Goal: Task Accomplishment & Management: Complete application form

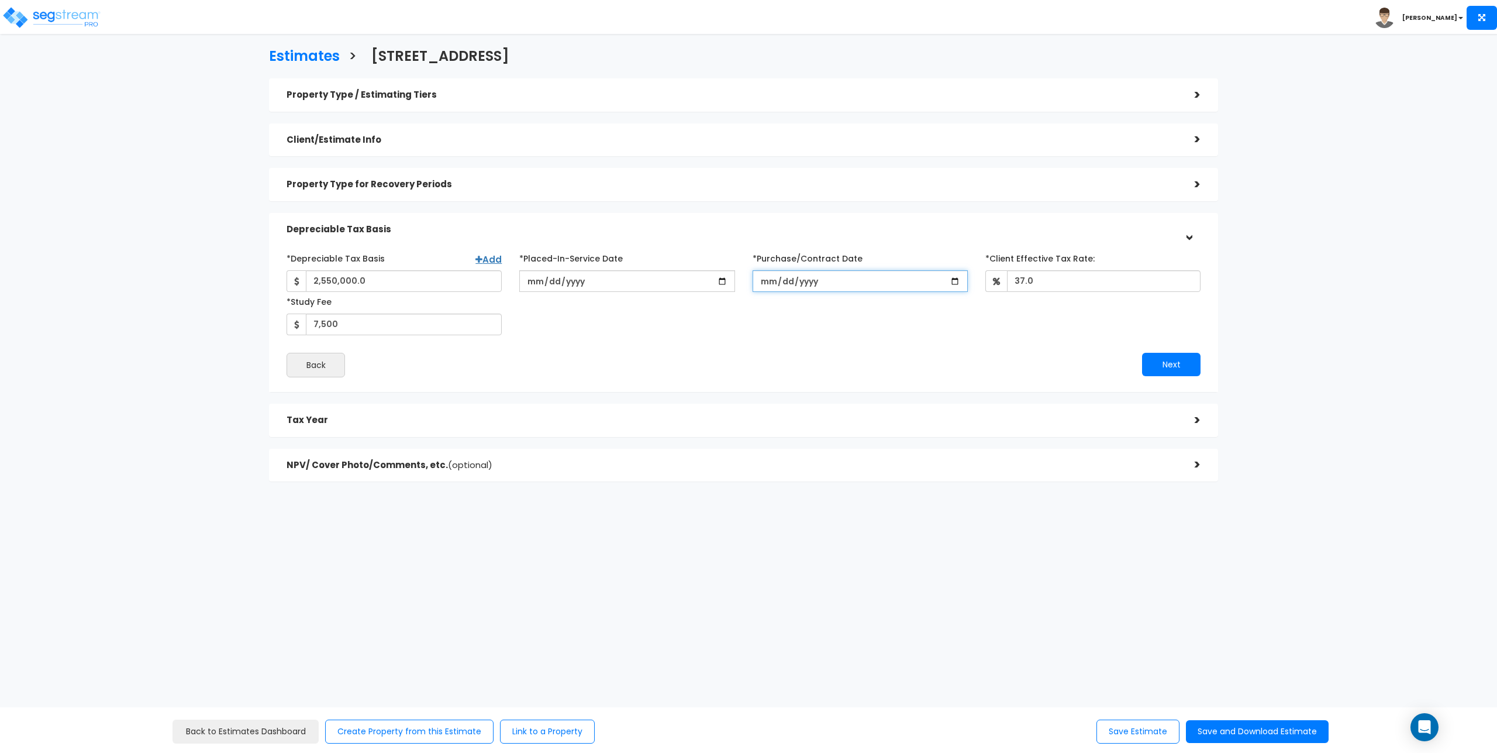
click at [838, 283] on input "2025-02-21" at bounding box center [860, 281] width 215 height 22
click at [834, 281] on input "2025-02-21" at bounding box center [860, 281] width 215 height 22
type input "2025-12-21"
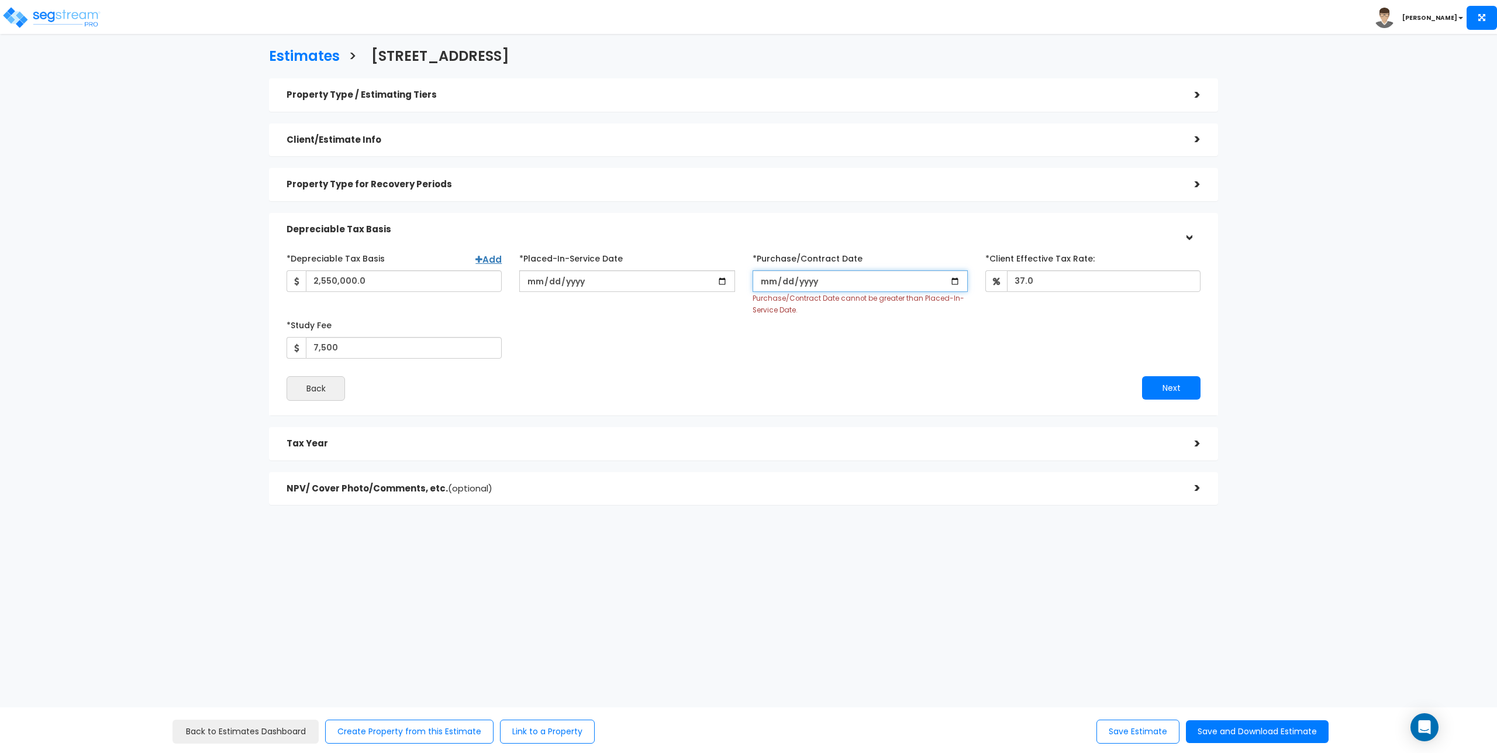
click at [771, 283] on input "*Purchase/Contract Date" at bounding box center [860, 281] width 215 height 22
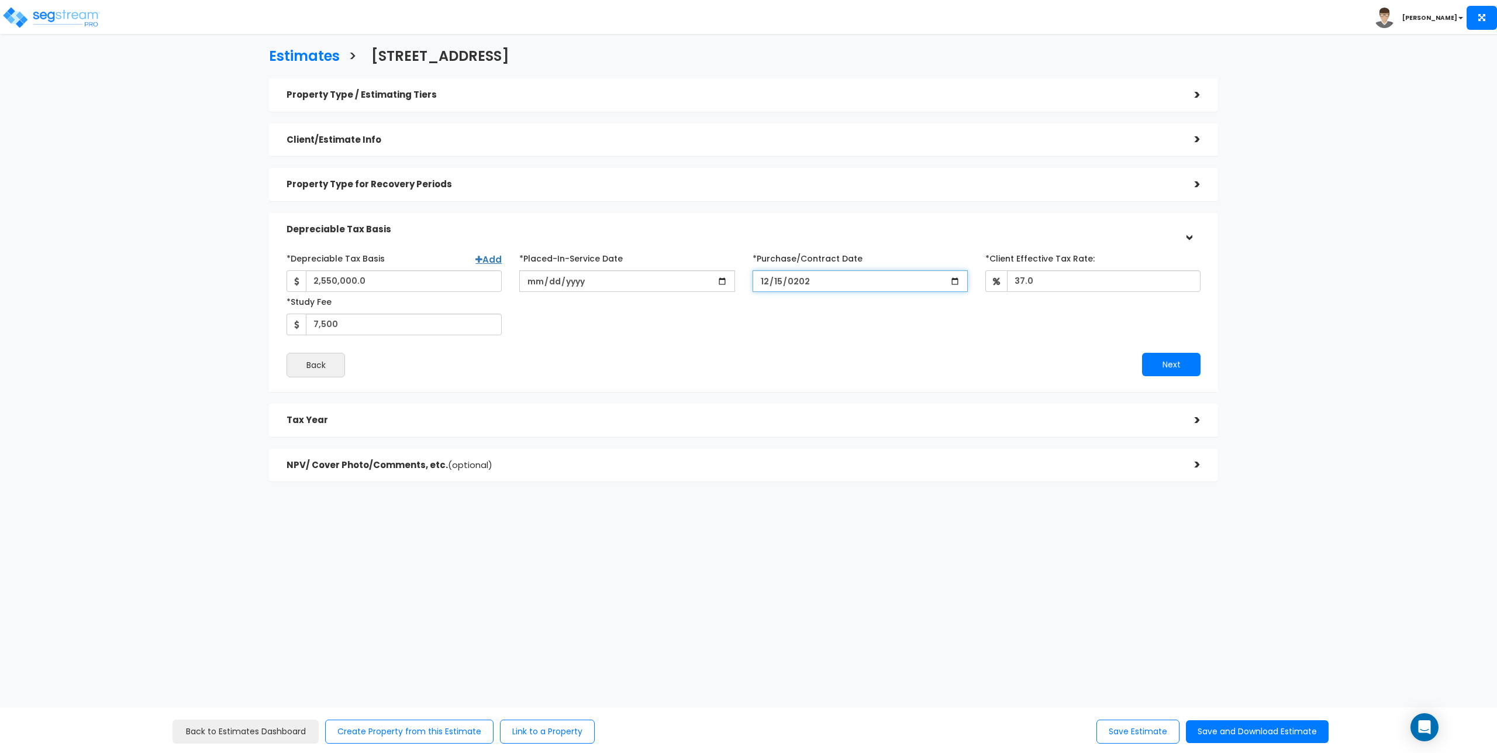
type input "2024-12-15"
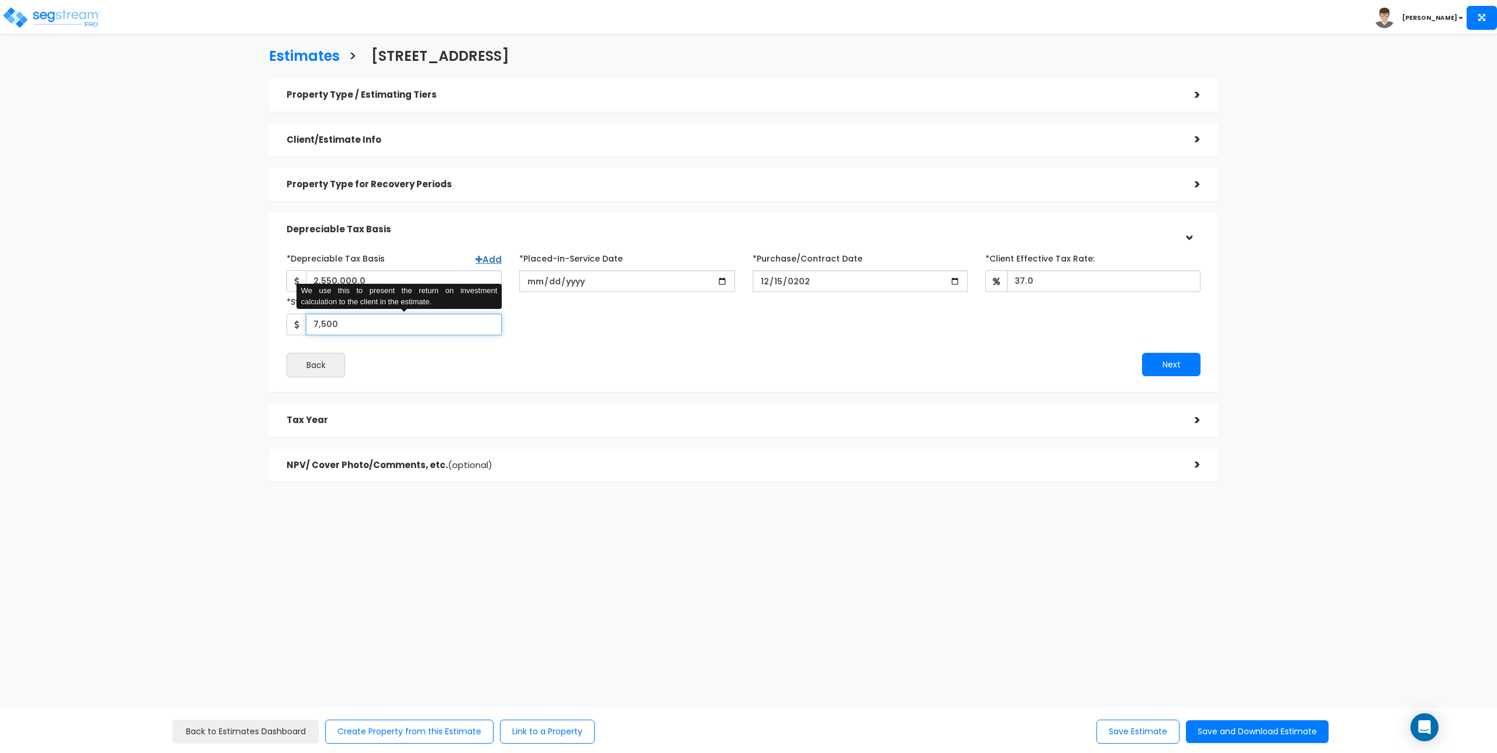
drag, startPoint x: 374, startPoint y: 329, endPoint x: 274, endPoint y: 332, distance: 100.0
click at [274, 332] on div "*Depreciable Tax Basis Add 2,550,000.0 *Placed-In-Service Date 2025-02-21 2024-…" at bounding box center [743, 313] width 949 height 158
type input "7,000"
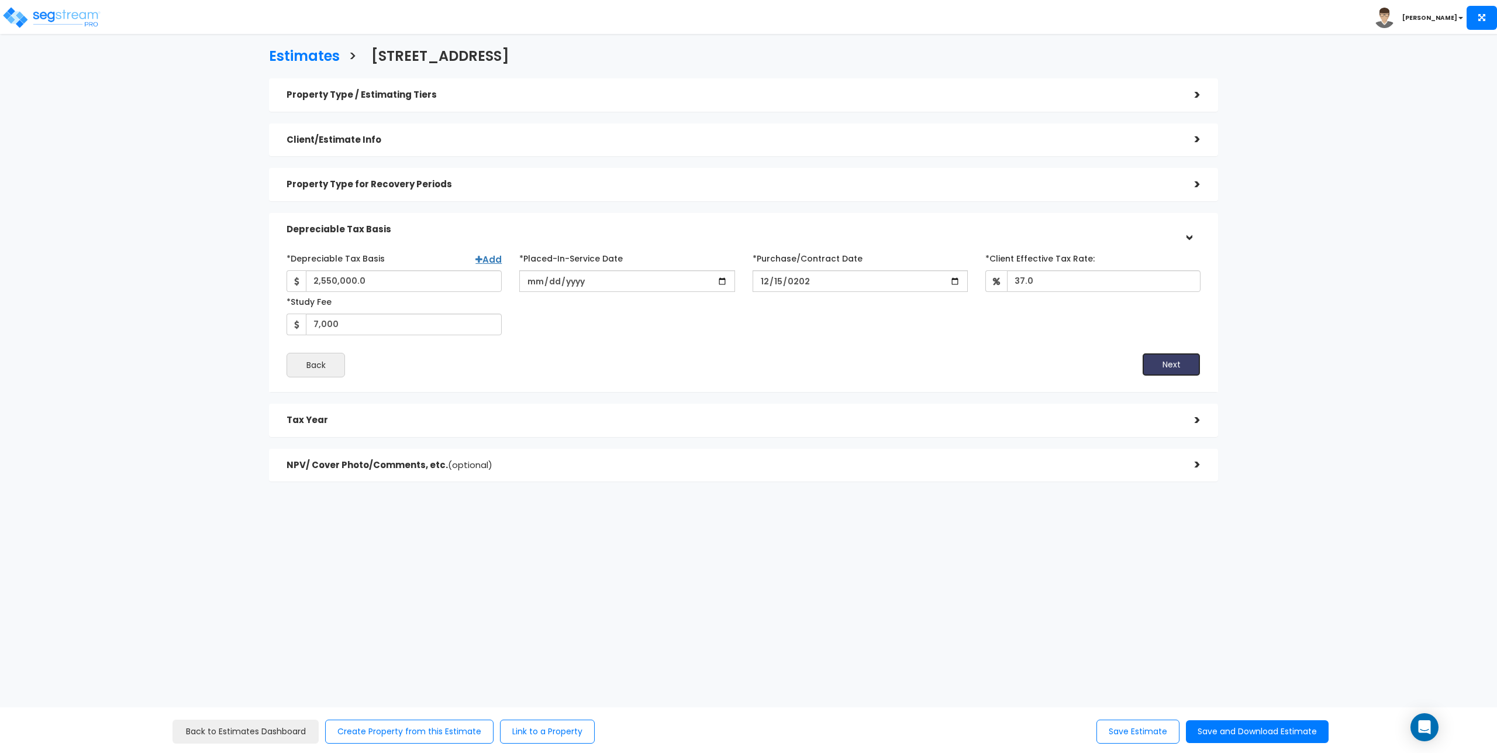
click at [1163, 361] on button "Next" at bounding box center [1171, 364] width 58 height 23
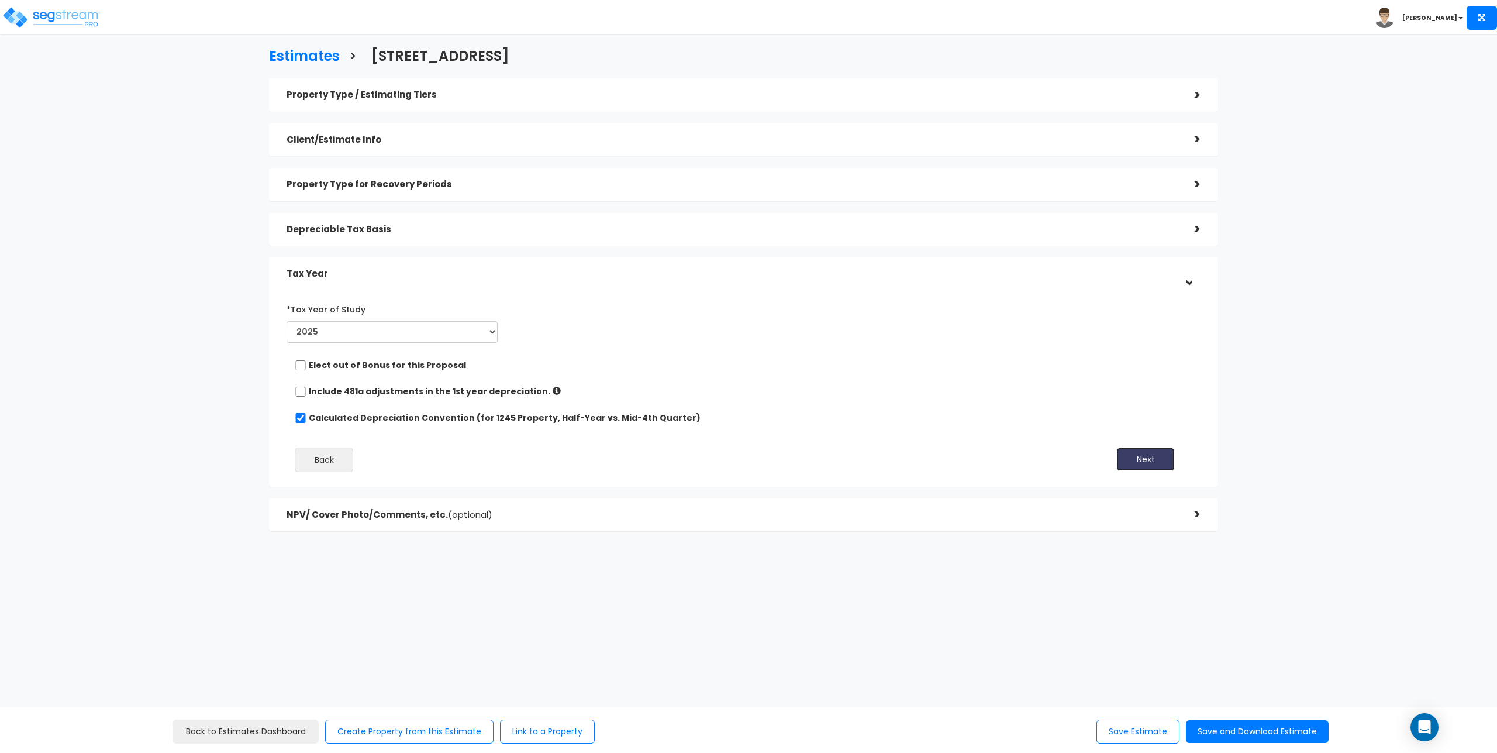
click at [1150, 455] on button "Next" at bounding box center [1146, 458] width 58 height 23
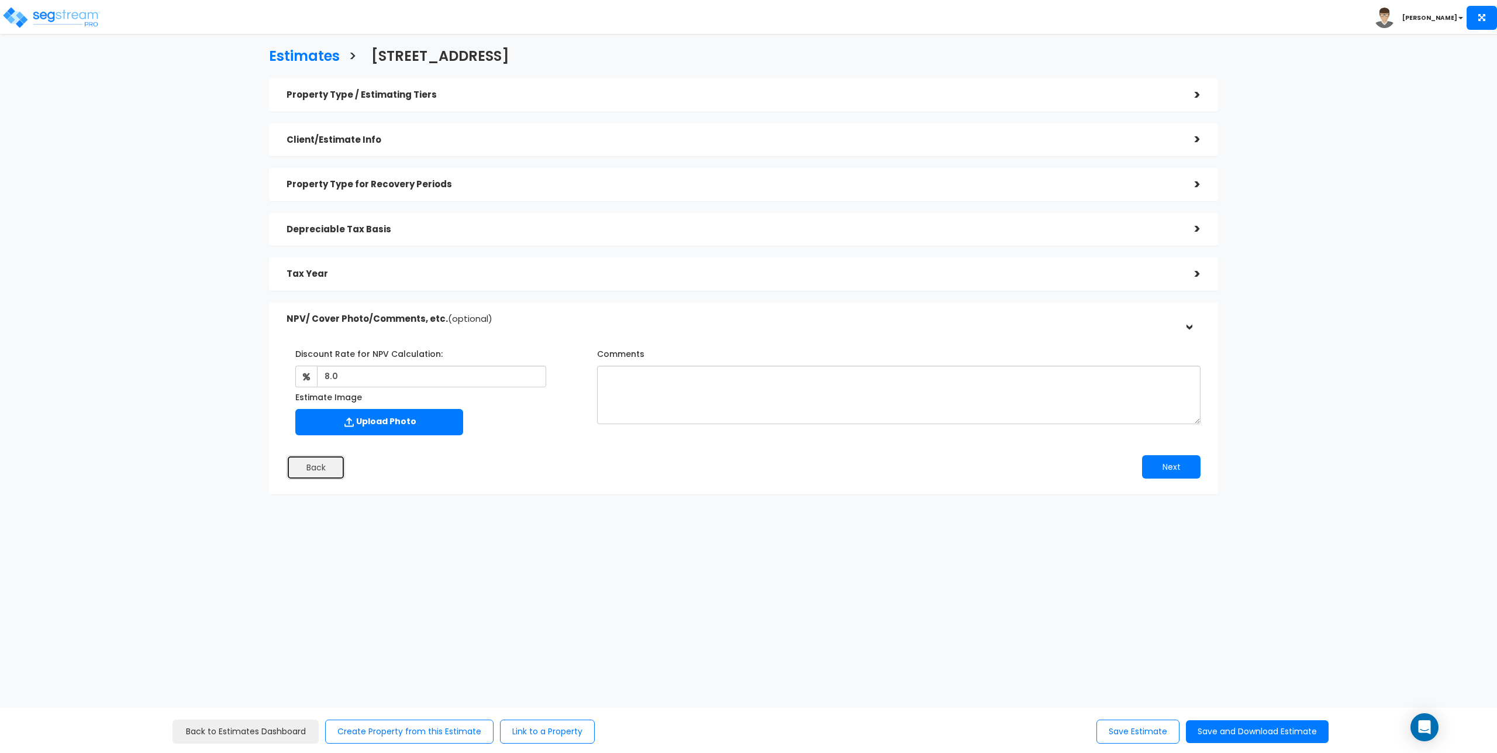
click at [287, 465] on button "Back" at bounding box center [316, 467] width 58 height 25
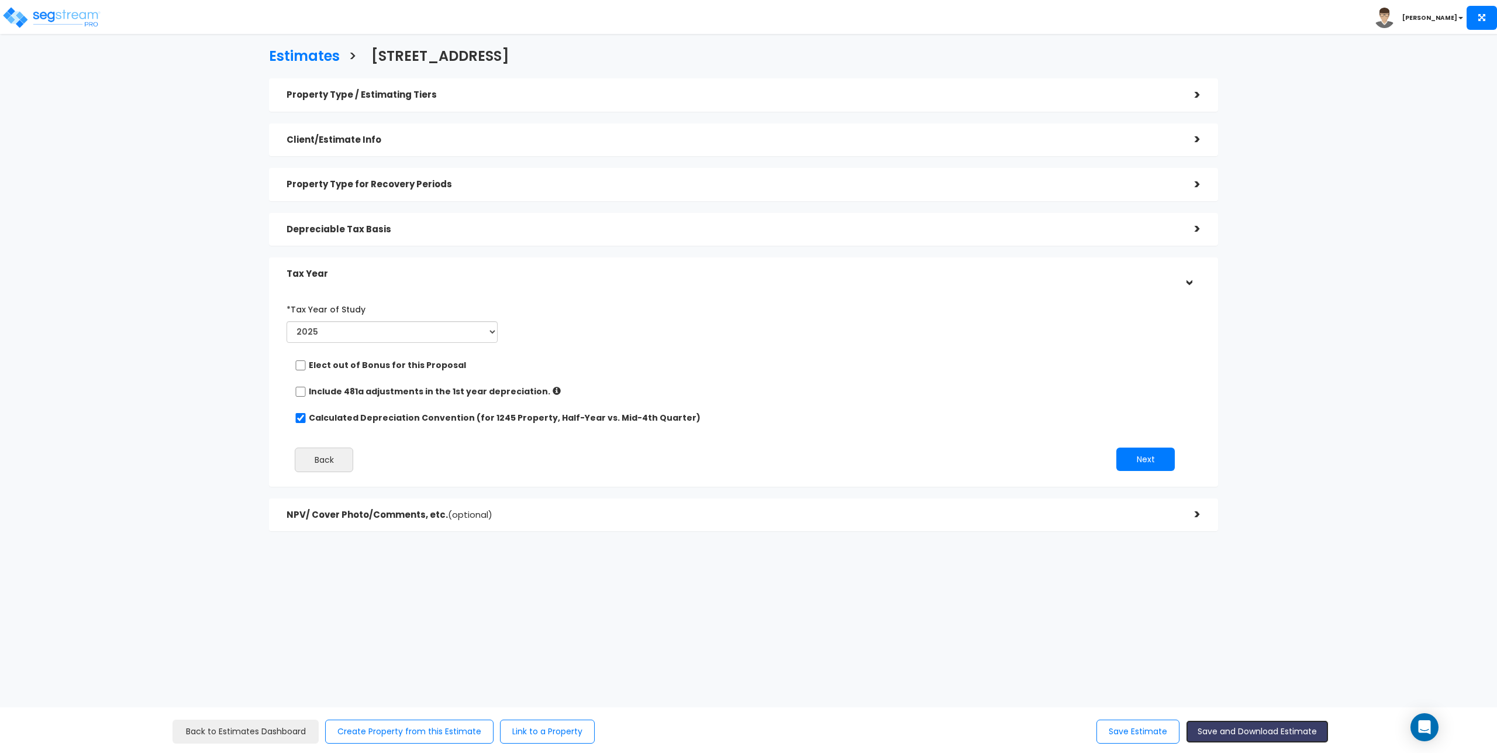
click at [1282, 728] on button "Save and Download Estimate" at bounding box center [1257, 731] width 143 height 23
click at [46, 12] on img at bounding box center [51, 17] width 99 height 23
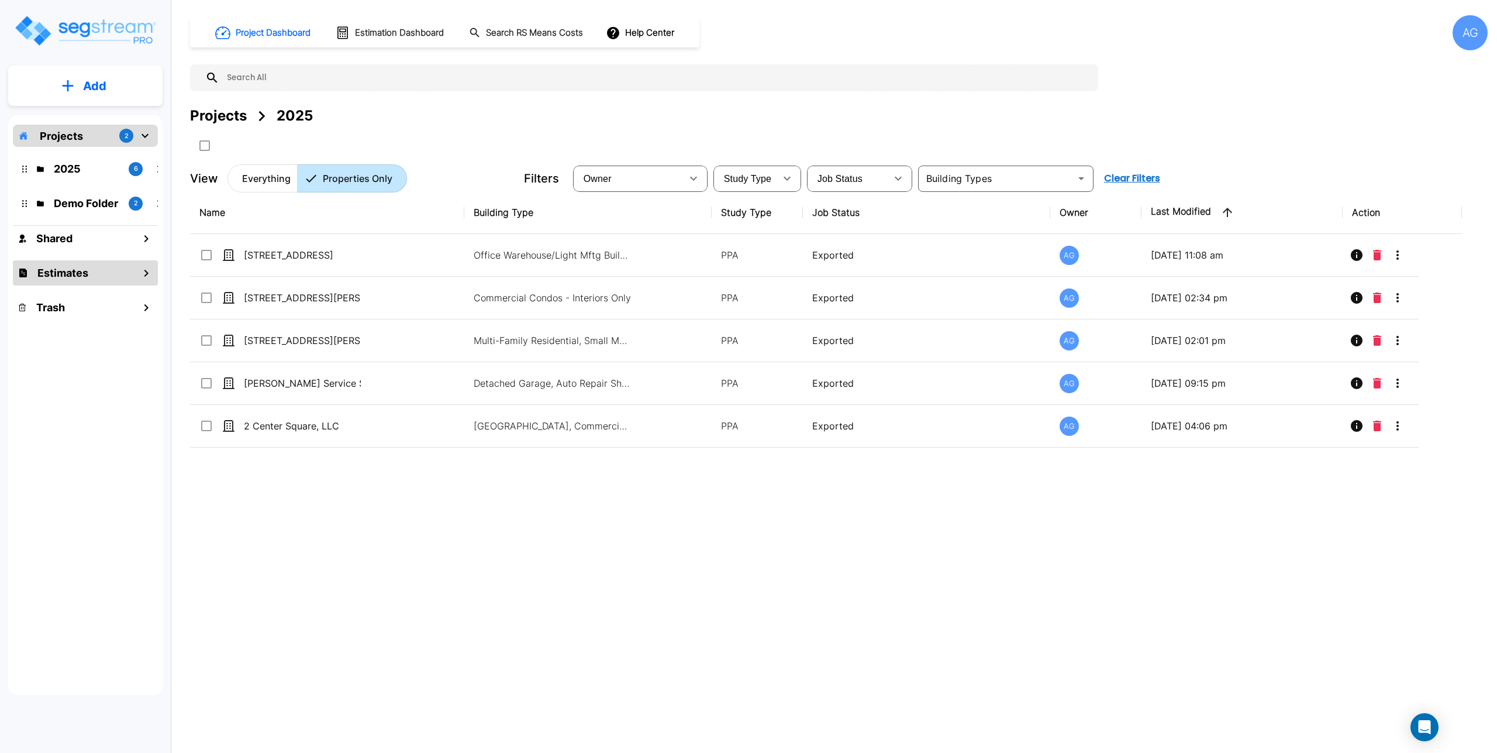
click at [62, 270] on h1 "Estimates" at bounding box center [62, 273] width 51 height 16
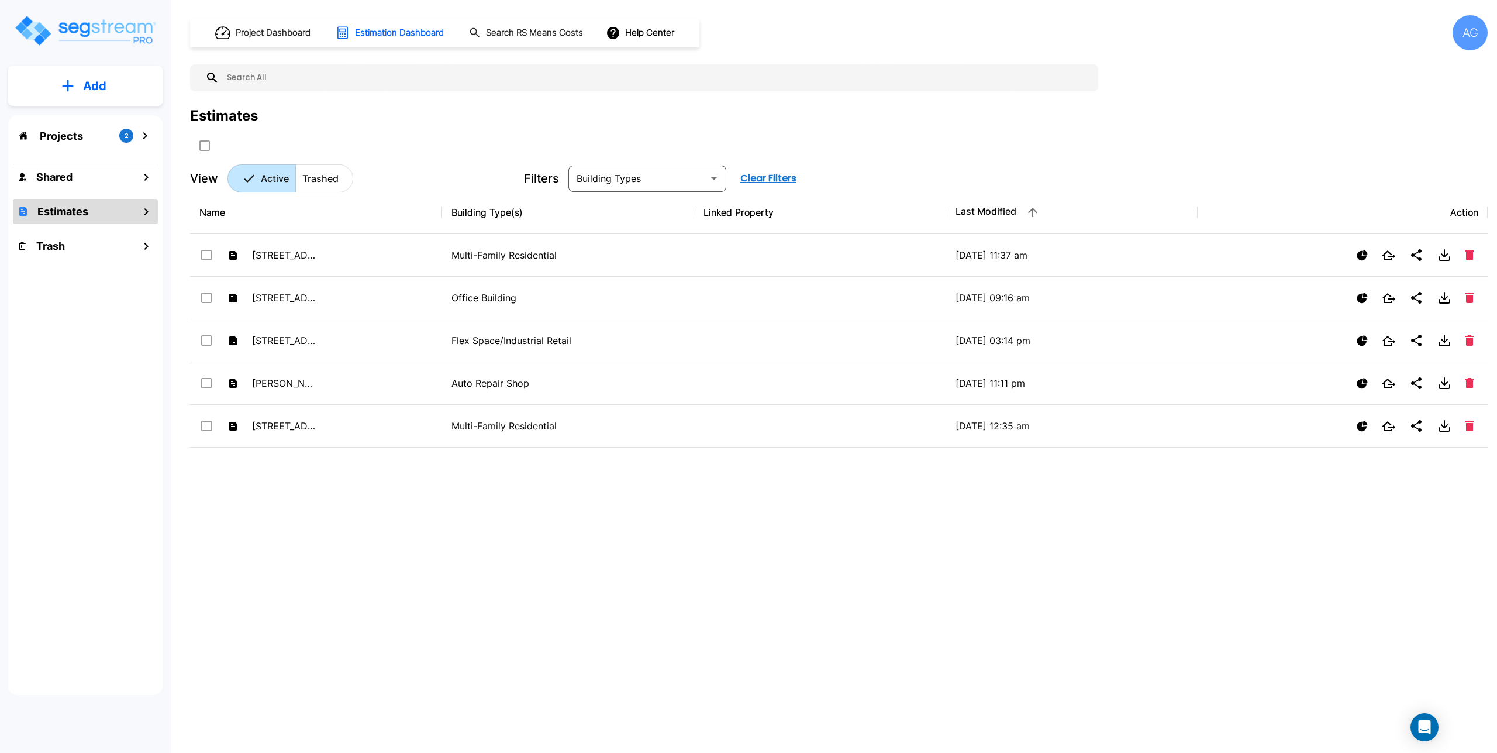
click at [54, 137] on p "Projects" at bounding box center [61, 136] width 43 height 16
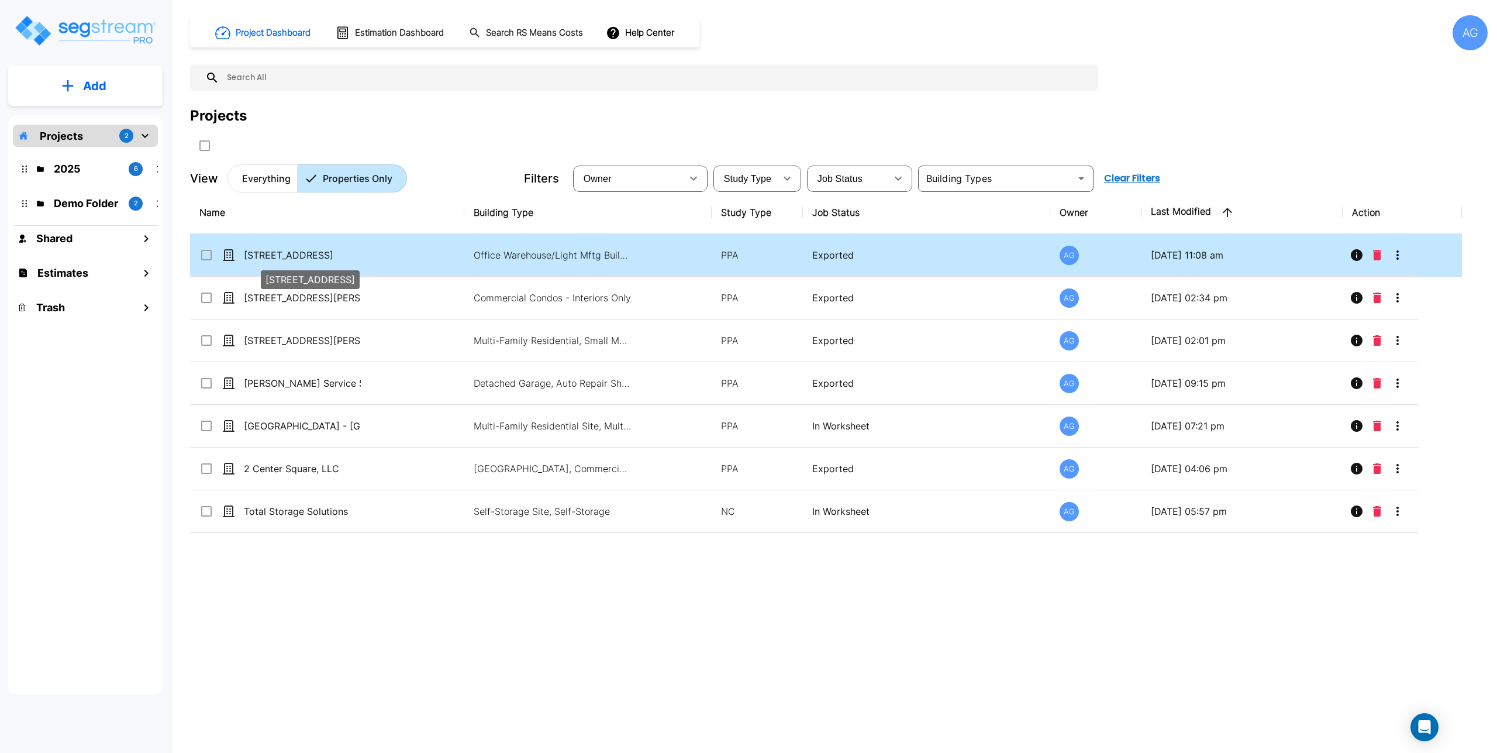
click at [293, 256] on p "[STREET_ADDRESS]" at bounding box center [302, 255] width 117 height 14
checkbox input "true"
click at [293, 256] on p "[STREET_ADDRESS]" at bounding box center [302, 255] width 117 height 14
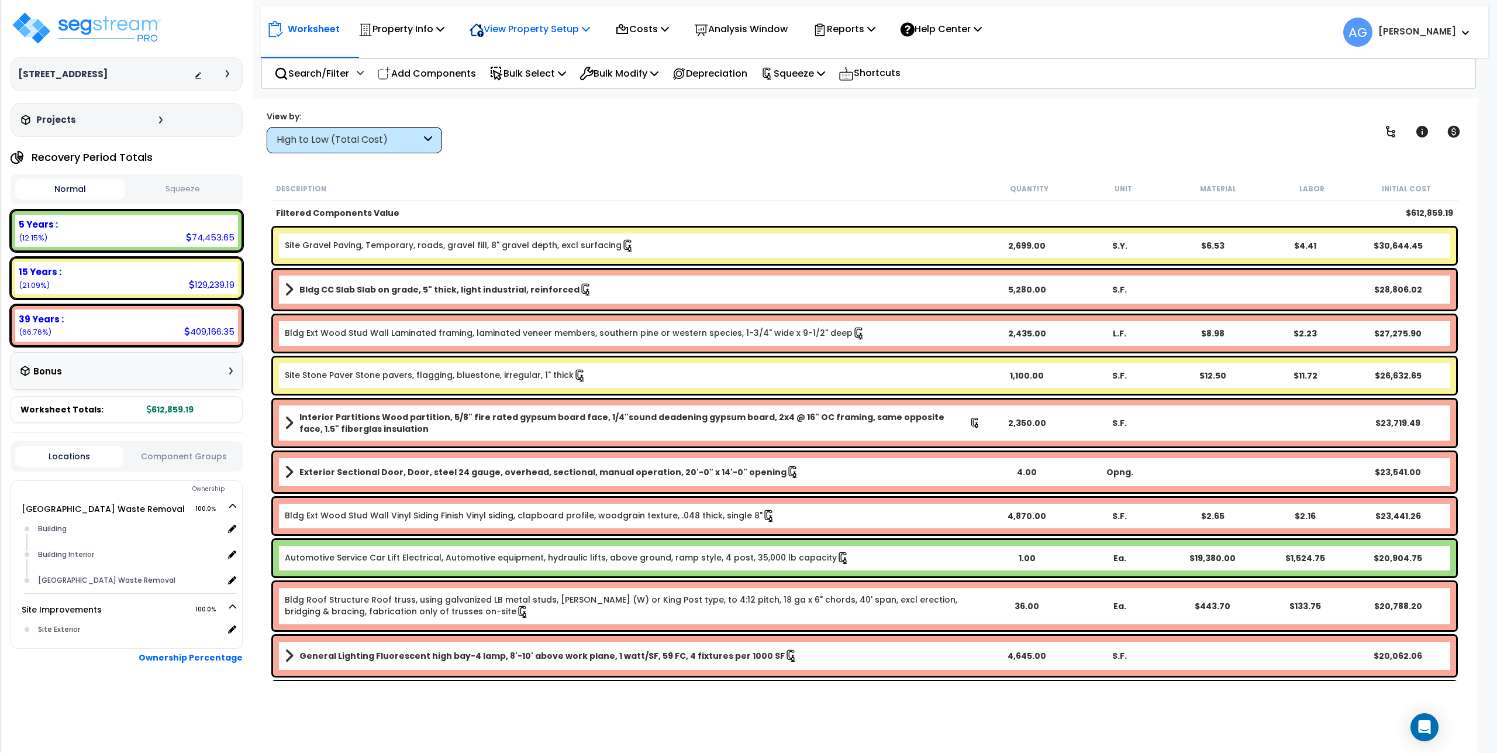
click at [526, 27] on p "View Property Setup" at bounding box center [530, 29] width 120 height 16
click at [512, 82] on link "View Questionnaire" at bounding box center [522, 79] width 116 height 23
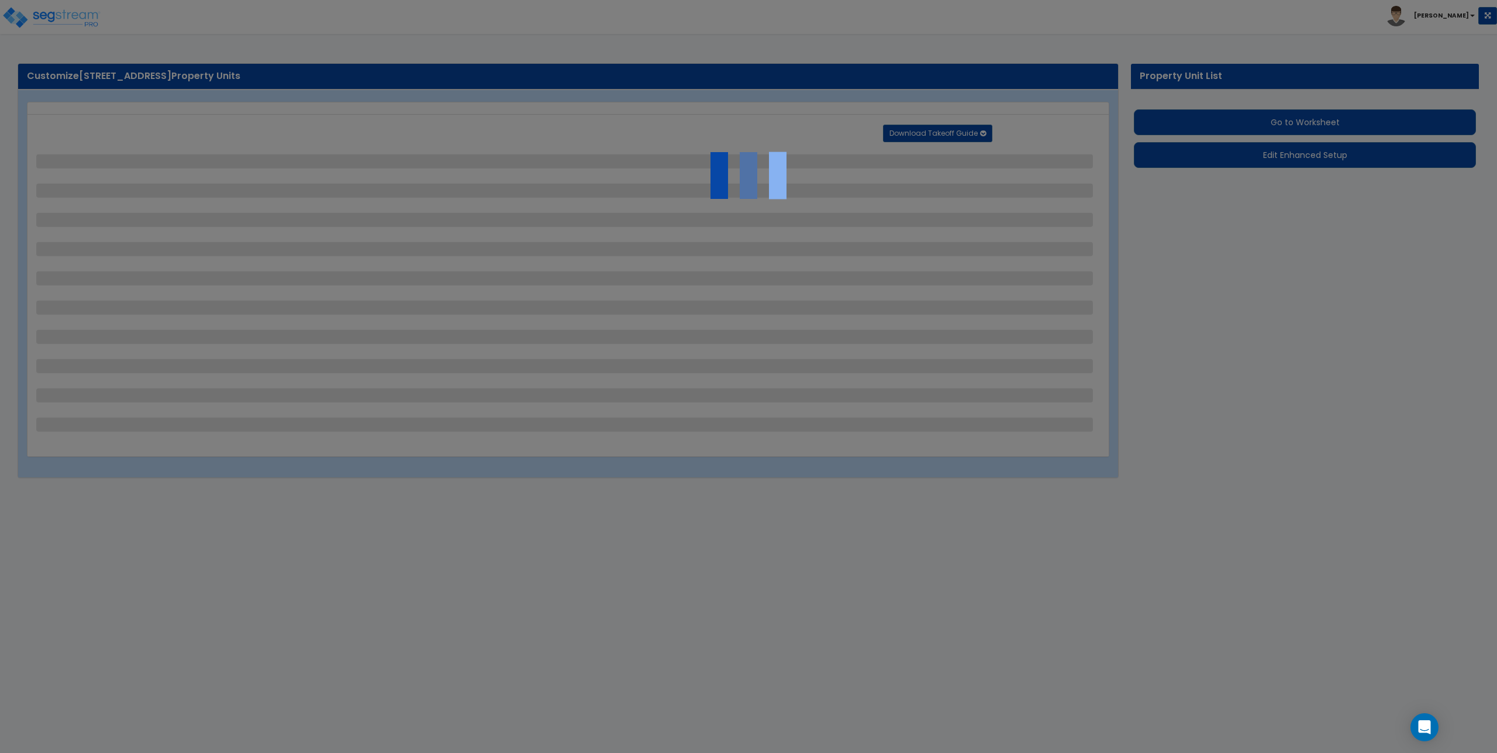
select select "2"
select select "1"
select select "2"
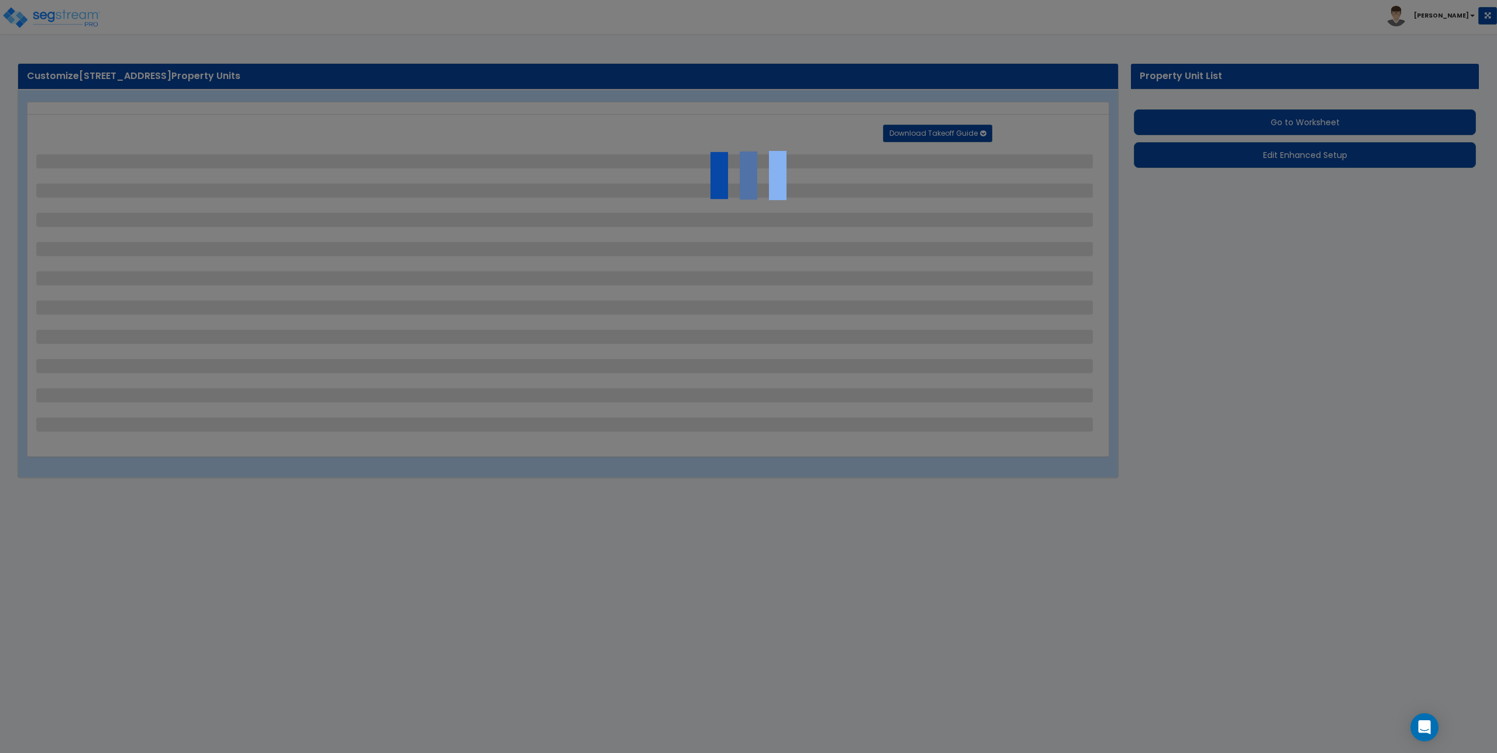
select select "2"
select select "1"
select select "4"
select select "2"
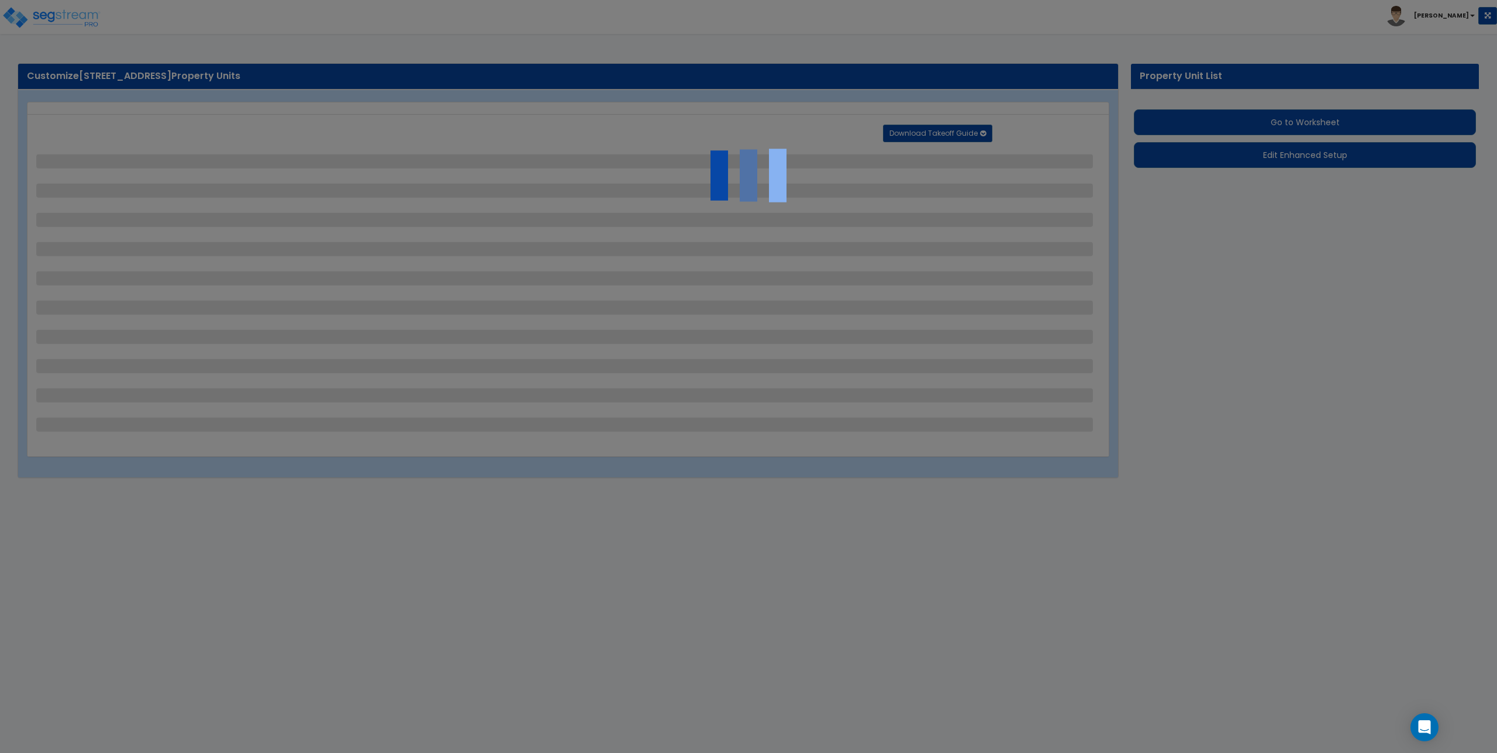
select select "1"
select select "4"
select select "2"
select select "1"
select select "4"
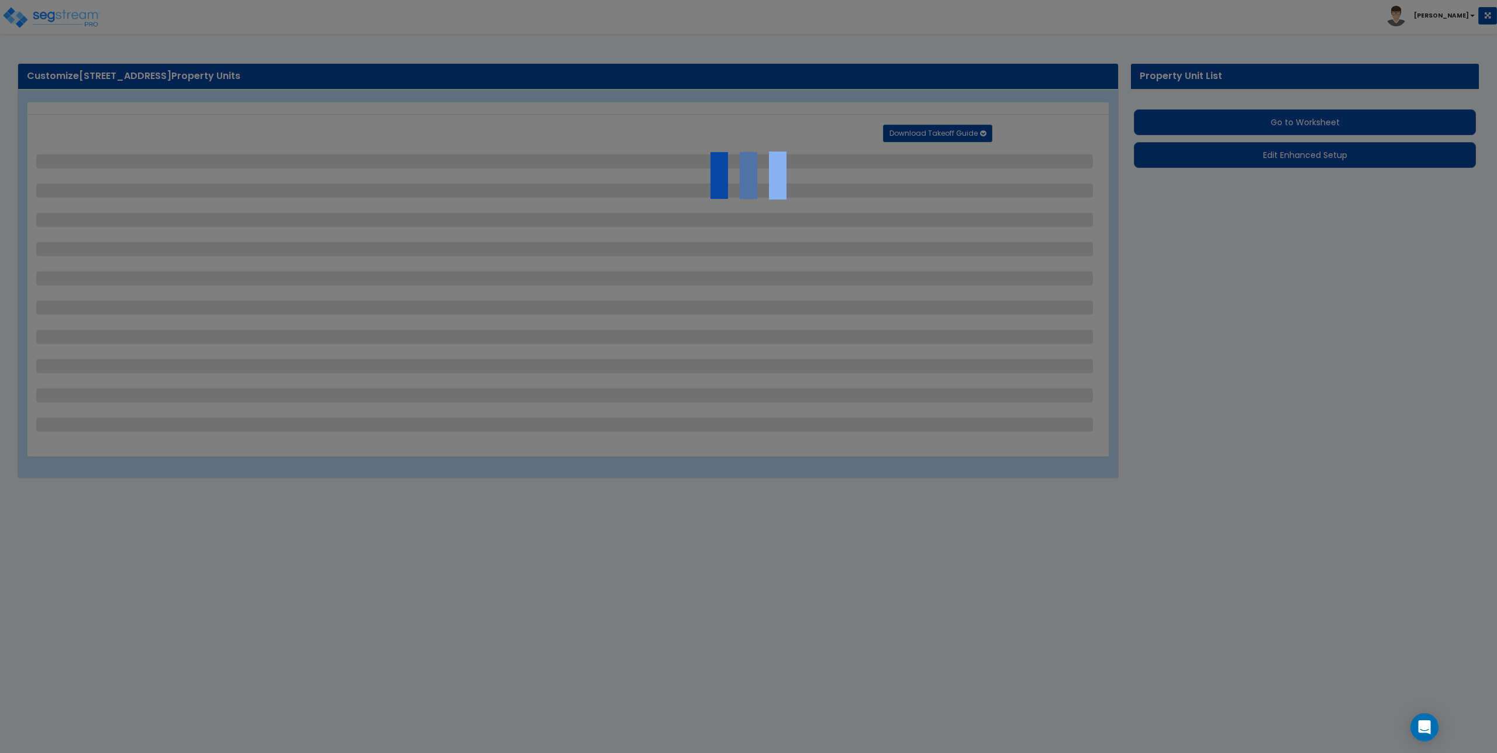
select select "2"
select select "1"
select select "2"
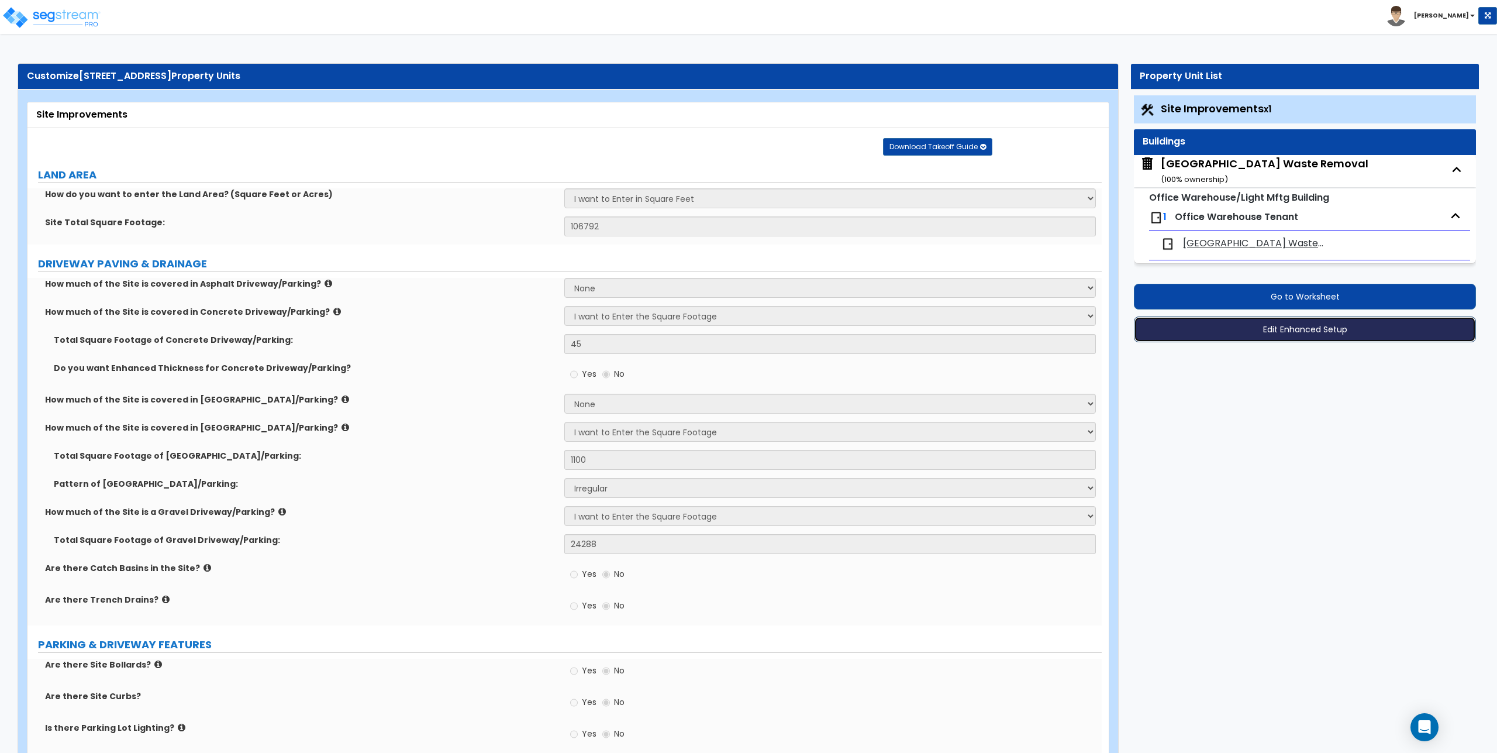
click at [1301, 324] on button "Edit Enhanced Setup" at bounding box center [1305, 329] width 342 height 26
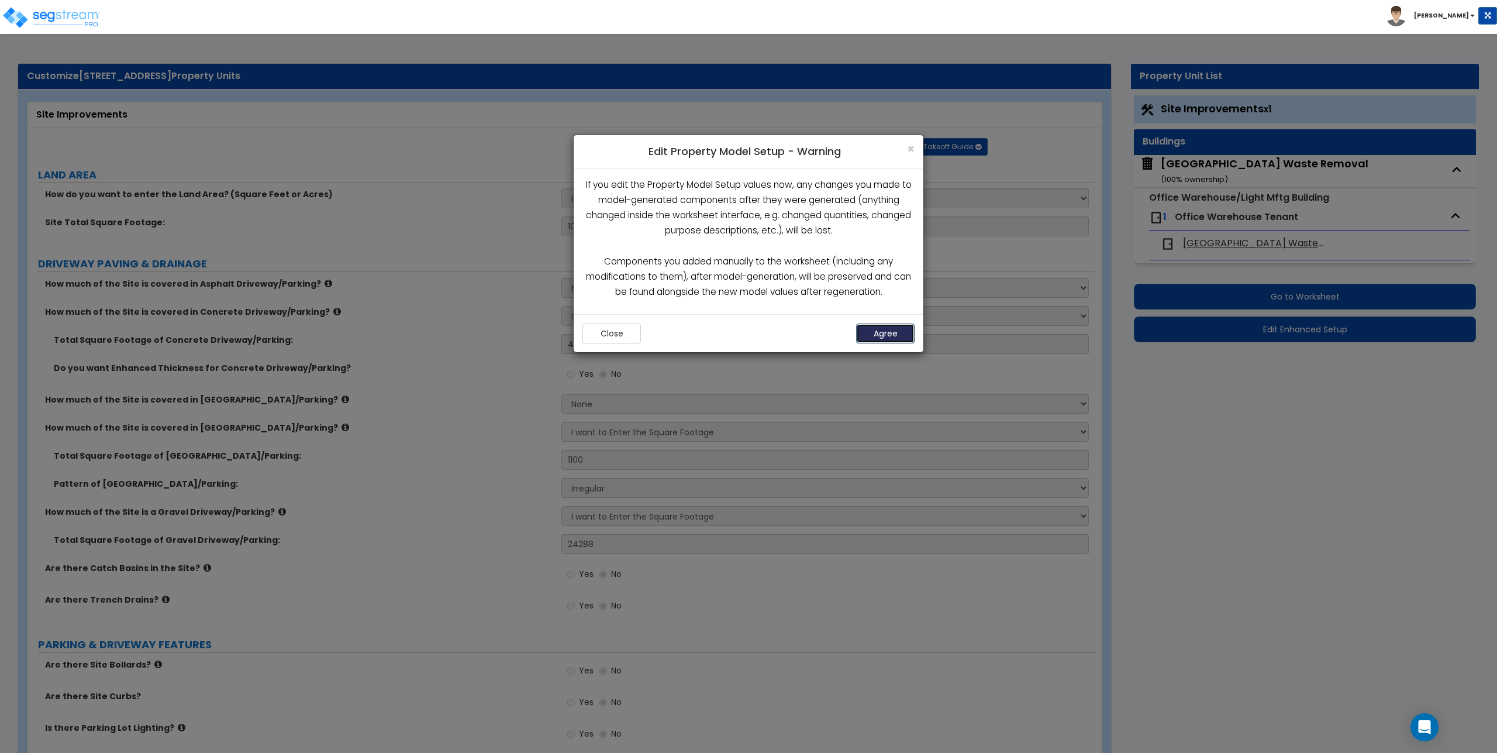
click at [879, 332] on button "Agree" at bounding box center [885, 333] width 58 height 20
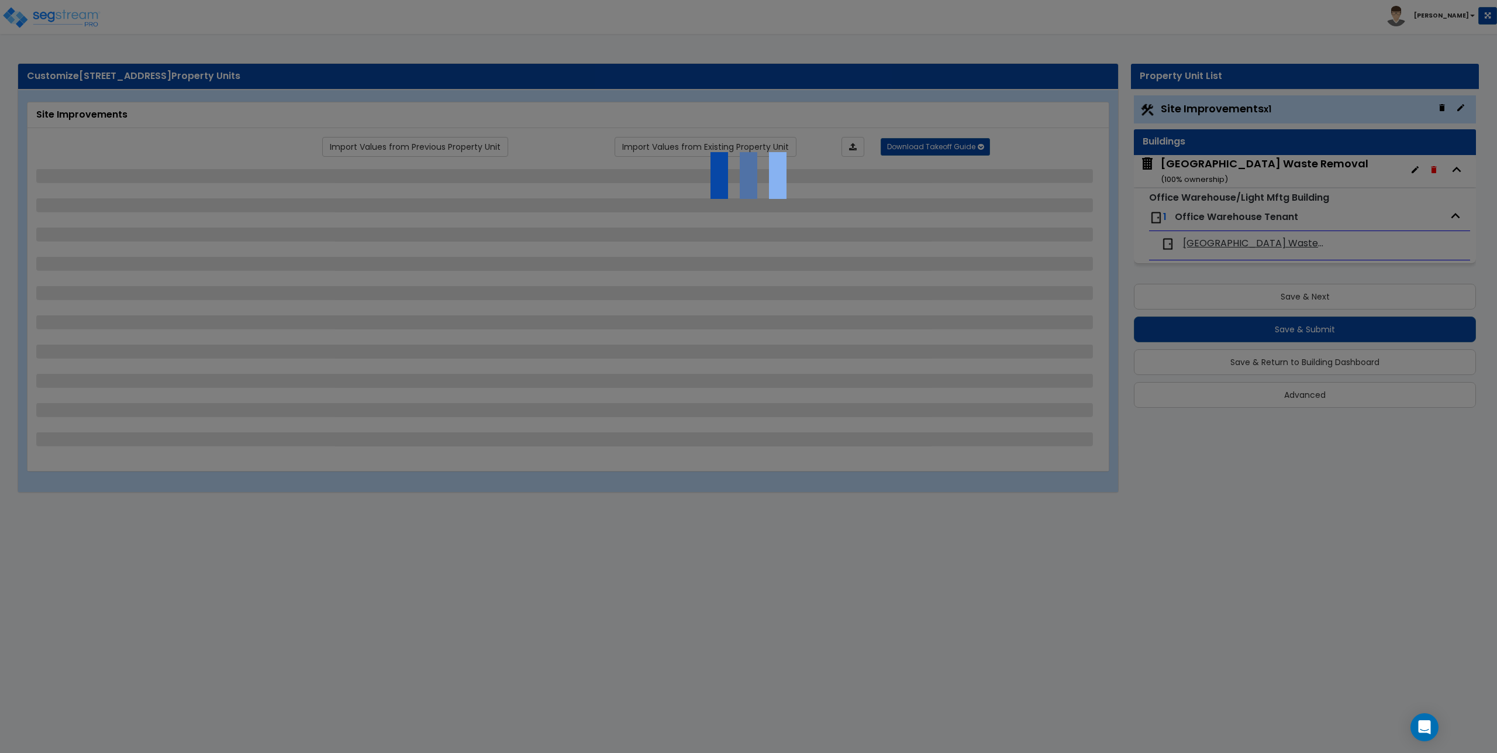
select select "2"
select select "1"
select select "2"
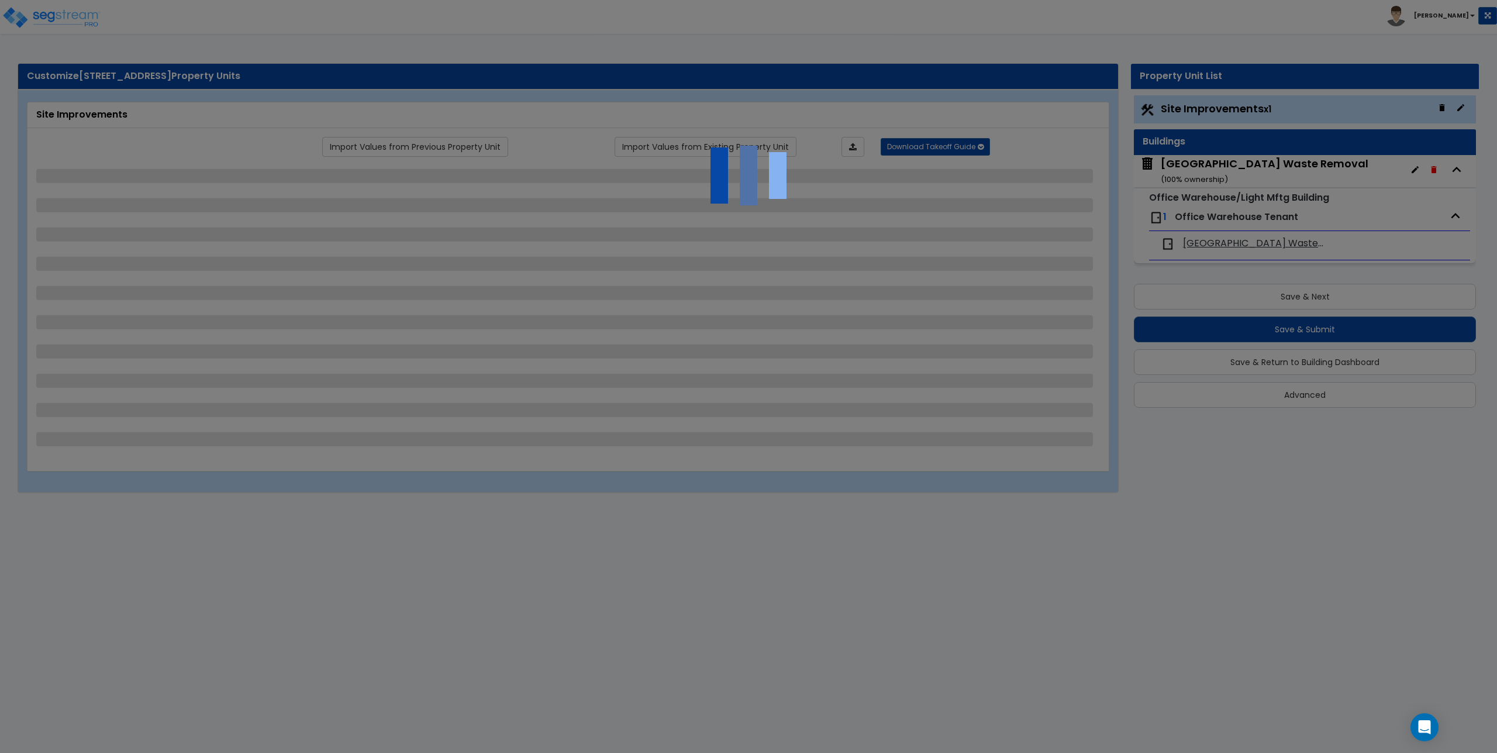
select select "2"
select select "1"
select select "4"
select select "2"
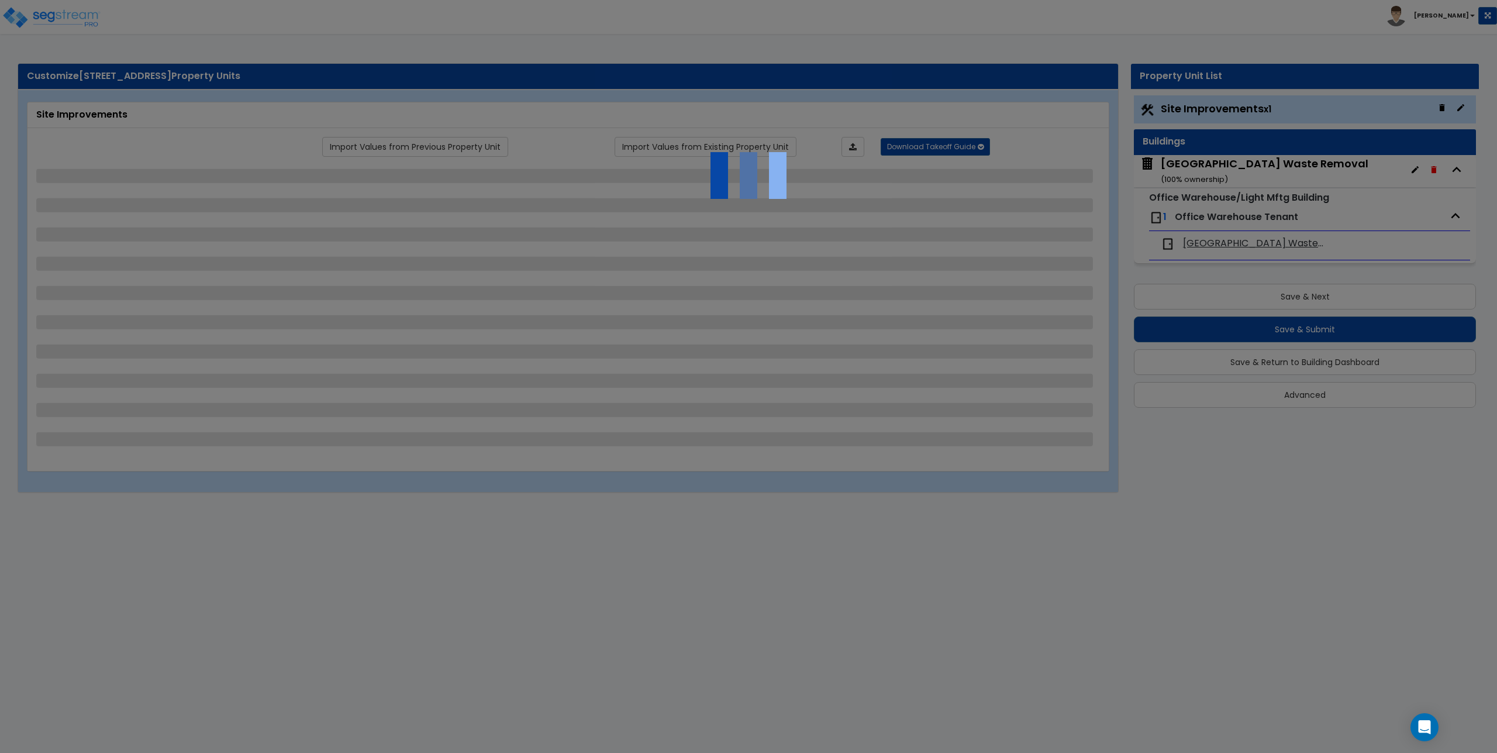
select select "1"
select select "4"
select select "2"
select select "1"
select select "4"
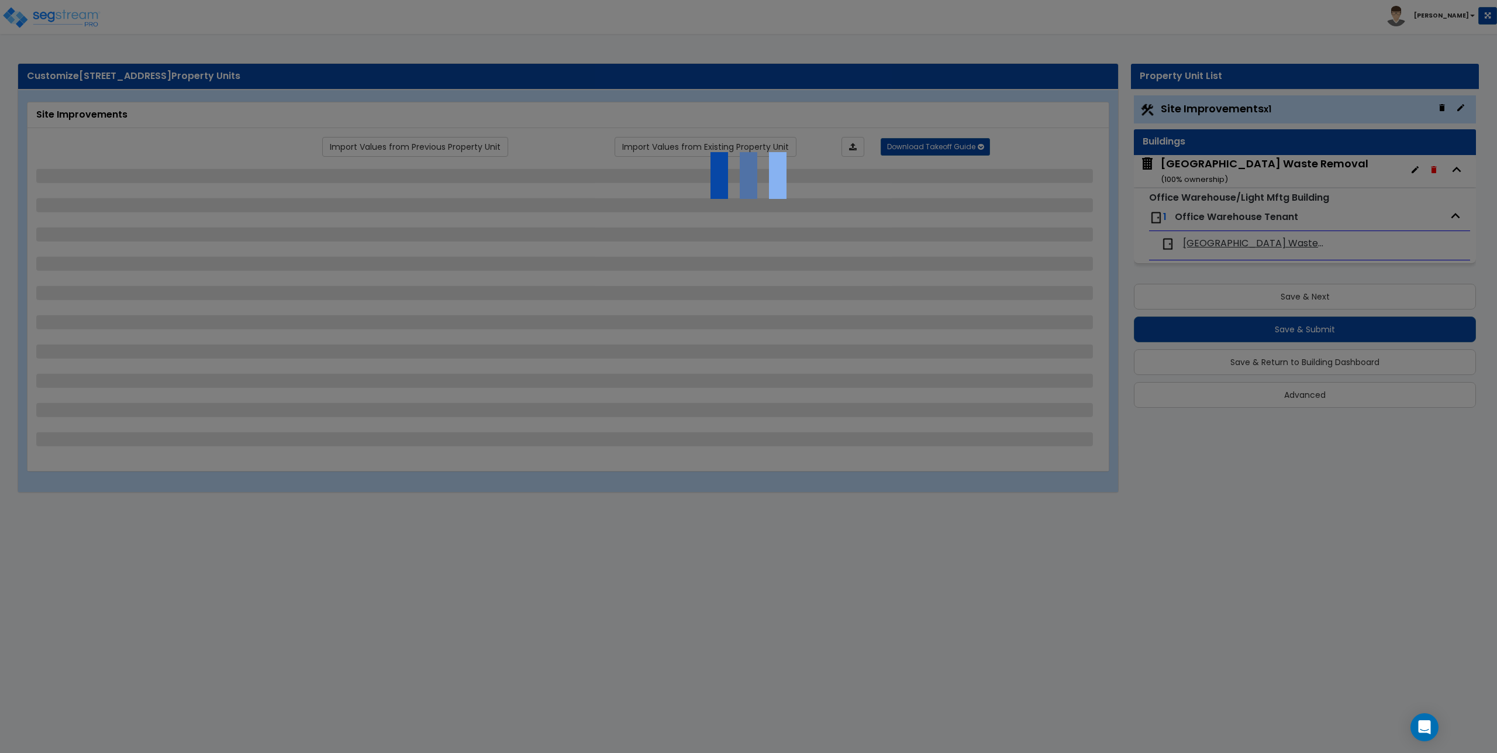
select select "2"
select select "1"
select select "2"
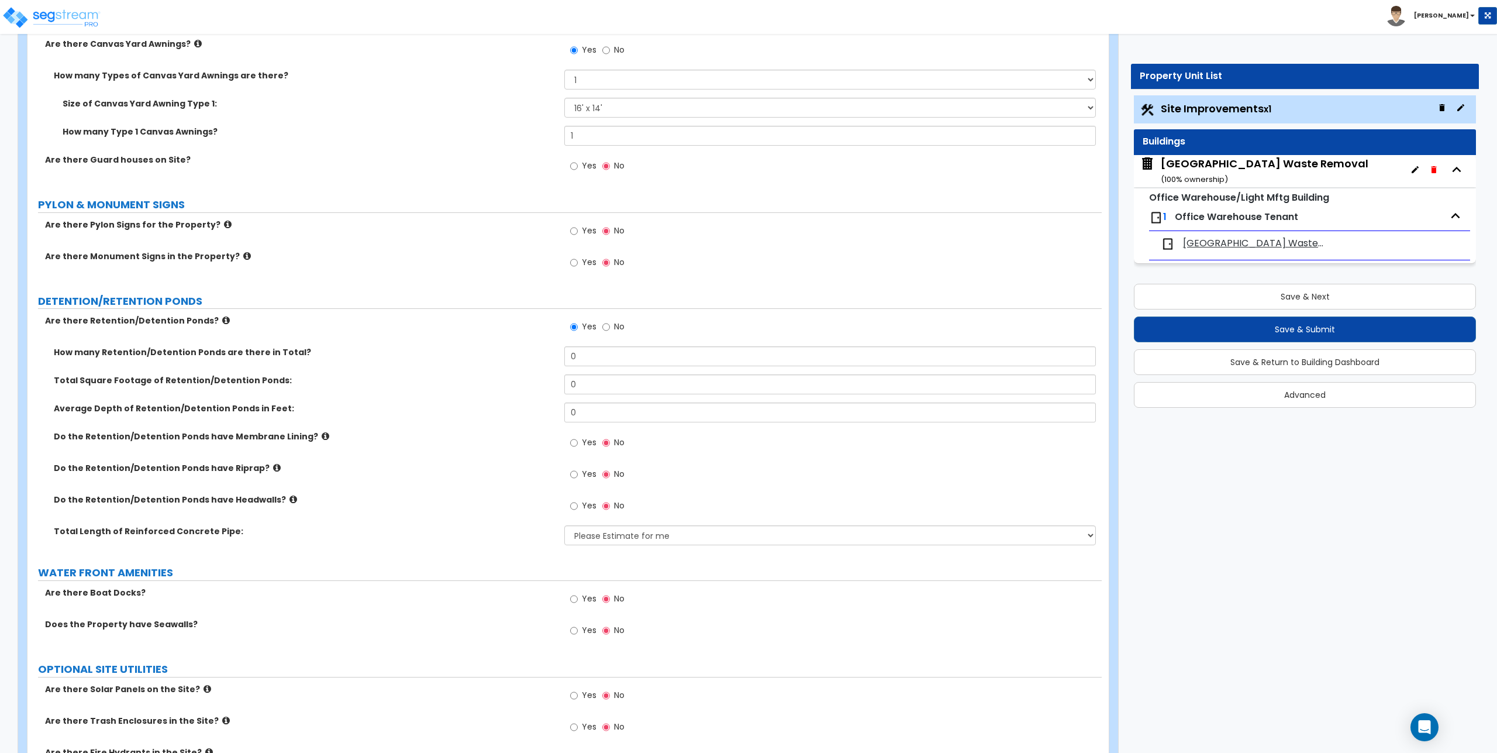
scroll to position [3033, 0]
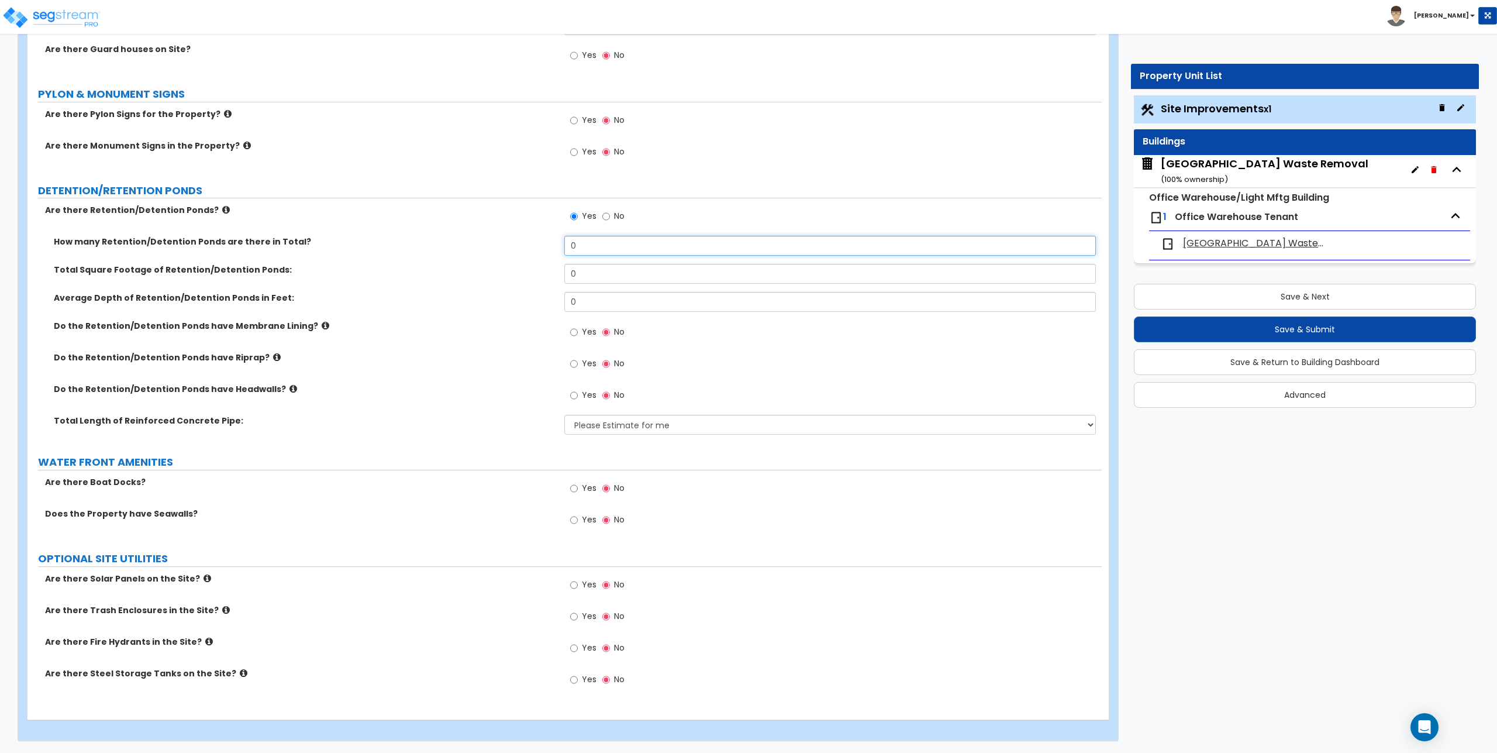
drag, startPoint x: 595, startPoint y: 242, endPoint x: 535, endPoint y: 245, distance: 60.3
click at [535, 245] on div "How many Retention/Detention Ponds are there in Total? 0" at bounding box center [564, 250] width 1074 height 28
type input "1"
type input "12,800"
type input "3"
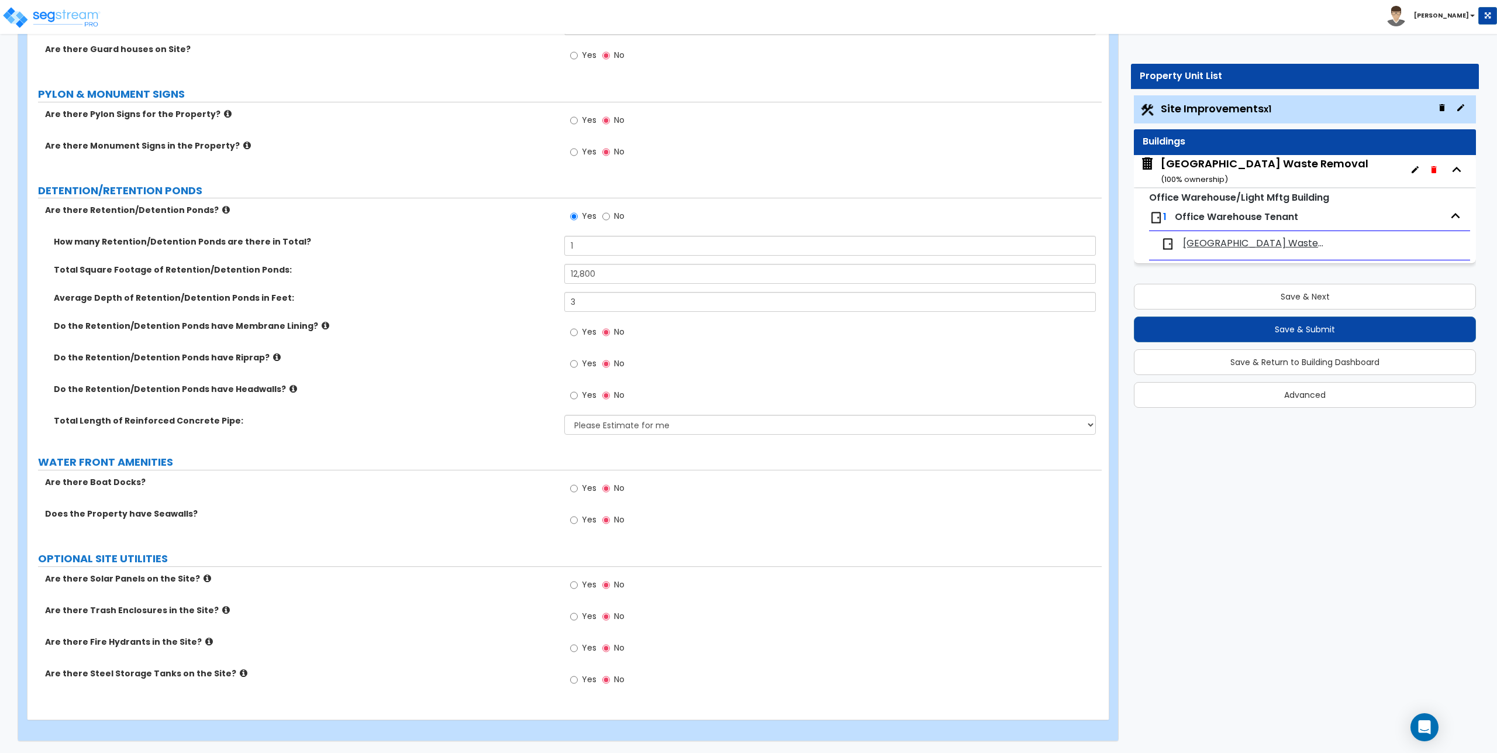
click at [273, 357] on icon at bounding box center [277, 357] width 8 height 9
click at [284, 389] on label "Do the Retention/Detention Ponds have Headwalls?" at bounding box center [305, 389] width 502 height 12
click at [290, 391] on icon at bounding box center [294, 388] width 8 height 9
click at [577, 395] on input "Yes" at bounding box center [574, 395] width 8 height 13
radio input "true"
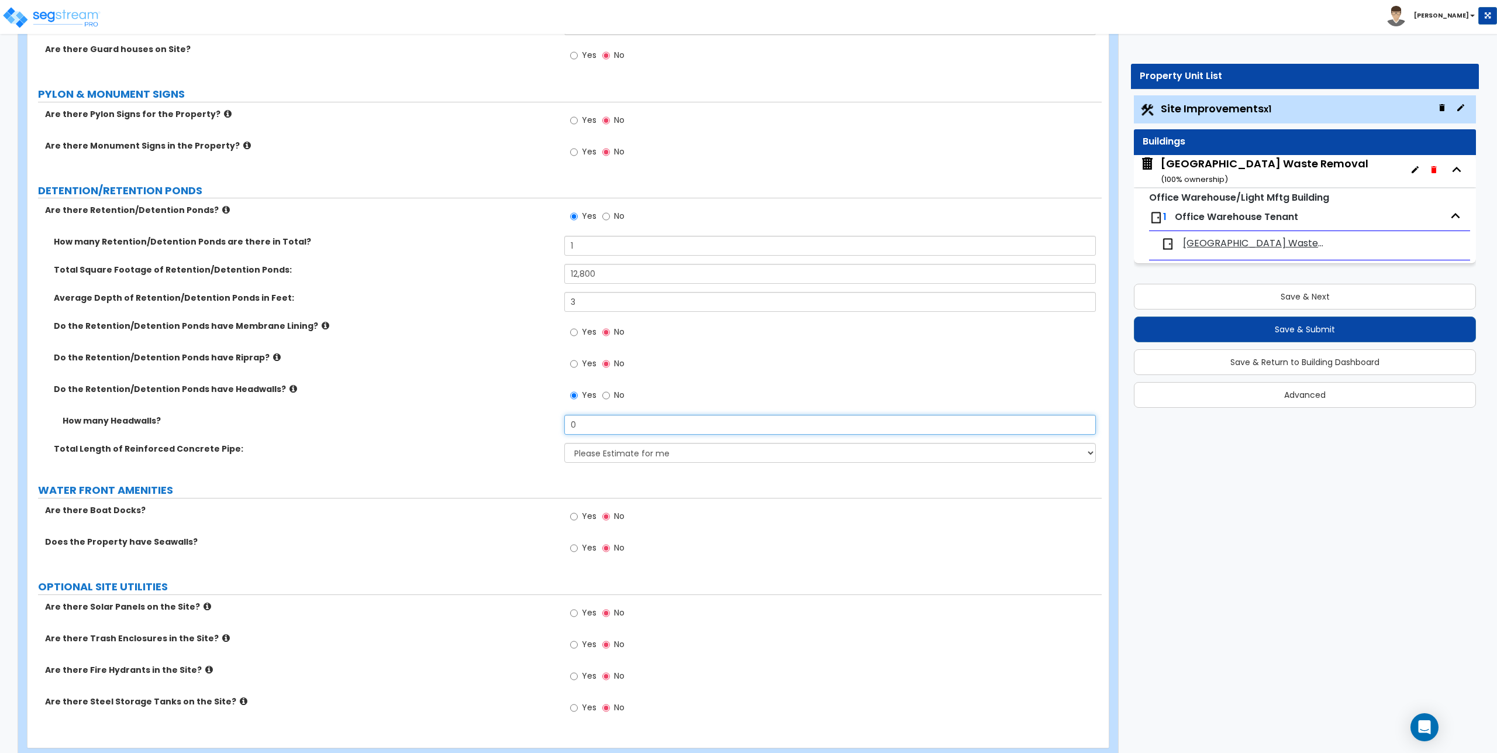
drag, startPoint x: 591, startPoint y: 419, endPoint x: 557, endPoint y: 425, distance: 35.0
click at [557, 425] on div "How many Headwalls? 0" at bounding box center [564, 429] width 1074 height 28
type input "1"
click at [608, 455] on select "Please Estimate for me I want to Enter Linear Footage" at bounding box center [829, 453] width 531 height 20
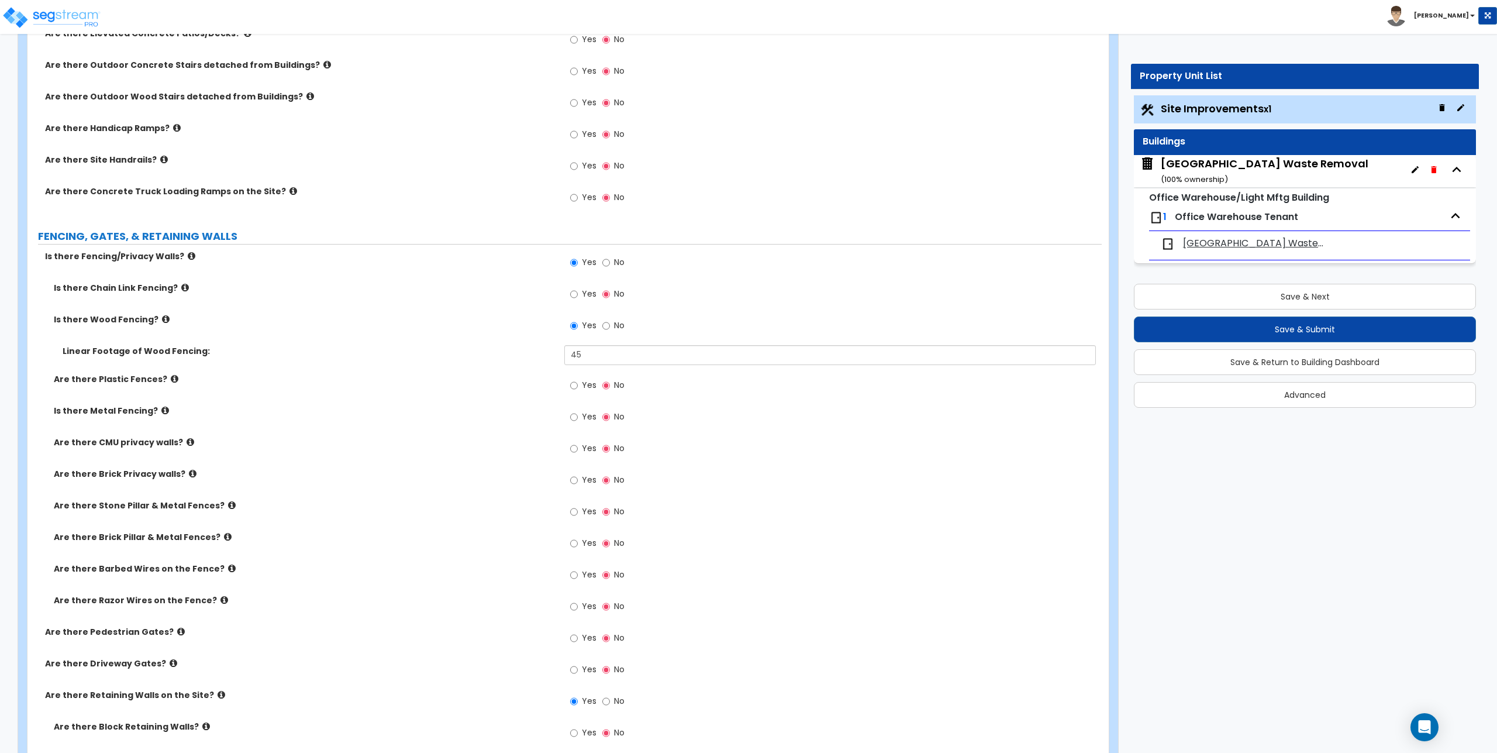
scroll to position [897, 0]
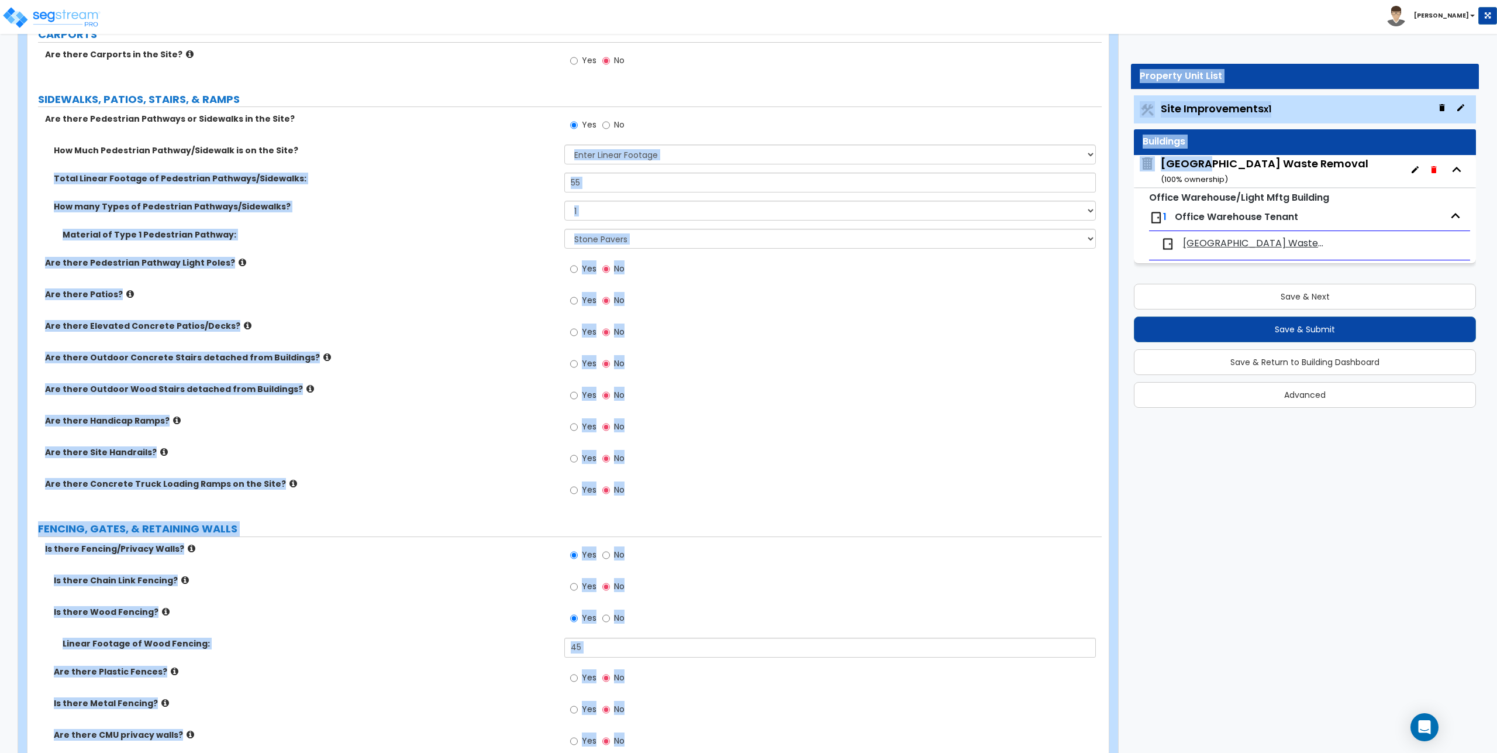
drag, startPoint x: 1203, startPoint y: 160, endPoint x: 897, endPoint y: 151, distance: 305.5
click at [1369, 301] on button "Save & Next" at bounding box center [1305, 297] width 342 height 26
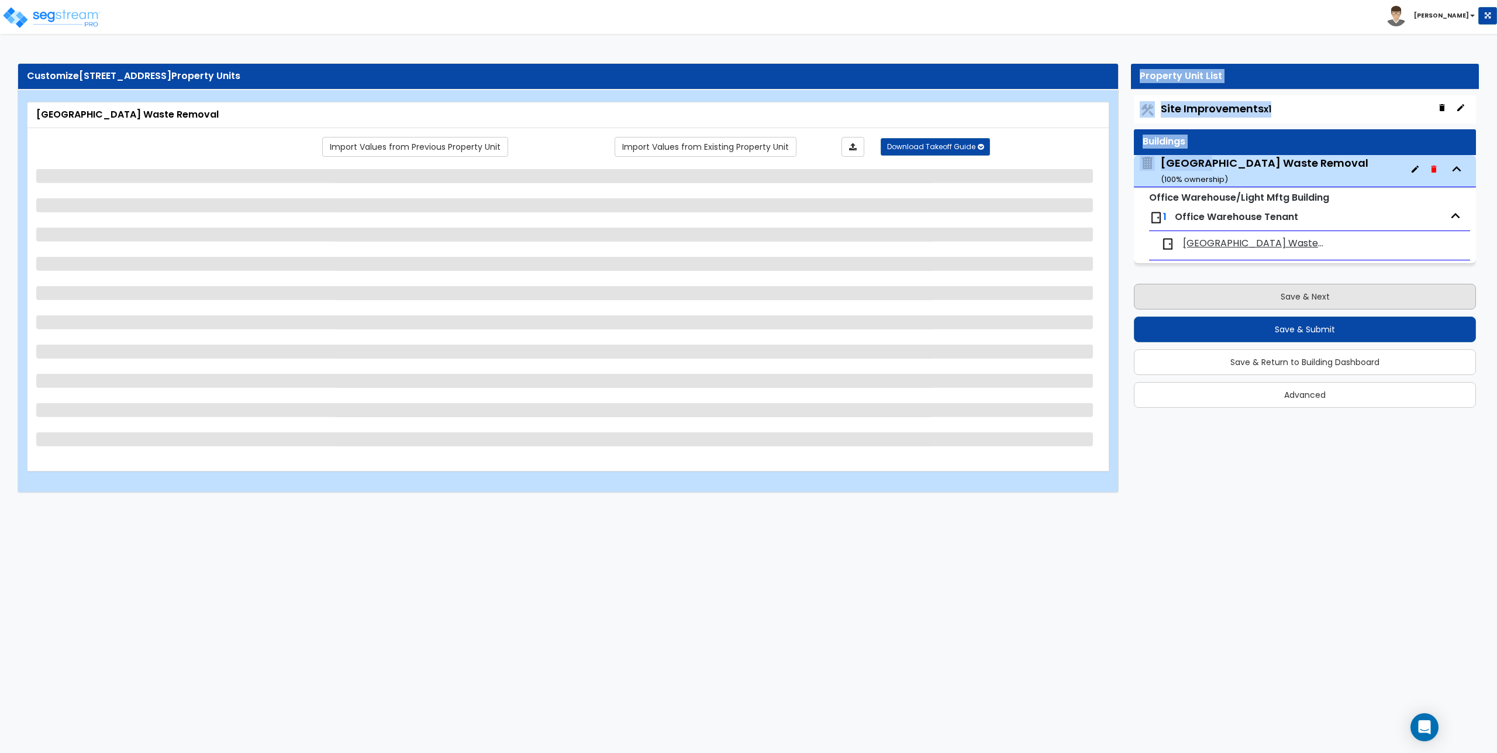
scroll to position [0, 0]
select select "7"
select select "2"
select select "5"
select select "4"
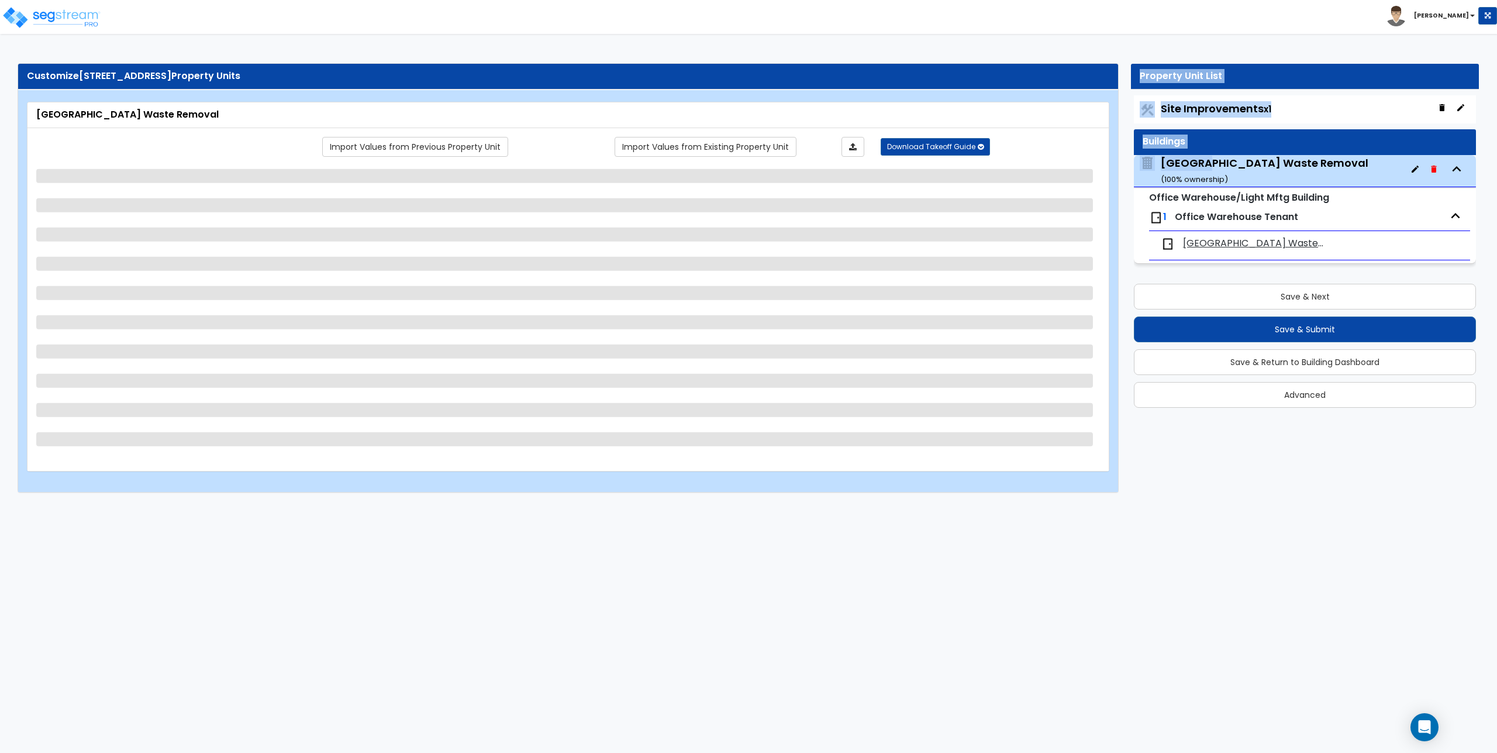
select select "1"
select select "4"
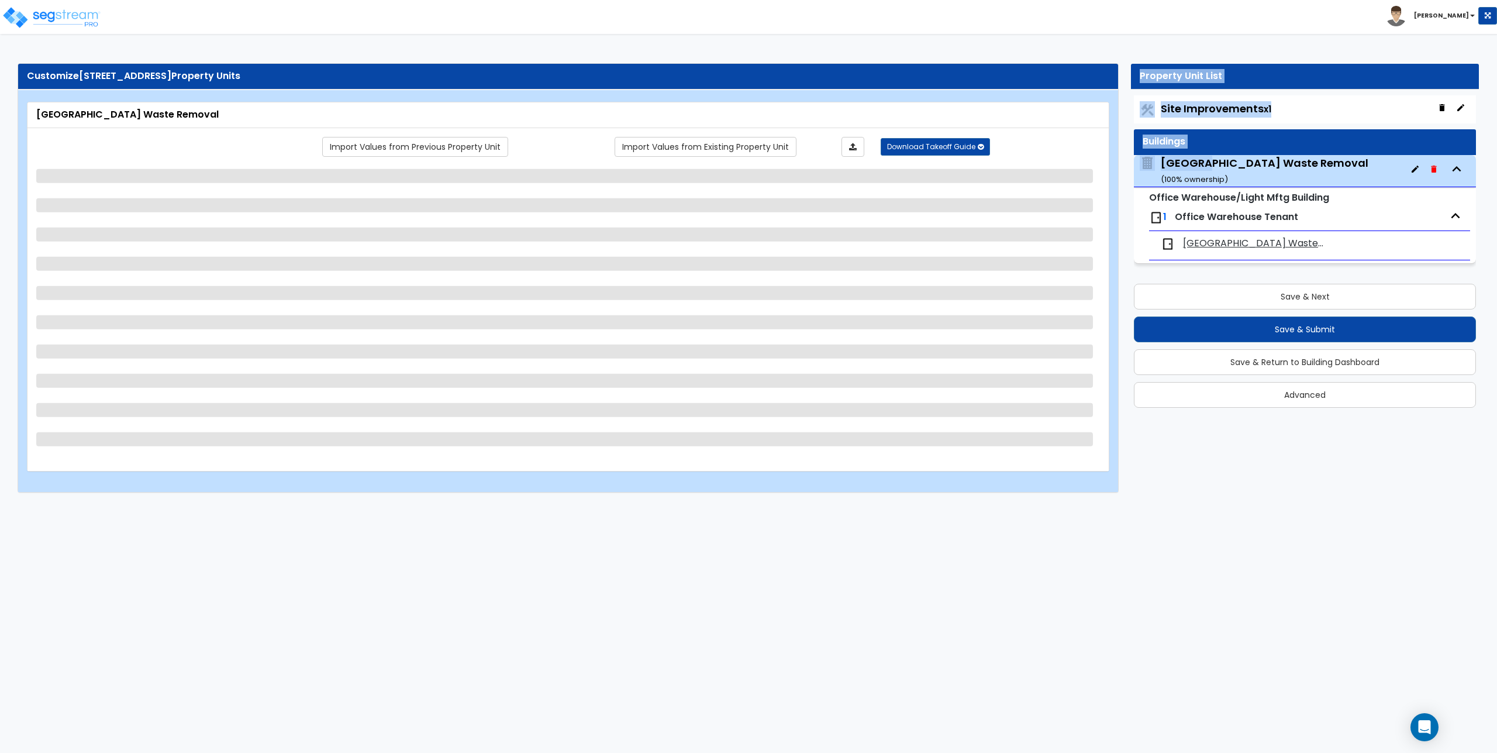
select select "2"
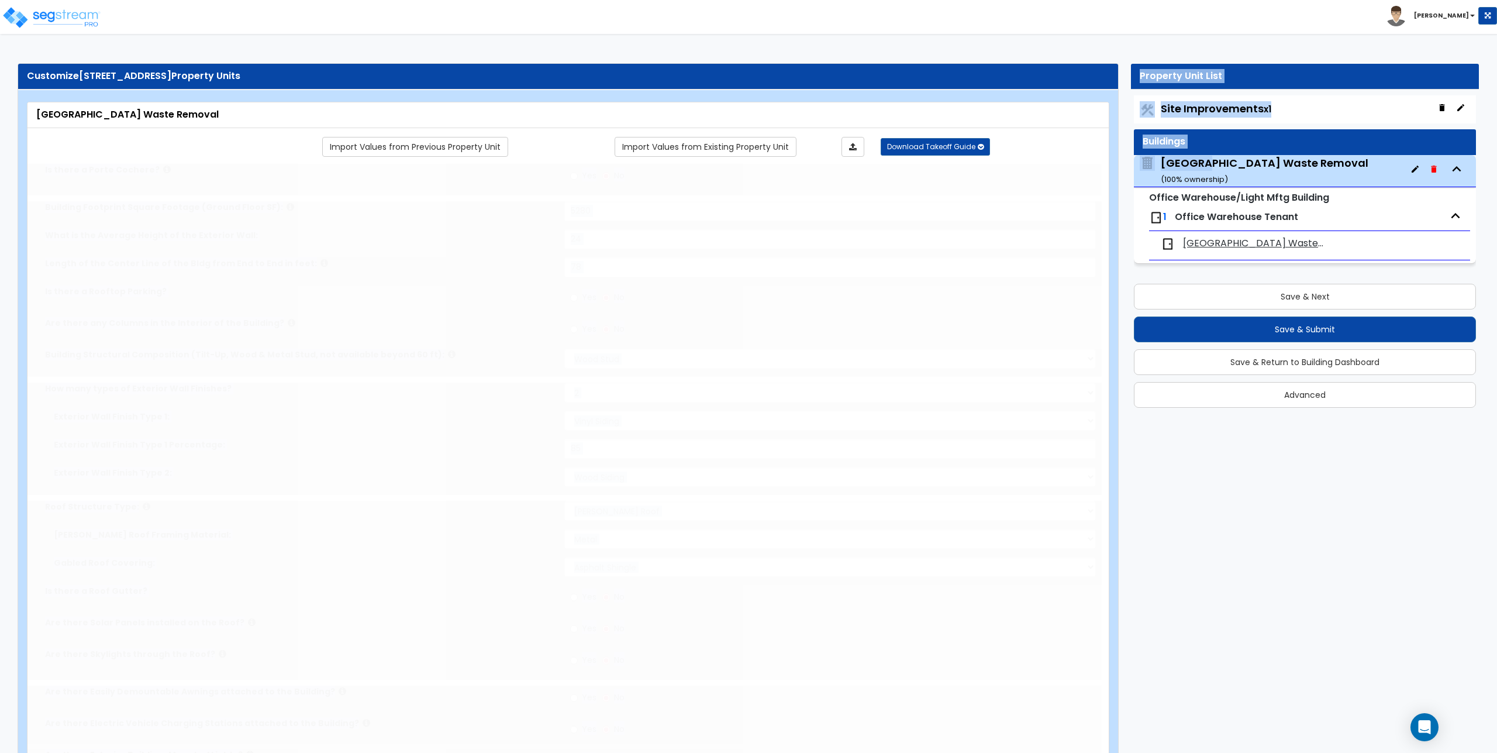
radio input "true"
select select "1"
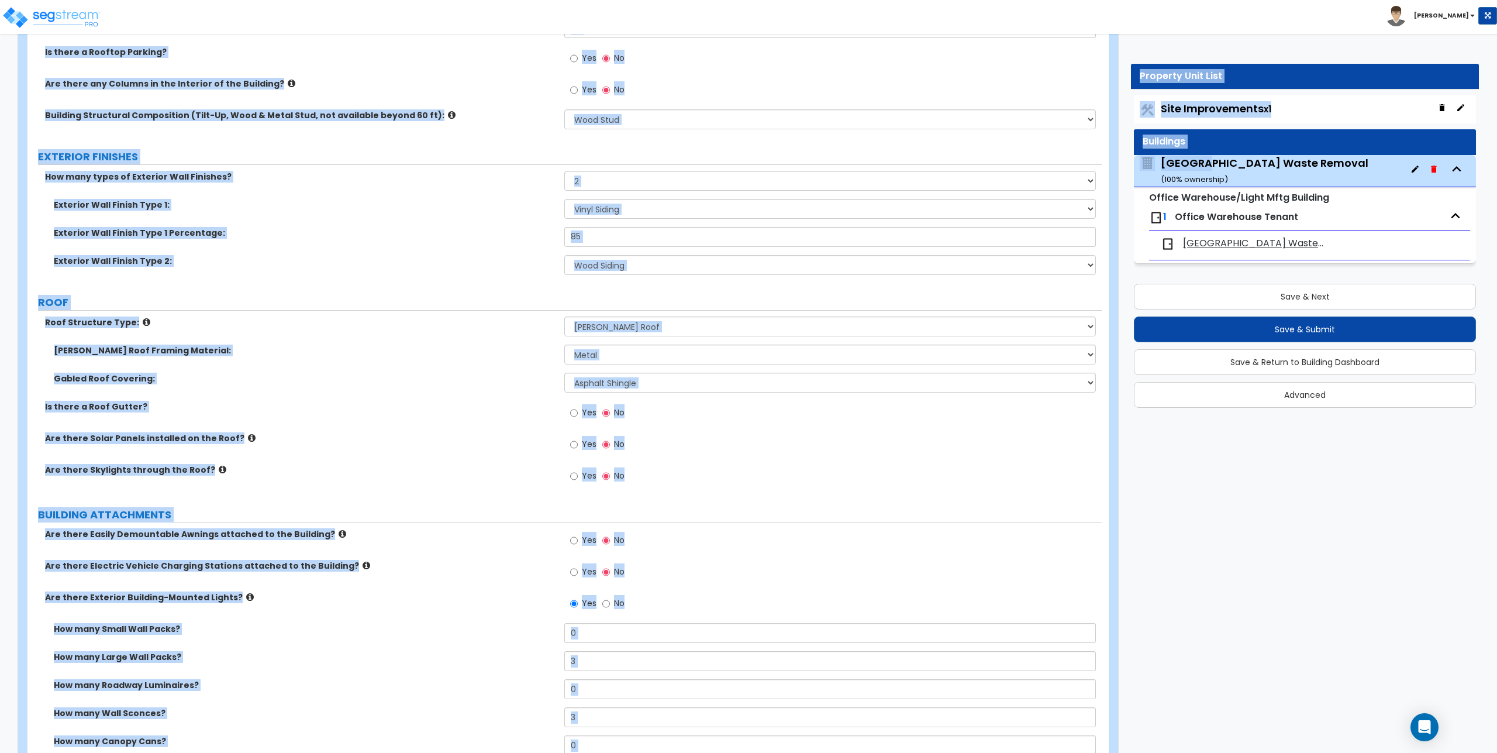
click at [445, 409] on label "Is there a Roof Gutter?" at bounding box center [300, 407] width 511 height 12
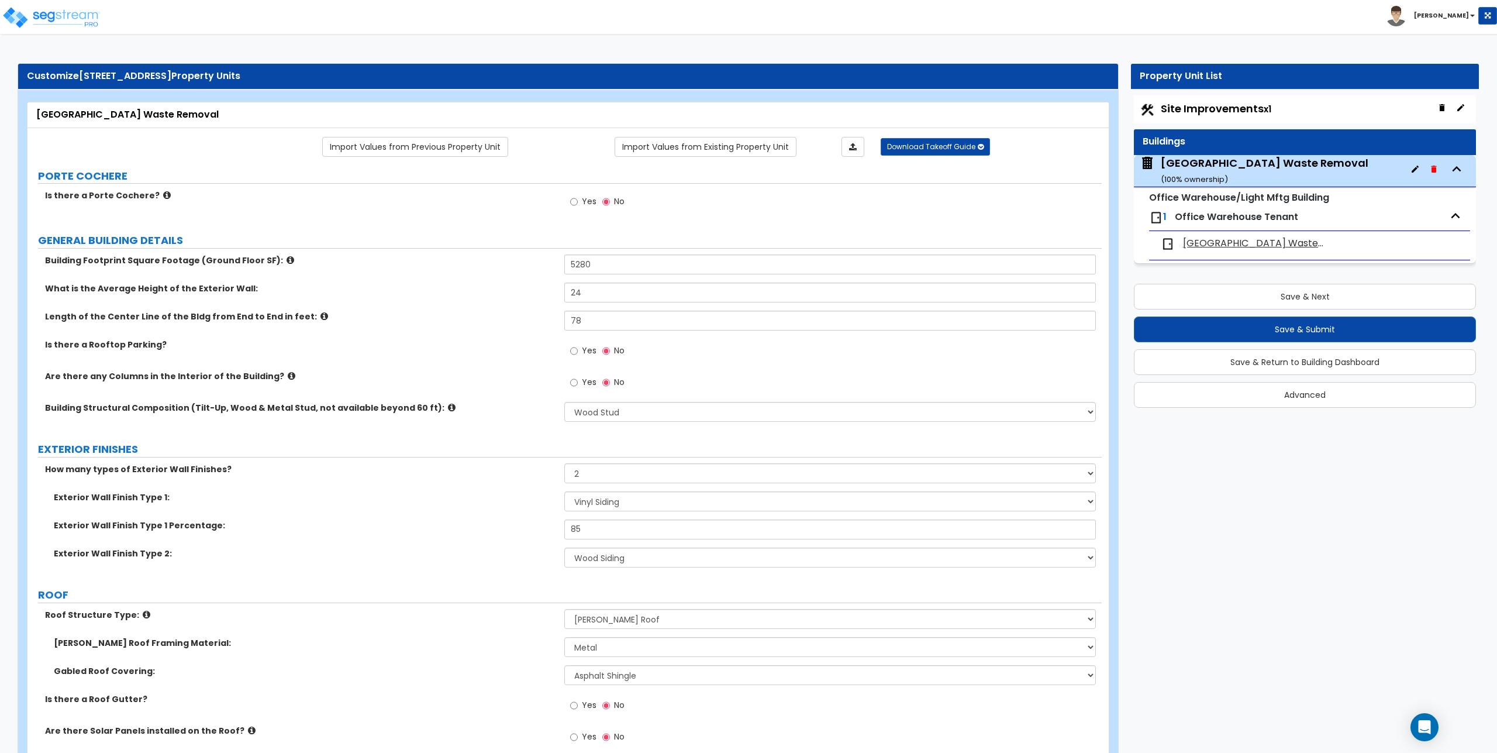
click at [1237, 244] on span "[GEOGRAPHIC_DATA] Waste Removal" at bounding box center [1254, 243] width 142 height 13
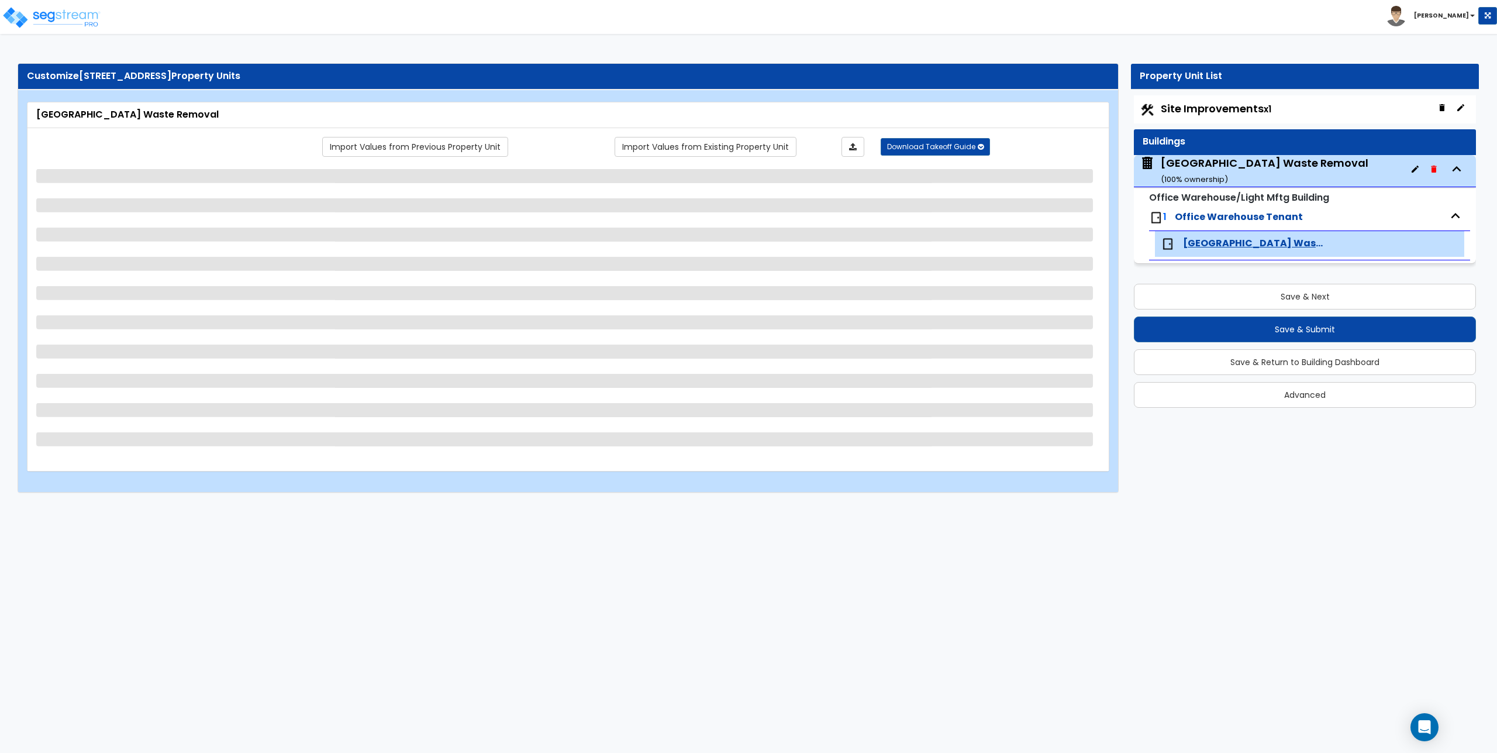
select select "3"
select select "2"
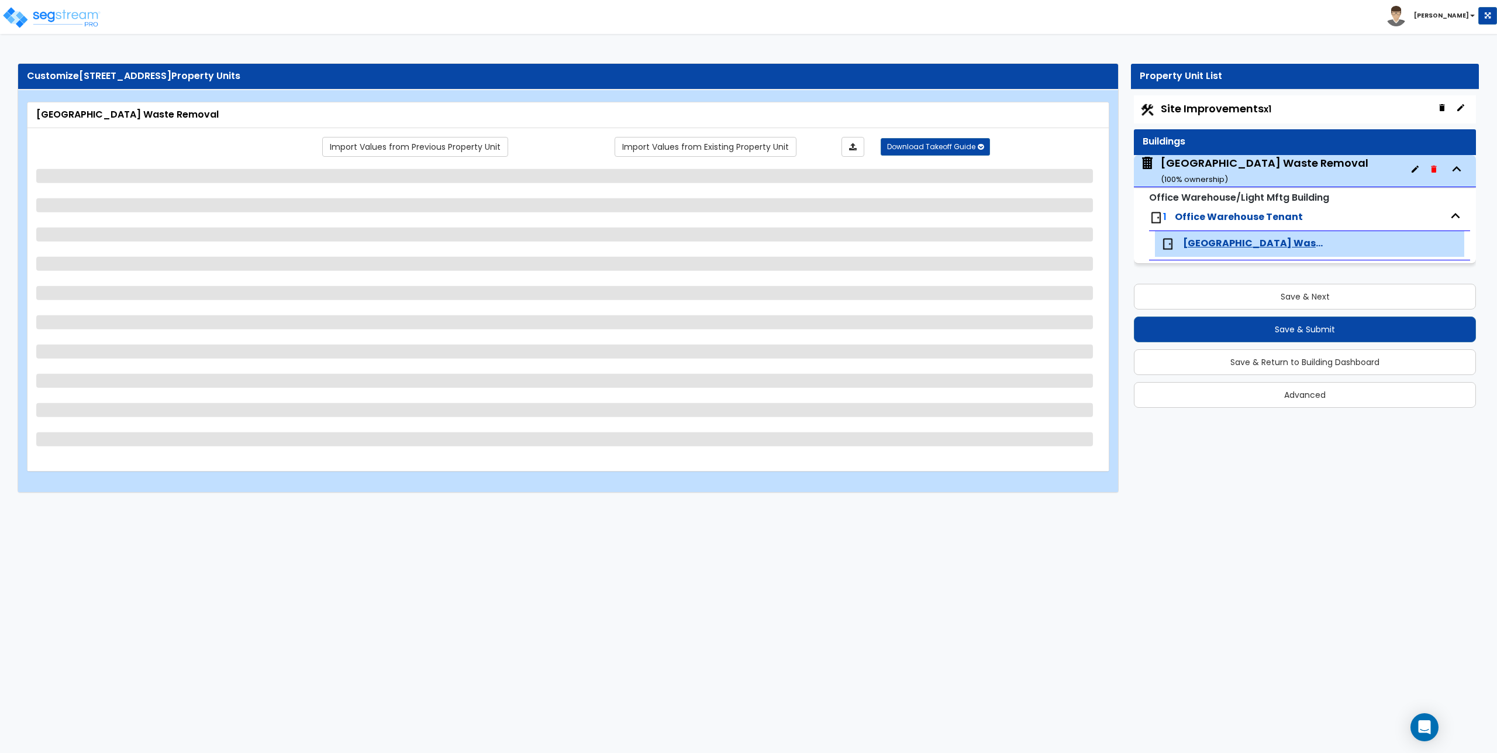
select select "3"
select select "1"
select select "3"
select select "1"
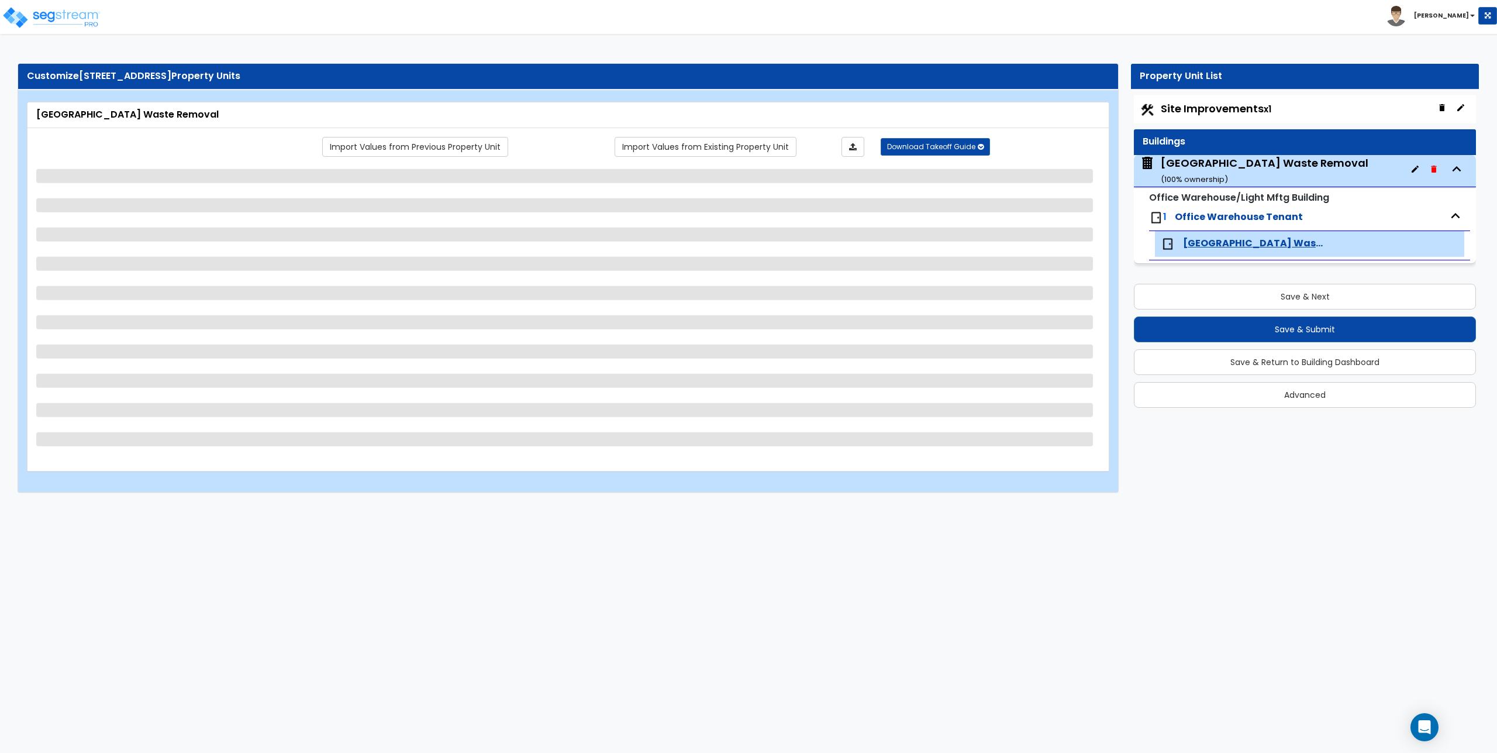
select select "6"
select select "5"
select select "3"
select select "2"
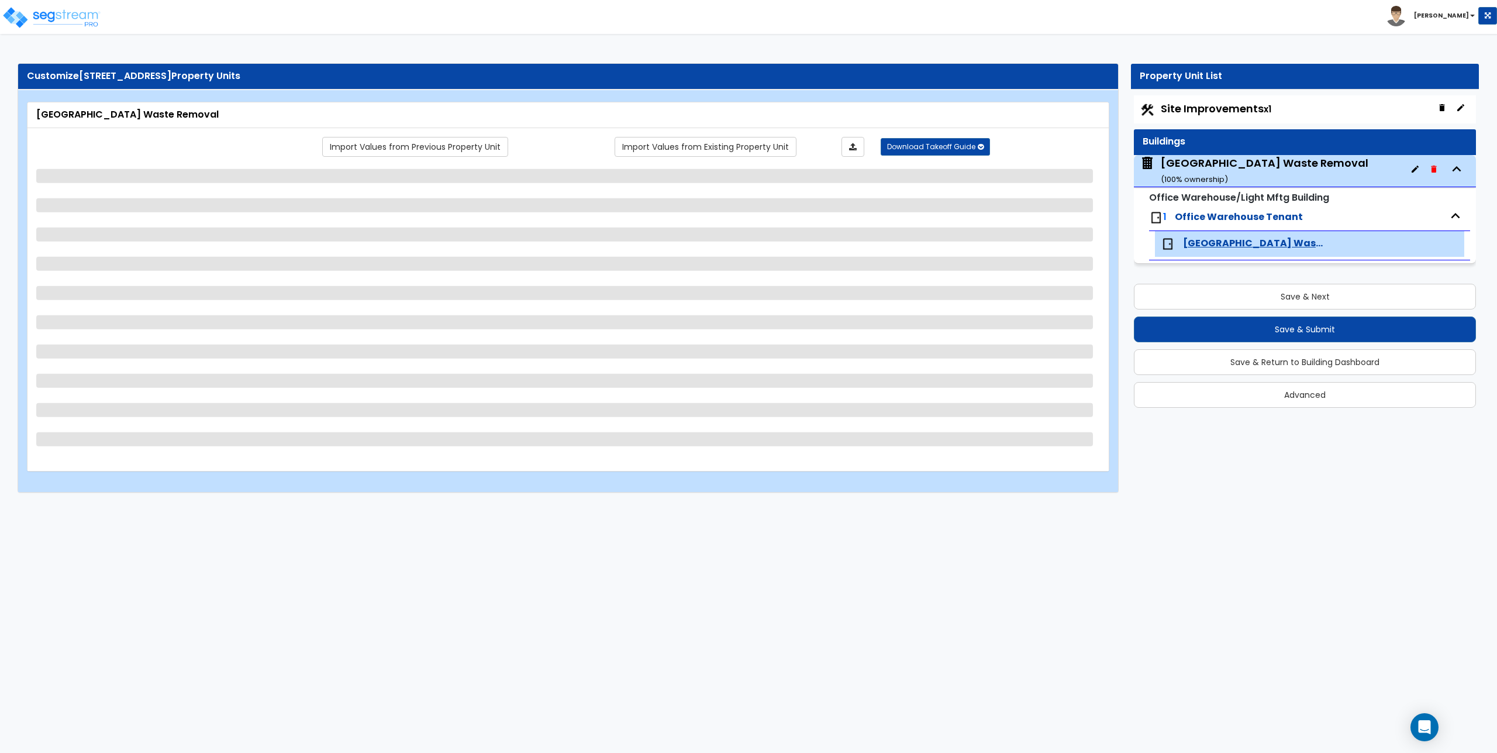
select select "1"
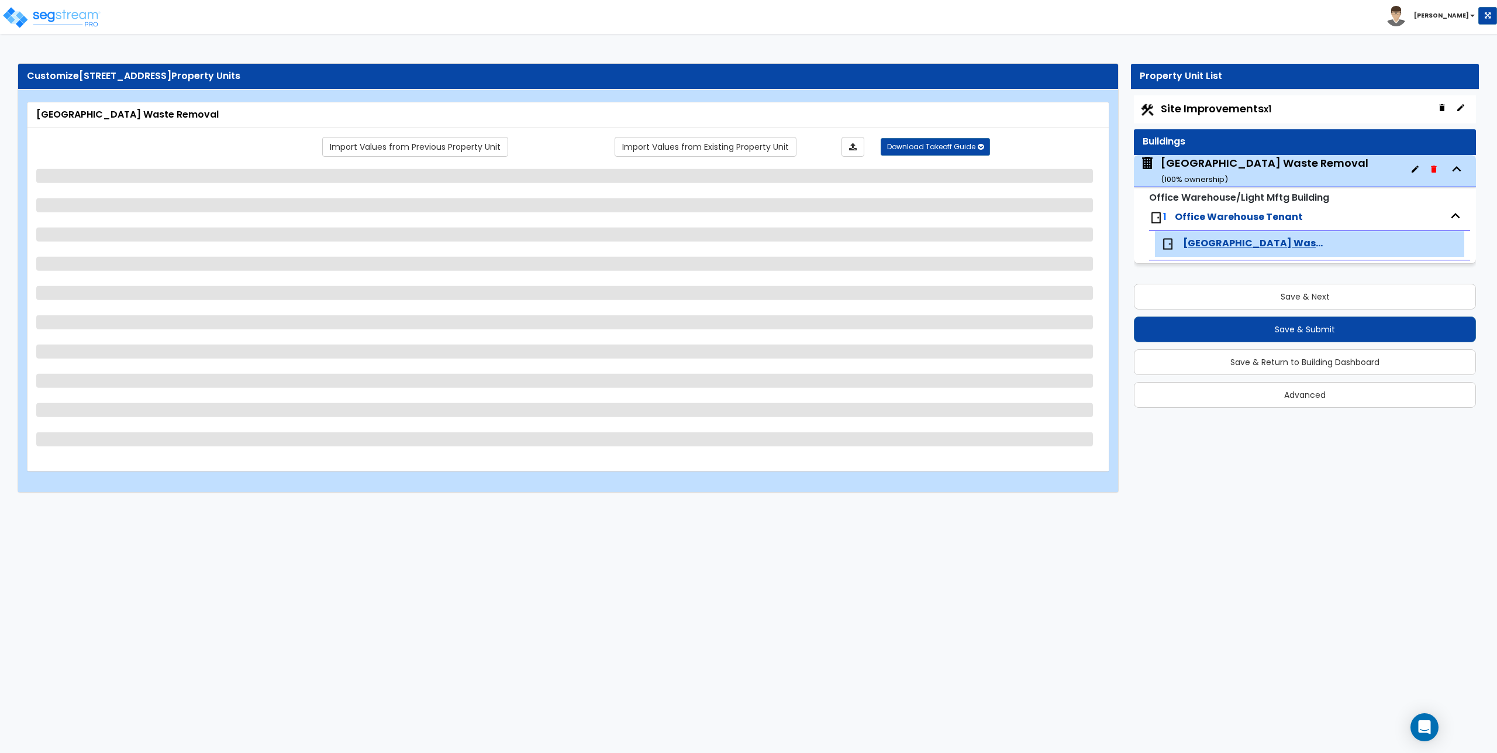
select select "2"
select select "1"
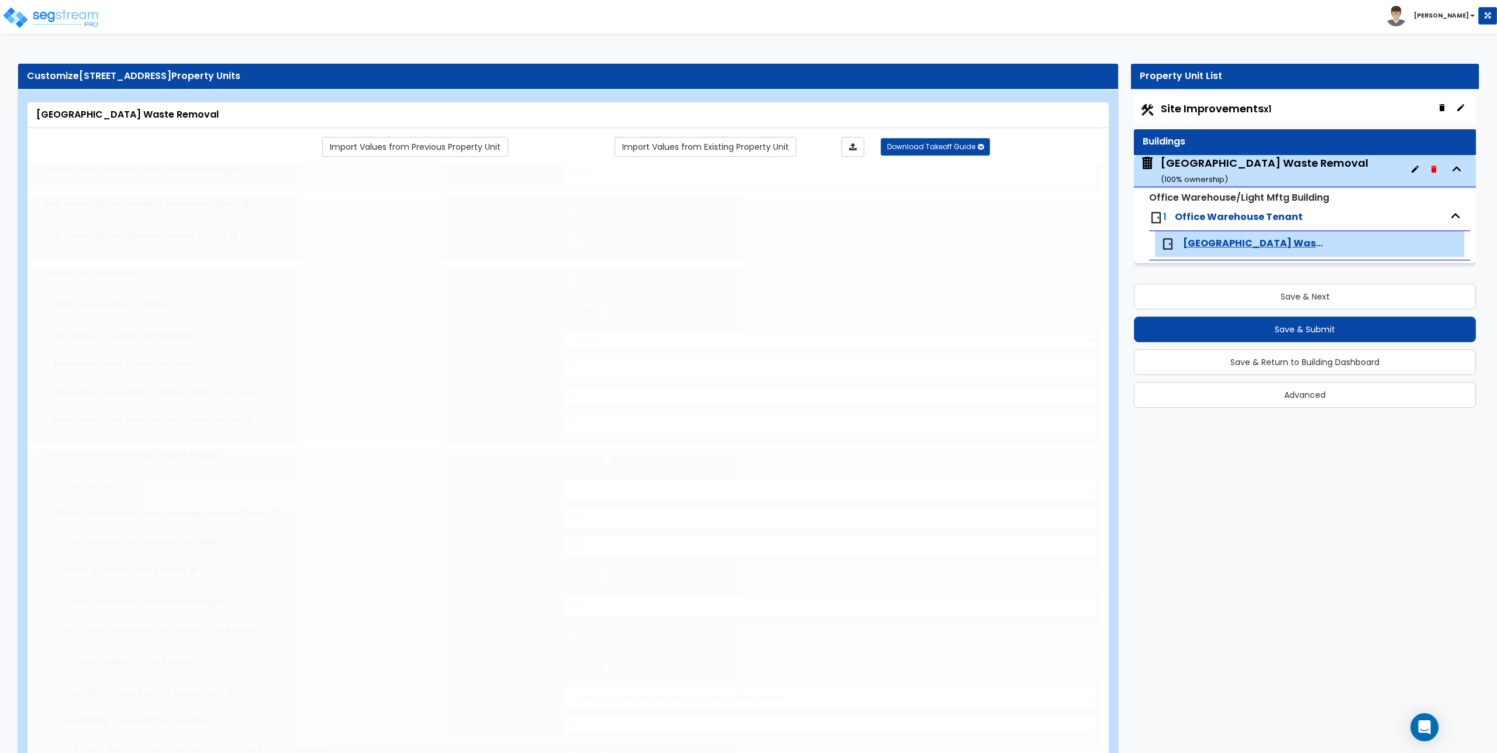
type input "2"
select select "2"
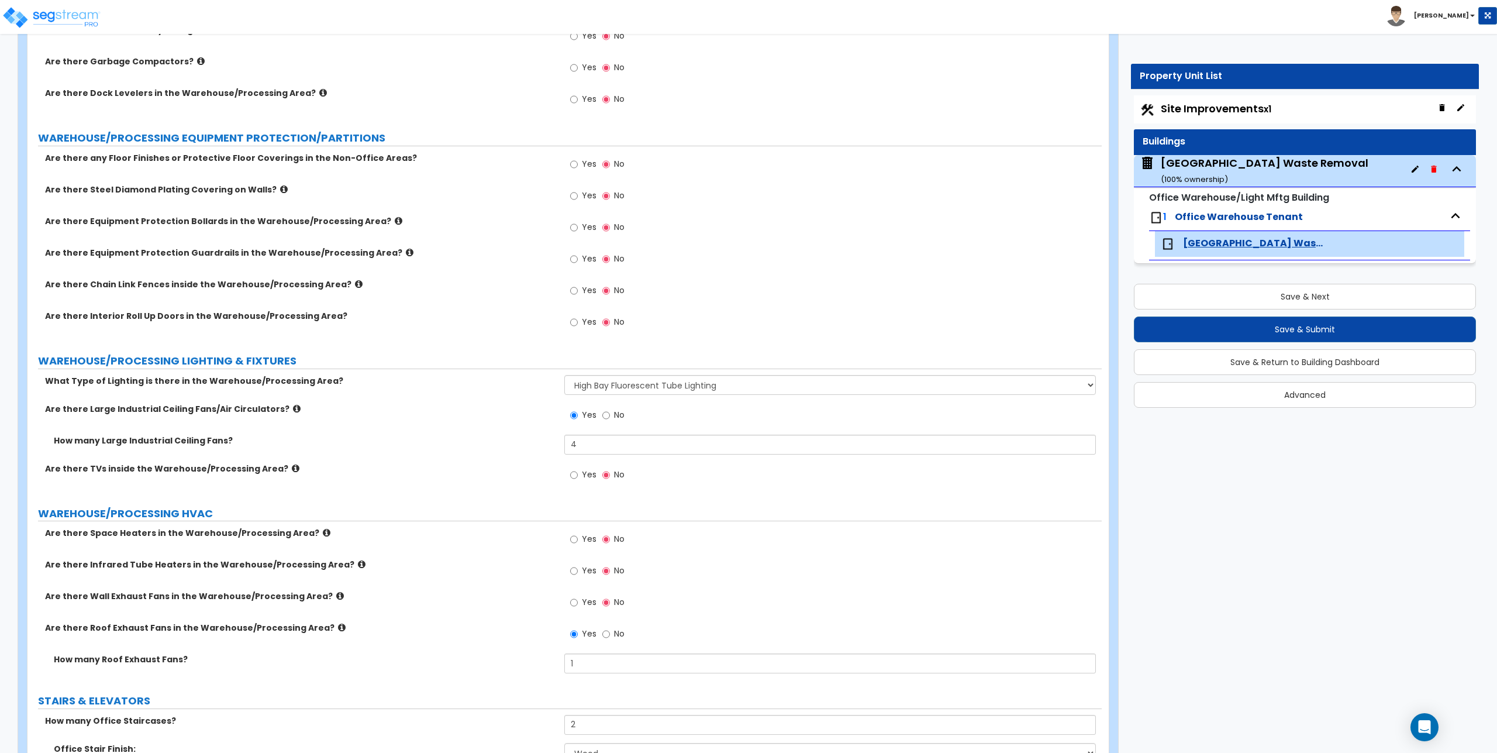
scroll to position [3919, 0]
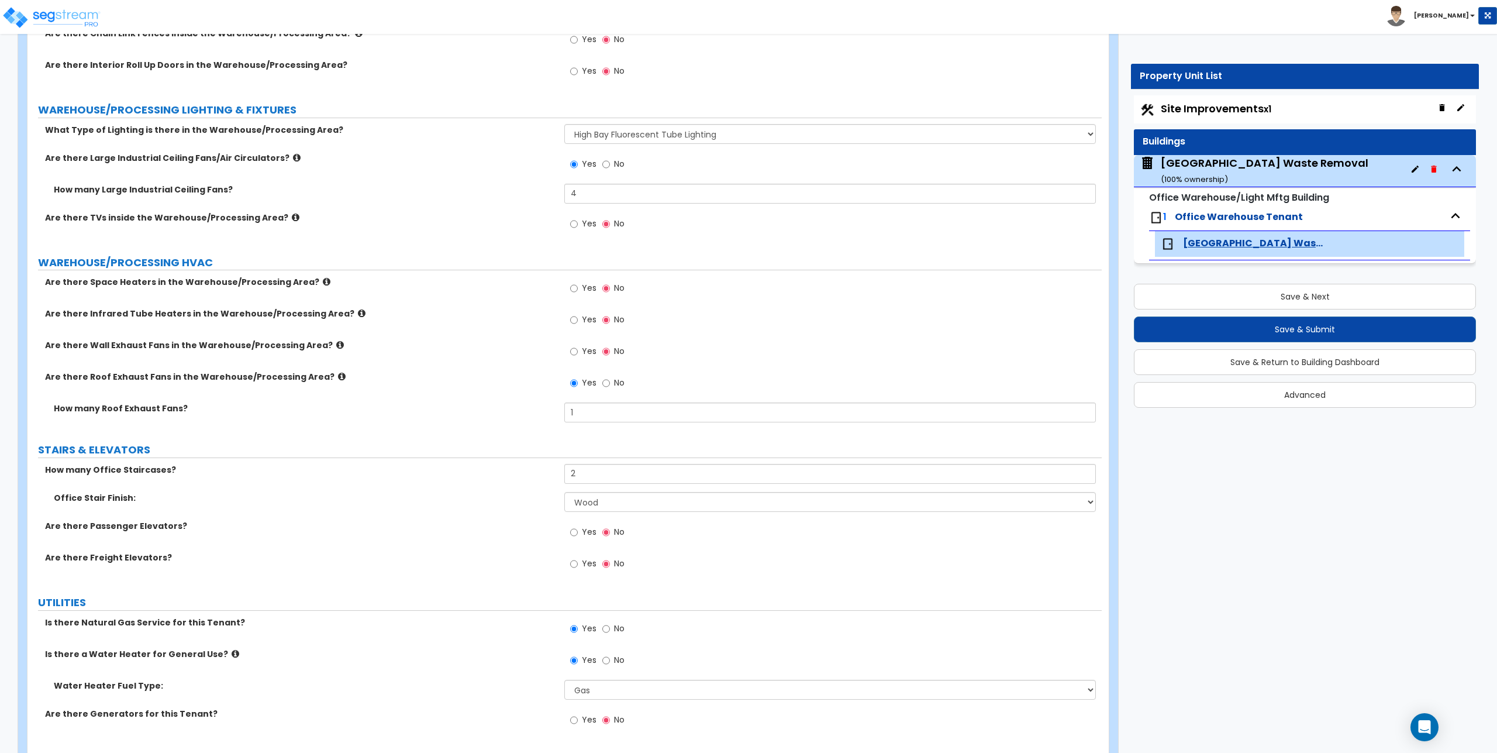
click at [1221, 163] on div "Naples Waste Removal ( 100 % ownership)" at bounding box center [1265, 171] width 208 height 30
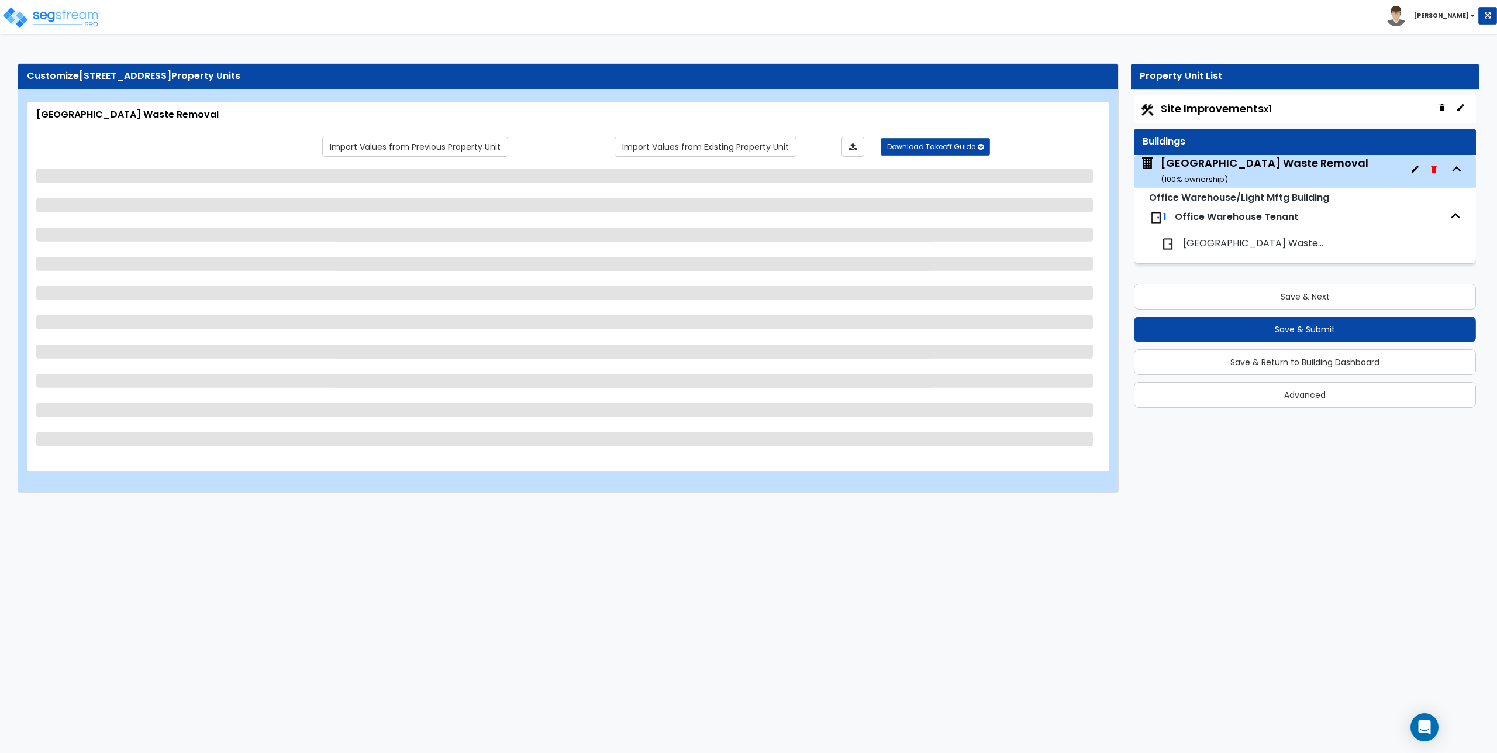
select select "7"
select select "2"
select select "5"
select select "4"
select select "1"
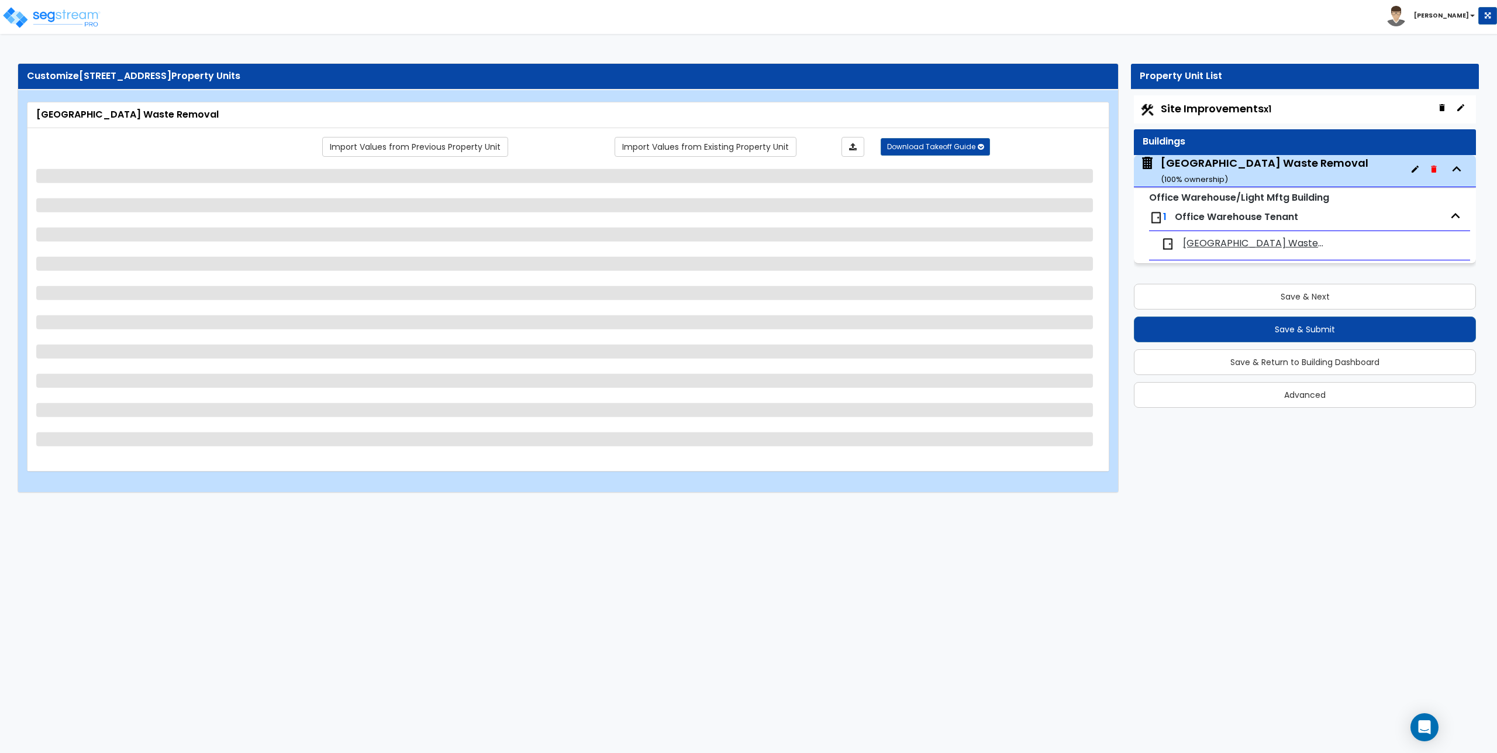
select select "1"
select select "4"
select select "2"
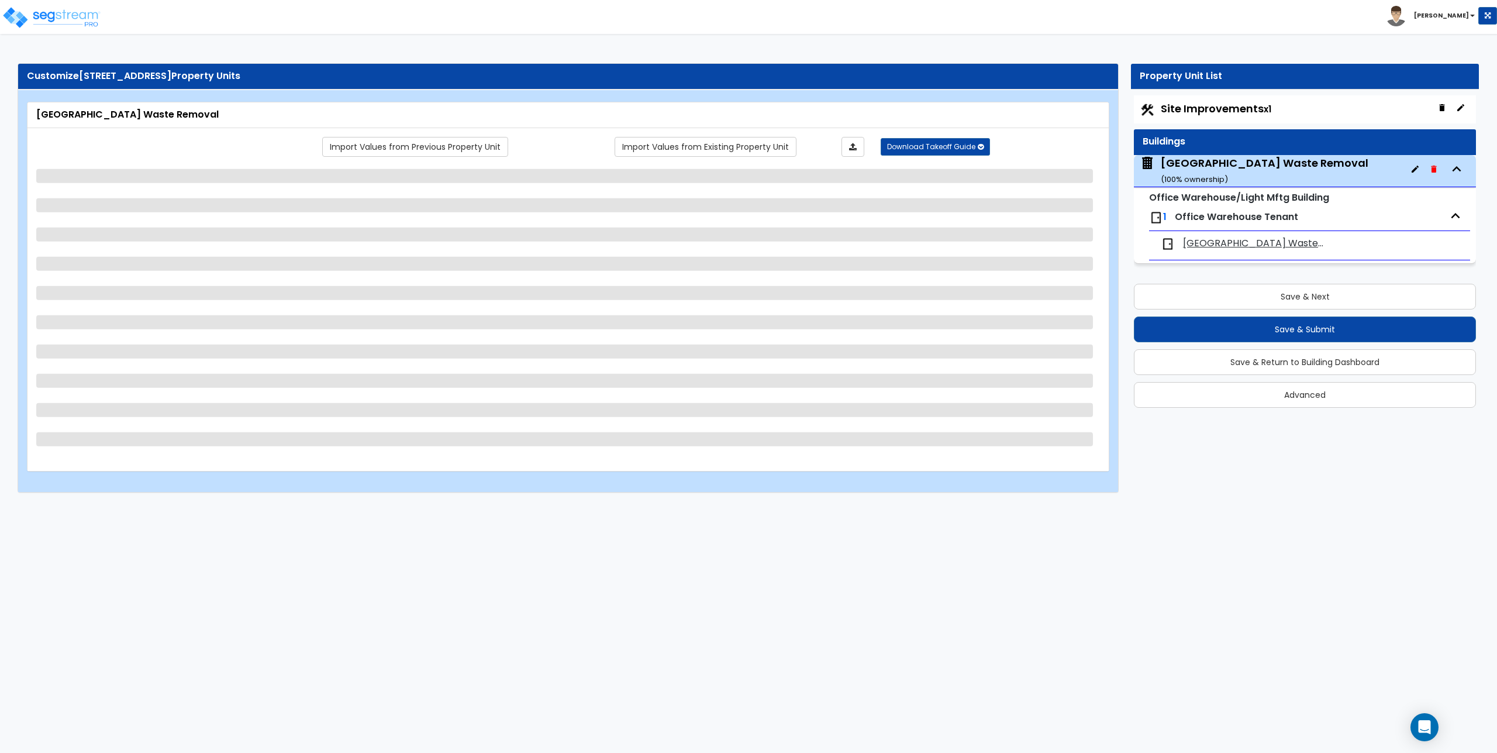
select select "1"
select select "2"
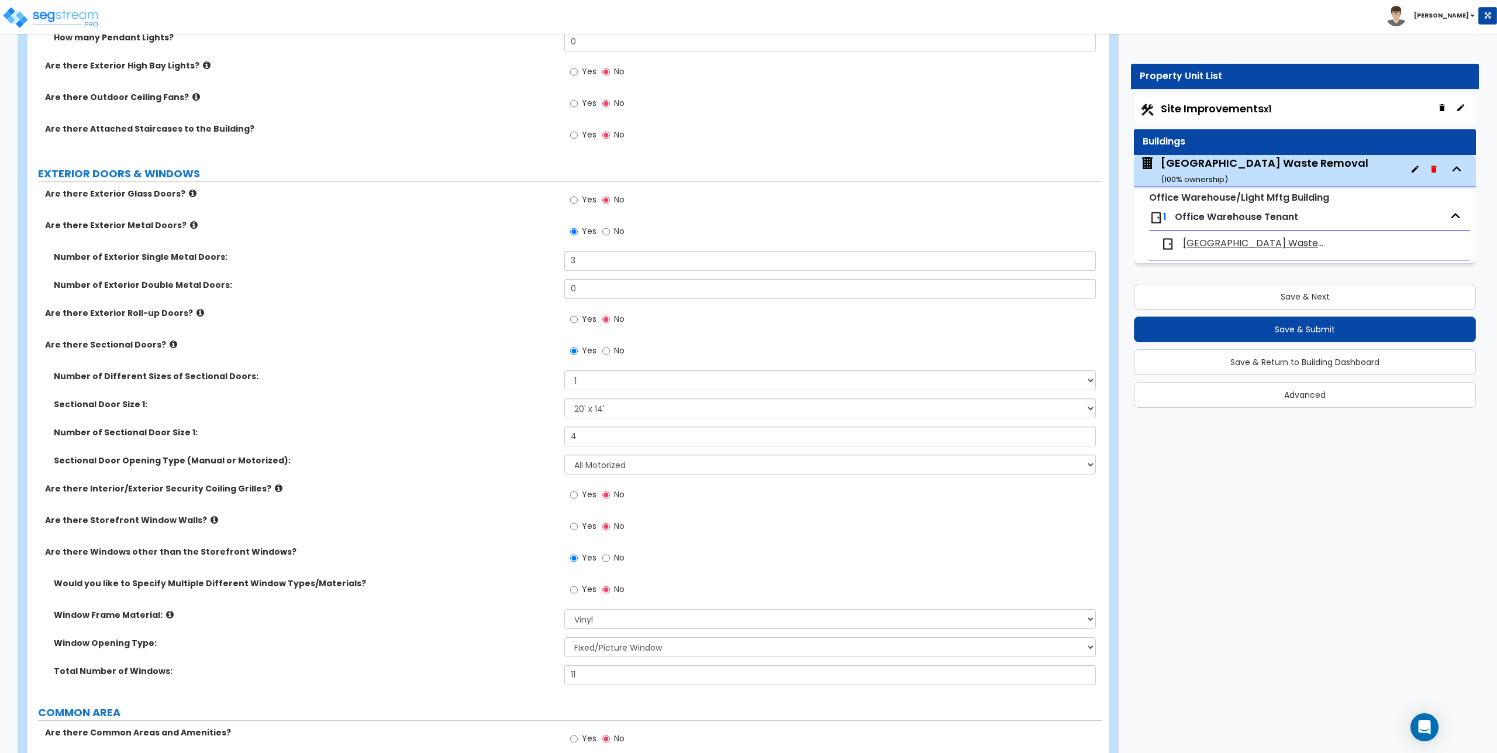
scroll to position [1170, 0]
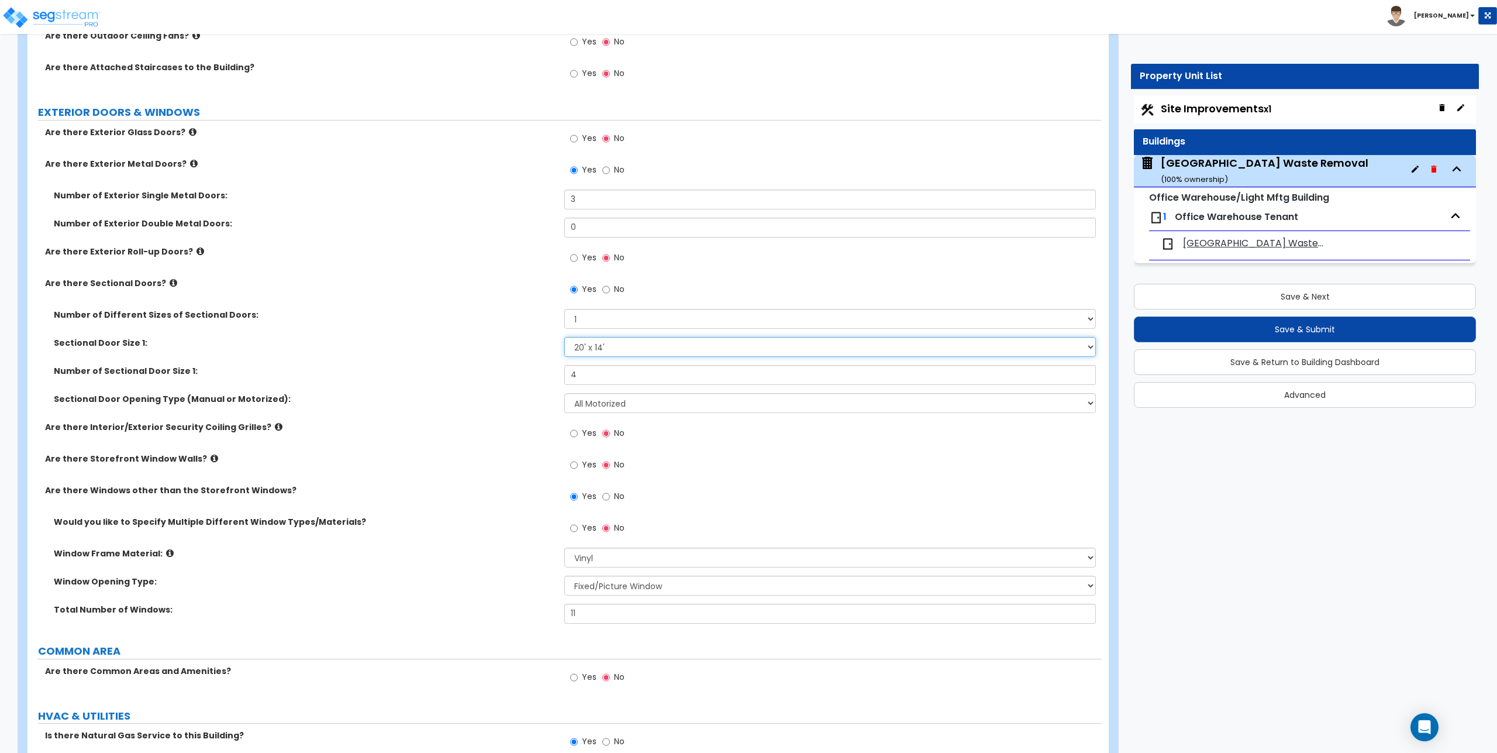
click at [637, 345] on select "Please Choose One 8' x 8' 10' x 10' 12' x 12' 20' x 14'" at bounding box center [829, 347] width 531 height 20
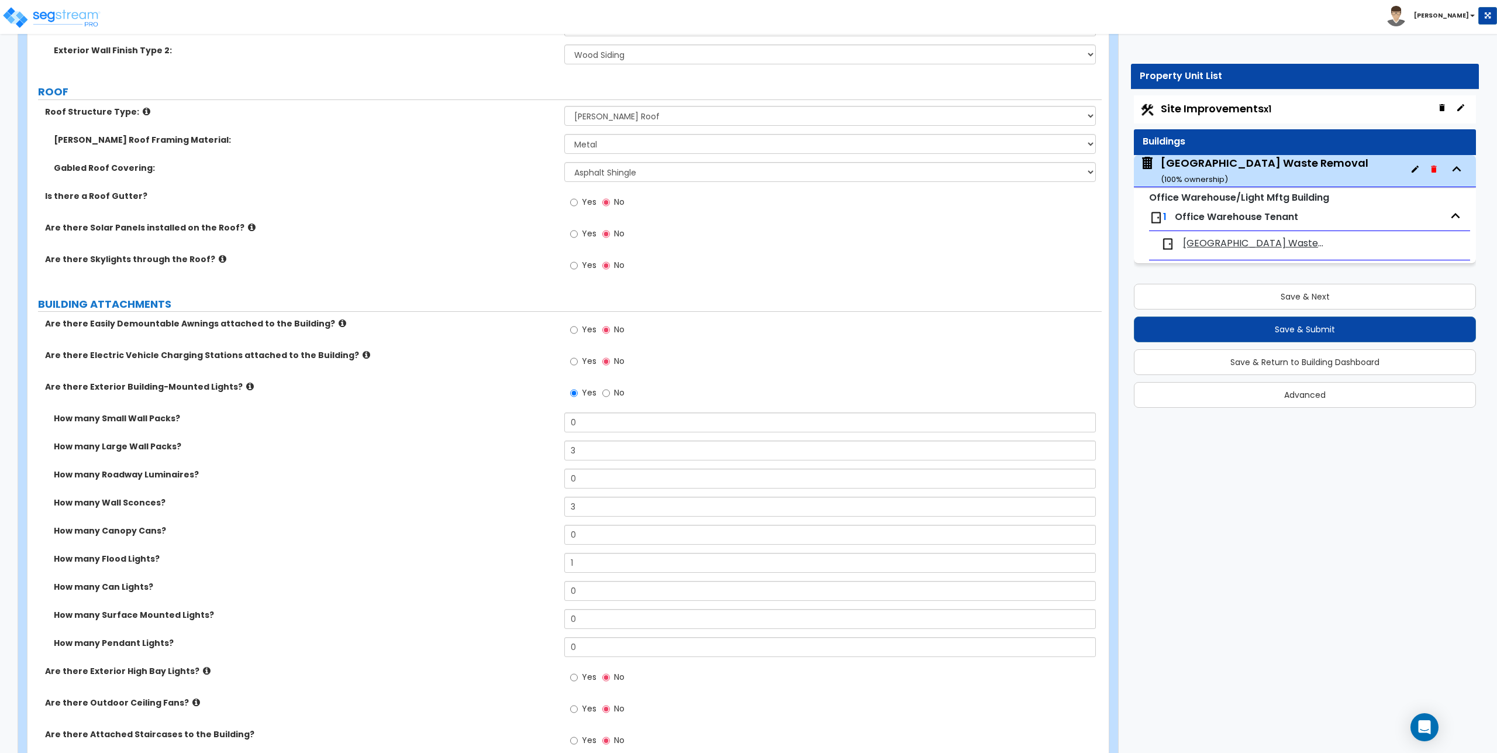
scroll to position [242, 0]
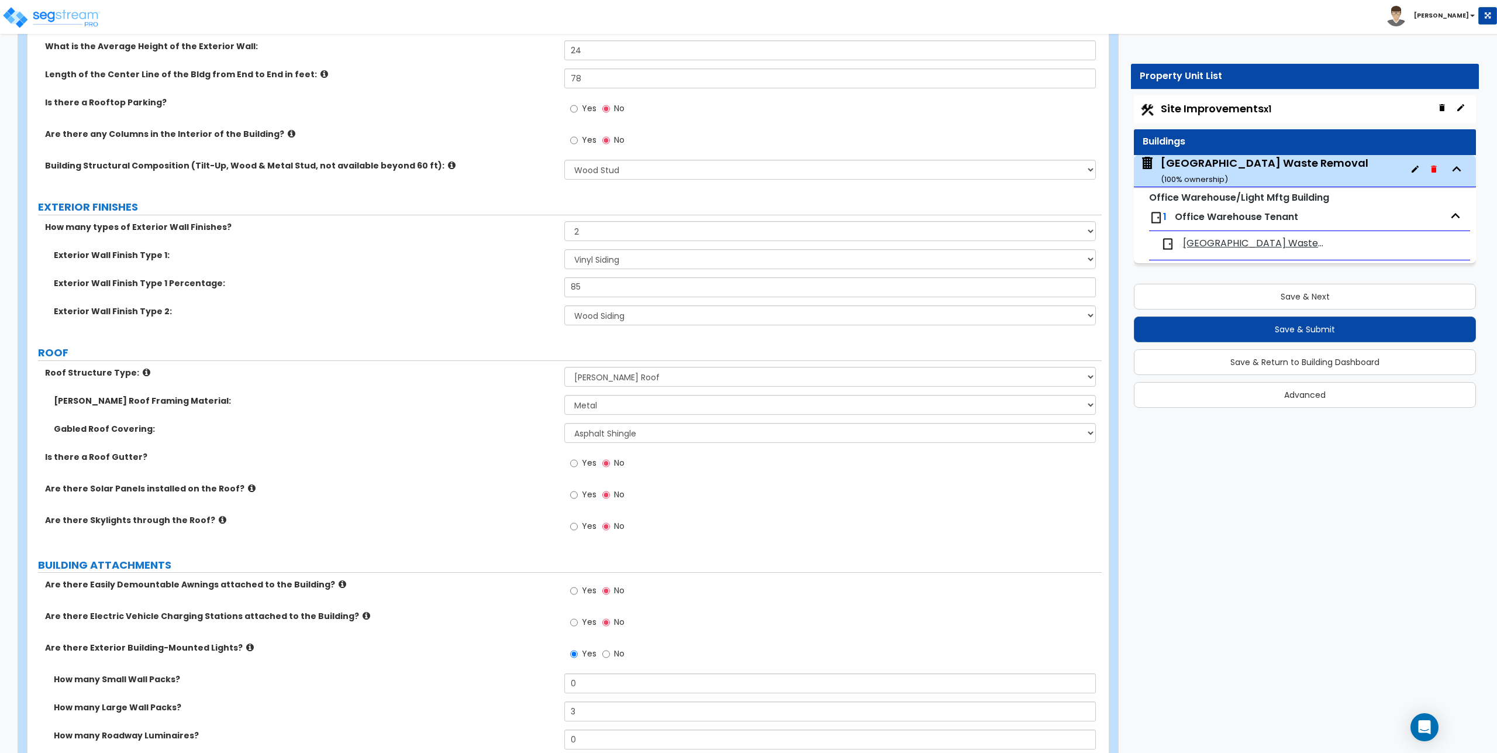
click at [1259, 219] on span "Office Warehouse Tenant" at bounding box center [1236, 216] width 123 height 13
click at [1268, 241] on span "[GEOGRAPHIC_DATA] Waste Removal" at bounding box center [1254, 243] width 142 height 13
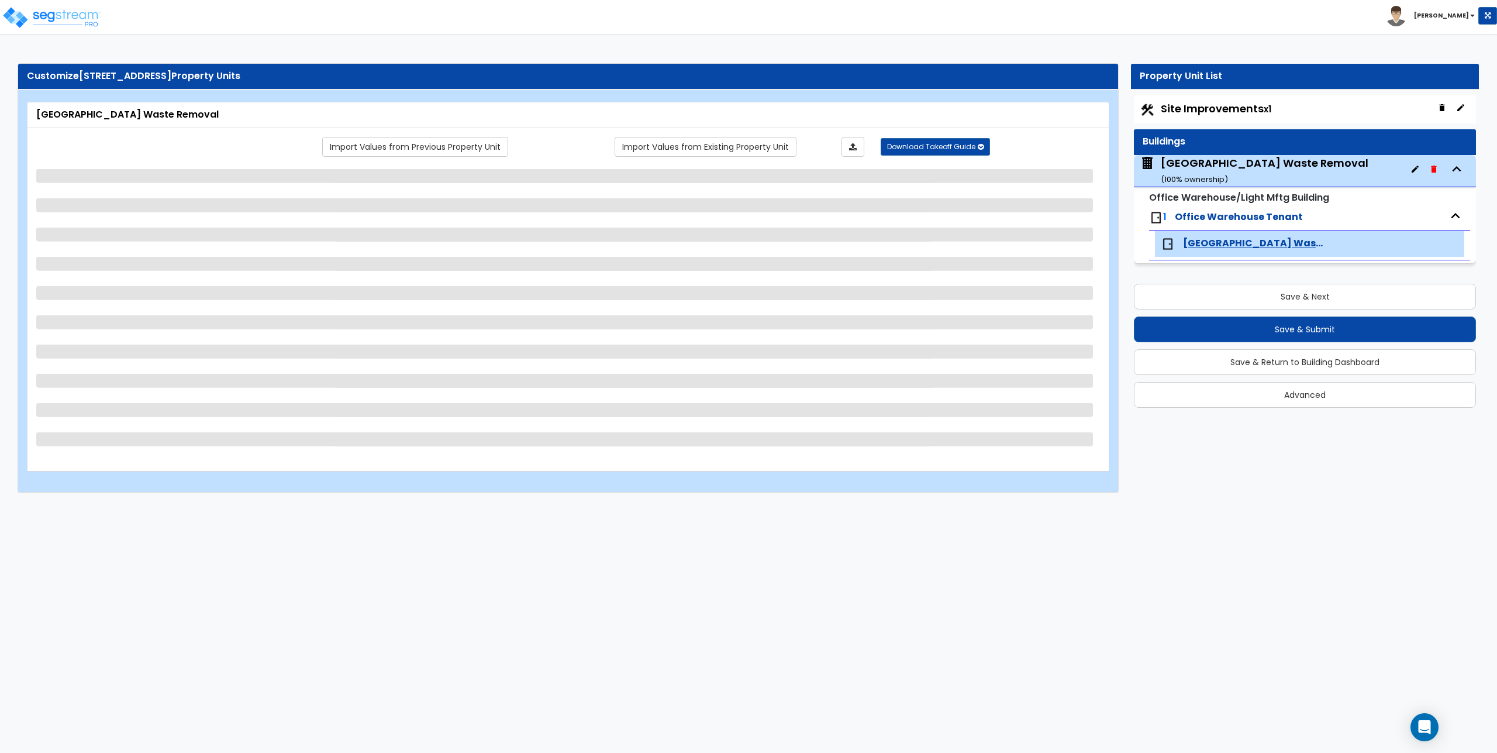
scroll to position [0, 0]
select select "3"
select select "2"
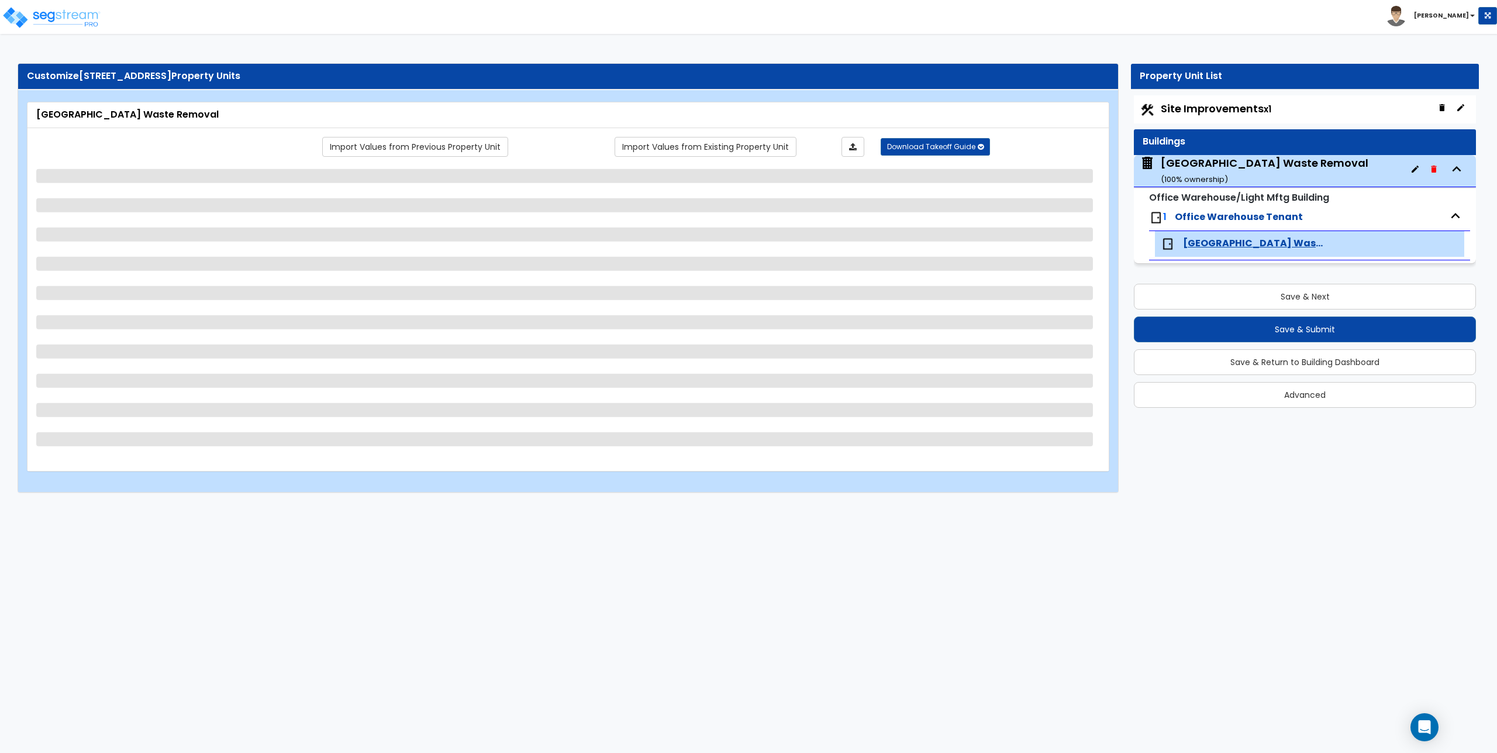
select select "2"
select select "3"
select select "1"
select select "3"
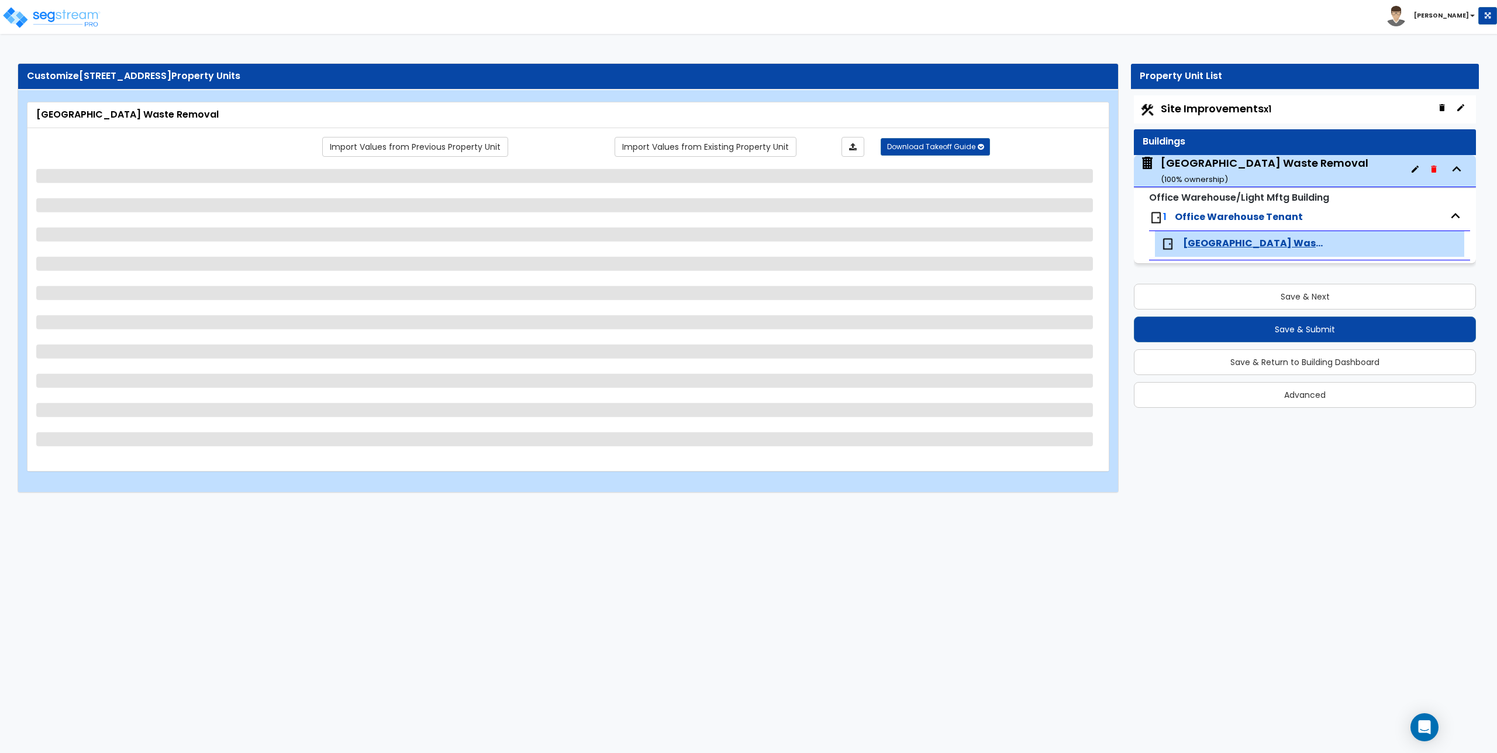
select select "1"
select select "6"
select select "5"
select select "3"
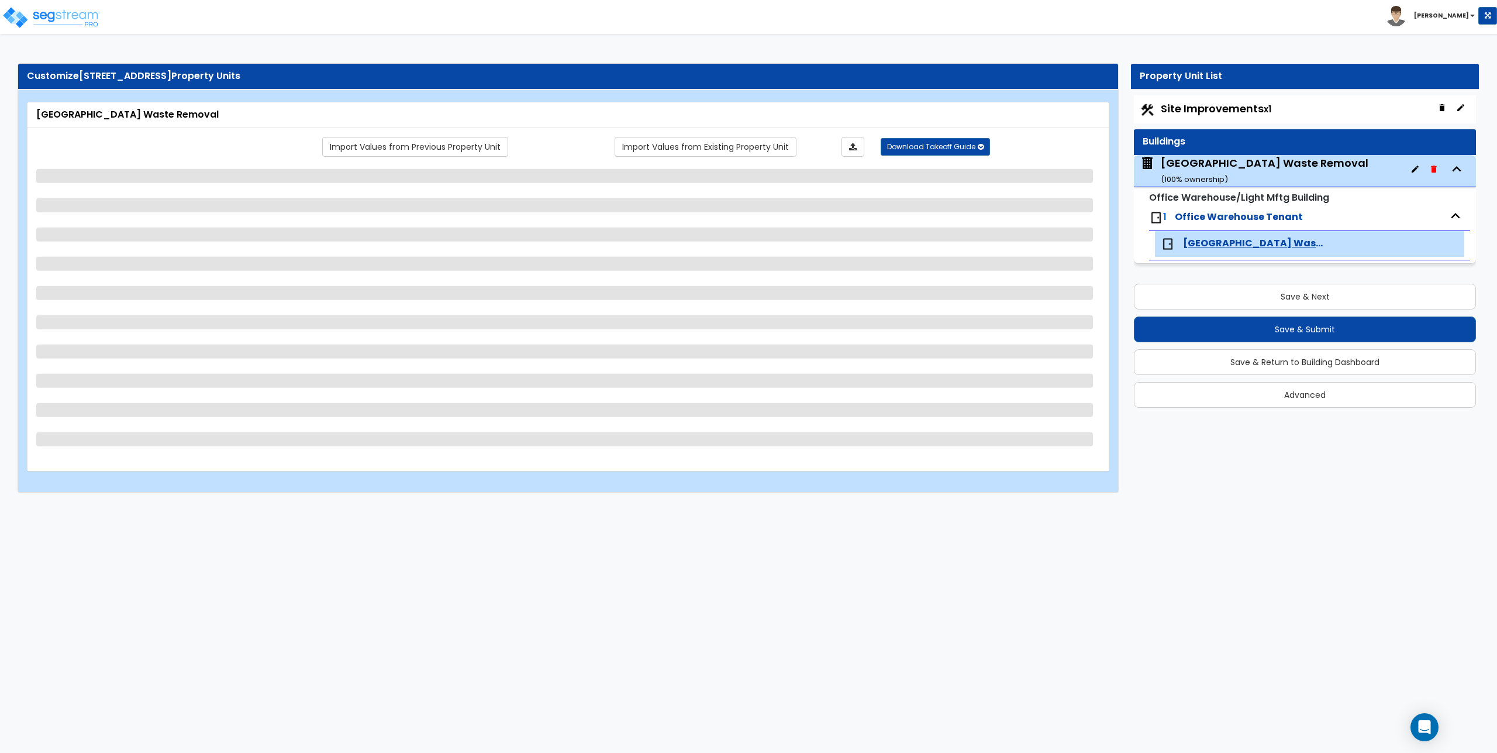
select select "2"
select select "1"
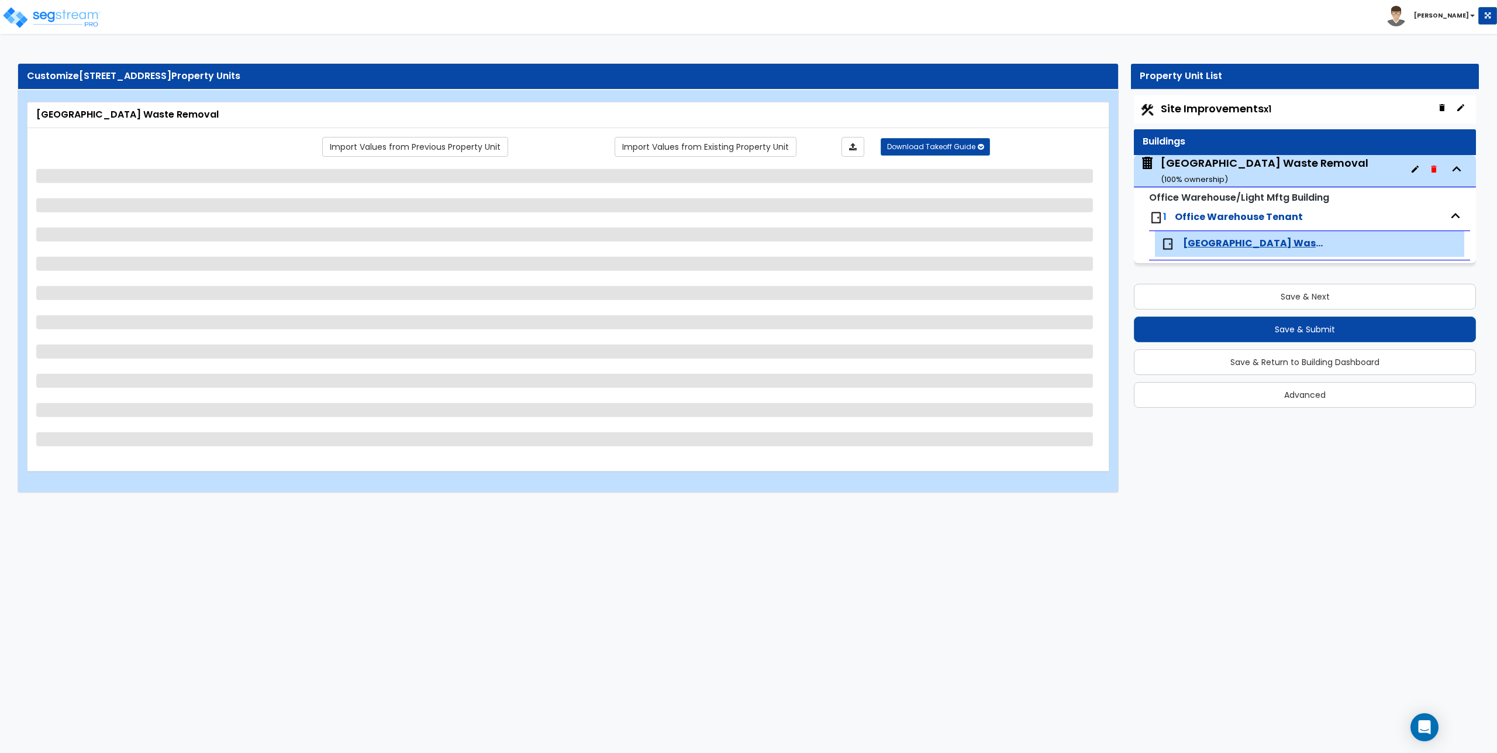
select select "1"
select select "2"
select select "1"
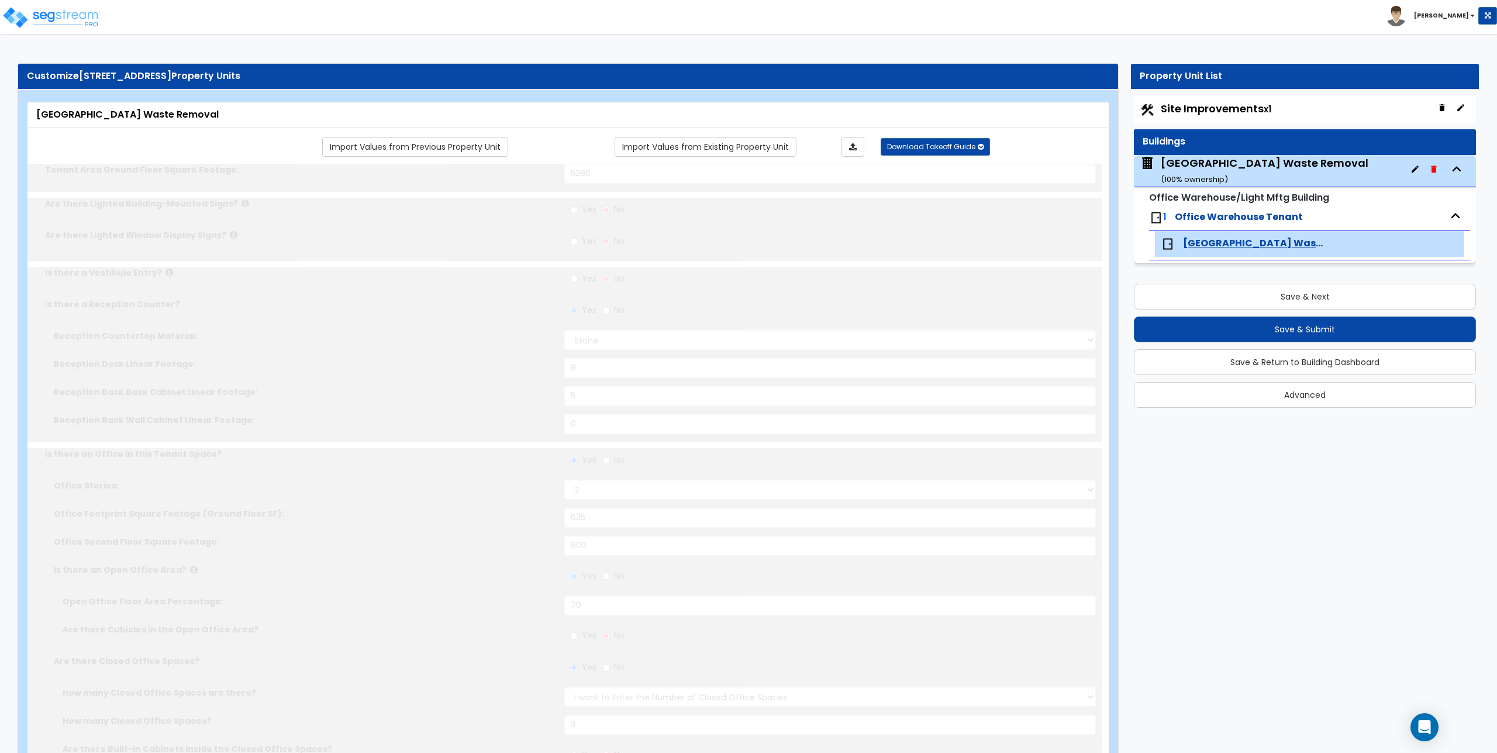
type input "2"
select select "2"
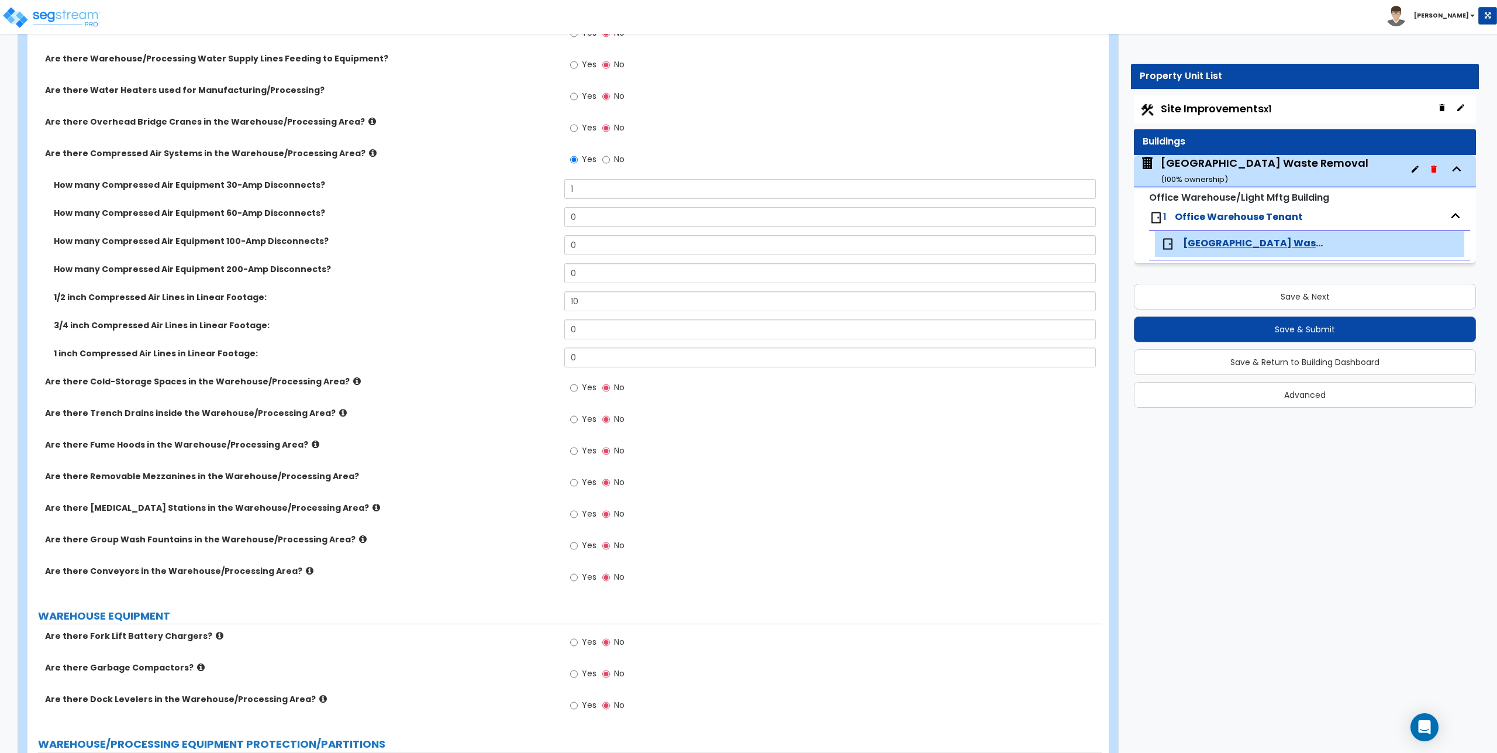
scroll to position [3042, 0]
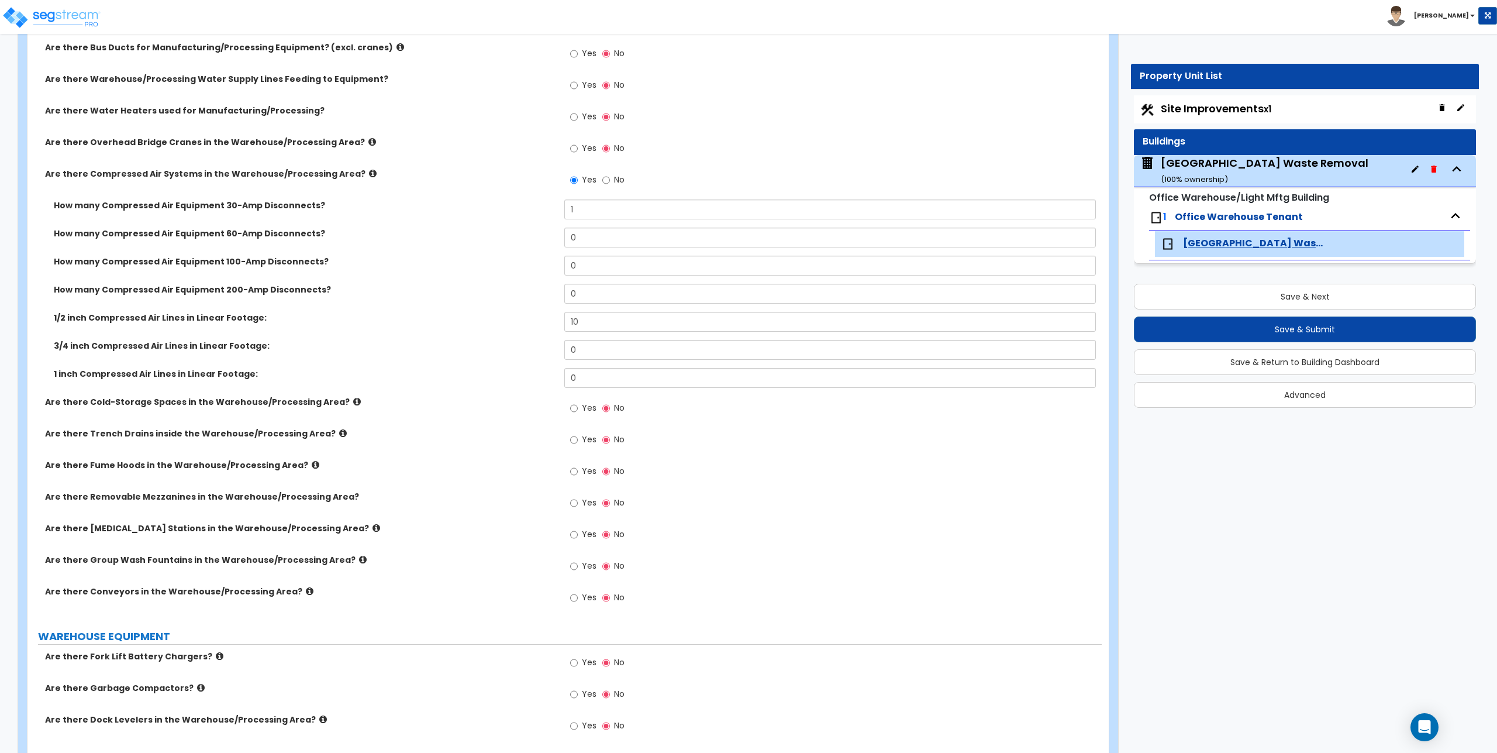
click at [615, 194] on div "Yes No" at bounding box center [597, 181] width 66 height 27
click at [614, 194] on div "Yes No" at bounding box center [597, 181] width 66 height 27
click at [612, 197] on div "Yes No" at bounding box center [832, 184] width 537 height 32
click at [590, 211] on input "1" at bounding box center [829, 209] width 531 height 20
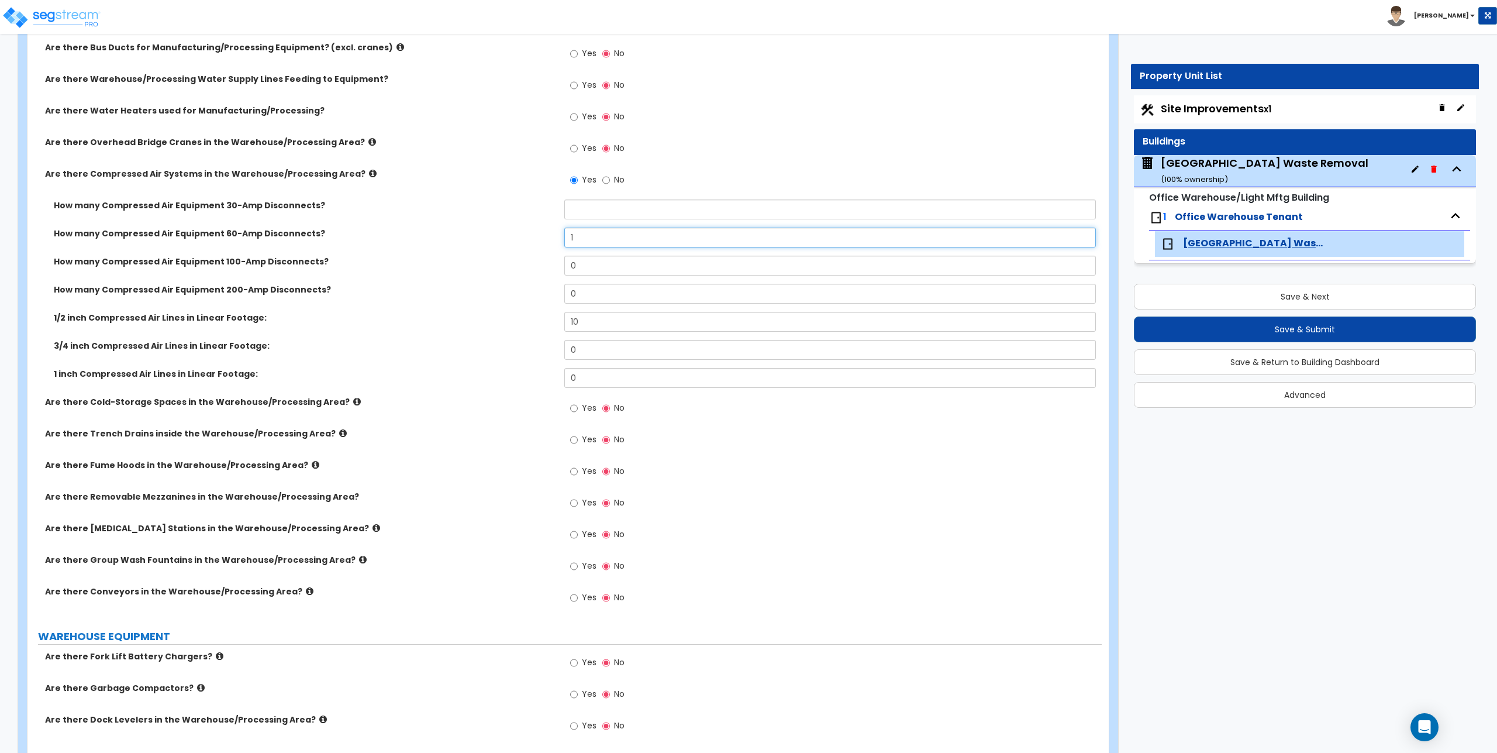
type input "1"
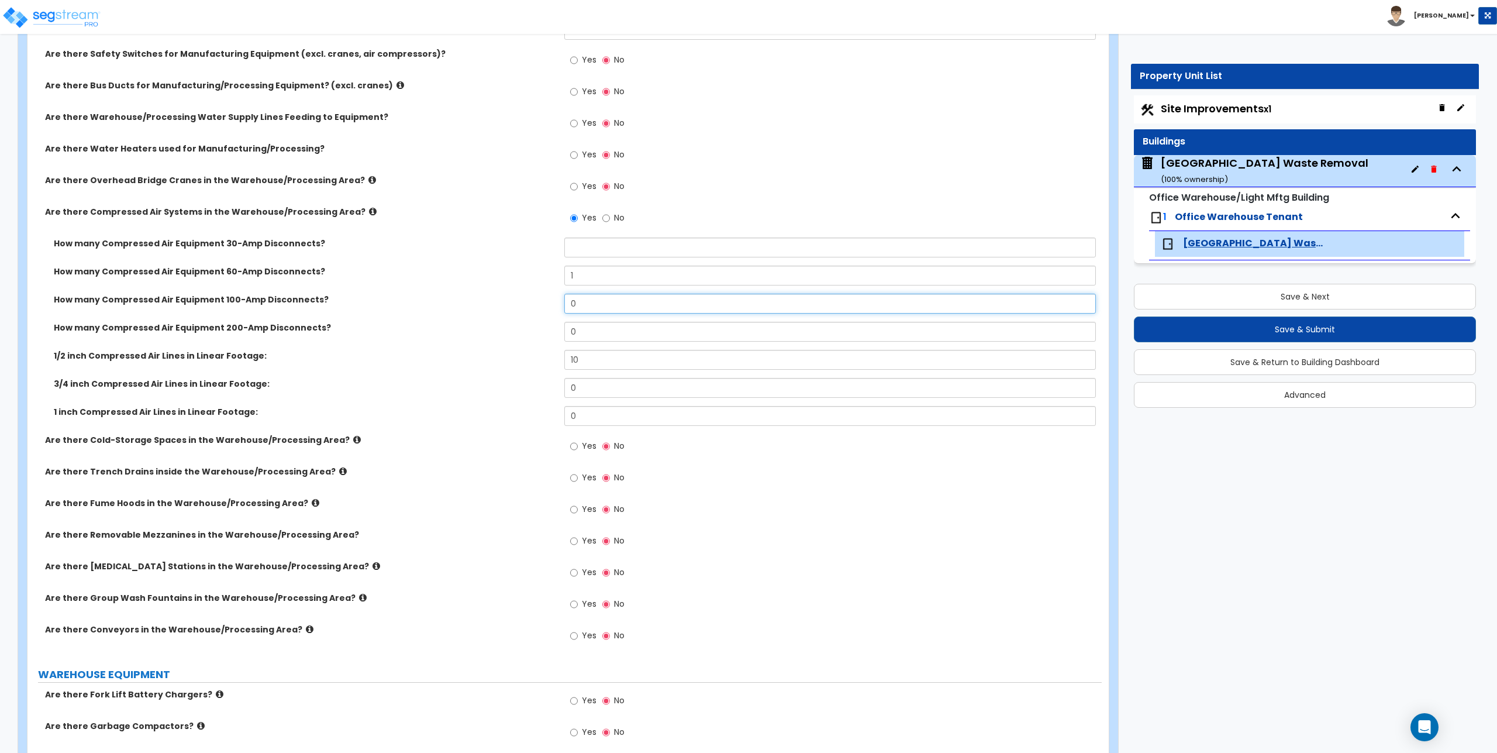
scroll to position [2983, 0]
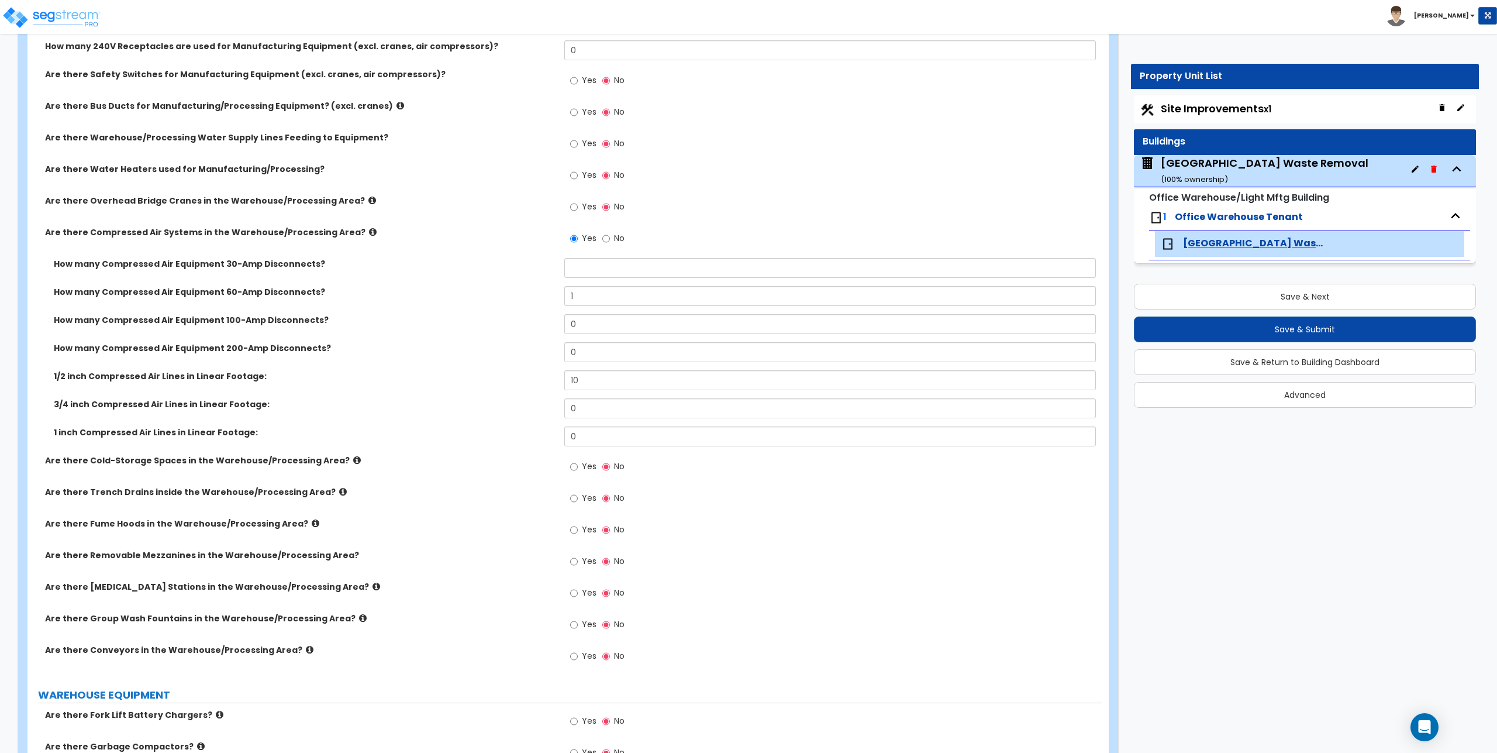
click at [397, 104] on icon at bounding box center [401, 105] width 8 height 9
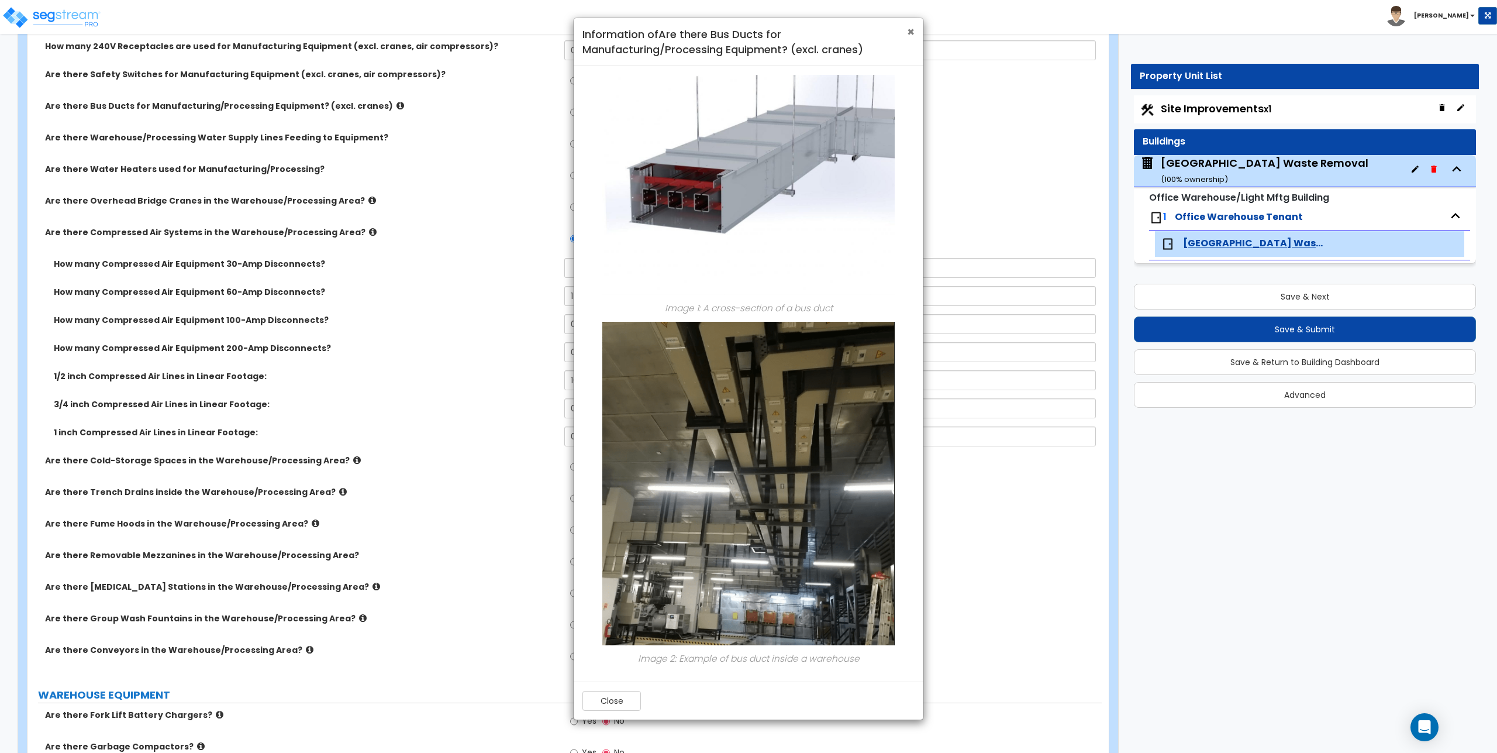
click at [910, 32] on span "×" at bounding box center [911, 31] width 8 height 17
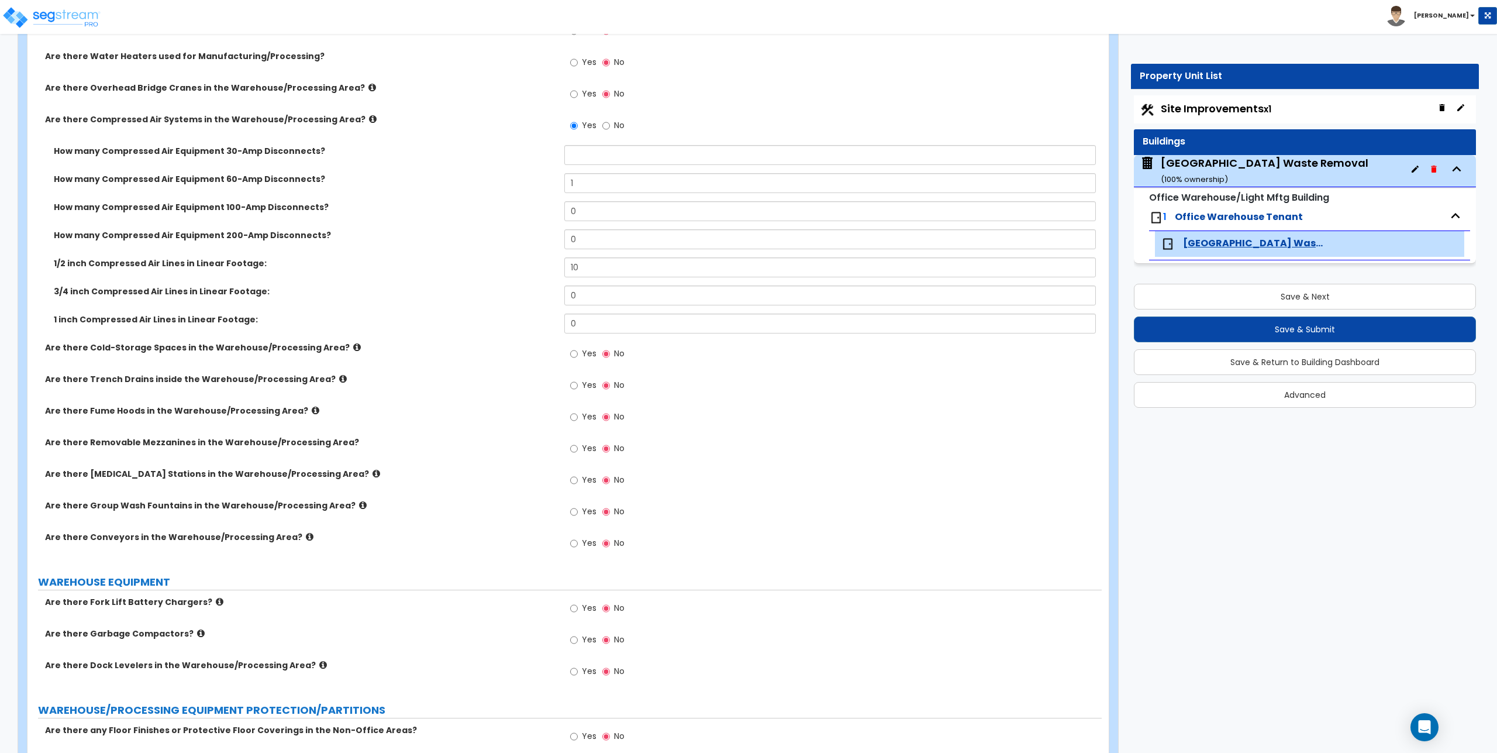
scroll to position [3100, 0]
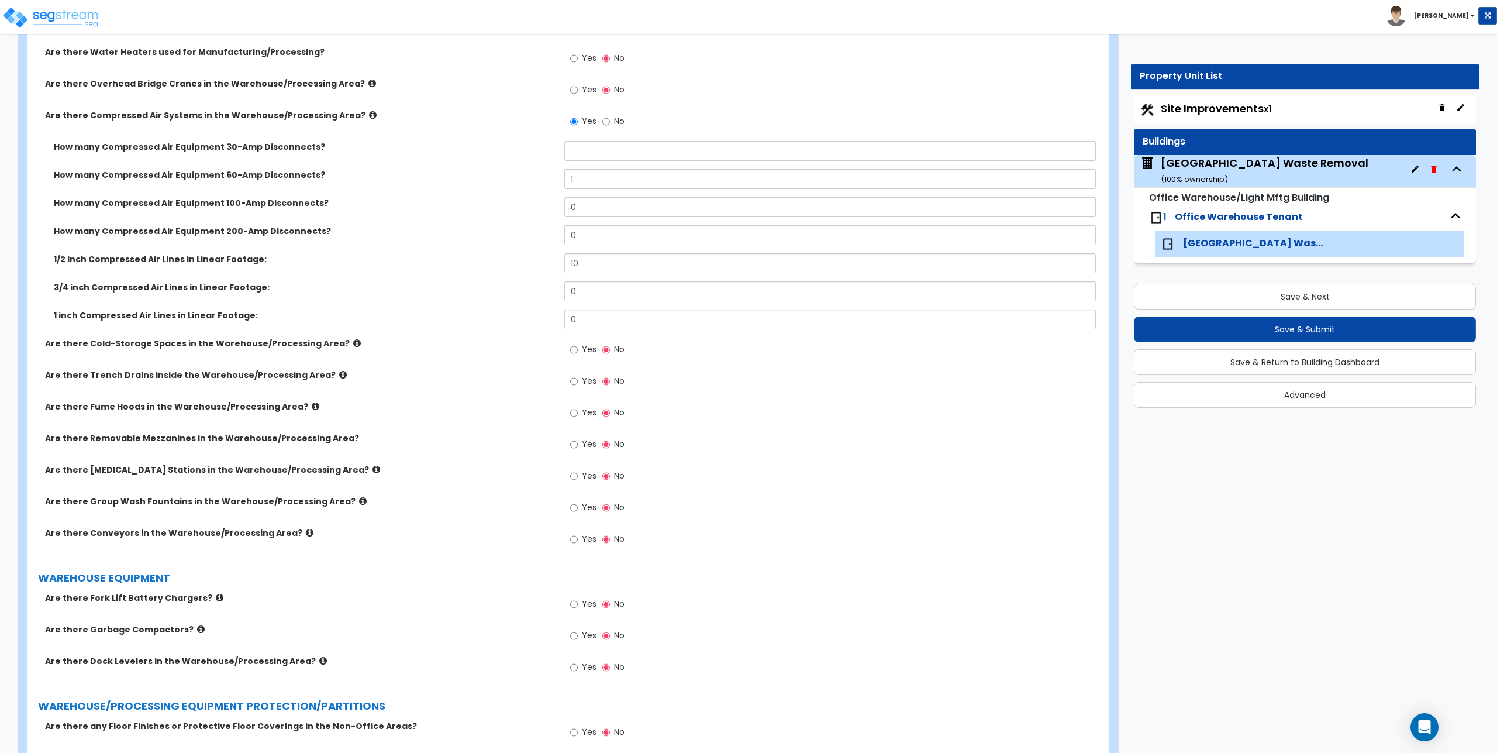
click at [339, 375] on icon at bounding box center [343, 374] width 8 height 9
click at [573, 381] on input "Yes" at bounding box center [574, 381] width 8 height 13
radio input "true"
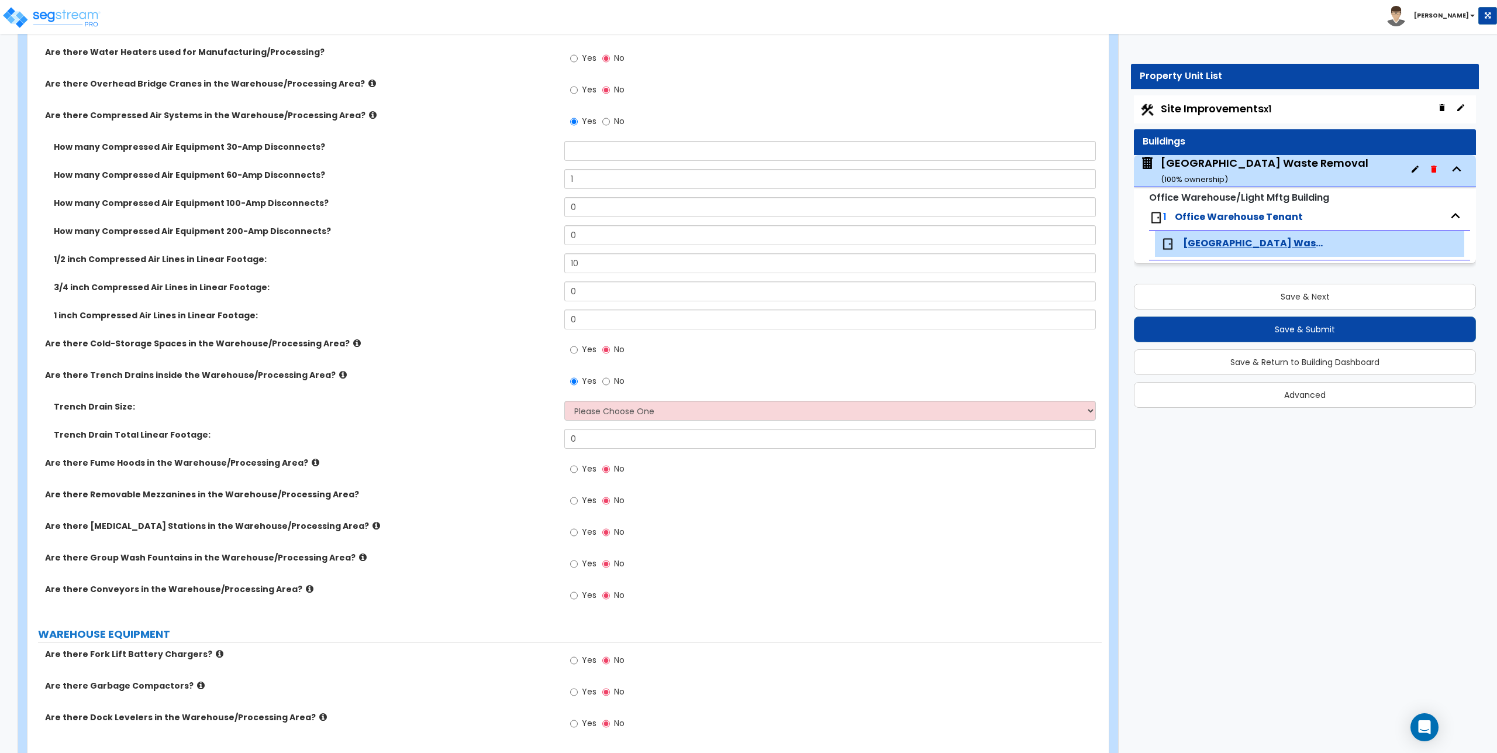
click at [581, 399] on div "Yes No" at bounding box center [832, 385] width 537 height 32
click at [581, 408] on select "Please Choose One 4" 8" 12"" at bounding box center [829, 411] width 531 height 20
select select "1"
click at [564, 401] on select "Please Choose One 4" 8" 12"" at bounding box center [829, 411] width 531 height 20
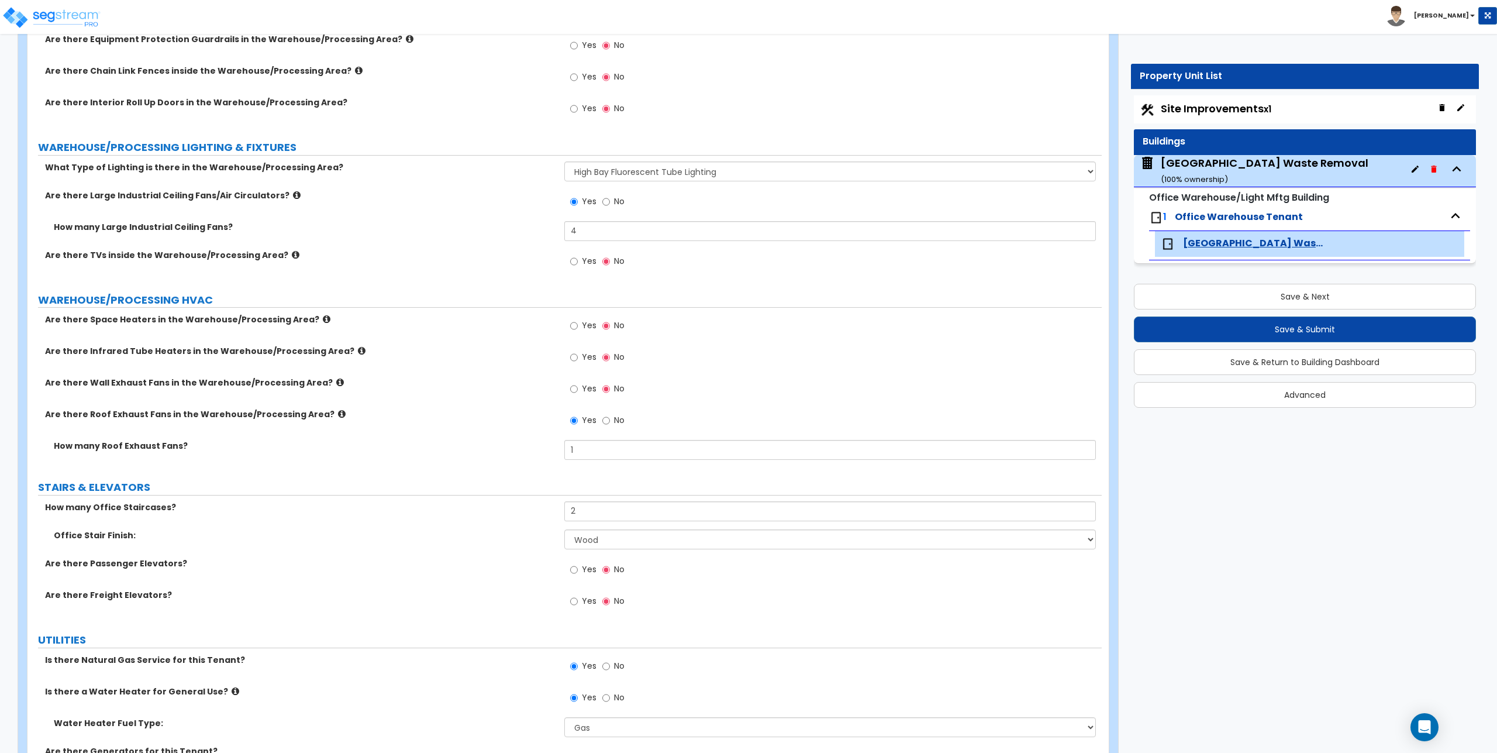
scroll to position [4015, 0]
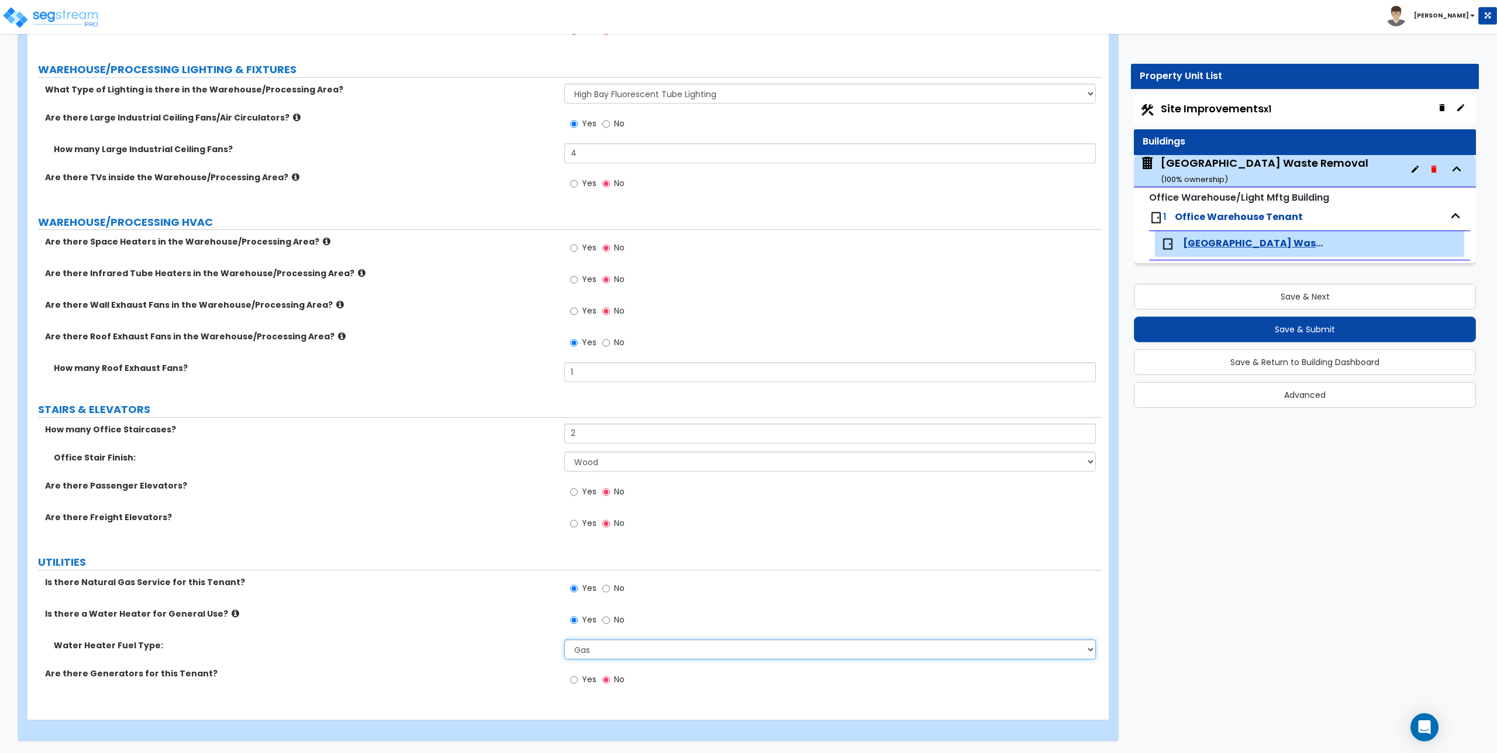
click at [593, 652] on select "Please Choose One Gas Electric" at bounding box center [829, 649] width 531 height 20
click at [601, 650] on select "Please Choose One Gas Electric" at bounding box center [829, 649] width 531 height 20
select select "2"
click at [564, 639] on select "Please Choose One Gas Electric" at bounding box center [829, 649] width 531 height 20
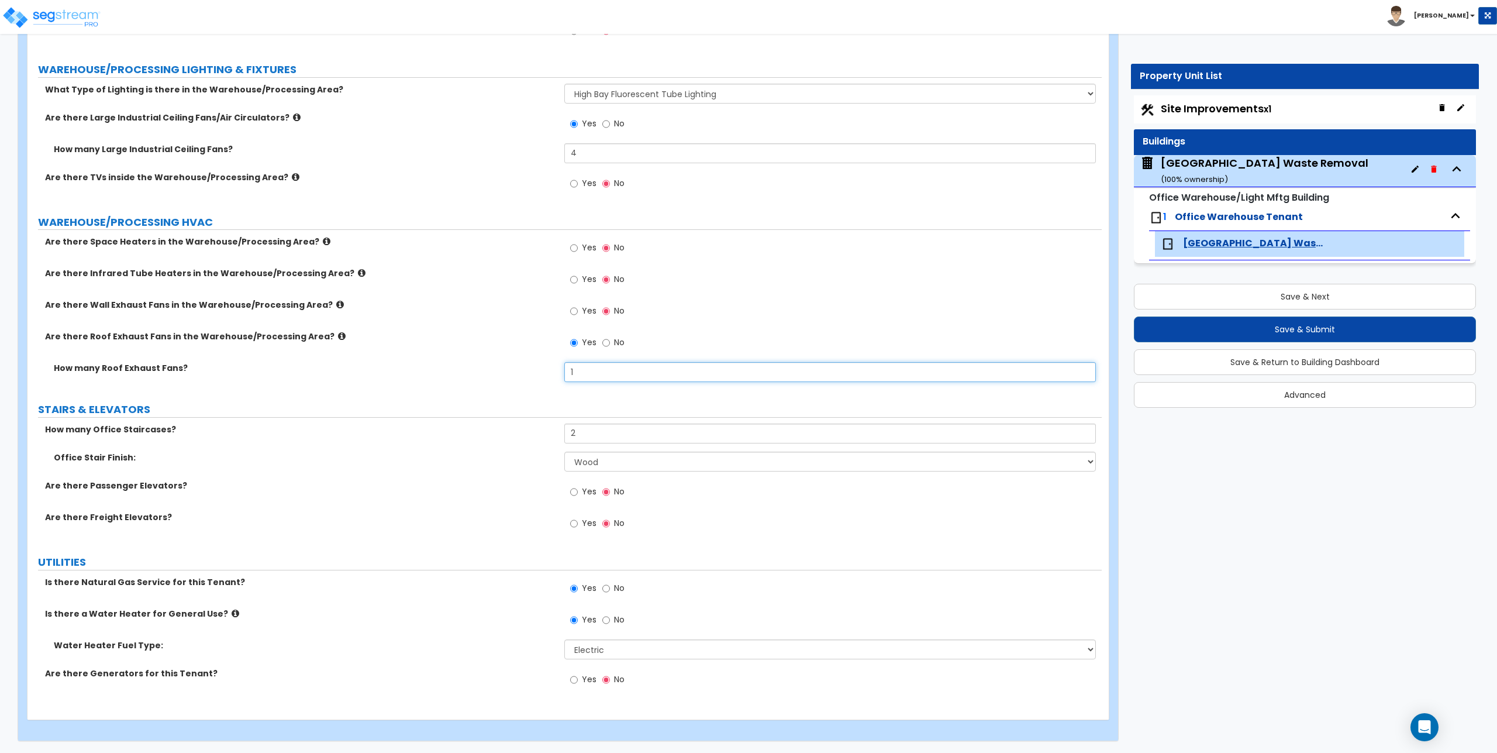
drag, startPoint x: 593, startPoint y: 370, endPoint x: 555, endPoint y: 378, distance: 38.9
click at [555, 378] on div "How many Roof Exhaust Fans? 1" at bounding box center [564, 376] width 1074 height 28
click at [584, 379] on input "1" at bounding box center [829, 372] width 531 height 20
click at [584, 378] on input "1" at bounding box center [829, 372] width 531 height 20
click at [193, 240] on label "Are there Space Heaters in the Warehouse/Processing Area?" at bounding box center [300, 242] width 511 height 12
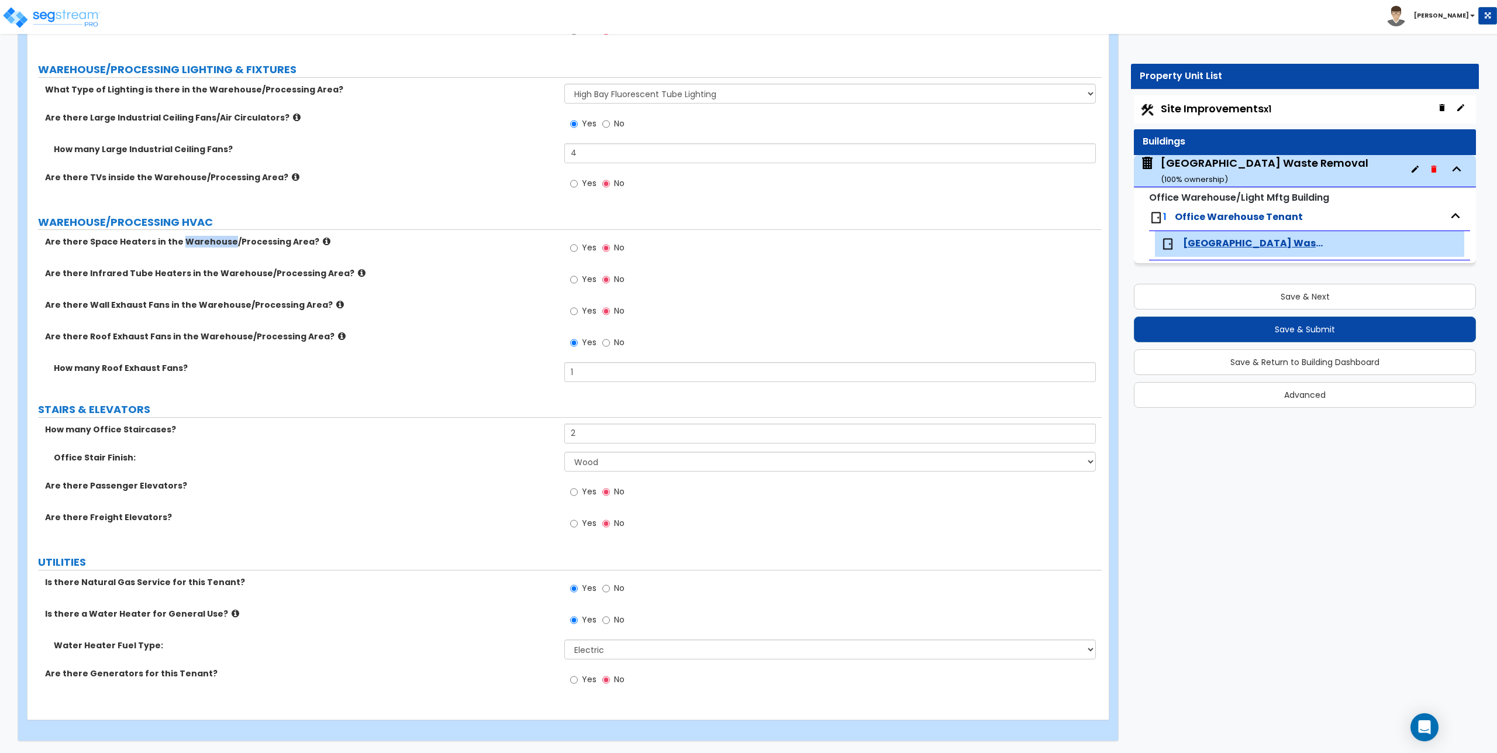
click at [193, 240] on label "Are there Space Heaters in the Warehouse/Processing Area?" at bounding box center [300, 242] width 511 height 12
click at [144, 240] on label "Are there Space Heaters in the Warehouse/Processing Area?" at bounding box center [300, 242] width 511 height 12
click at [168, 240] on label "Are there Space Heaters in the Warehouse/Processing Area?" at bounding box center [300, 242] width 511 height 12
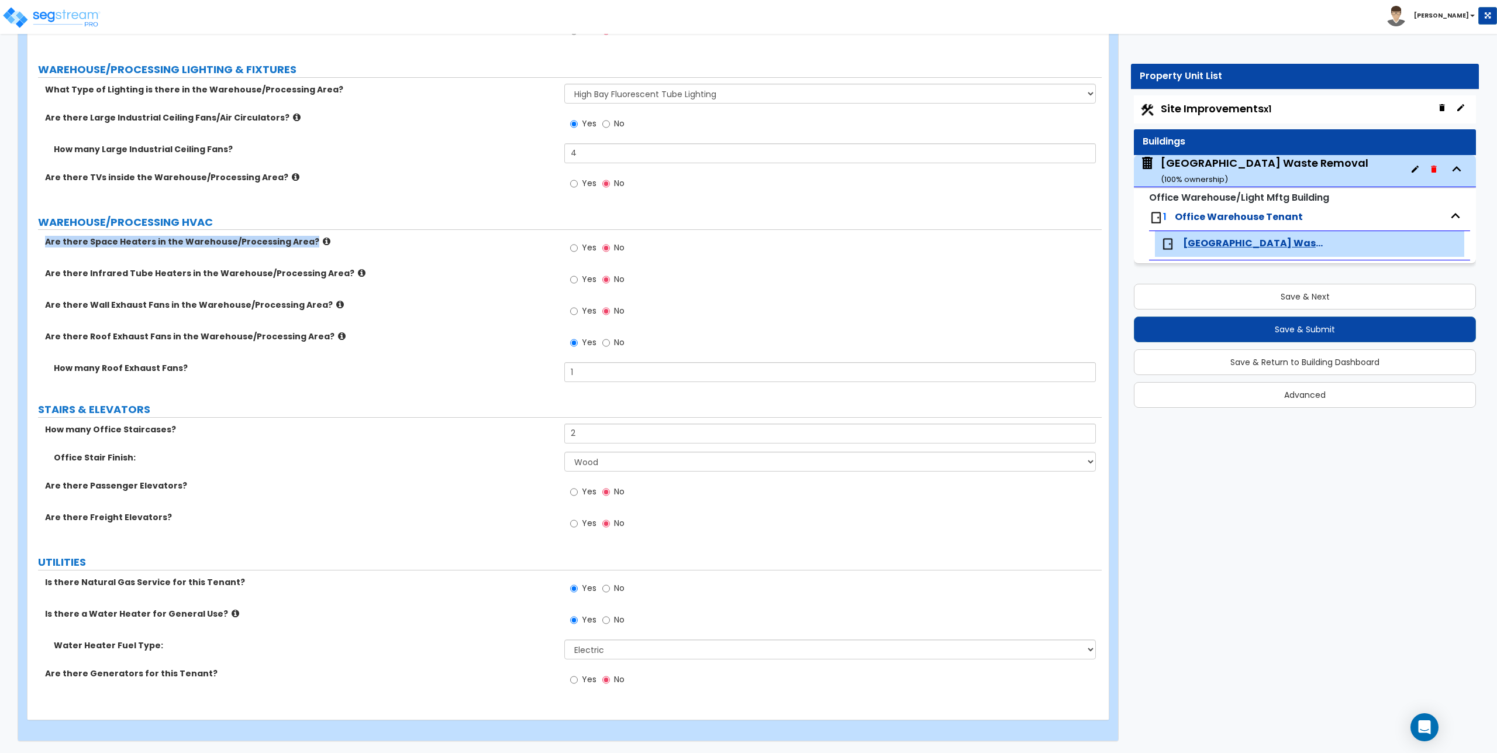
click at [168, 240] on label "Are there Space Heaters in the Warehouse/Processing Area?" at bounding box center [300, 242] width 511 height 12
click at [184, 240] on label "Are there Space Heaters in the Warehouse/Processing Area?" at bounding box center [300, 242] width 511 height 12
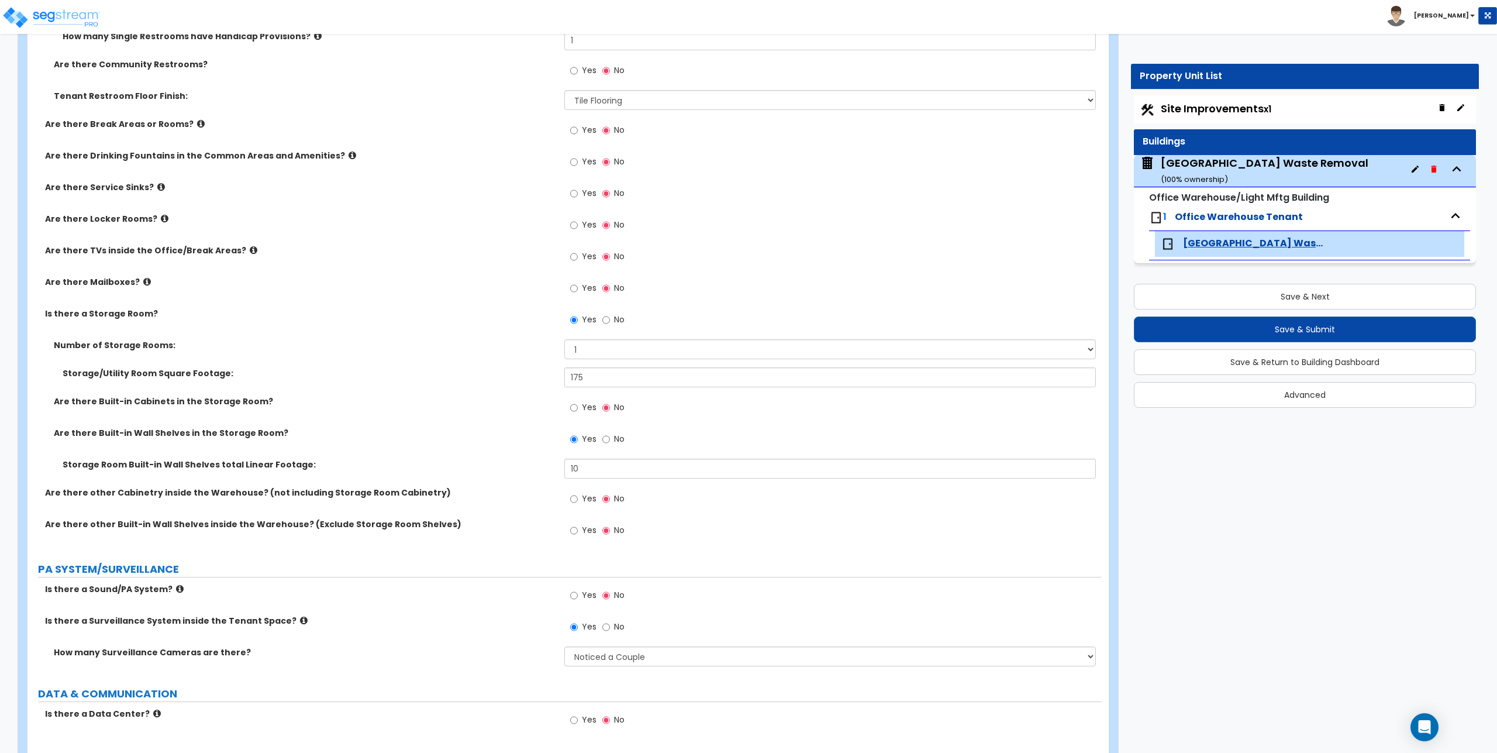
scroll to position [2202, 0]
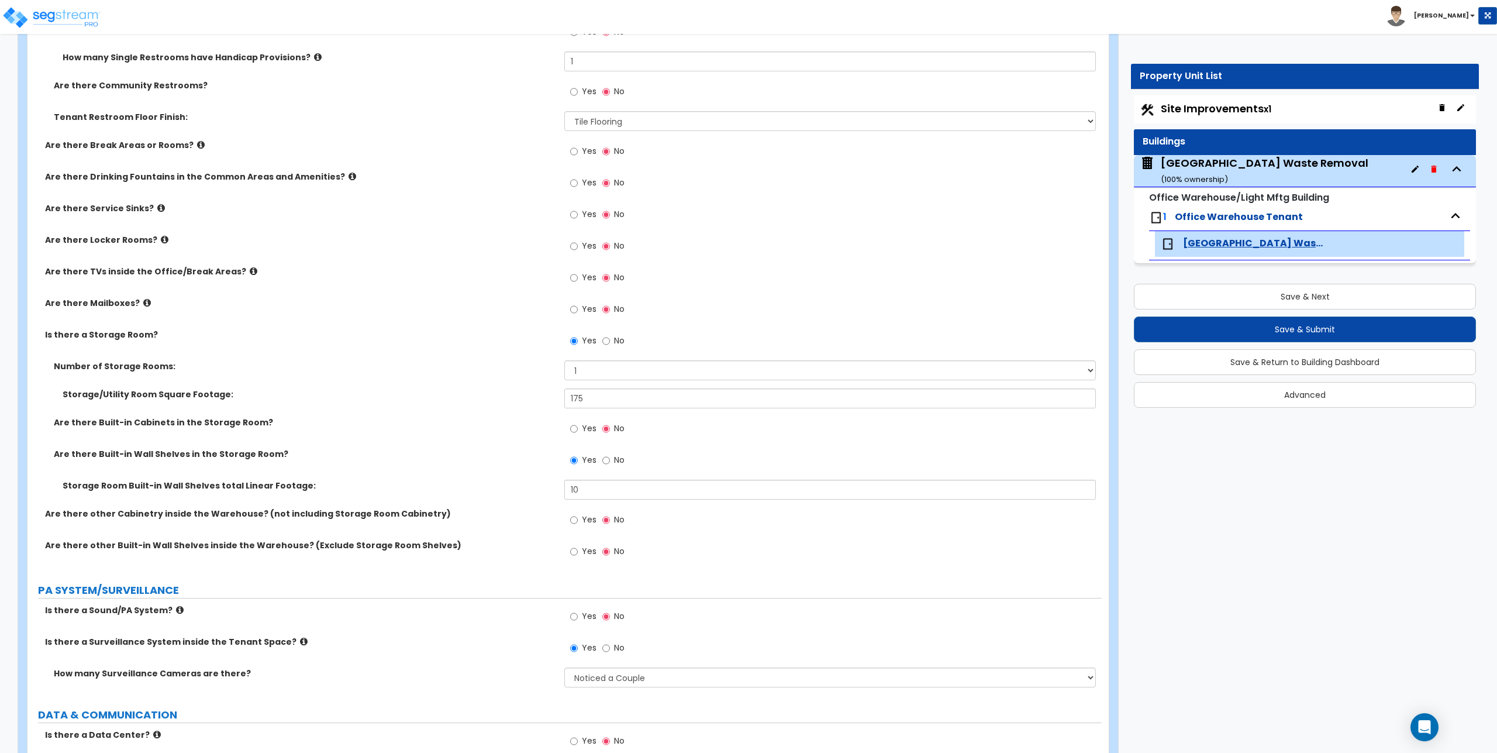
click at [151, 270] on label "Are there TVs inside the Office/Break Areas?" at bounding box center [300, 272] width 511 height 12
click at [135, 271] on label "Are there TVs inside the Office/Break Areas?" at bounding box center [300, 272] width 511 height 12
click at [117, 271] on label "Are there TVs inside the Office/Break Areas?" at bounding box center [300, 272] width 511 height 12
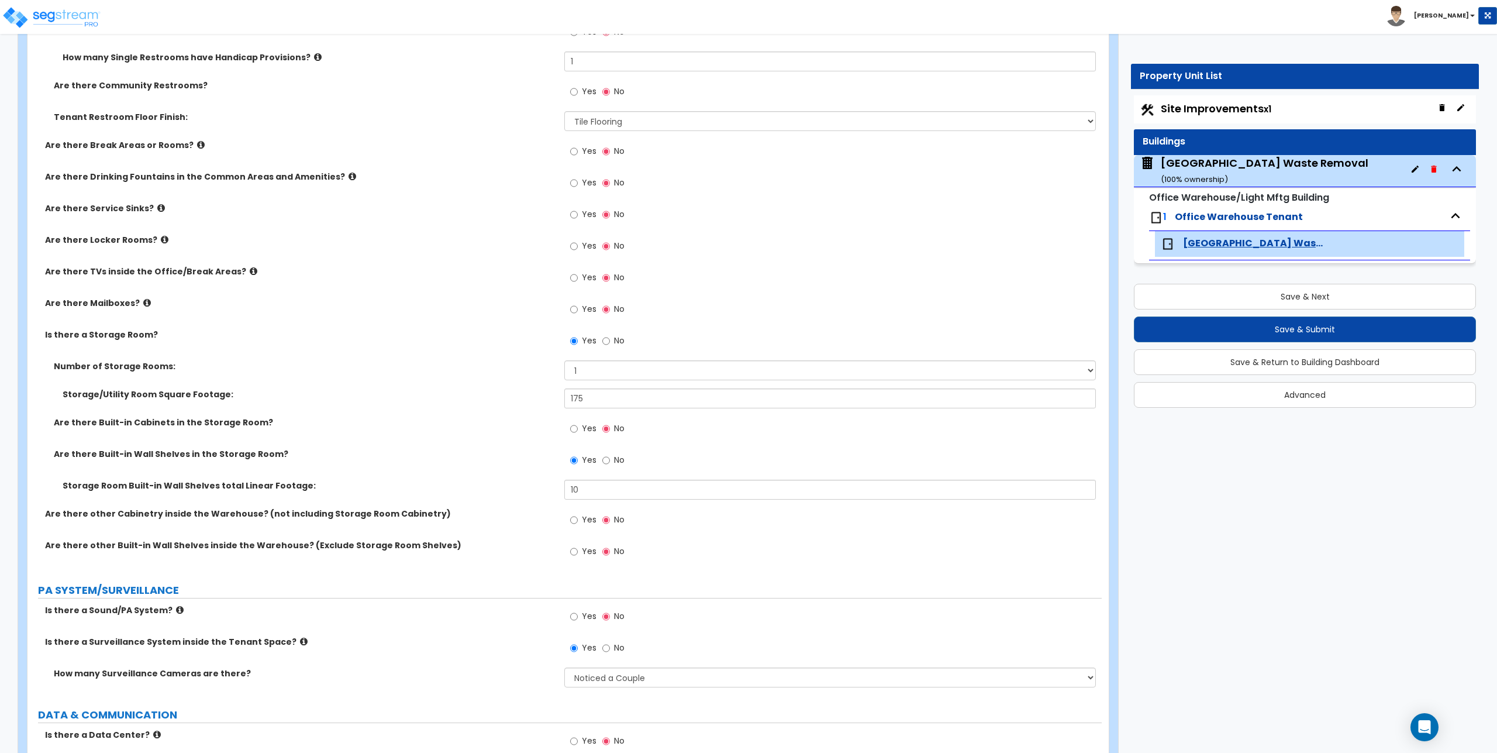
click at [159, 270] on label "Are there TVs inside the Office/Break Areas?" at bounding box center [300, 272] width 511 height 12
click at [116, 269] on label "Are there TVs inside the Office/Break Areas?" at bounding box center [300, 272] width 511 height 12
click at [170, 273] on label "Are there TVs inside the Office/Break Areas?" at bounding box center [300, 272] width 511 height 12
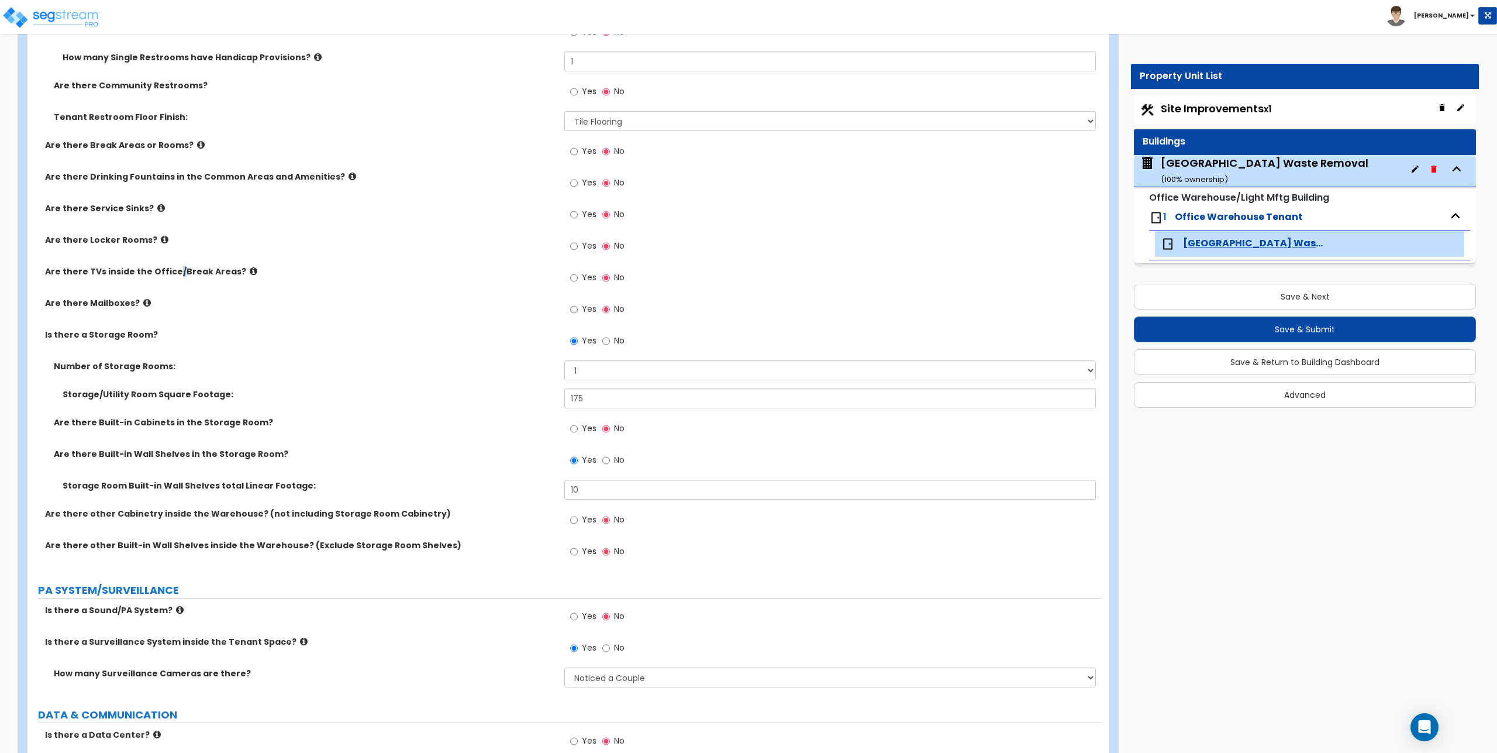
click at [170, 274] on label "Are there TVs inside the Office/Break Areas?" at bounding box center [300, 272] width 511 height 12
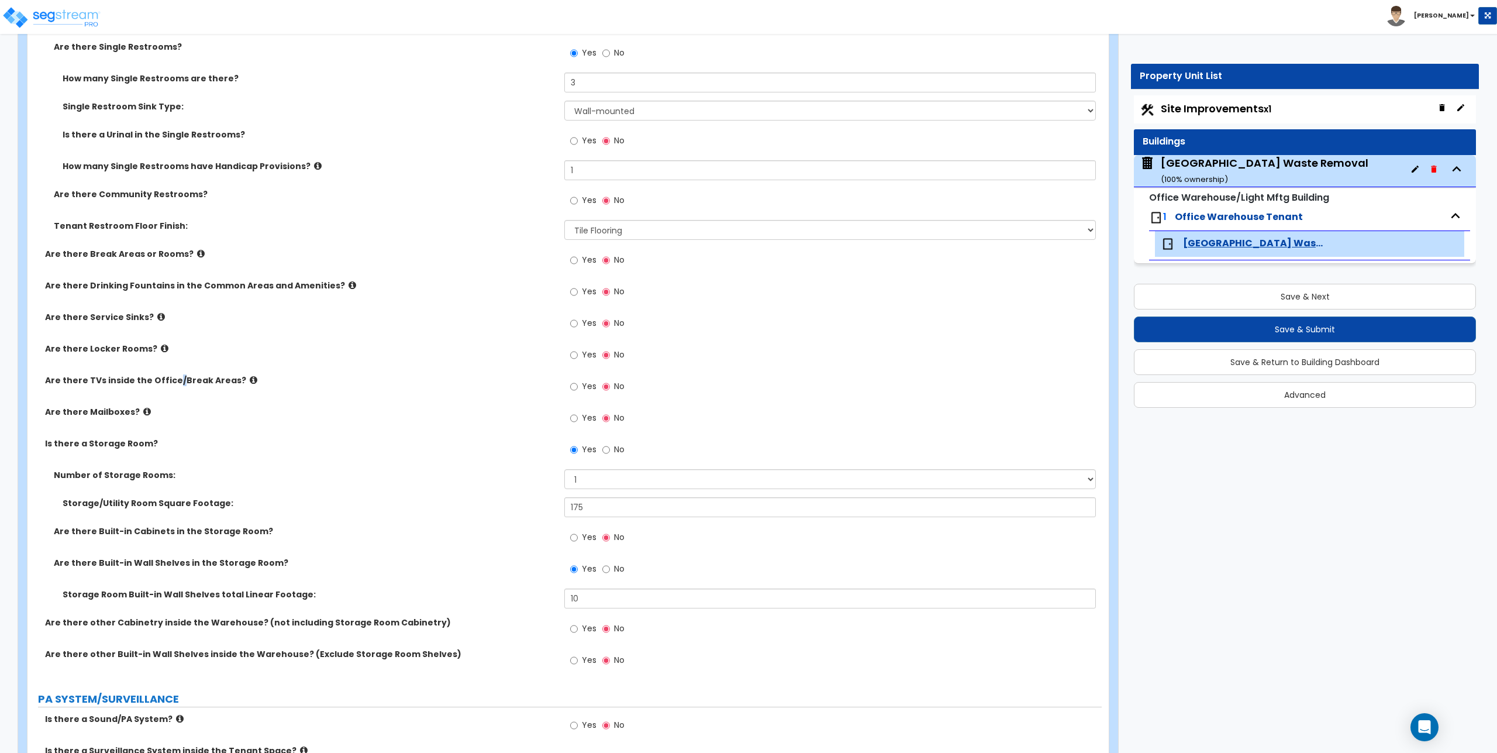
scroll to position [2085, 0]
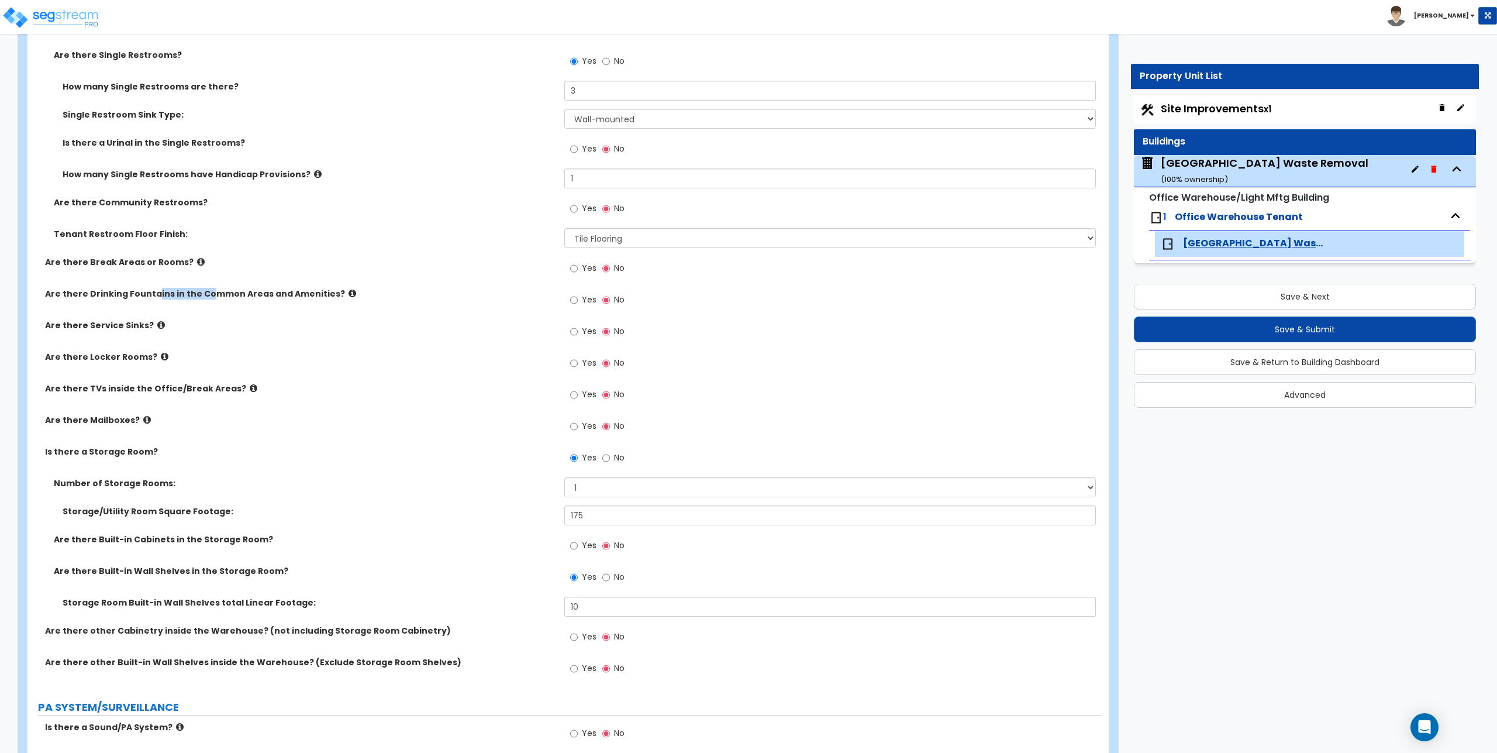
drag, startPoint x: 154, startPoint y: 294, endPoint x: 204, endPoint y: 297, distance: 50.4
click at [204, 297] on label "Are there Drinking Fountains in the Common Areas and Amenities?" at bounding box center [300, 294] width 511 height 12
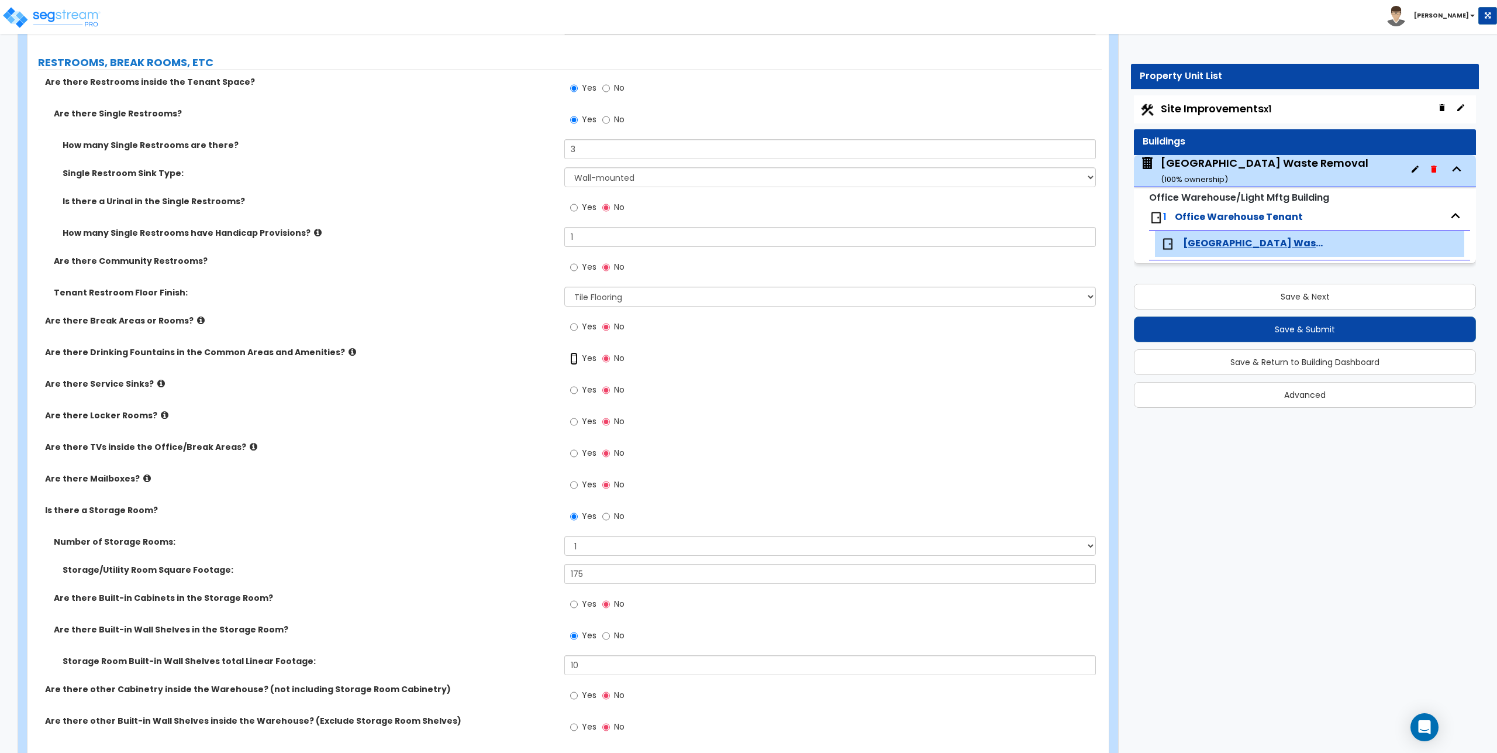
click at [574, 358] on input "Yes" at bounding box center [574, 358] width 8 height 13
radio input "true"
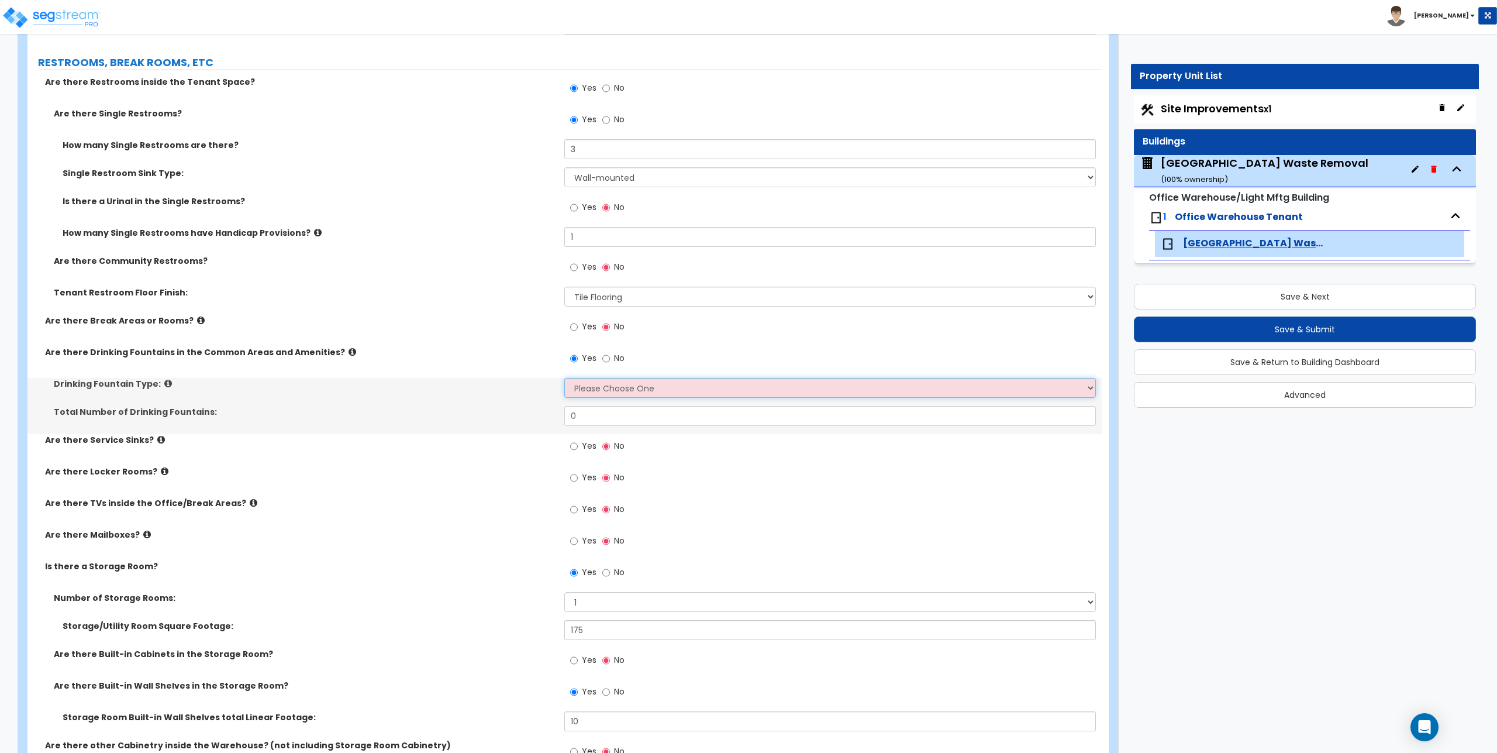
click at [598, 381] on select "Please Choose One Wall-mounted Floor-mounted" at bounding box center [829, 388] width 531 height 20
select select "2"
click at [564, 378] on select "Please Choose One Wall-mounted Floor-mounted" at bounding box center [829, 388] width 531 height 20
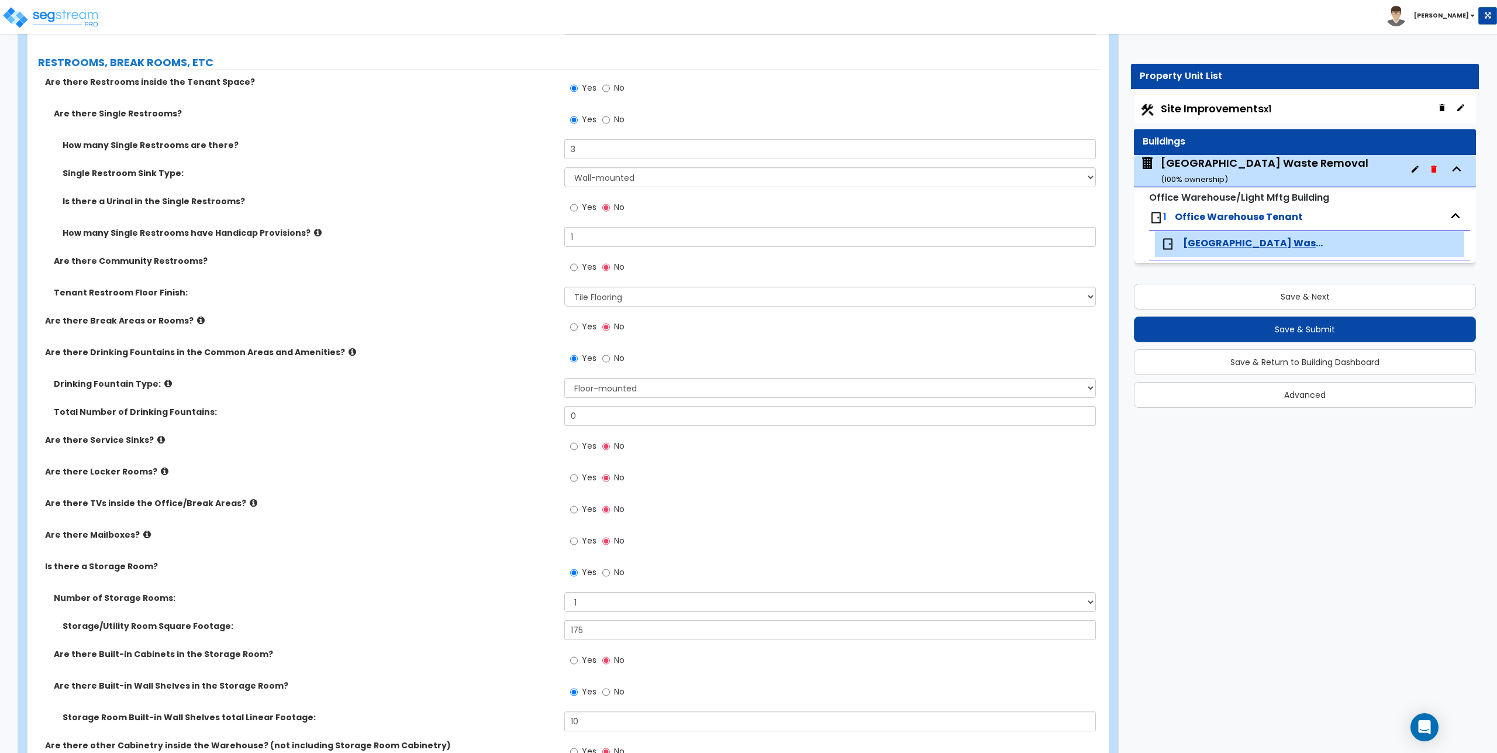
drag, startPoint x: 587, startPoint y: 405, endPoint x: 573, endPoint y: 413, distance: 16.3
click at [573, 413] on div "Drinking Fountain Type: Please Choose One Wall-mounted Floor-mounted Total Numb…" at bounding box center [564, 406] width 1057 height 56
drag, startPoint x: 579, startPoint y: 416, endPoint x: 549, endPoint y: 417, distance: 29.9
click at [549, 417] on div "Total Number of Drinking Fountains: 0" at bounding box center [564, 420] width 1074 height 28
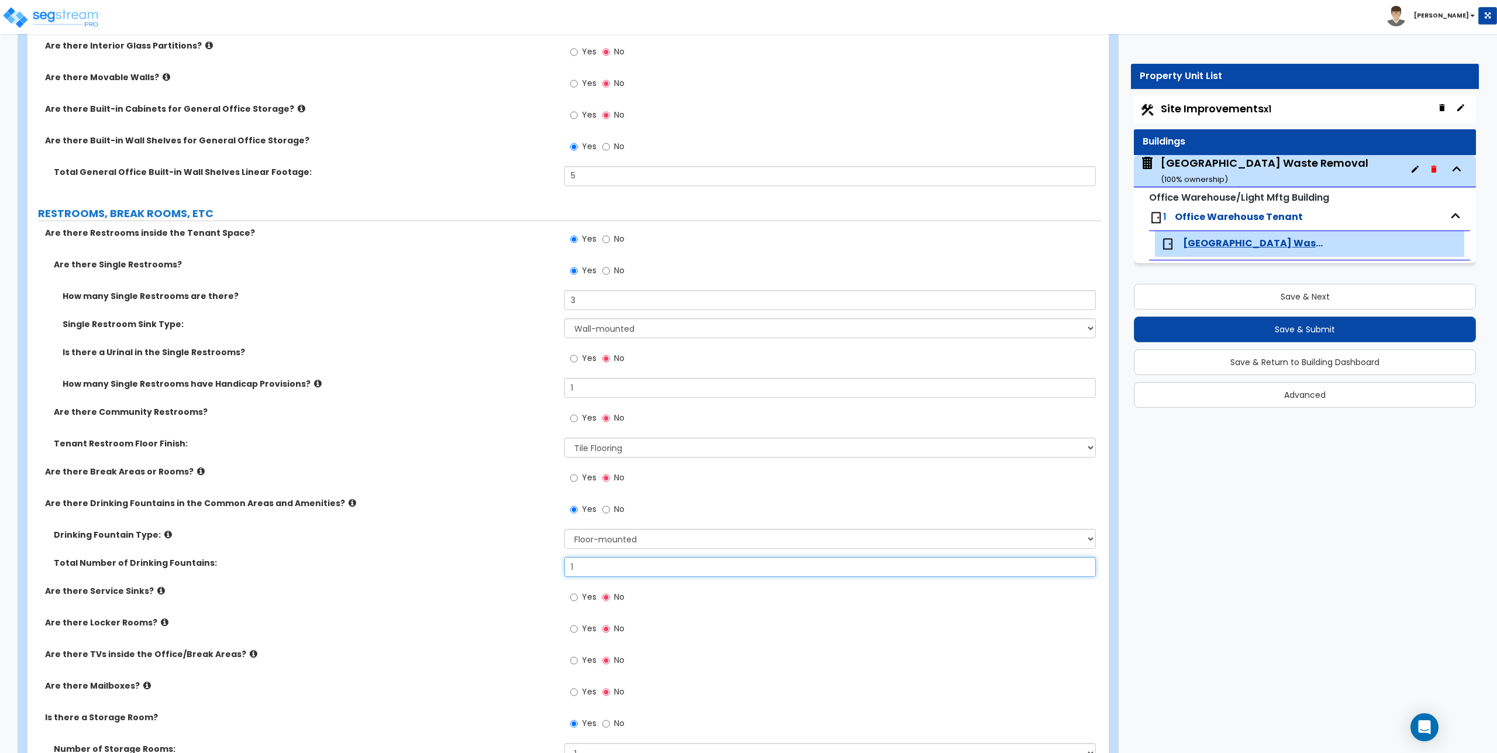
scroll to position [1872, 0]
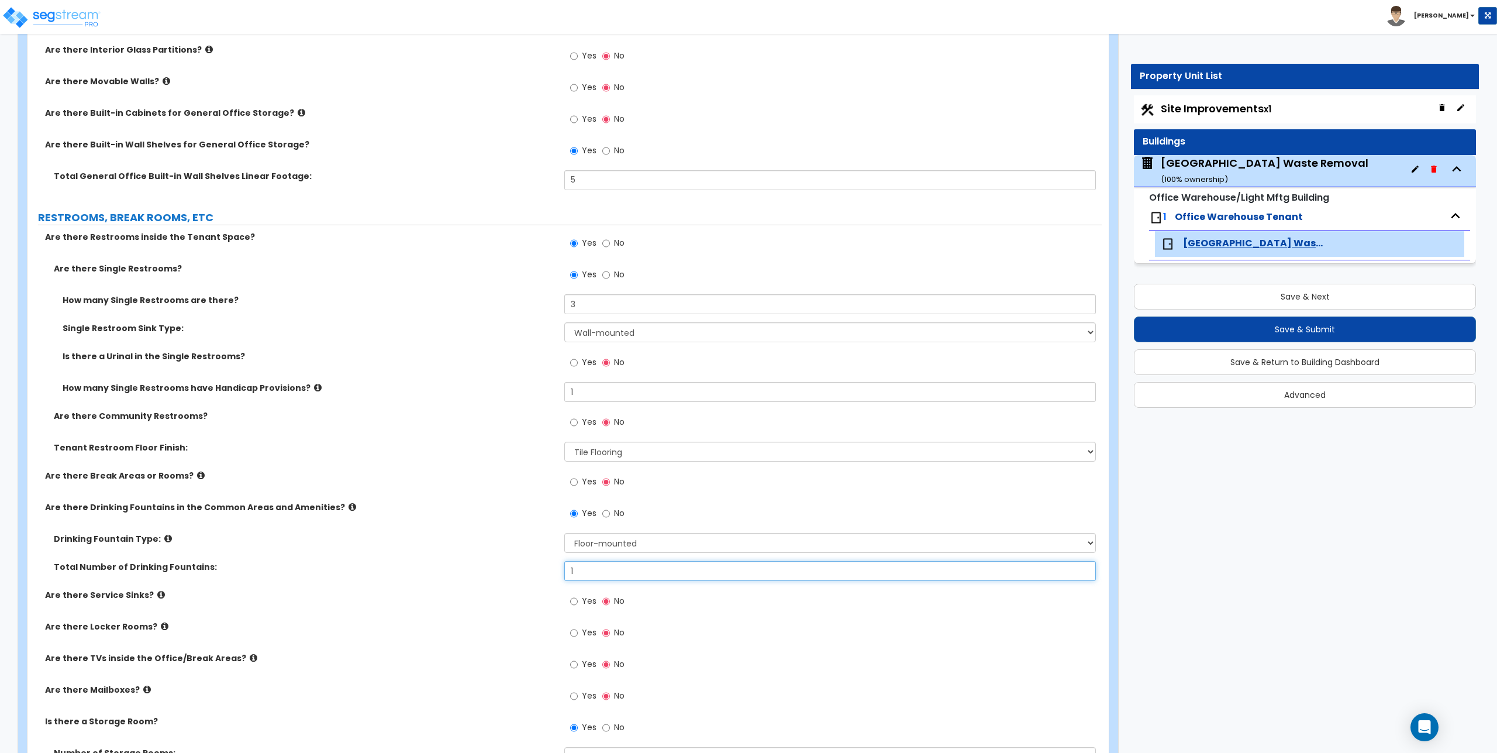
type input "1"
drag, startPoint x: 609, startPoint y: 180, endPoint x: 514, endPoint y: 173, distance: 96.2
click at [514, 173] on div "Total General Office Built-in Wall Shelves Linear Footage: 5" at bounding box center [564, 184] width 1074 height 28
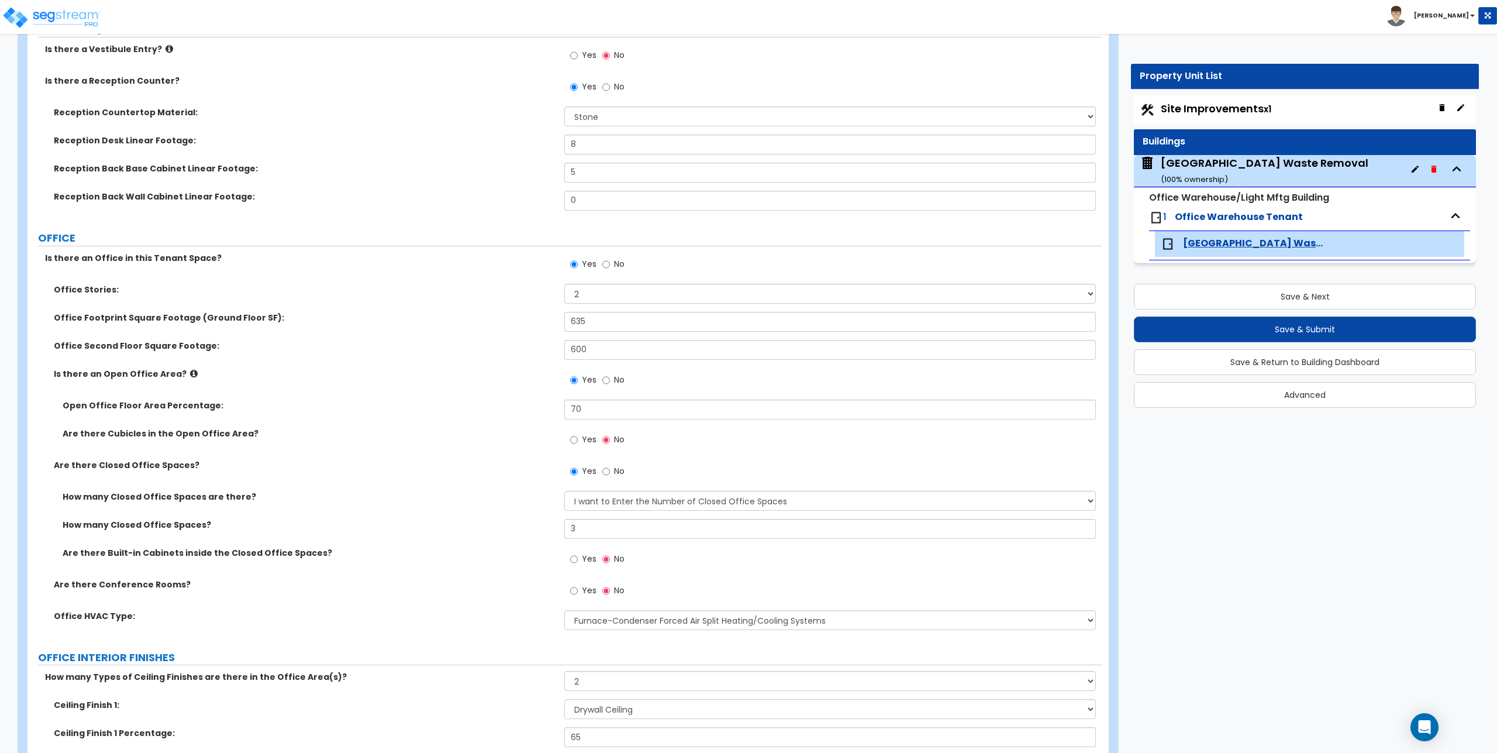
scroll to position [292, 0]
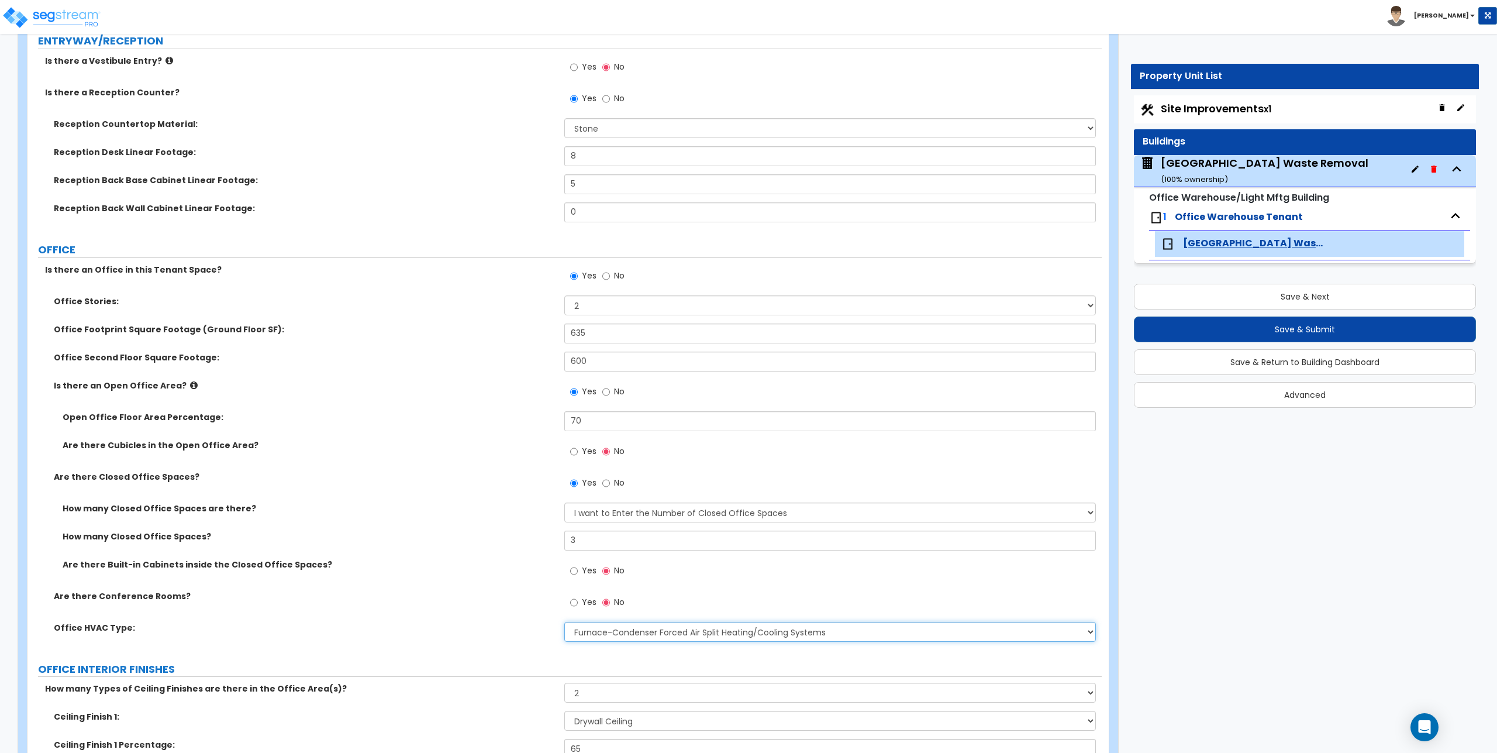
click at [645, 636] on select "None Rooftop Unit Furnace-Condenser Forced Air Split Heating/Cooling Systems He…" at bounding box center [829, 632] width 531 height 20
click at [573, 603] on input "Yes" at bounding box center [574, 602] width 8 height 13
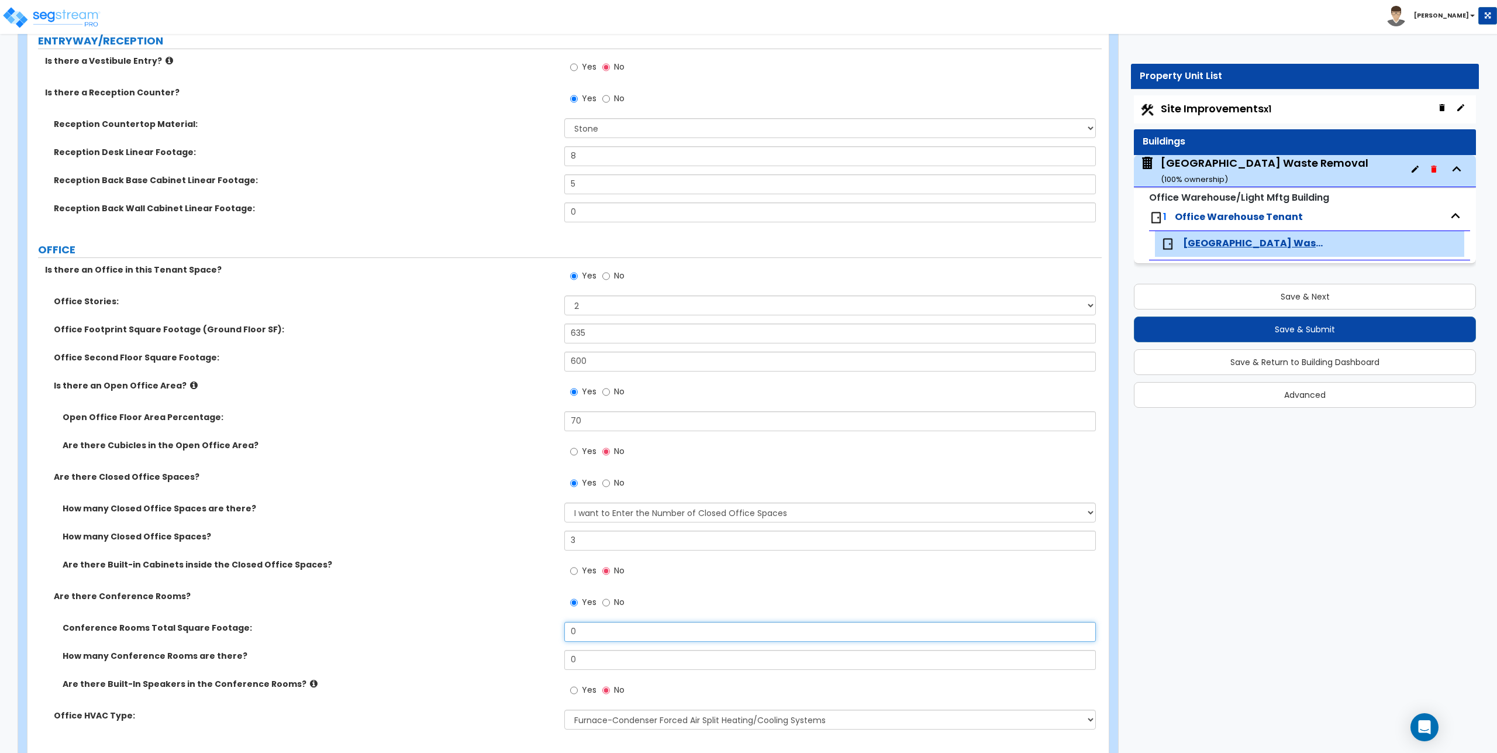
drag, startPoint x: 558, startPoint y: 631, endPoint x: 543, endPoint y: 631, distance: 15.2
click at [543, 631] on div "Conference Rooms Total Square Footage: 0" at bounding box center [564, 636] width 1074 height 28
click at [608, 602] on input "No" at bounding box center [606, 602] width 8 height 13
radio input "false"
radio input "true"
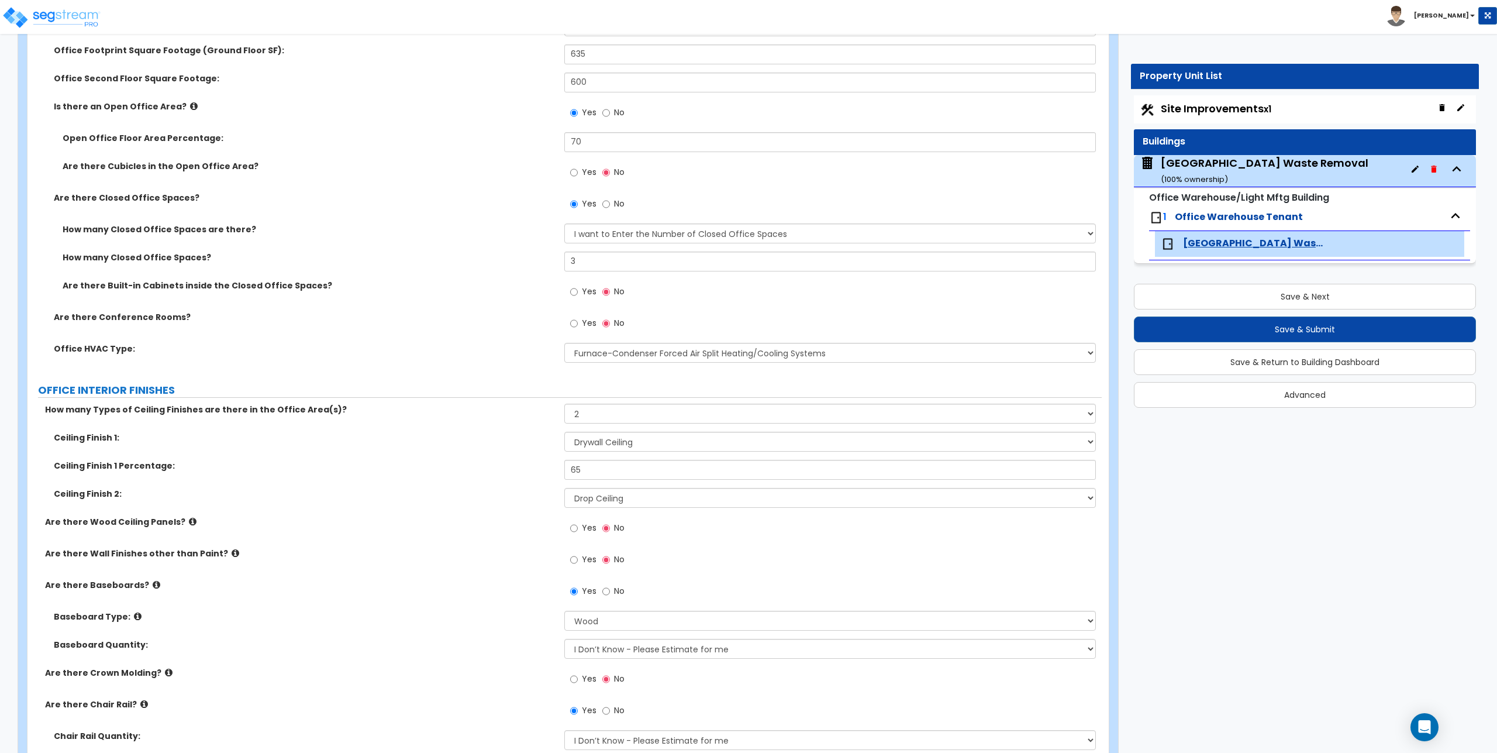
scroll to position [585, 0]
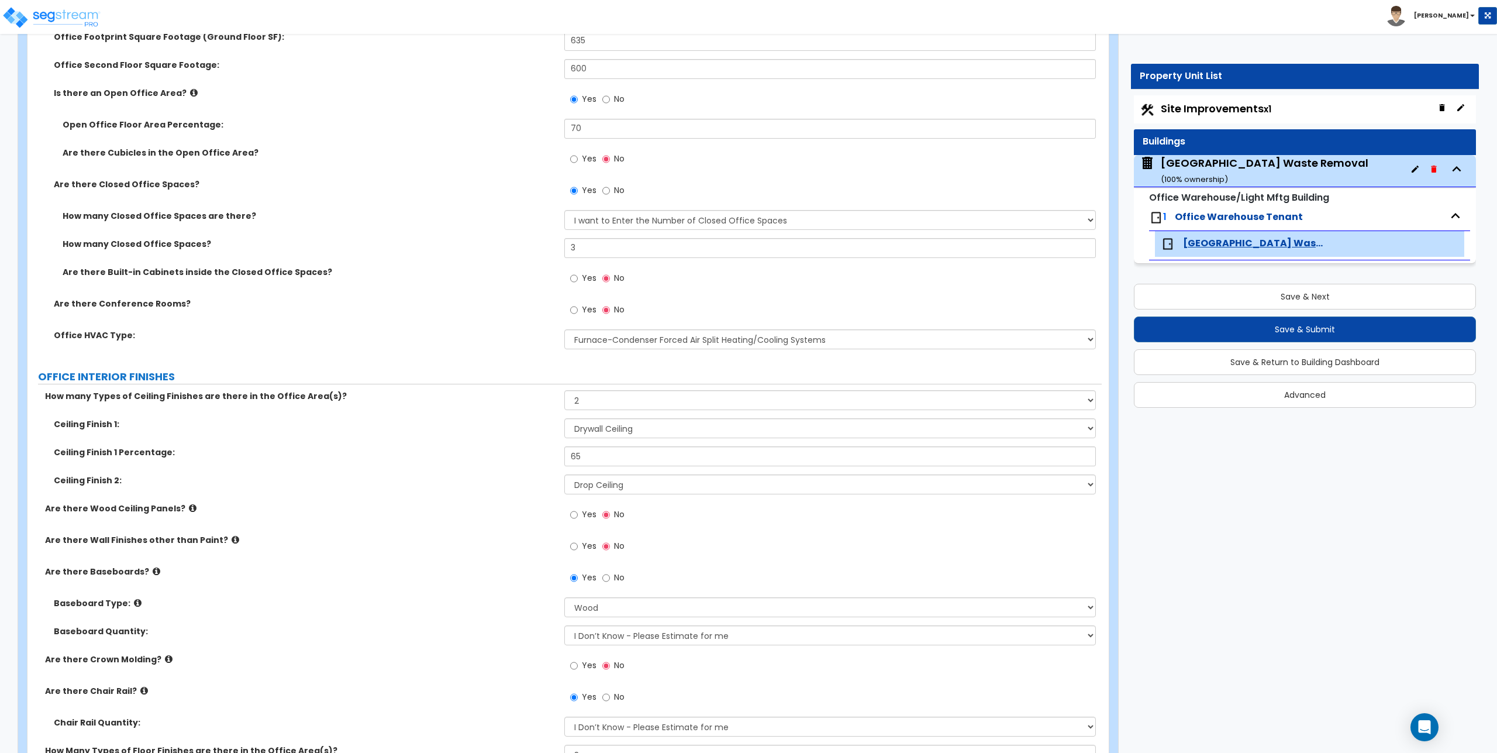
click at [452, 369] on label "OFFICE INTERIOR FINISHES" at bounding box center [570, 376] width 1064 height 15
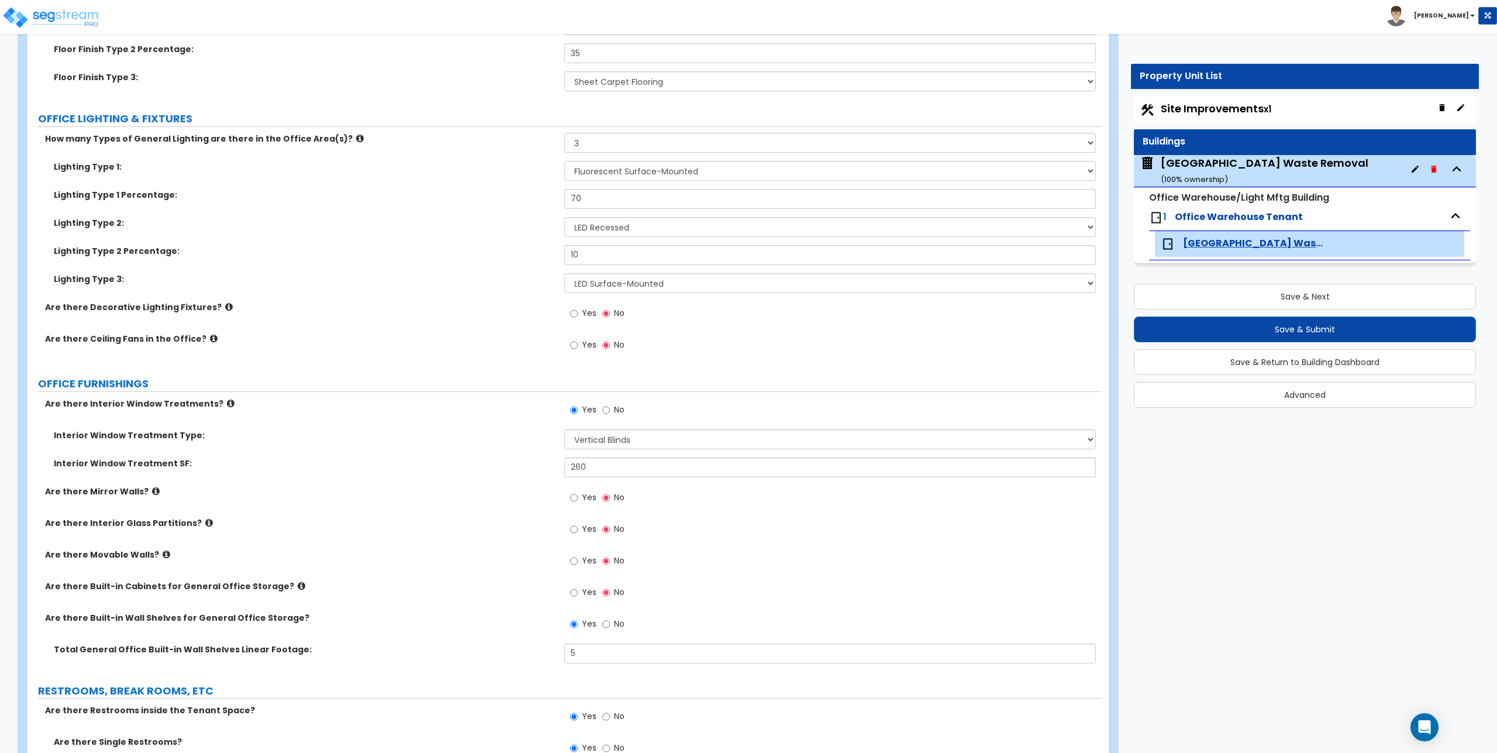
scroll to position [1521, 0]
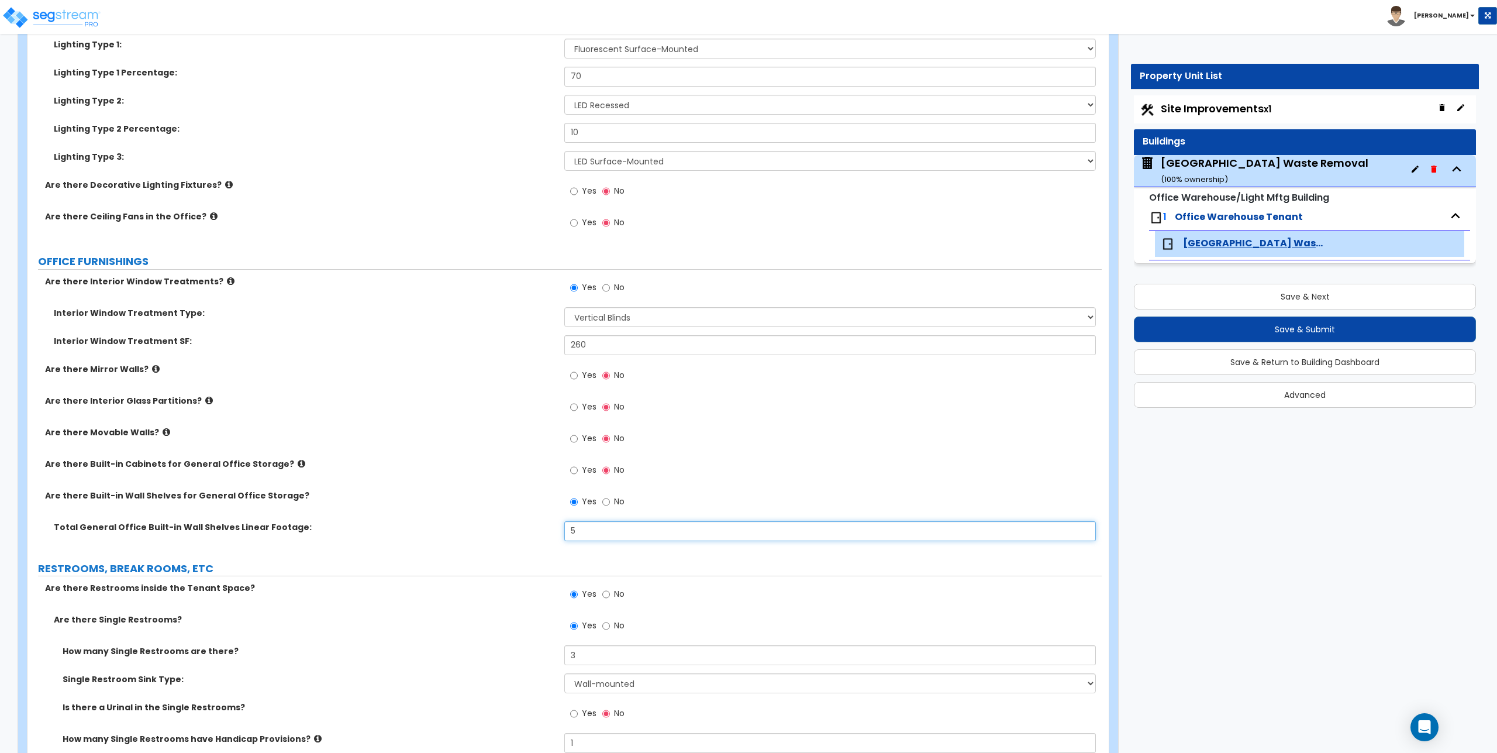
drag, startPoint x: 594, startPoint y: 531, endPoint x: 509, endPoint y: 542, distance: 85.6
click at [509, 542] on div "Total General Office Built-in Wall Shelves Linear Footage: 5" at bounding box center [564, 535] width 1074 height 28
click at [509, 540] on div "Total General Office Built-in Wall Shelves Linear Footage: 35" at bounding box center [564, 535] width 1074 height 28
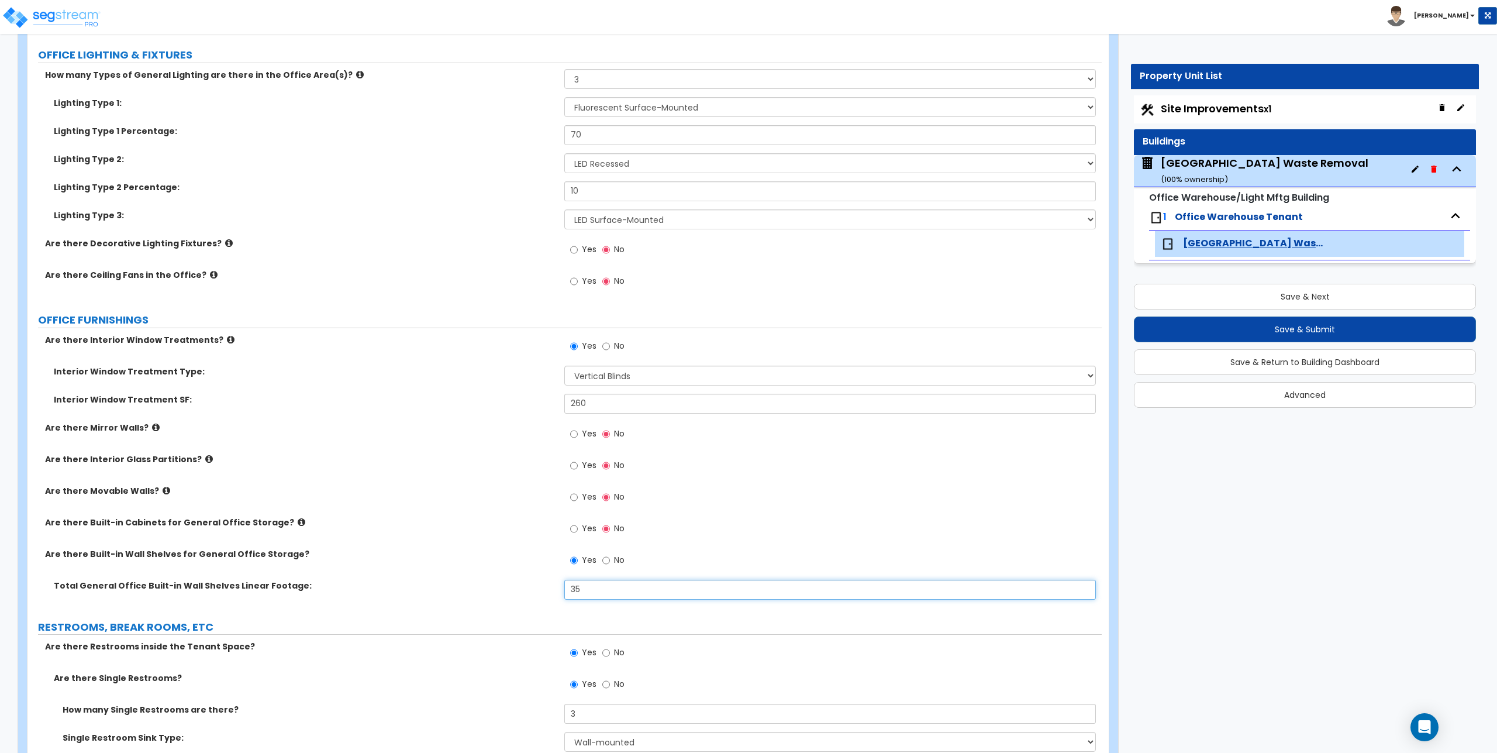
drag, startPoint x: 593, startPoint y: 584, endPoint x: 466, endPoint y: 576, distance: 127.2
click at [466, 576] on div "Are there Interior Window Treatments? Yes No Interior Window Treatment Type: Pl…" at bounding box center [564, 471] width 1057 height 274
click at [604, 590] on input "35" at bounding box center [829, 590] width 531 height 20
click at [602, 590] on input "35" at bounding box center [829, 590] width 531 height 20
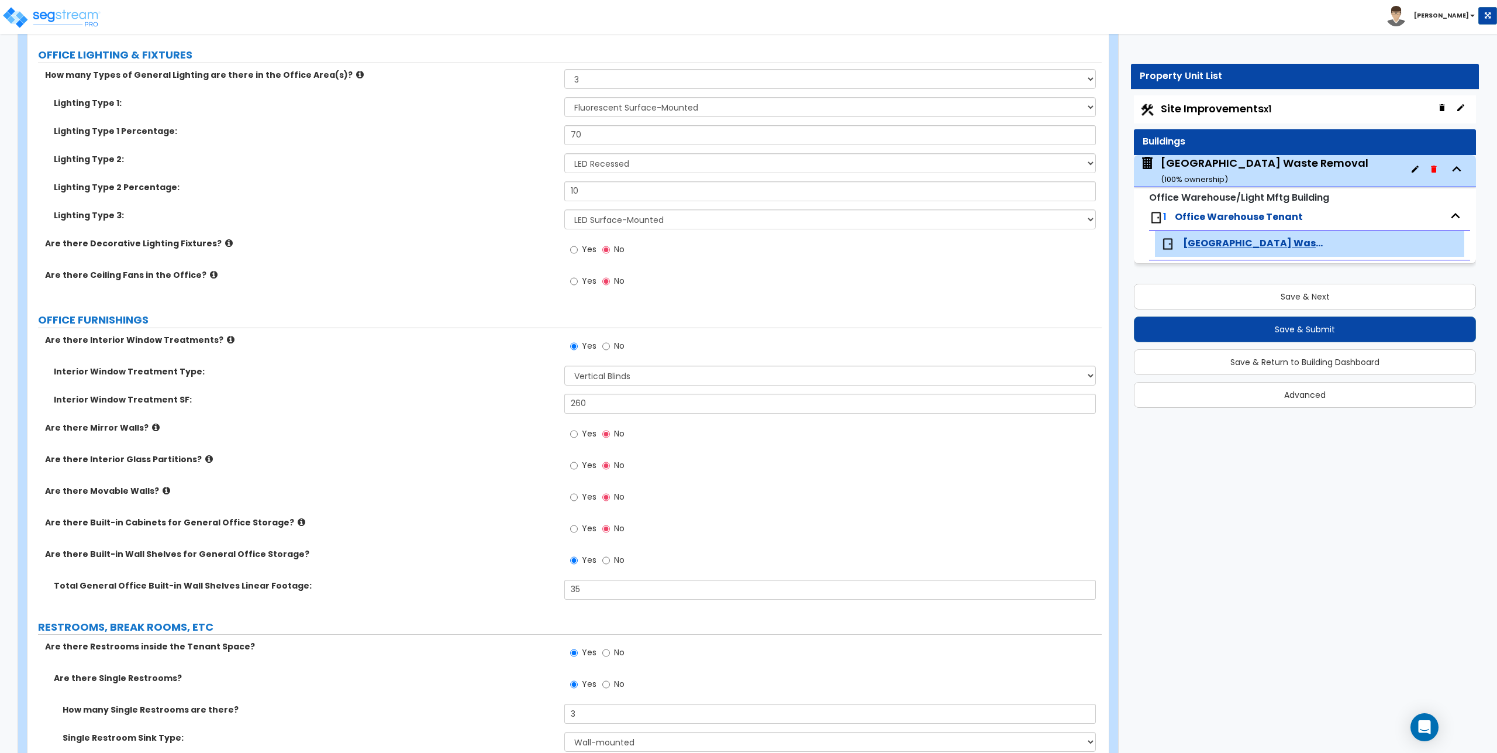
click at [559, 590] on div "Total General Office Built-in Wall Shelves Linear Footage:" at bounding box center [295, 586] width 537 height 12
click at [587, 596] on input "35" at bounding box center [829, 590] width 531 height 20
click at [590, 589] on input "35" at bounding box center [829, 590] width 531 height 20
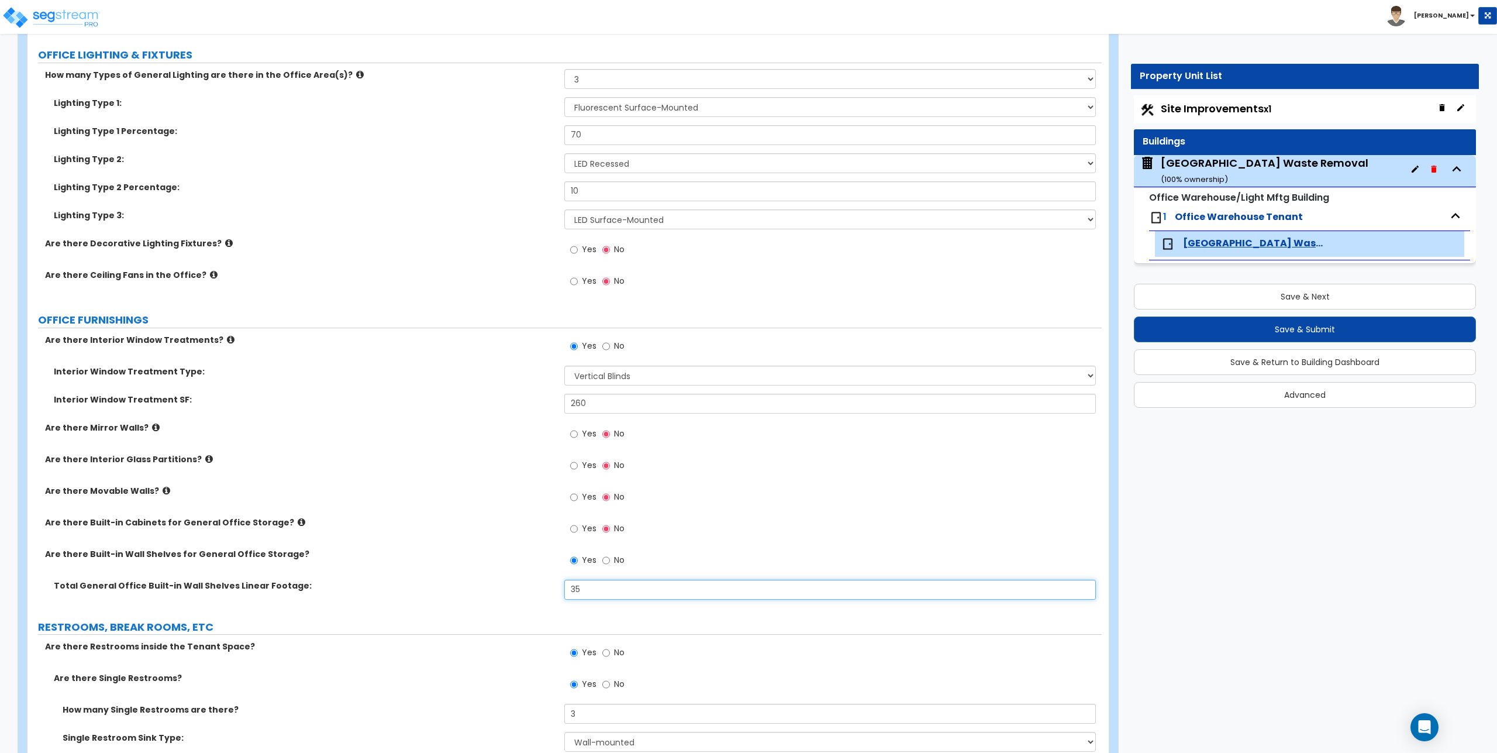
click at [594, 591] on input "35" at bounding box center [829, 590] width 531 height 20
type input "40"
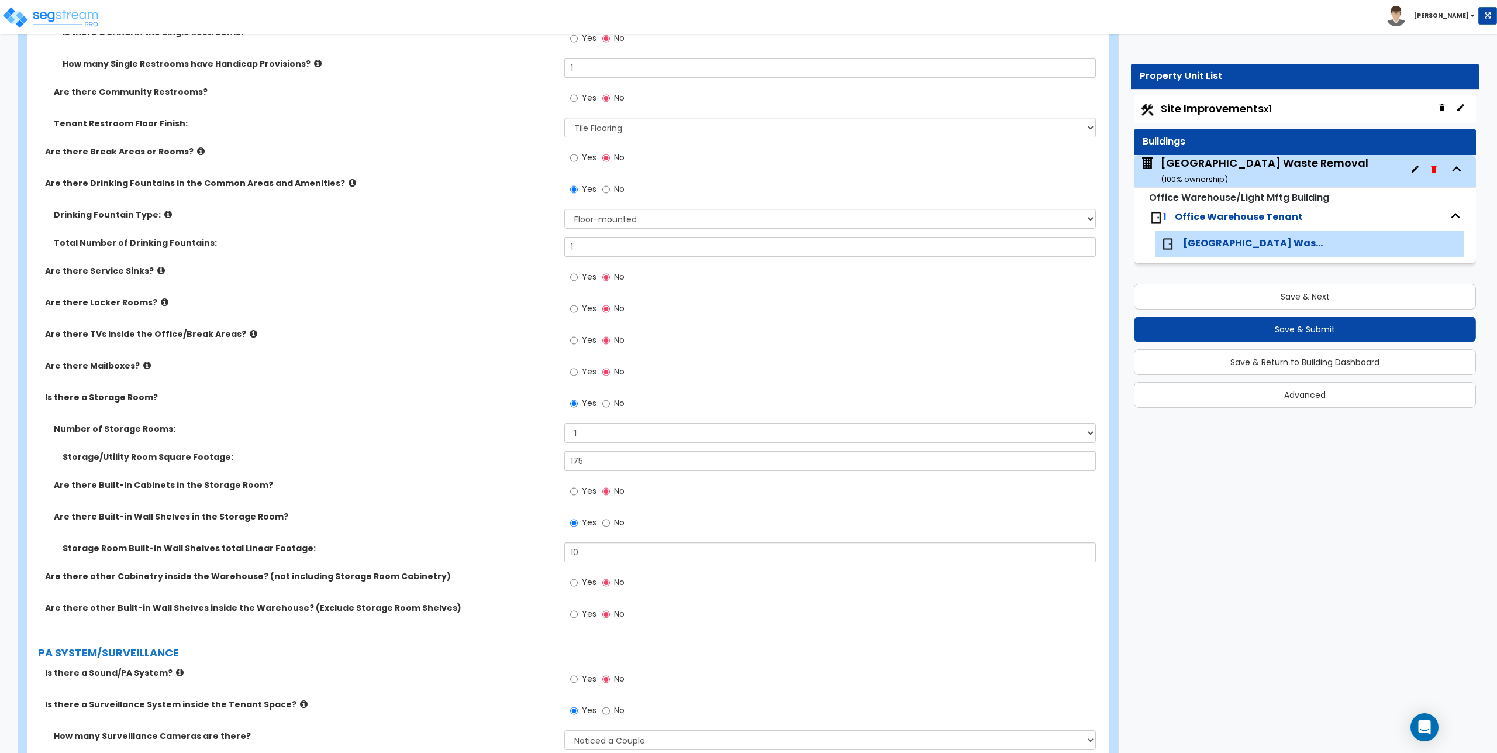
scroll to position [2223, 0]
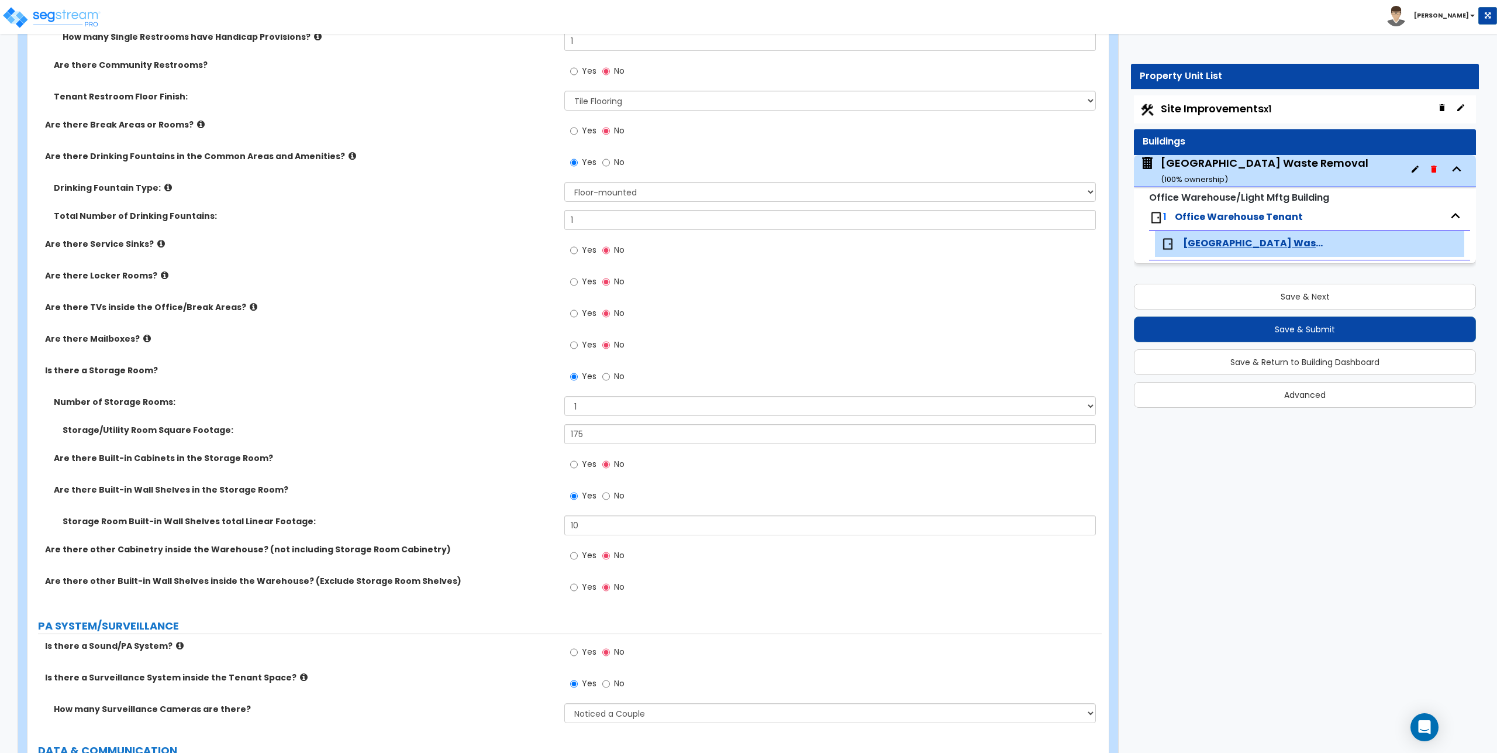
click at [161, 272] on icon at bounding box center [165, 275] width 8 height 9
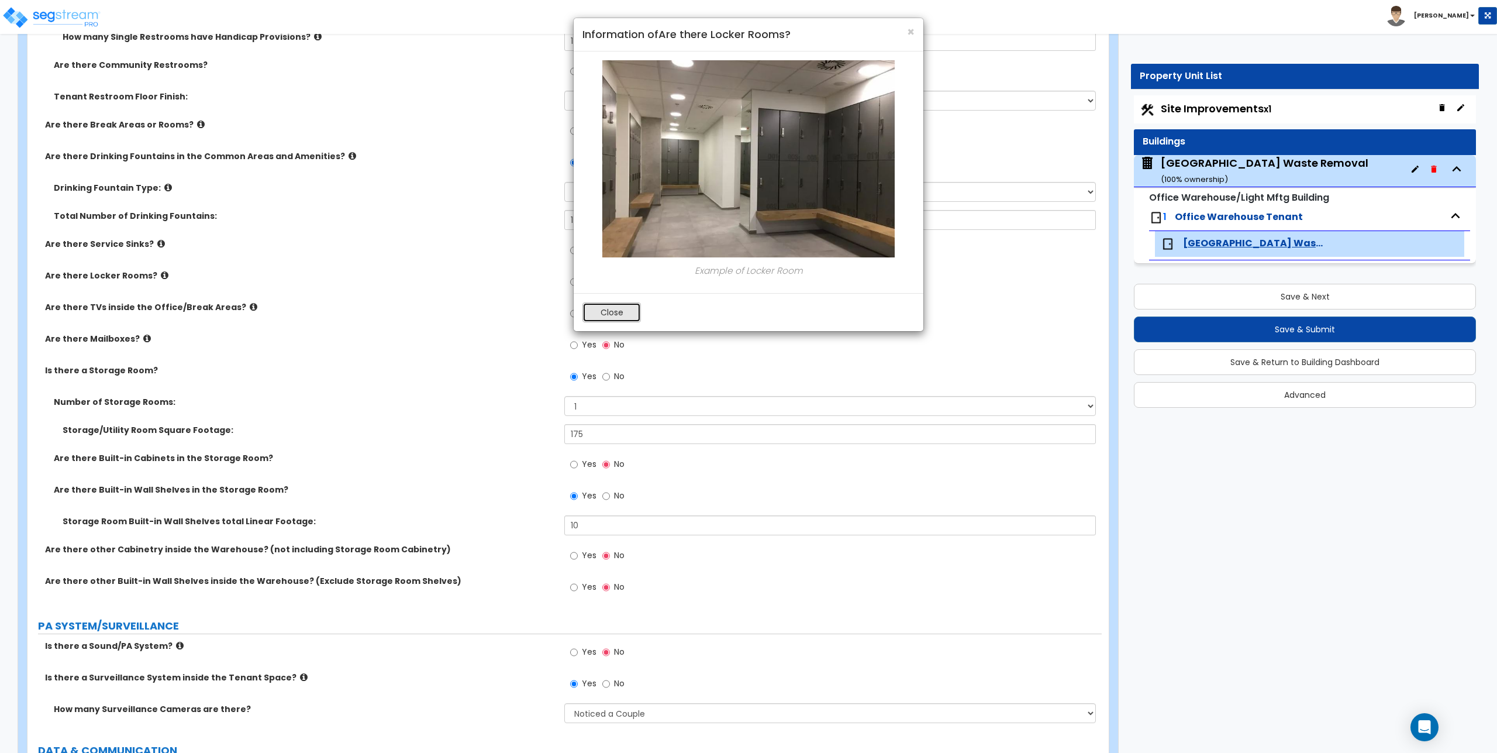
click at [612, 314] on button "Close" at bounding box center [612, 312] width 58 height 20
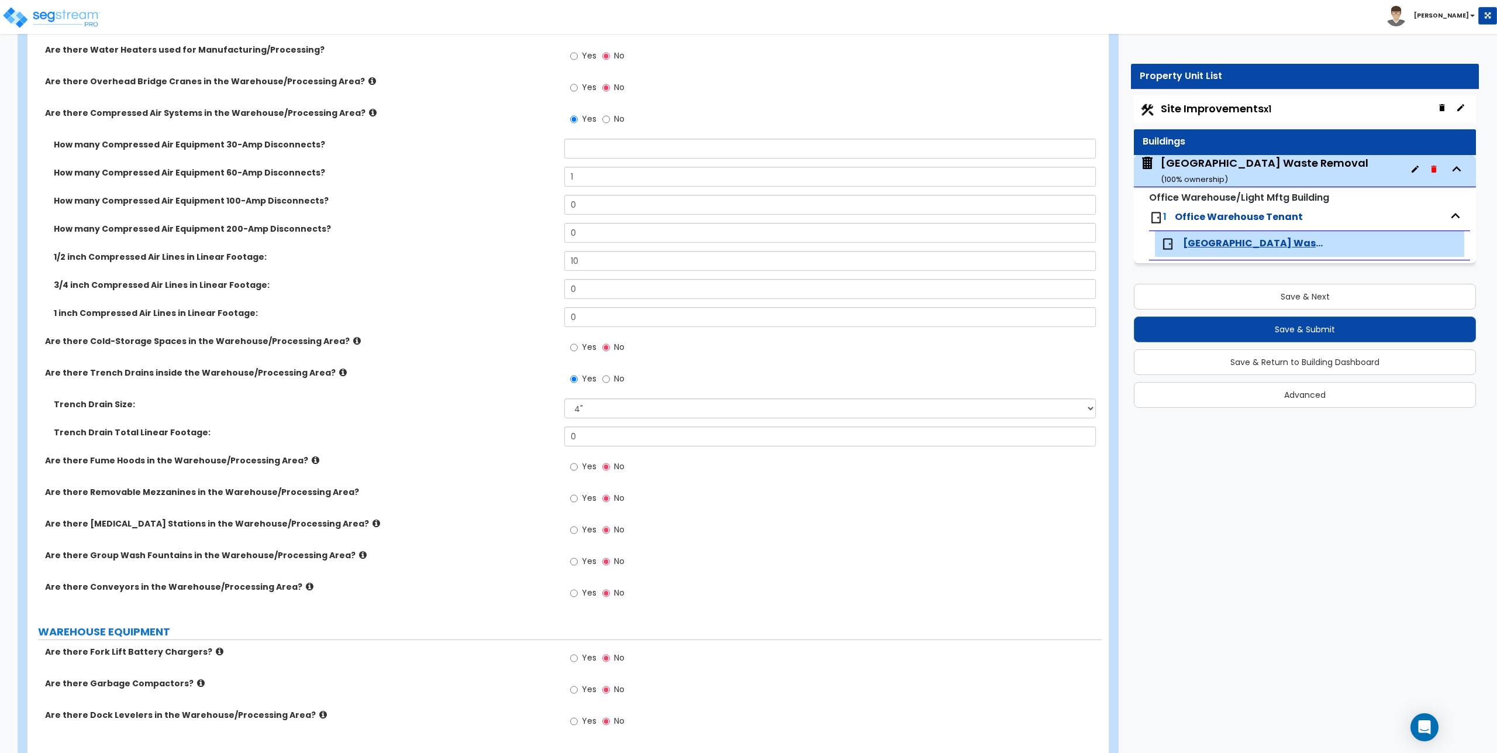
scroll to position [3217, 0]
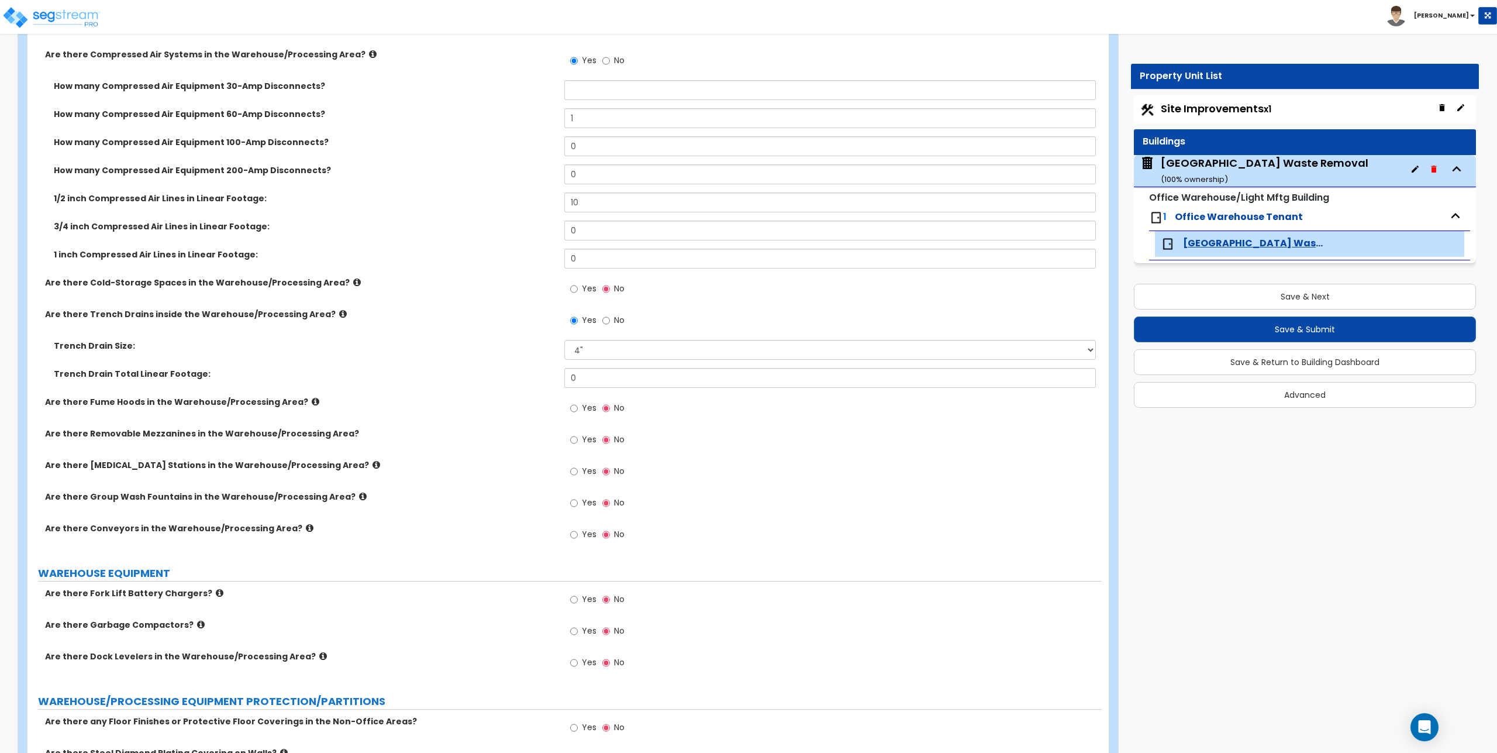
click at [312, 400] on icon at bounding box center [316, 401] width 8 height 9
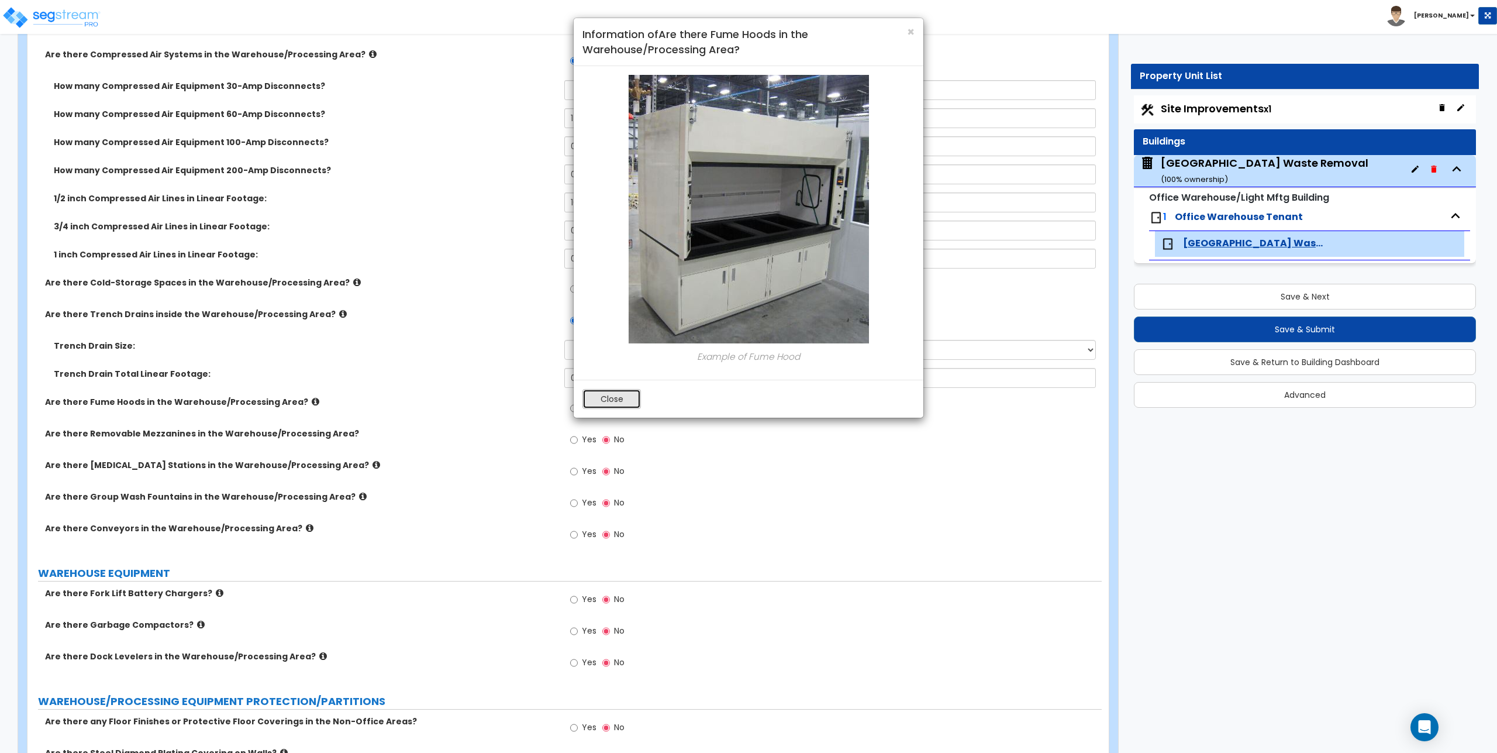
click at [621, 398] on button "Close" at bounding box center [612, 399] width 58 height 20
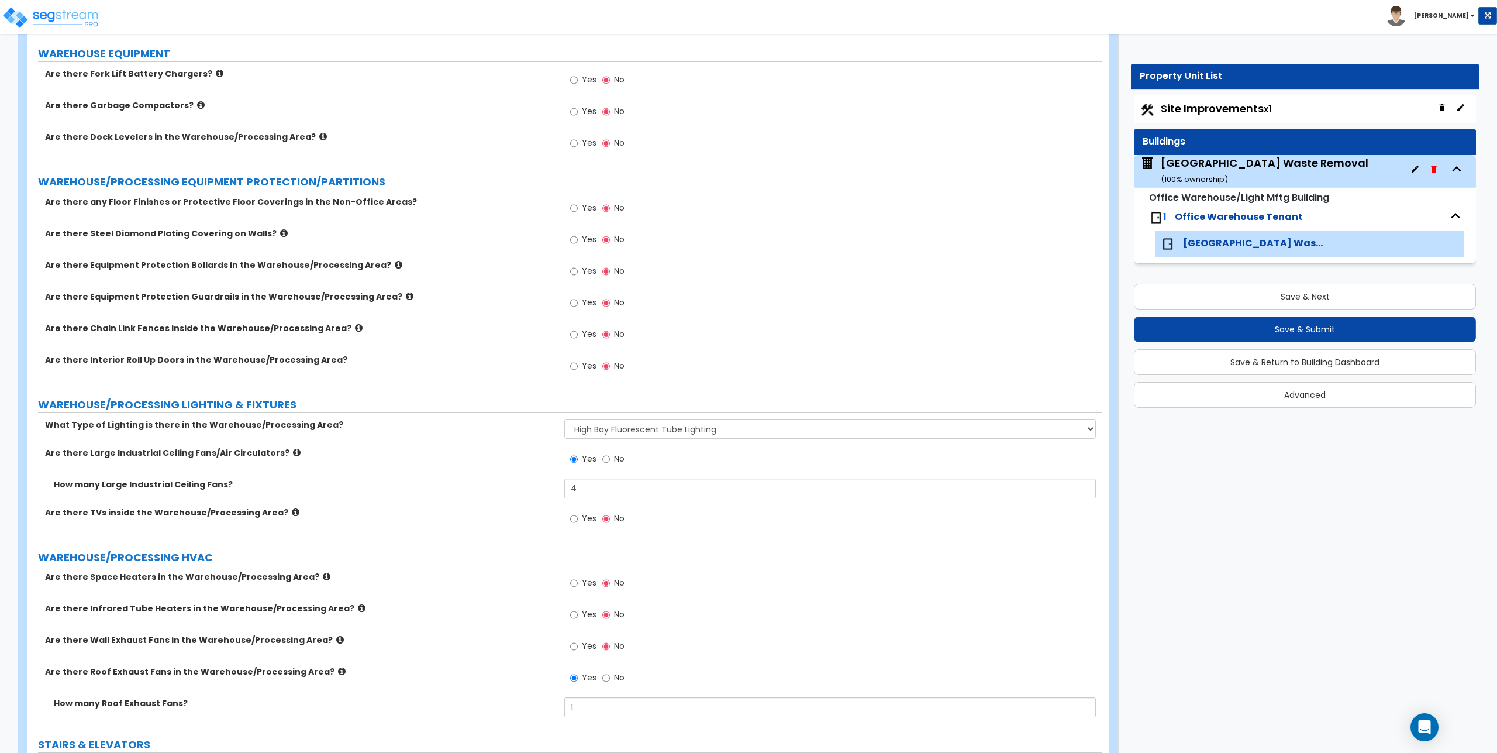
scroll to position [3743, 0]
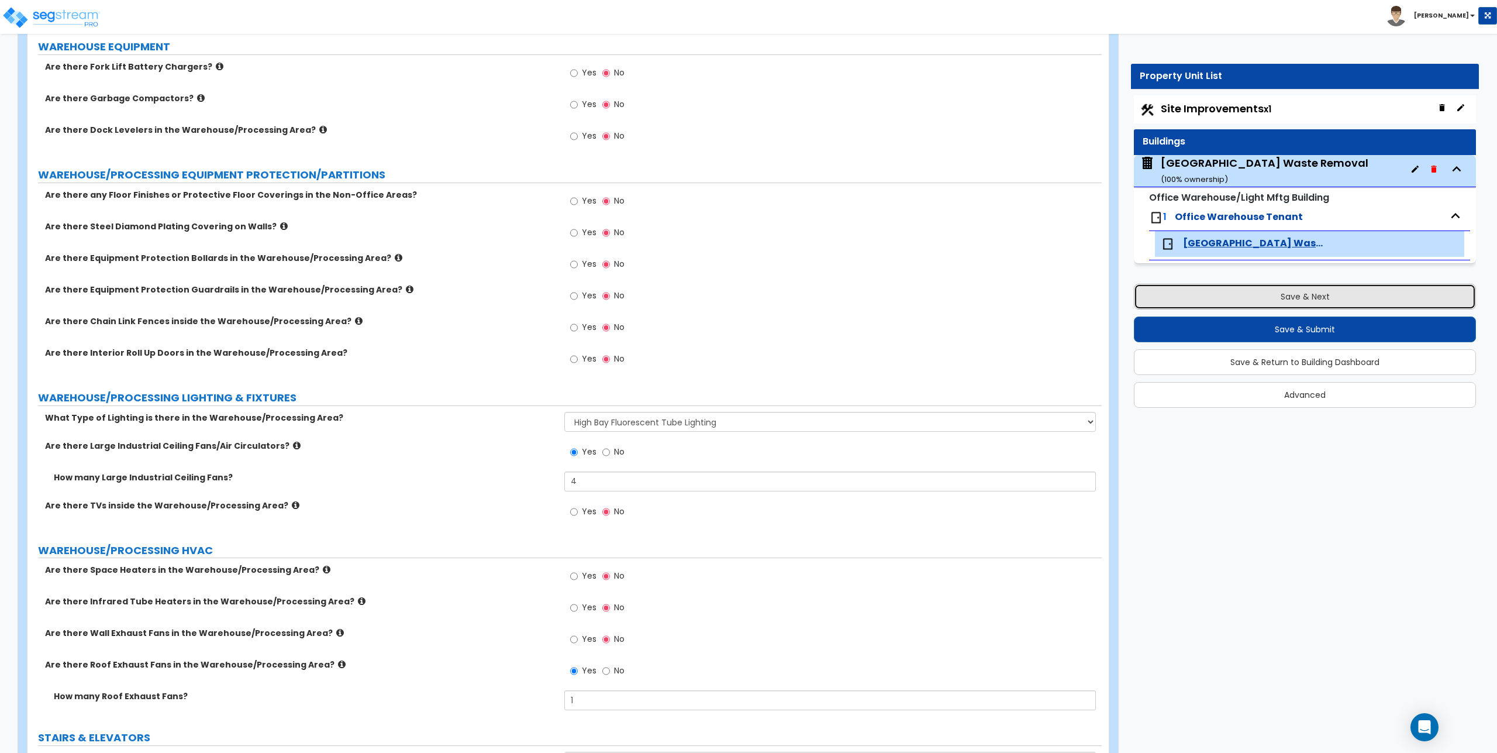
click at [1299, 295] on button "Save & Next" at bounding box center [1305, 297] width 342 height 26
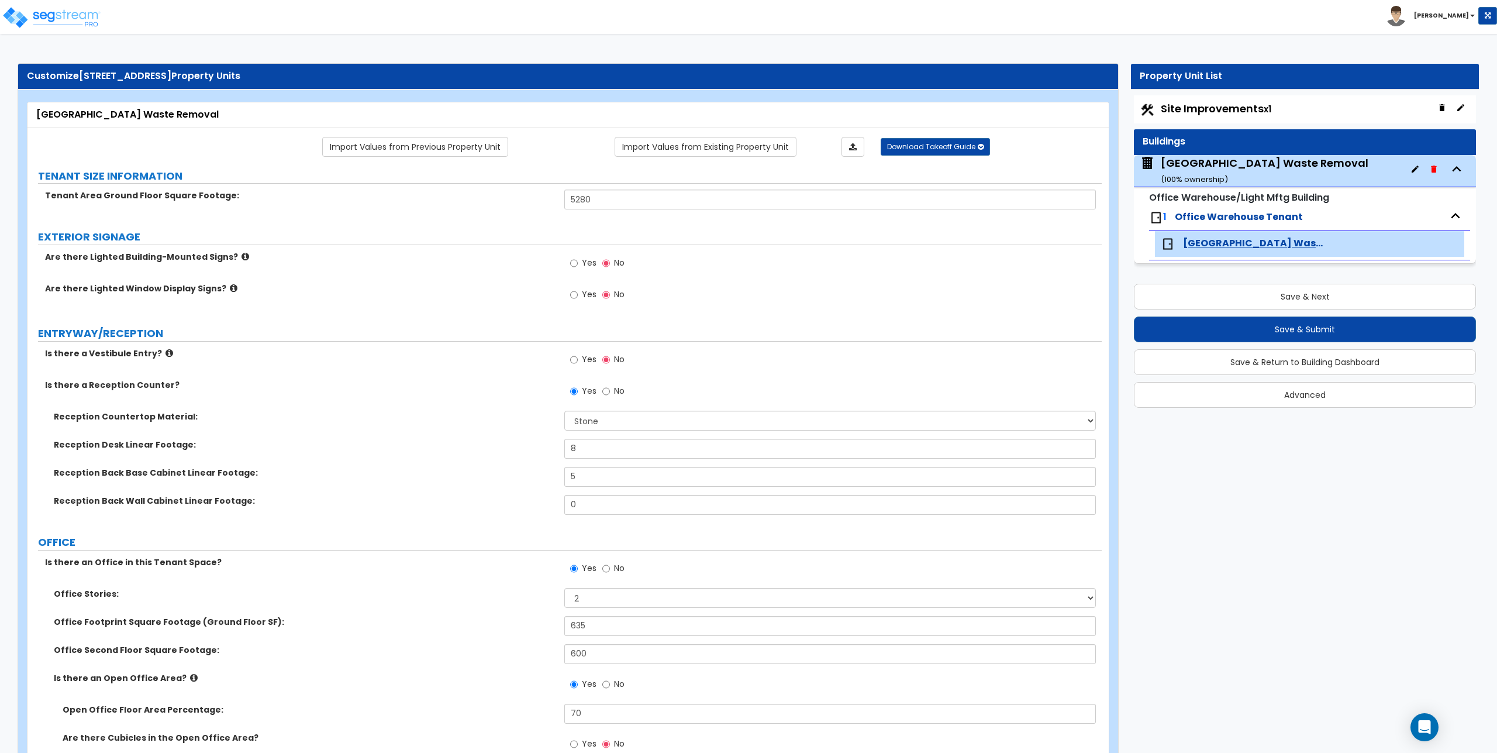
select select "2"
select select "1"
select select "2"
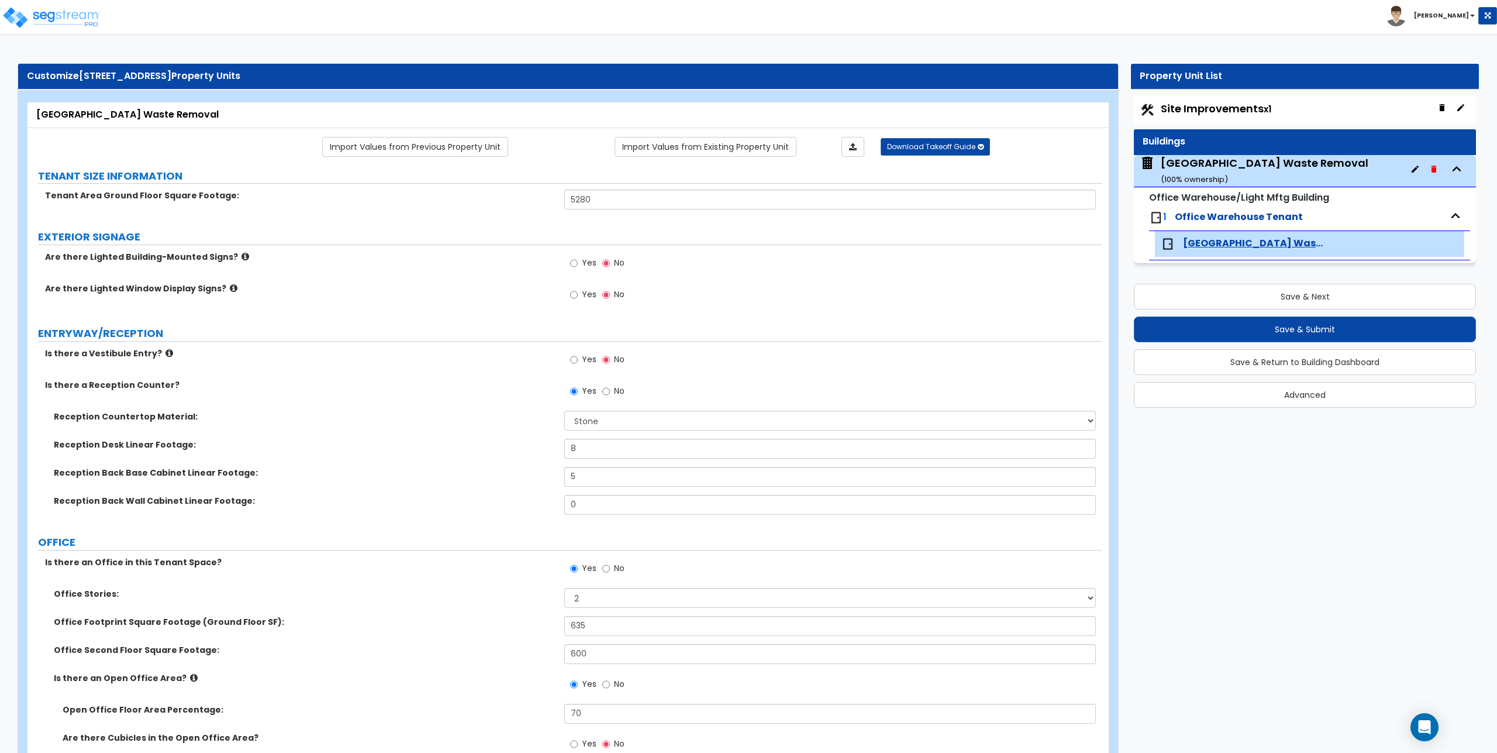
select select "2"
select select "1"
select select "4"
select select "2"
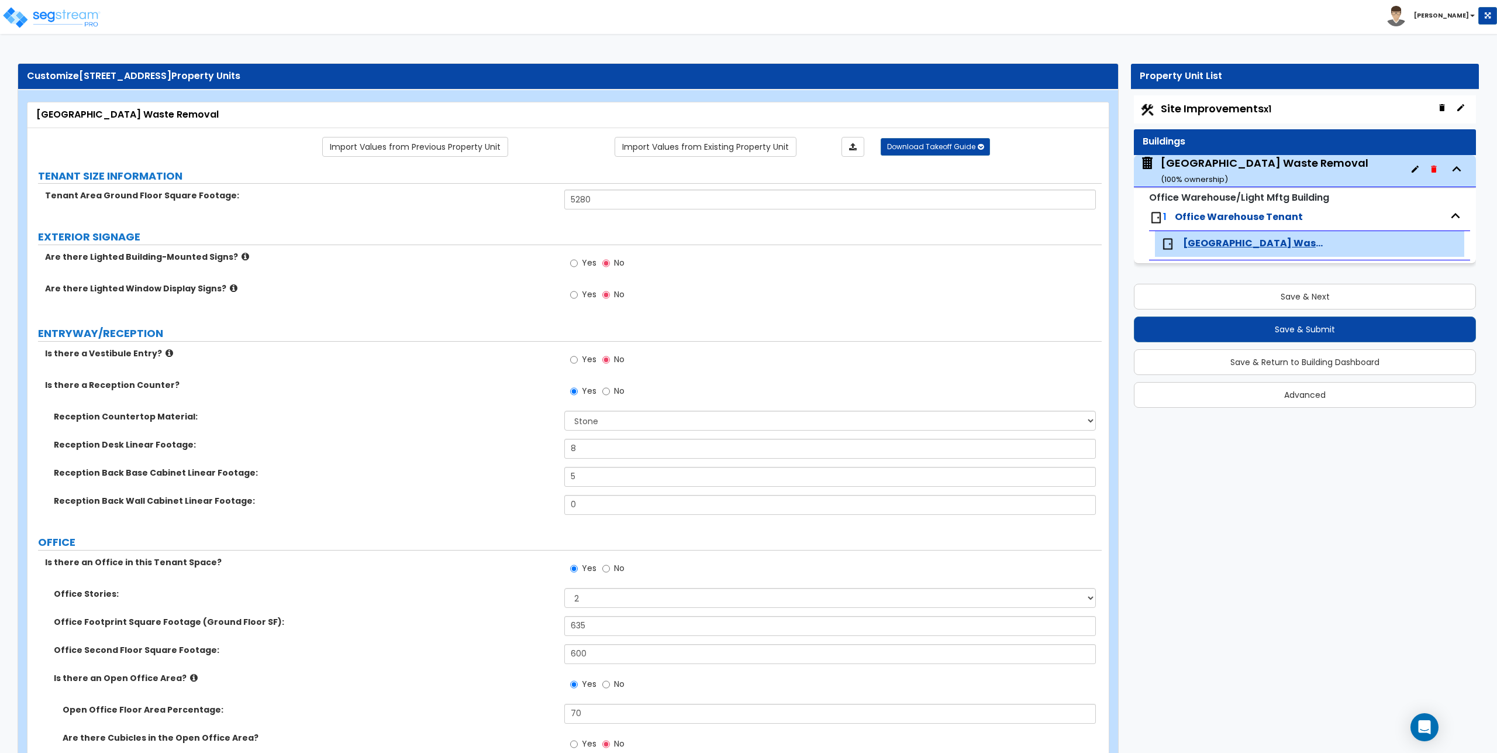
select select "1"
select select "4"
select select "2"
select select "1"
select select "4"
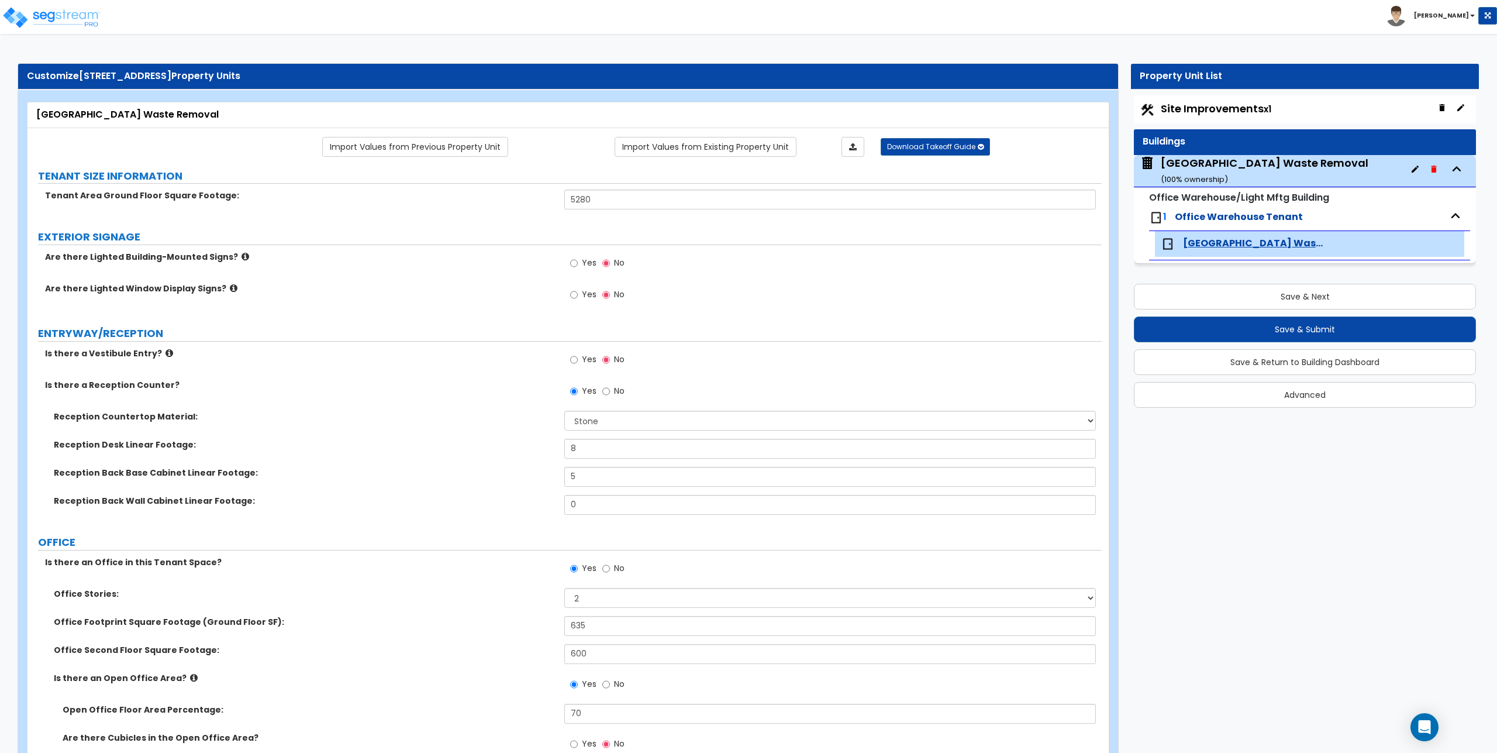
select select "2"
select select "1"
select select "2"
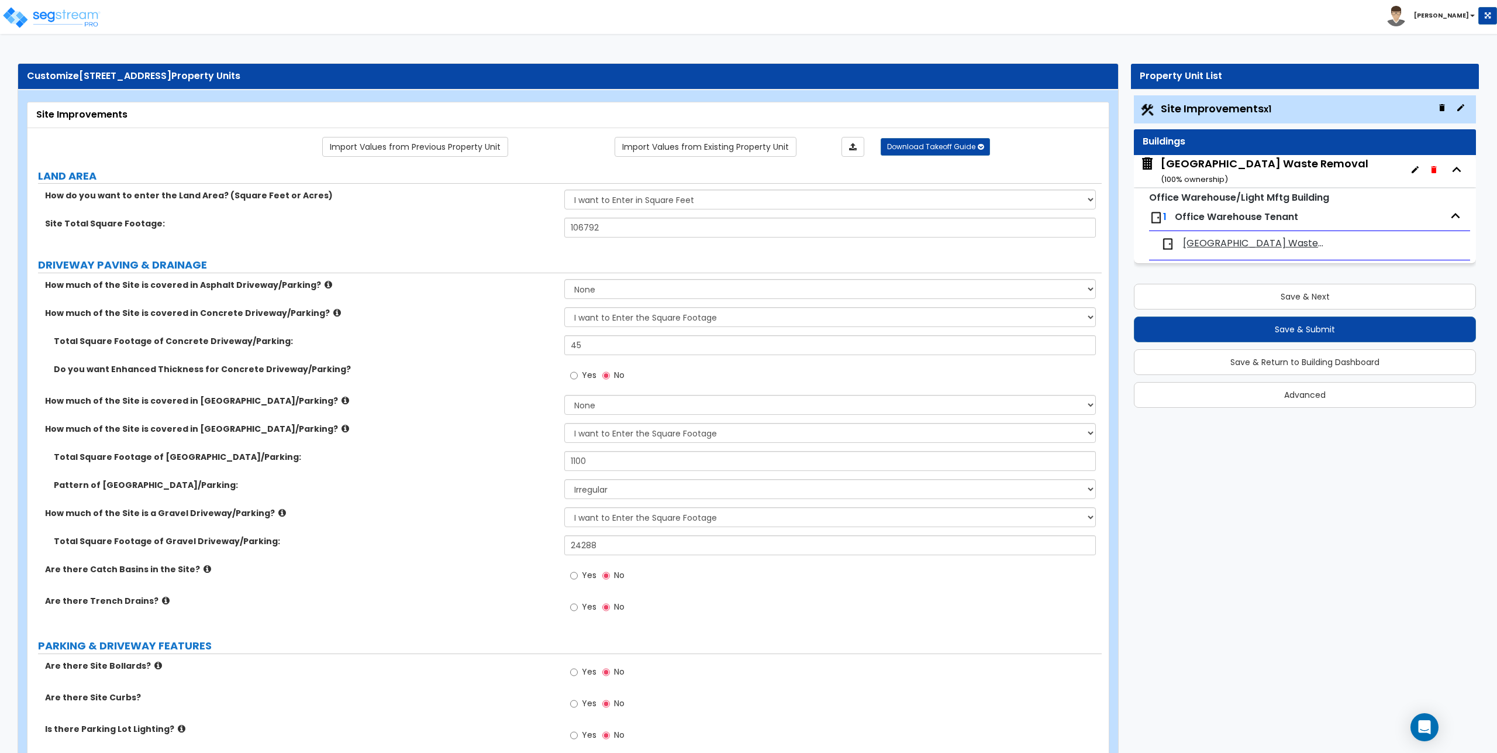
click at [1241, 105] on span "Site Improvements x1" at bounding box center [1216, 108] width 111 height 15
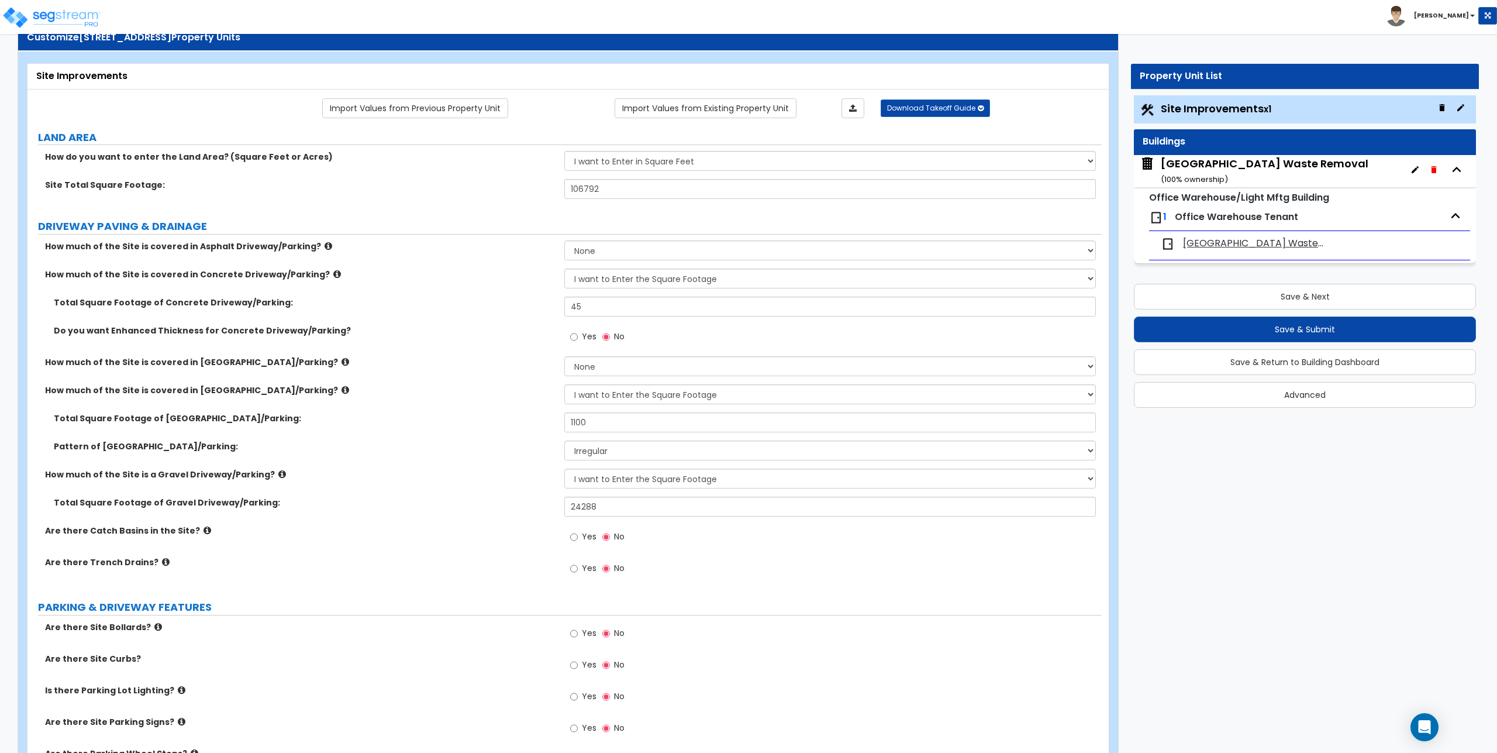
scroll to position [58, 0]
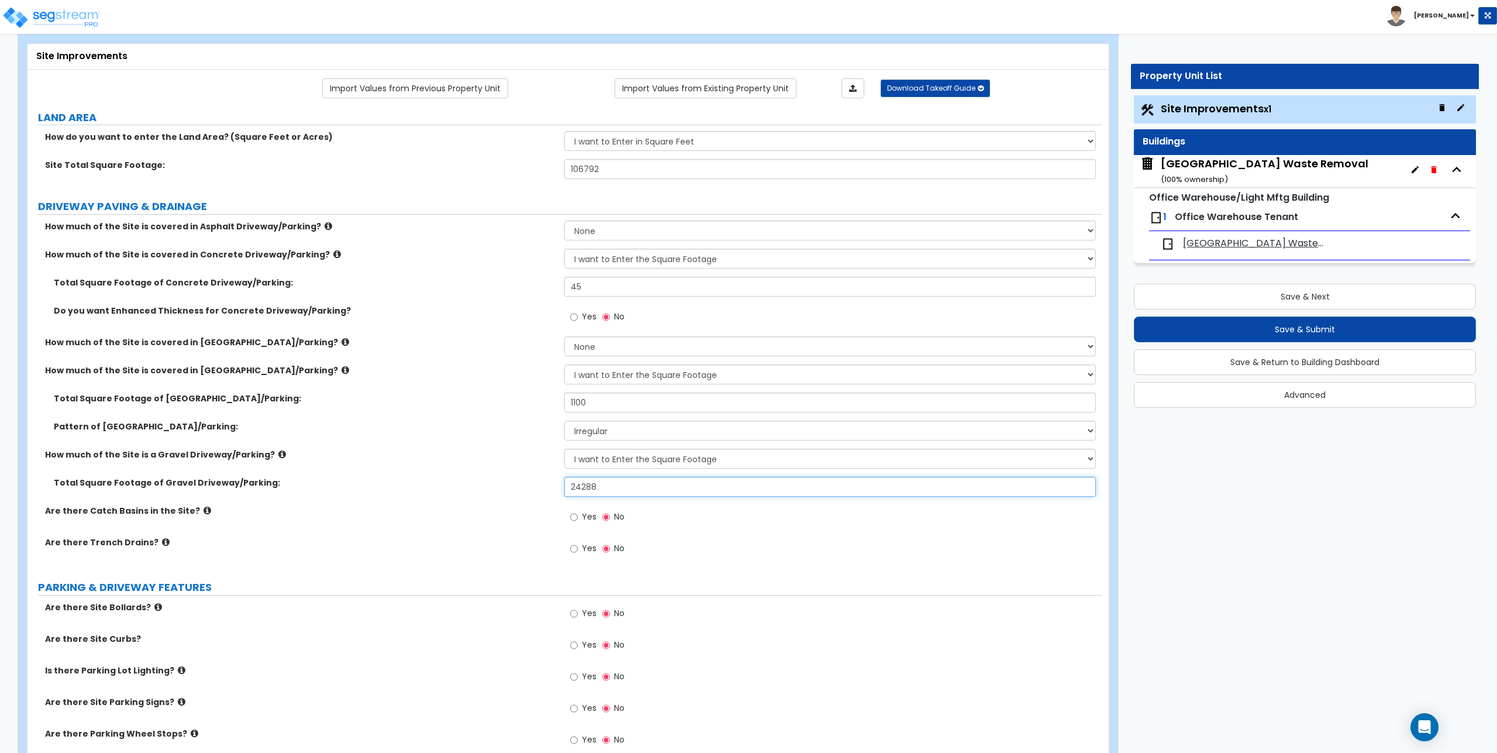
click at [612, 491] on input "24288" at bounding box center [829, 487] width 531 height 20
type input "59,000"
click at [1280, 329] on button "Save & Submit" at bounding box center [1305, 329] width 342 height 26
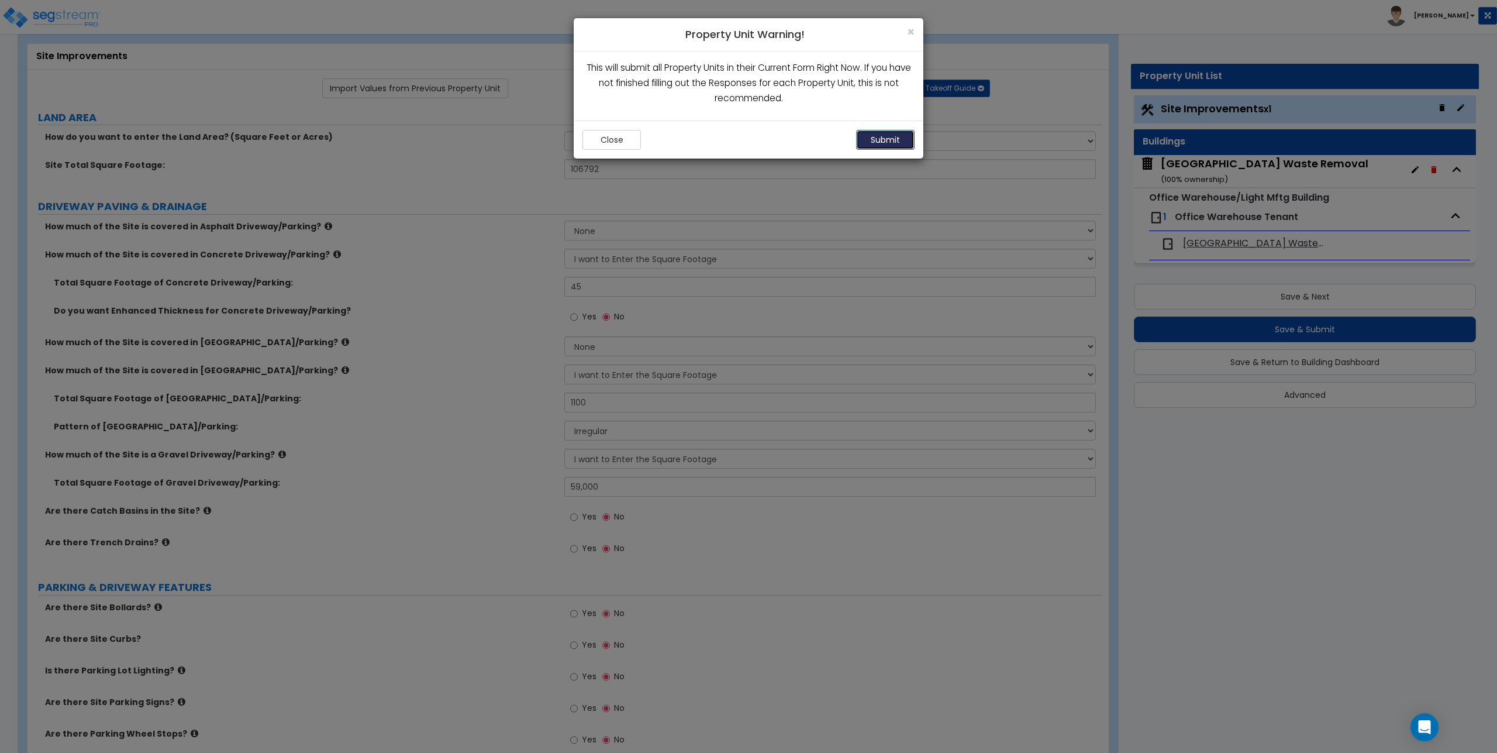
click at [876, 146] on button "Submit" at bounding box center [885, 140] width 58 height 20
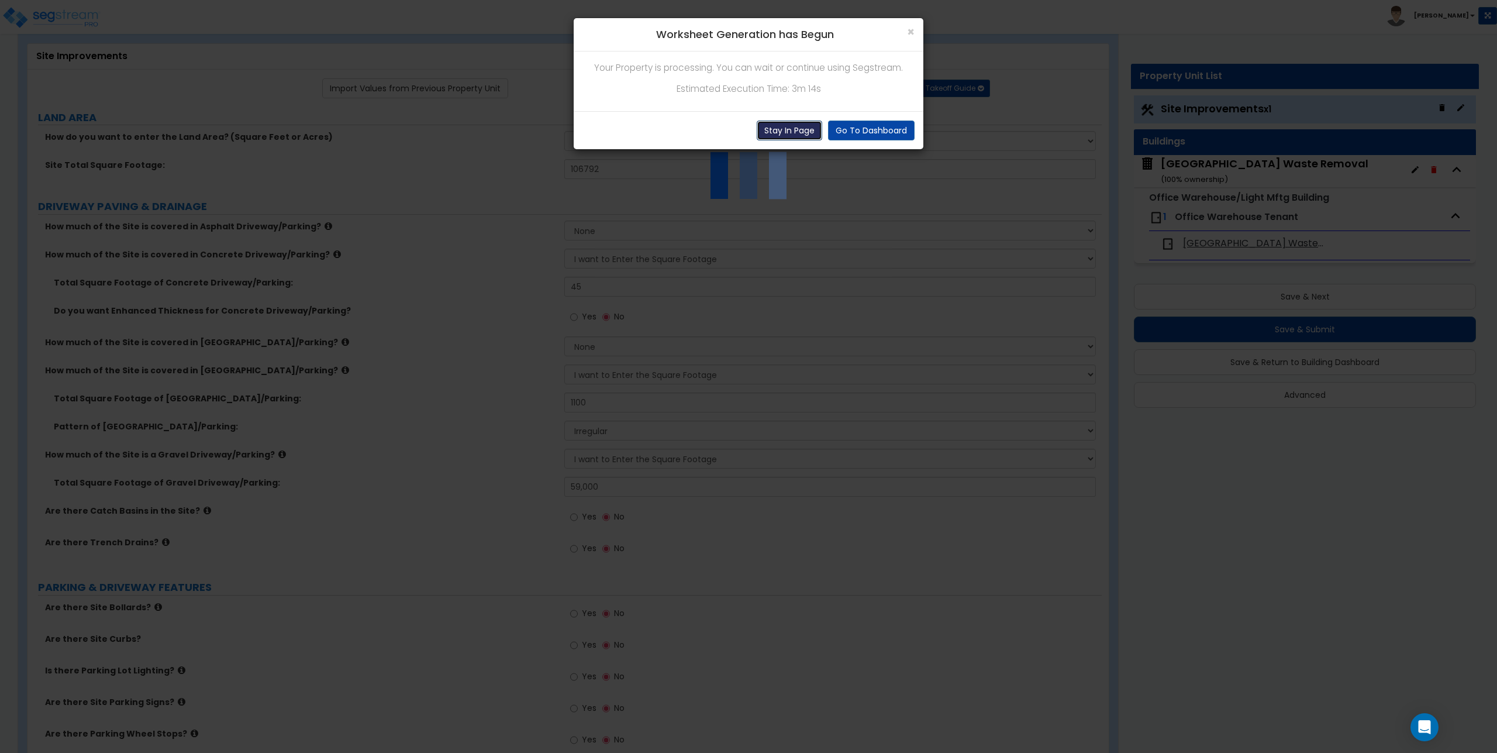
click at [778, 136] on button "Stay In Page" at bounding box center [790, 130] width 66 height 20
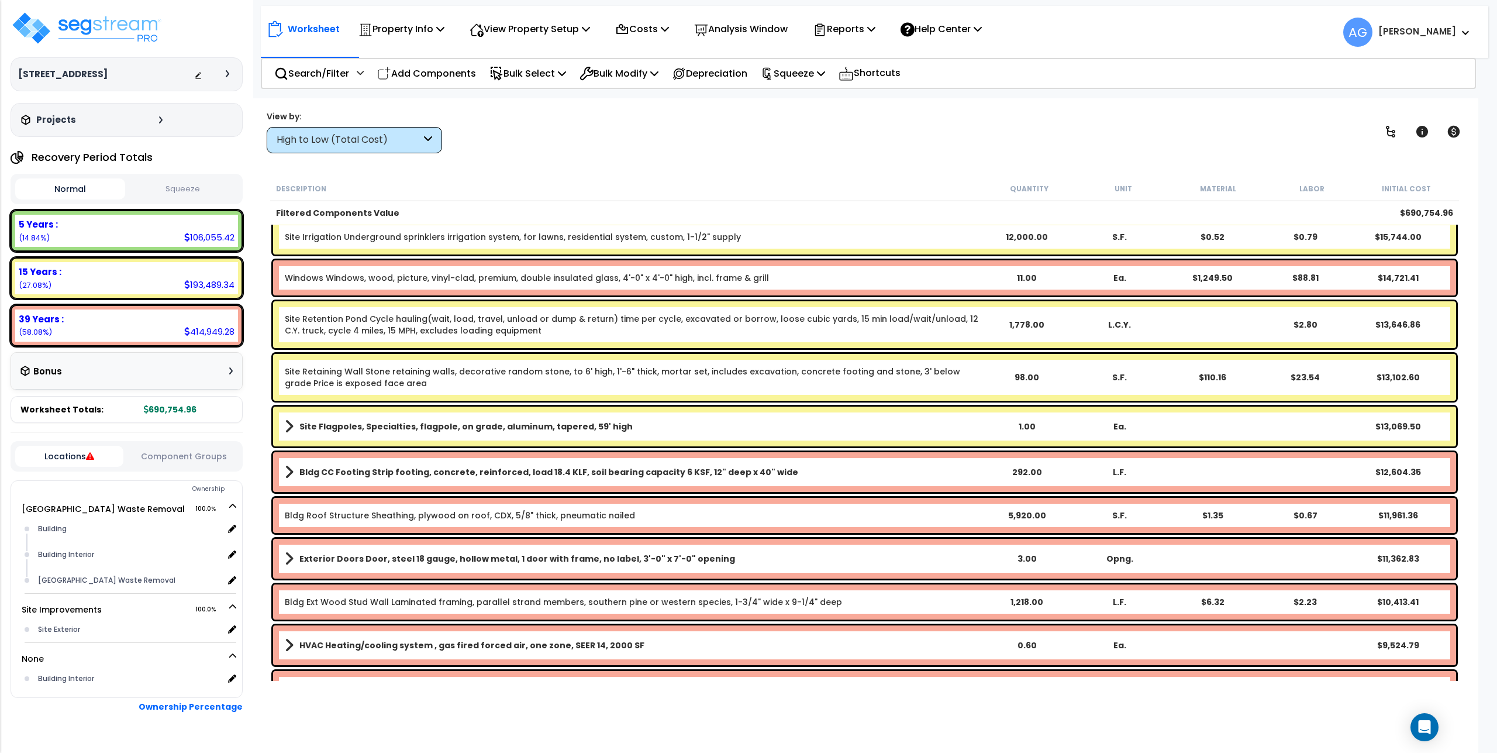
scroll to position [526, 0]
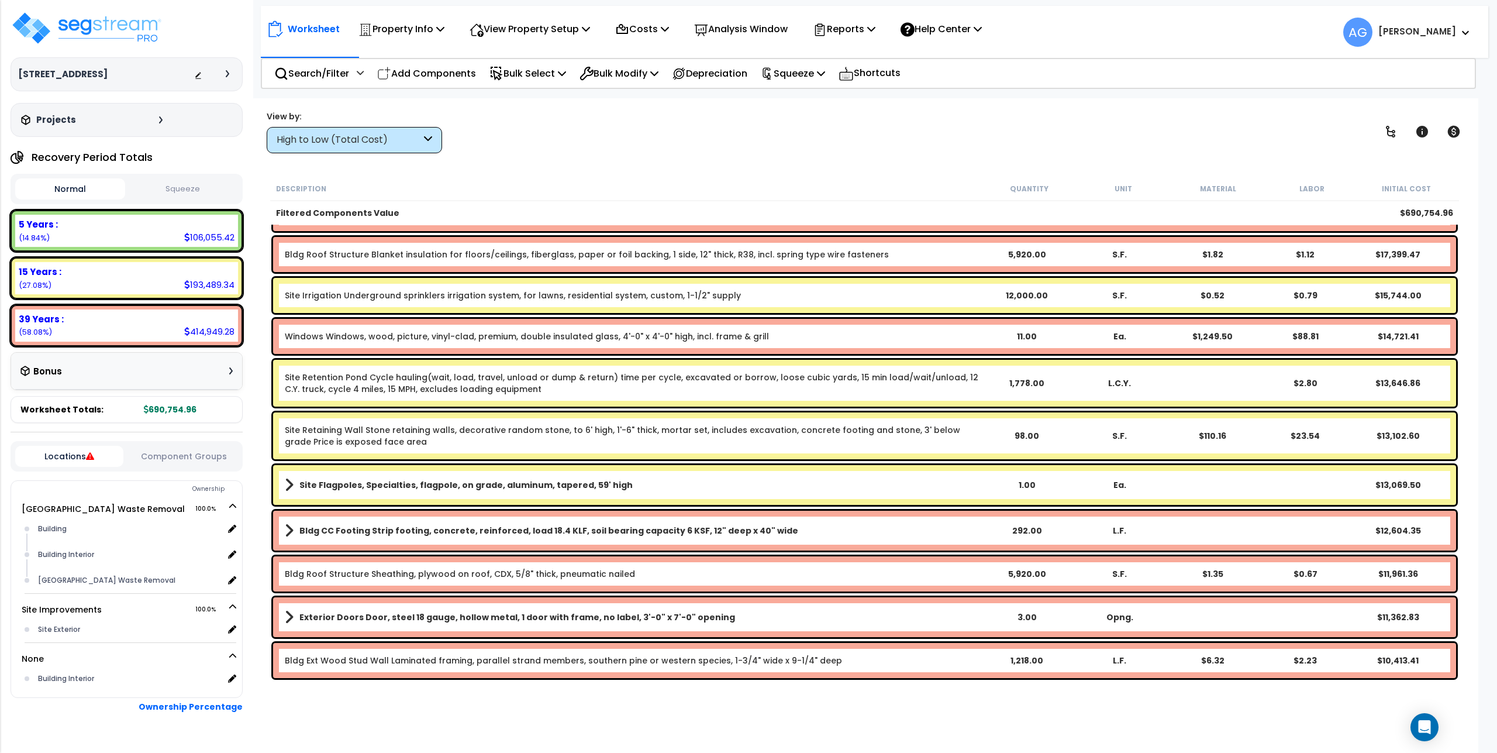
click at [187, 191] on button "Squeeze" at bounding box center [183, 189] width 110 height 20
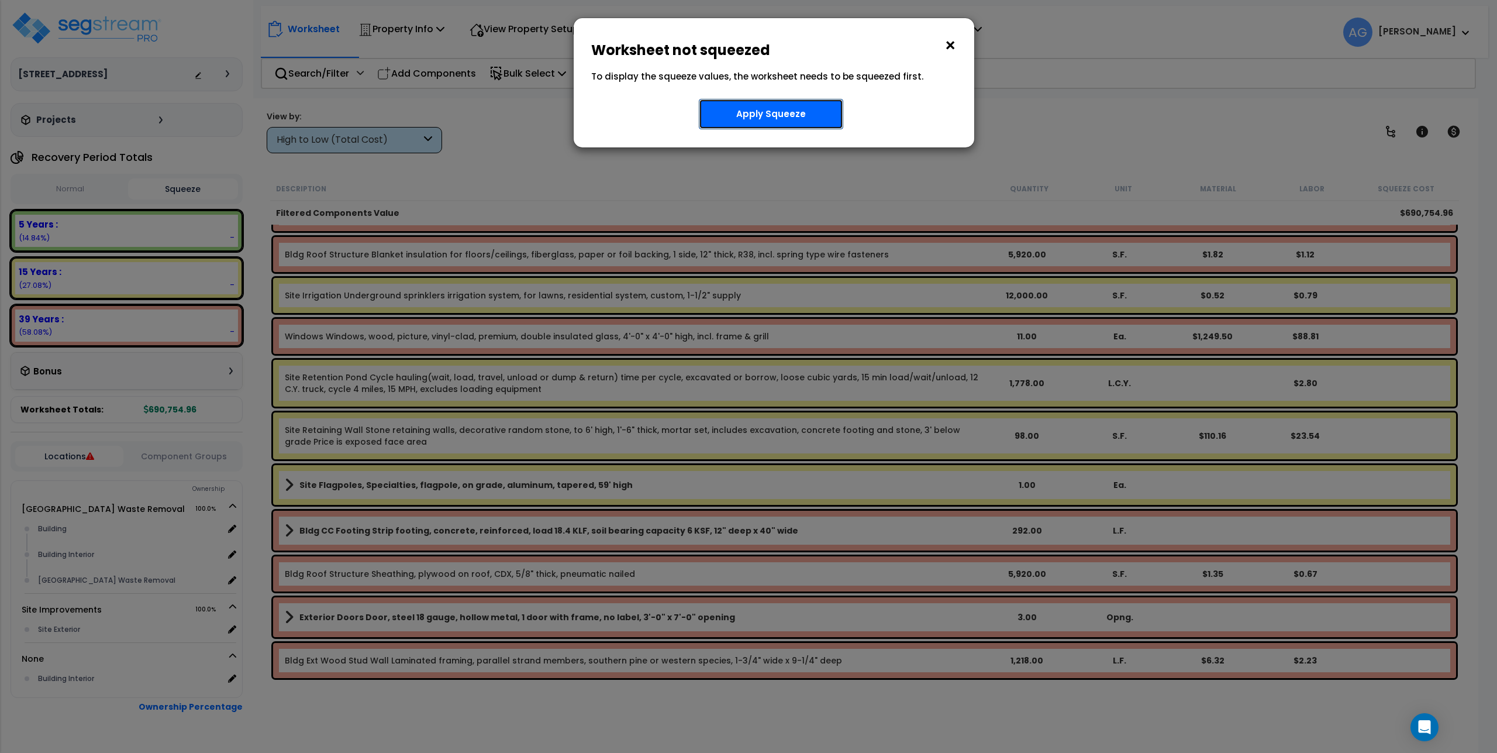
click at [740, 123] on button "Apply Squeeze" at bounding box center [771, 114] width 144 height 30
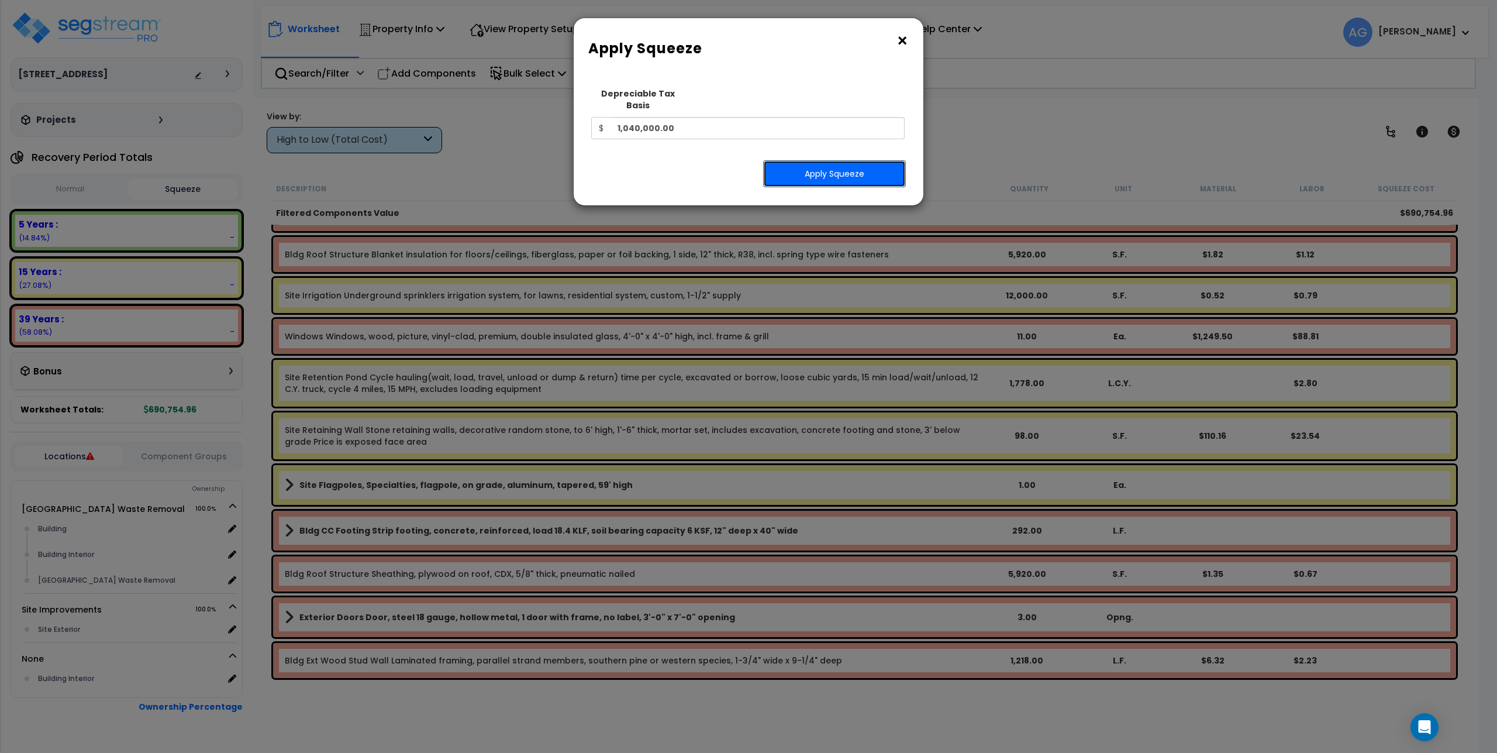
click at [824, 164] on button "Apply Squeeze" at bounding box center [834, 173] width 143 height 27
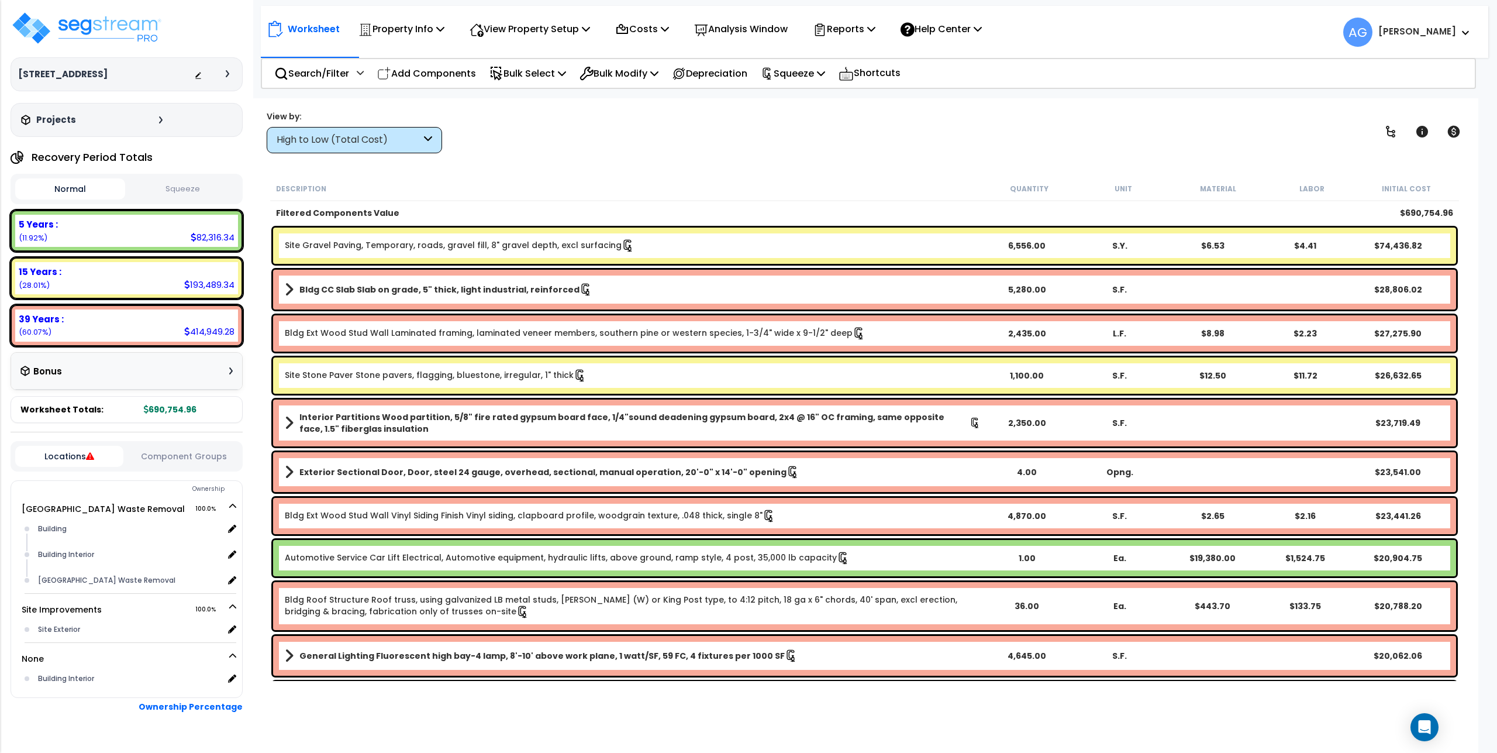
click at [161, 190] on button "Squeeze" at bounding box center [183, 189] width 110 height 20
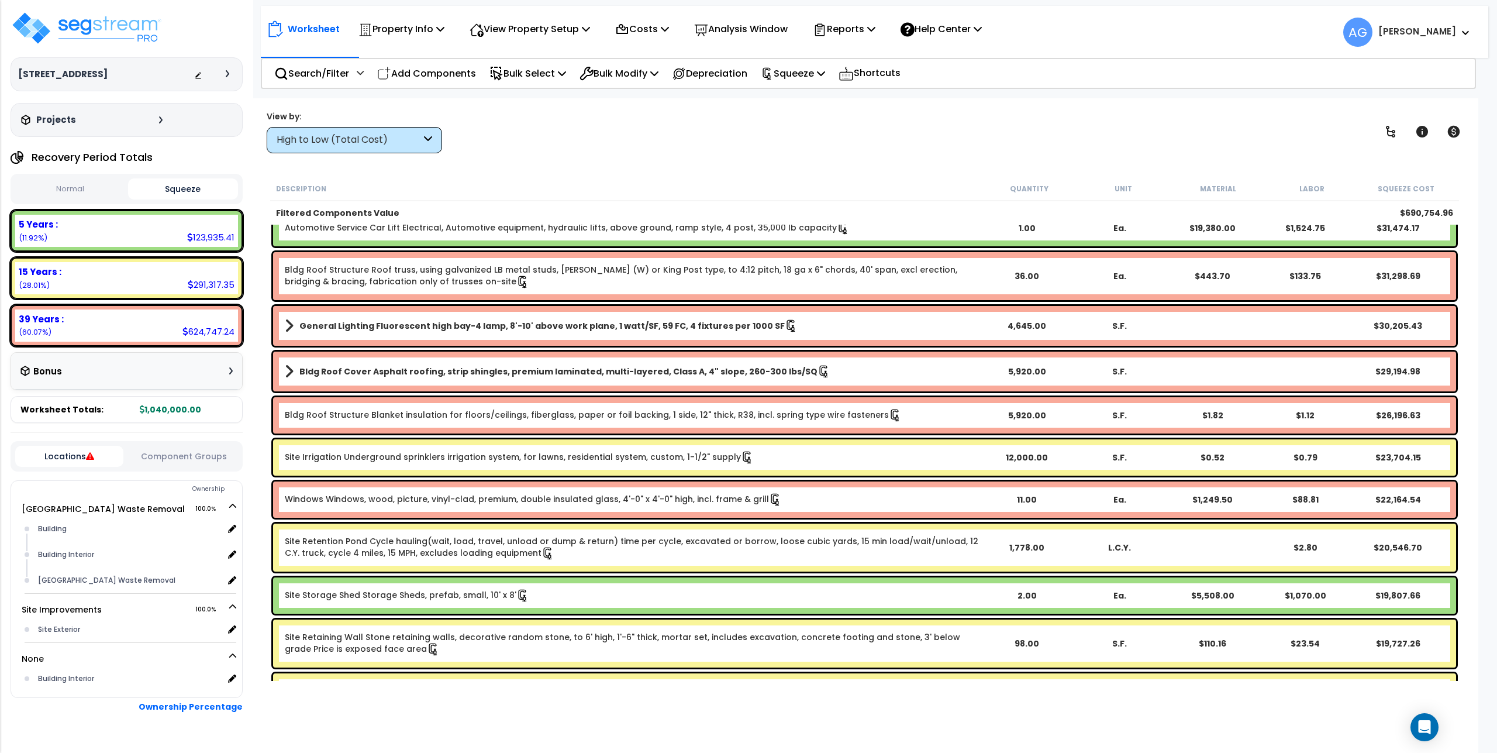
scroll to position [351, 0]
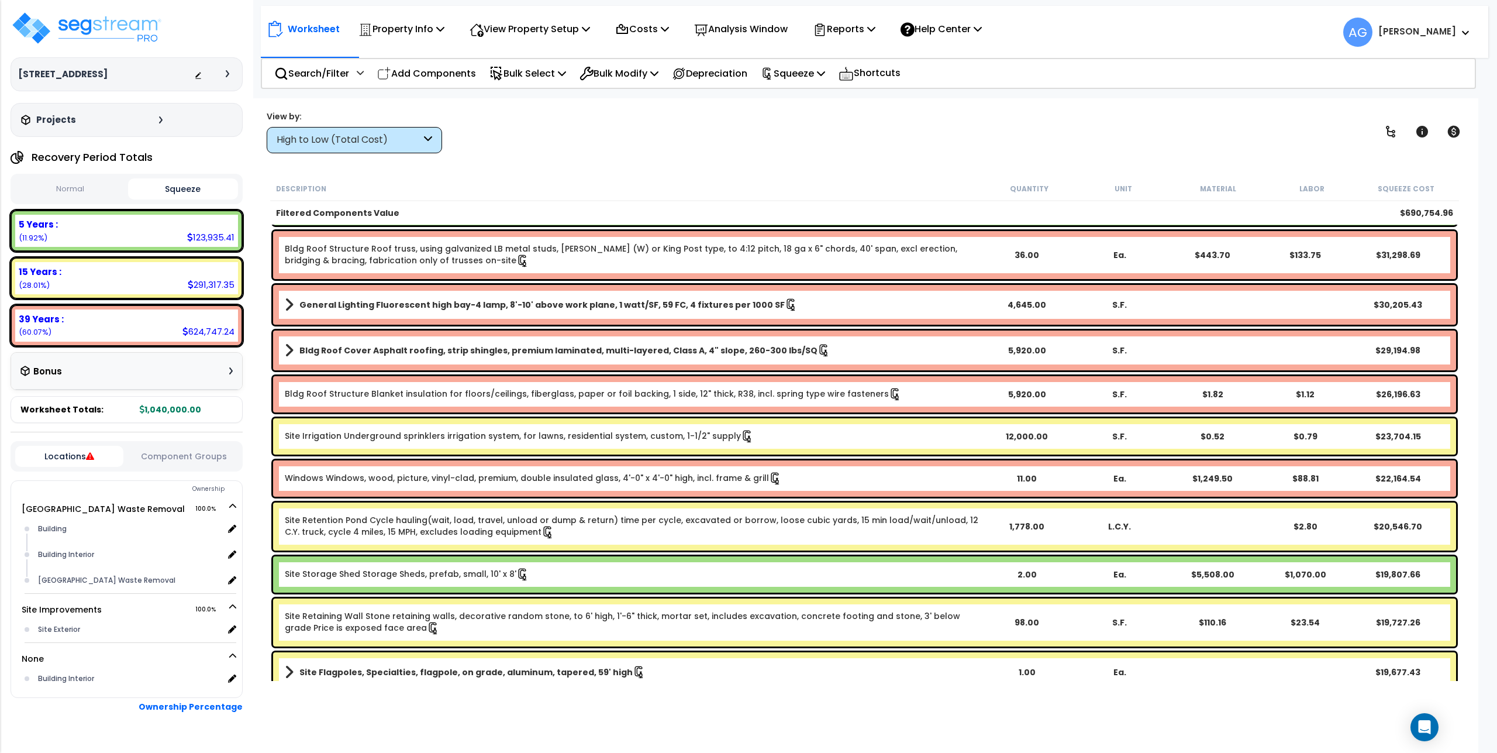
click at [480, 566] on div "Site Storage Shed Storage Sheds, prefab, small, 10' x 8' 2.00 Ea. $5,508.00 $1,…" at bounding box center [864, 574] width 1183 height 36
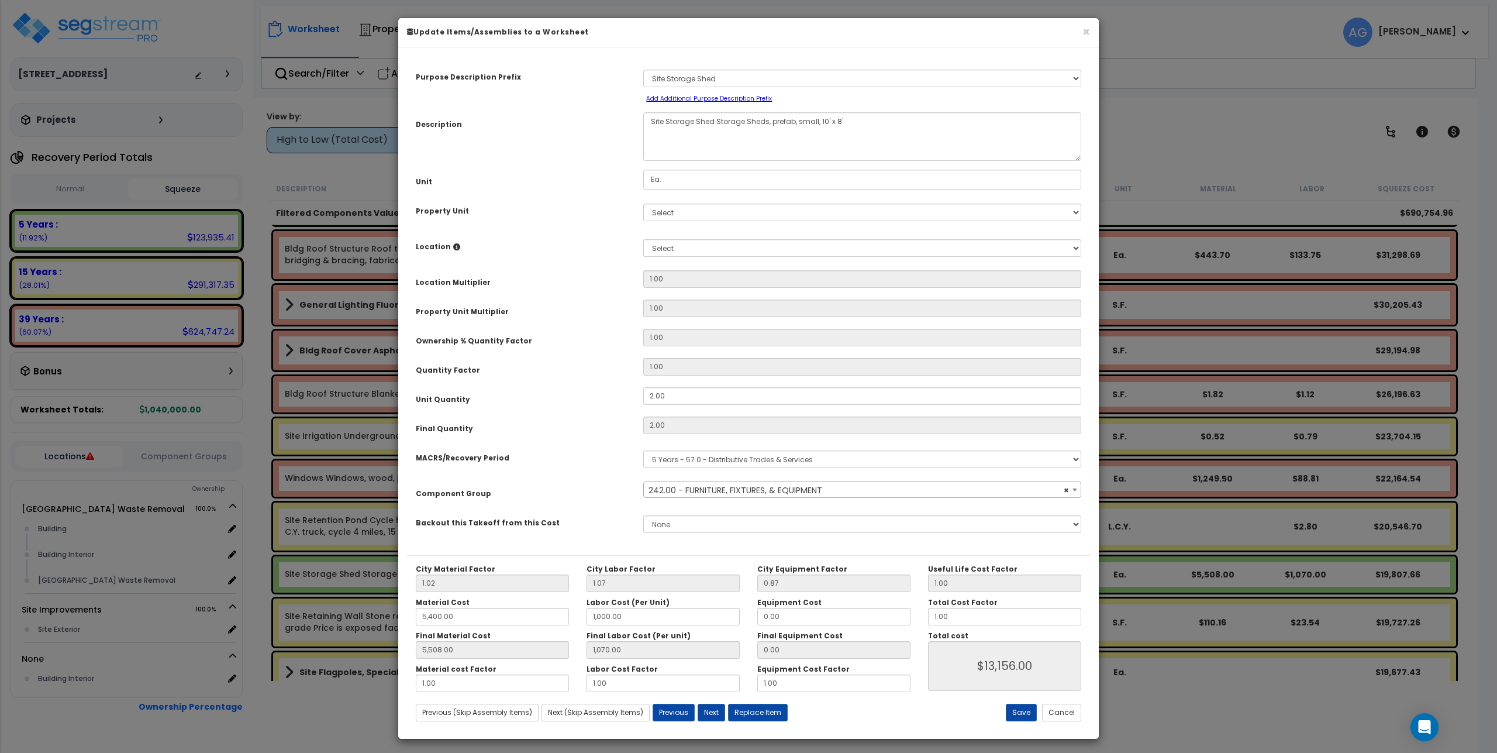
select select "57782"
drag, startPoint x: 675, startPoint y: 400, endPoint x: 617, endPoint y: 401, distance: 57.9
click at [617, 401] on div "Unit Quantity 2.00" at bounding box center [748, 397] width 683 height 20
type input "1"
type input "2"
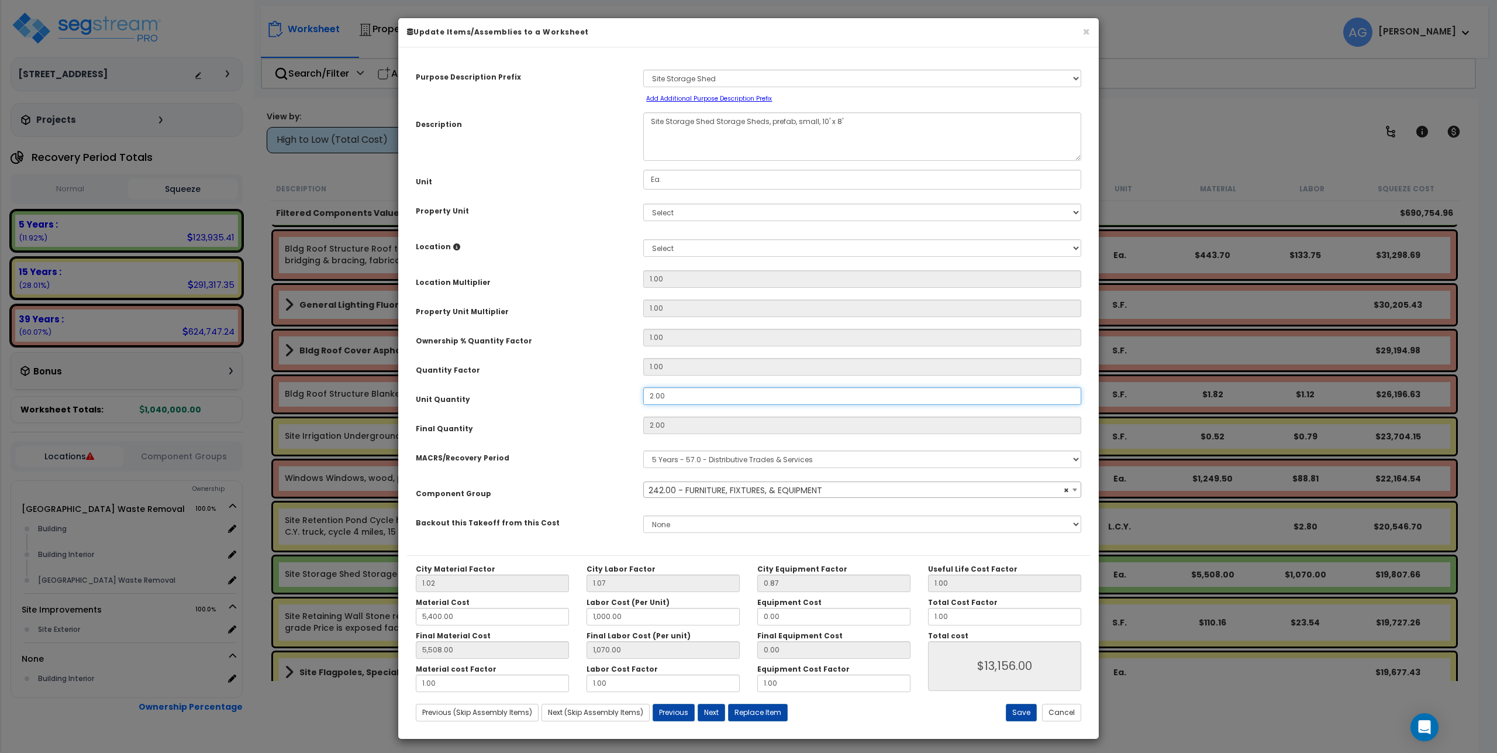
type input "5,508.00"
type input "1,070.00"
type input "$13,156.00"
type input "1"
type input "5,508.00"
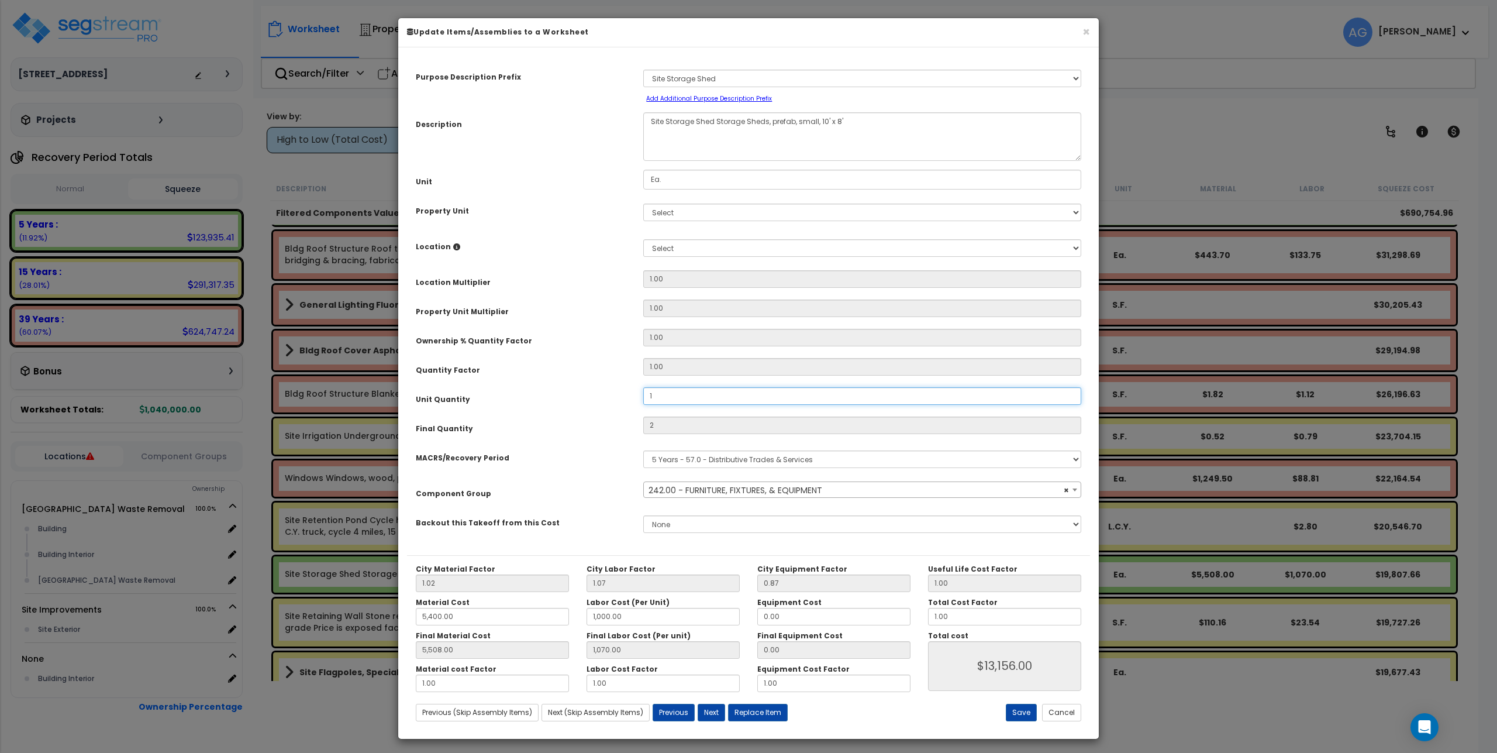
type input "1,070.00"
type input "$6,578.00"
type input "1"
type input "5,508.00"
type input "1,070.00"
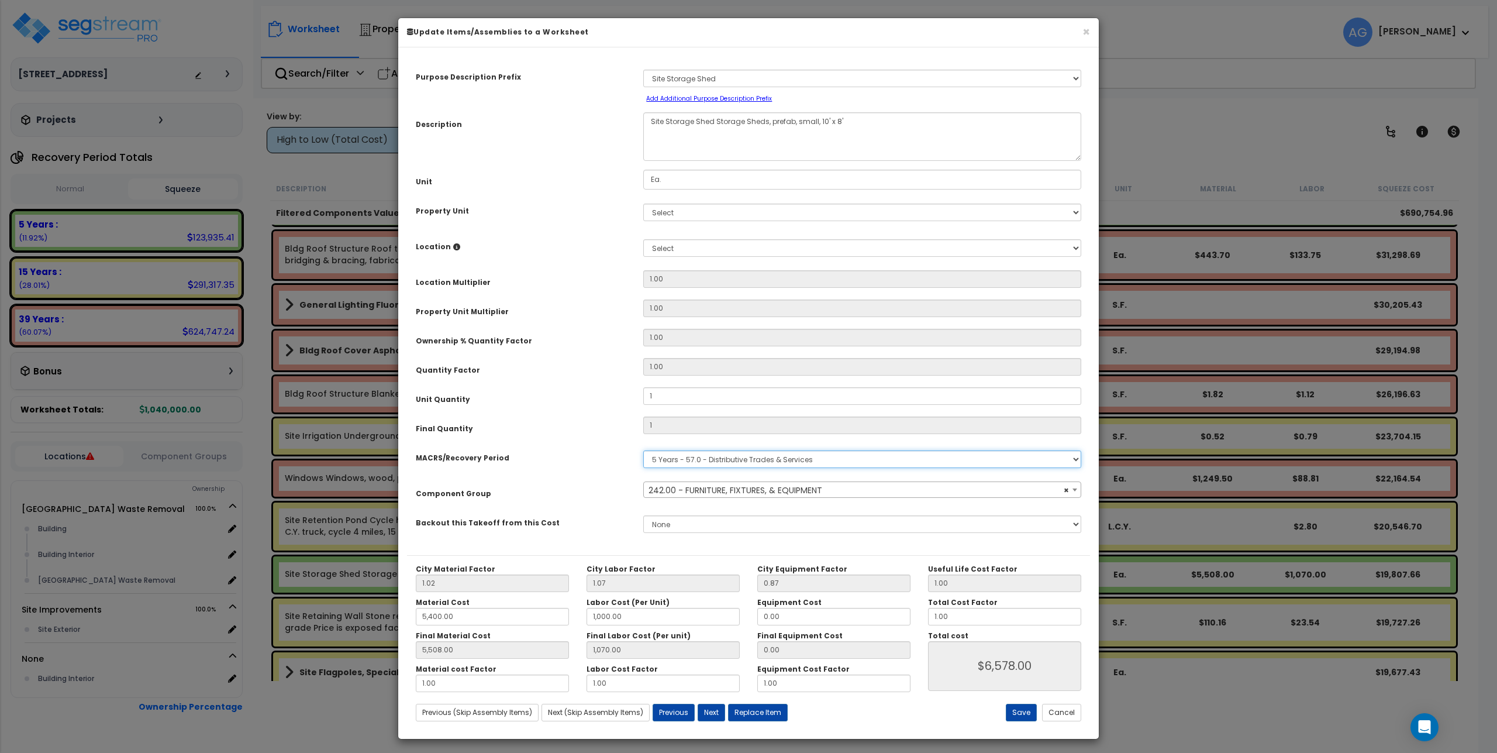
type input "$6,578.00"
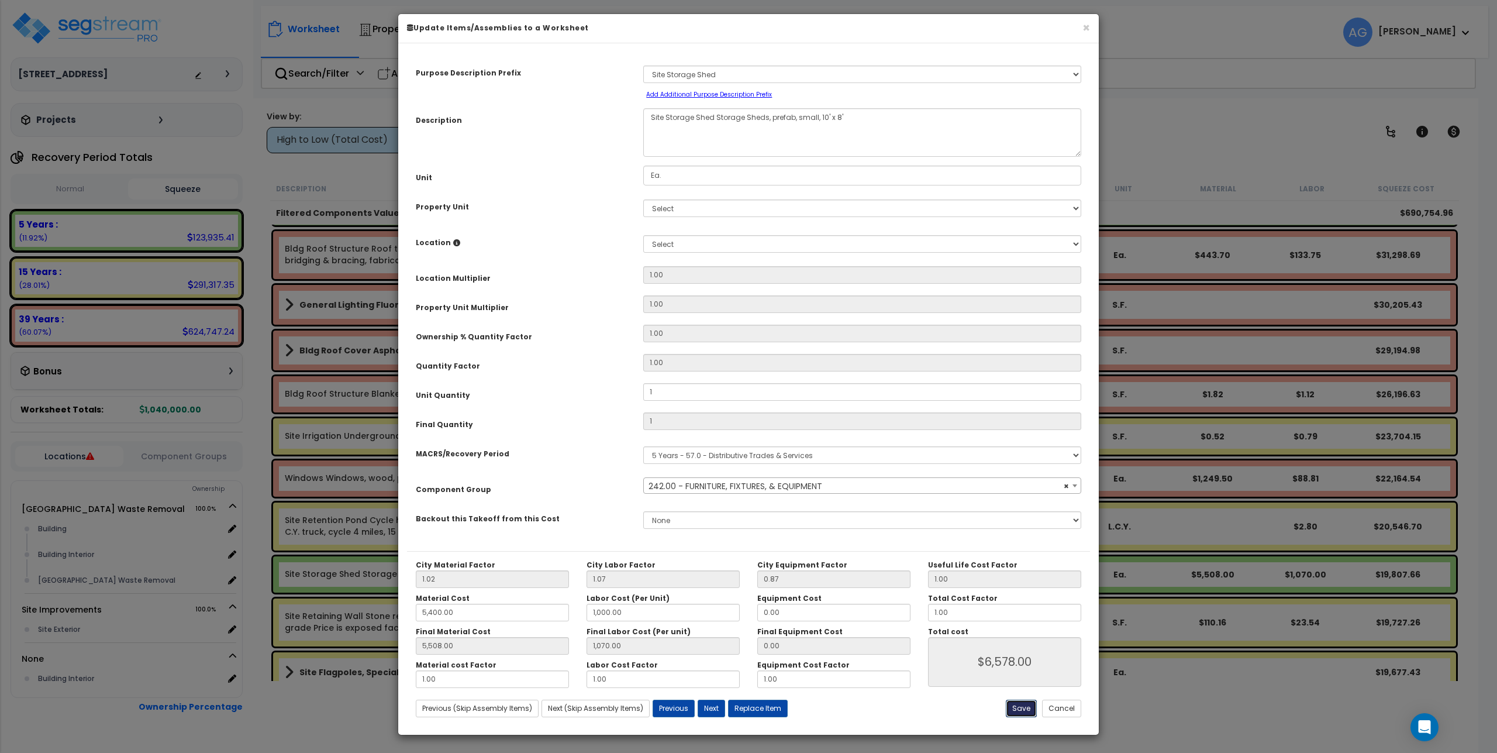
click at [1024, 712] on button "Save" at bounding box center [1021, 709] width 31 height 18
type input "1.00"
type input "5400.00"
type input "1000.00"
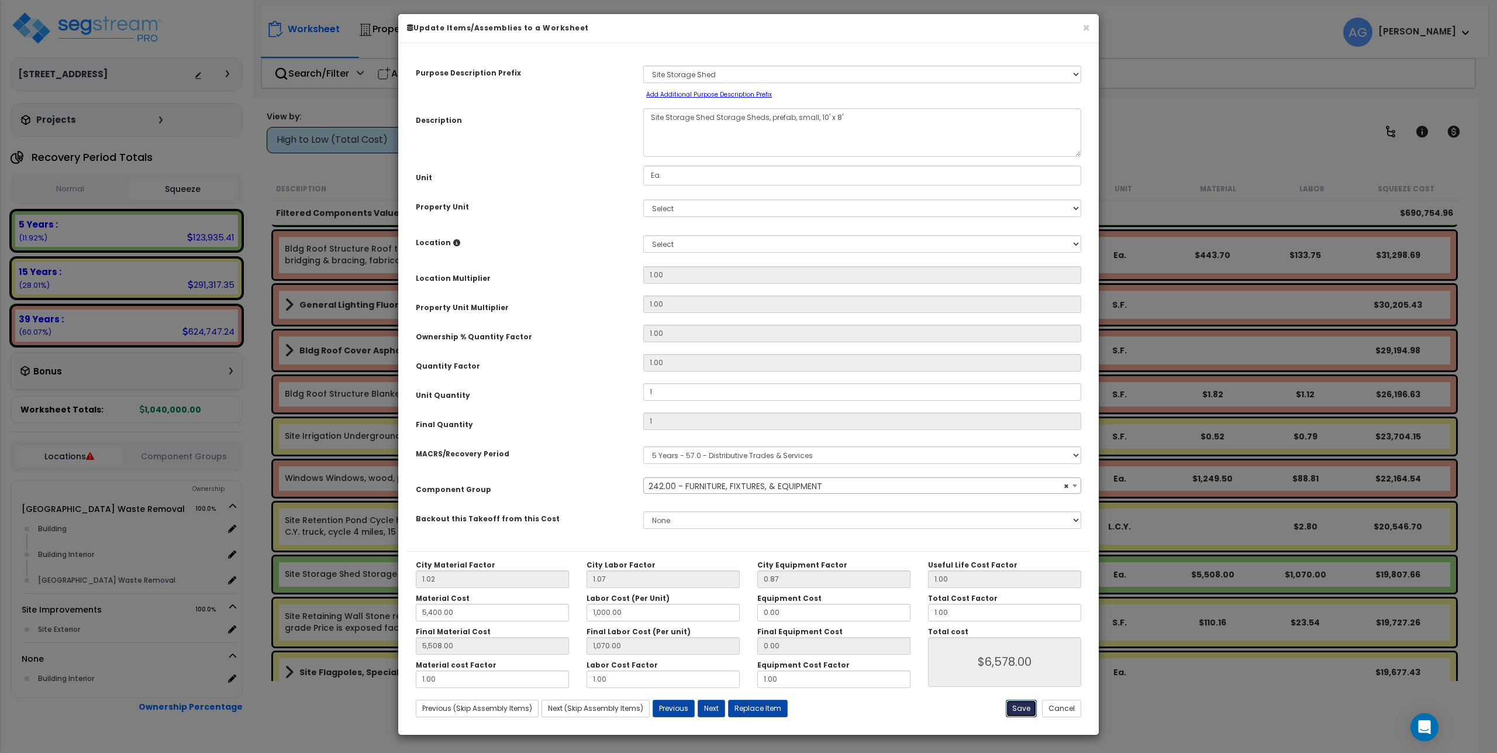
type input "5508.00"
type input "1070.00"
type input "6578.00"
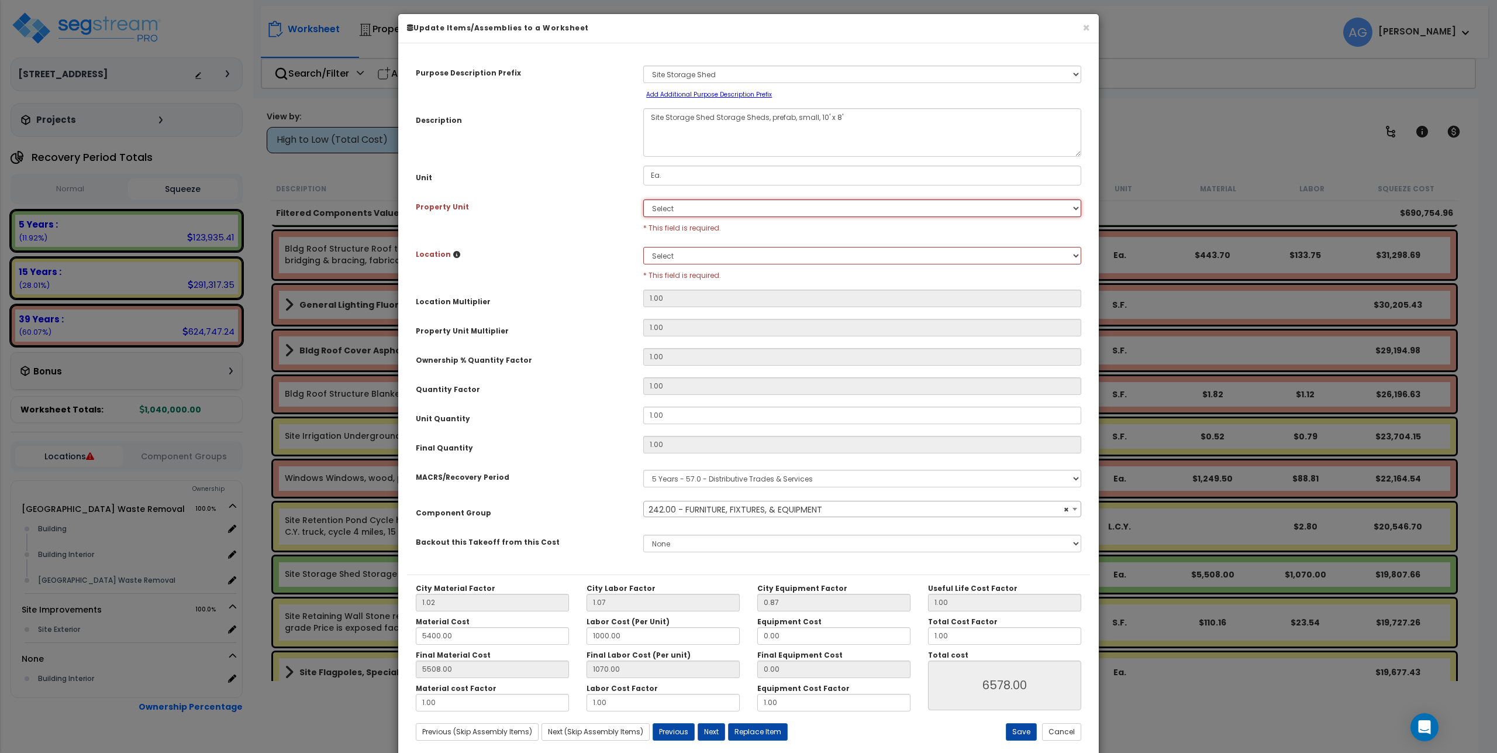
click at [689, 212] on select "Select Naples Waste Removal Site Improvements" at bounding box center [862, 208] width 438 height 18
select select "168152"
click at [643, 199] on select "Select Naples Waste Removal Site Improvements" at bounding box center [862, 208] width 438 height 18
click at [687, 248] on select "Select Site Exterior Add Additional Location" at bounding box center [862, 256] width 438 height 18
select select "462"
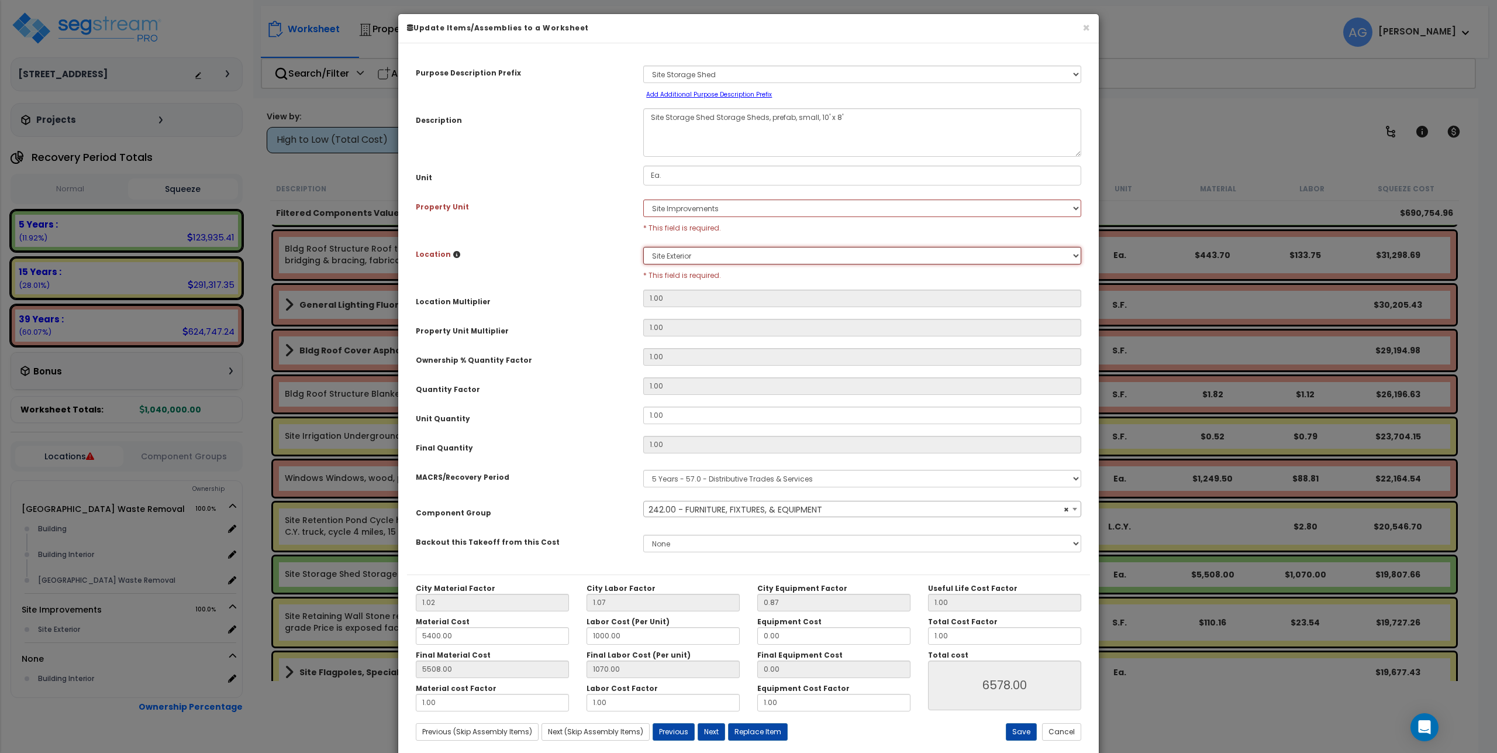
click at [643, 247] on select "Select Site Exterior Add Additional Location" at bounding box center [862, 256] width 438 height 18
type input "1"
type input "5,508.00"
type input "1,070.00"
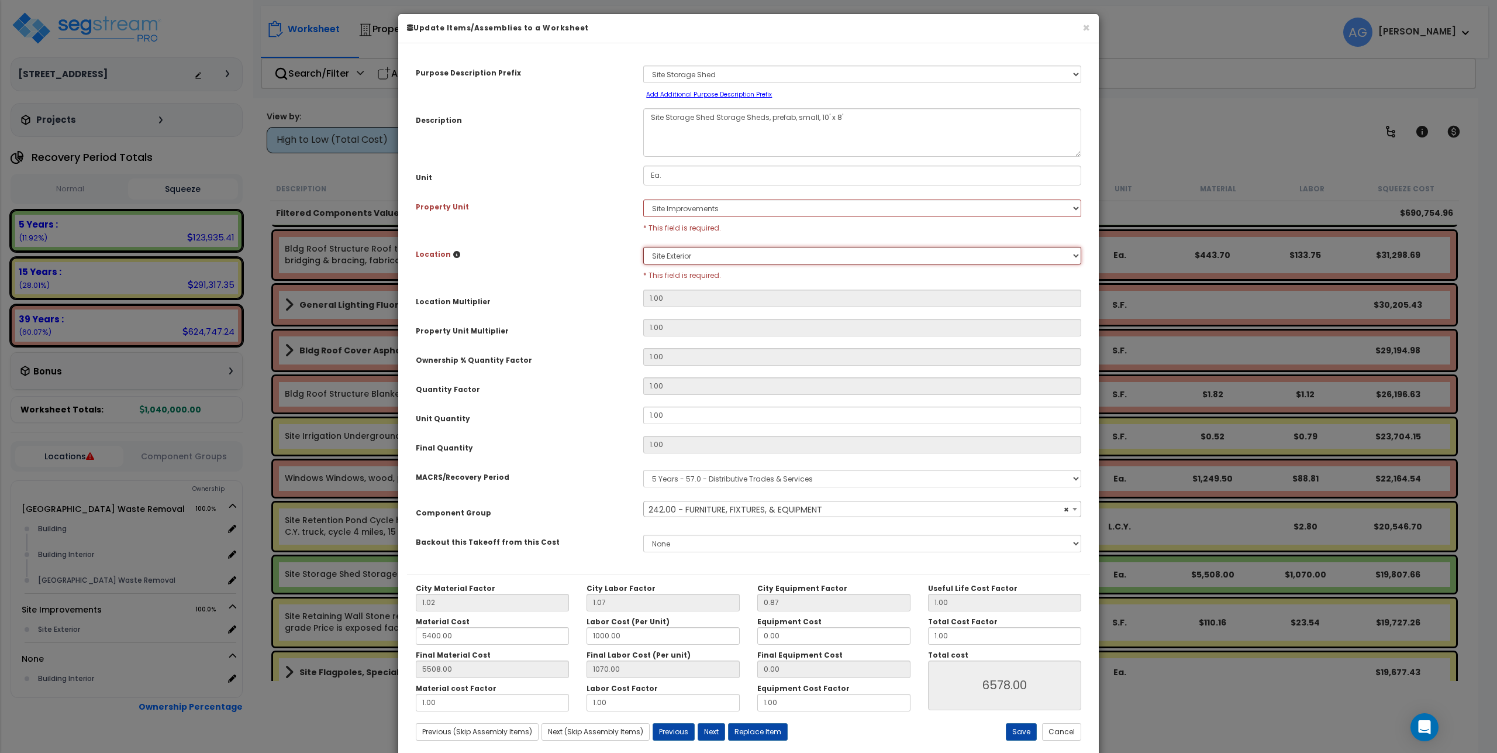
type input "$6,578.00"
click at [1028, 733] on button "Save" at bounding box center [1021, 732] width 31 height 18
type input "1.00"
type input "5508.00"
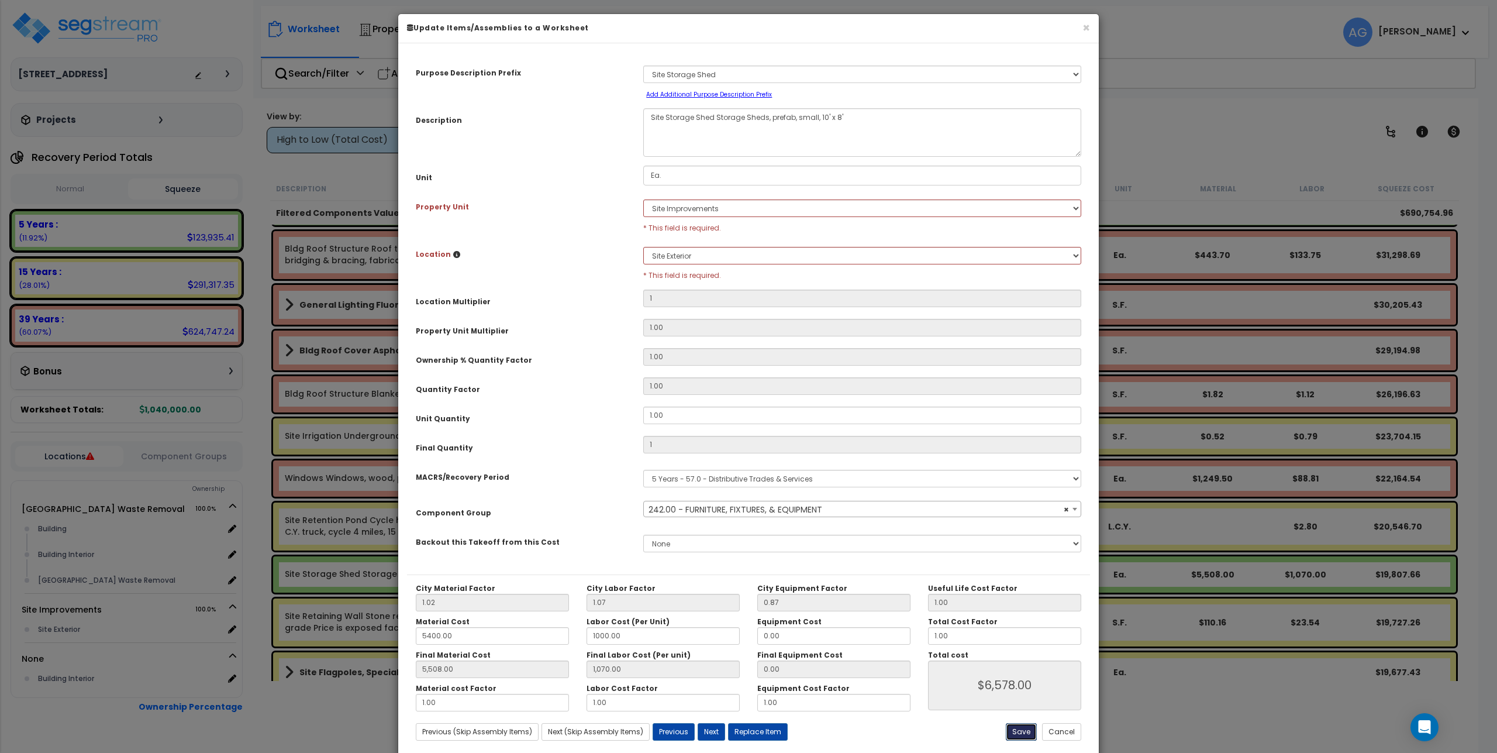
type input "1070.00"
type input "6578.00"
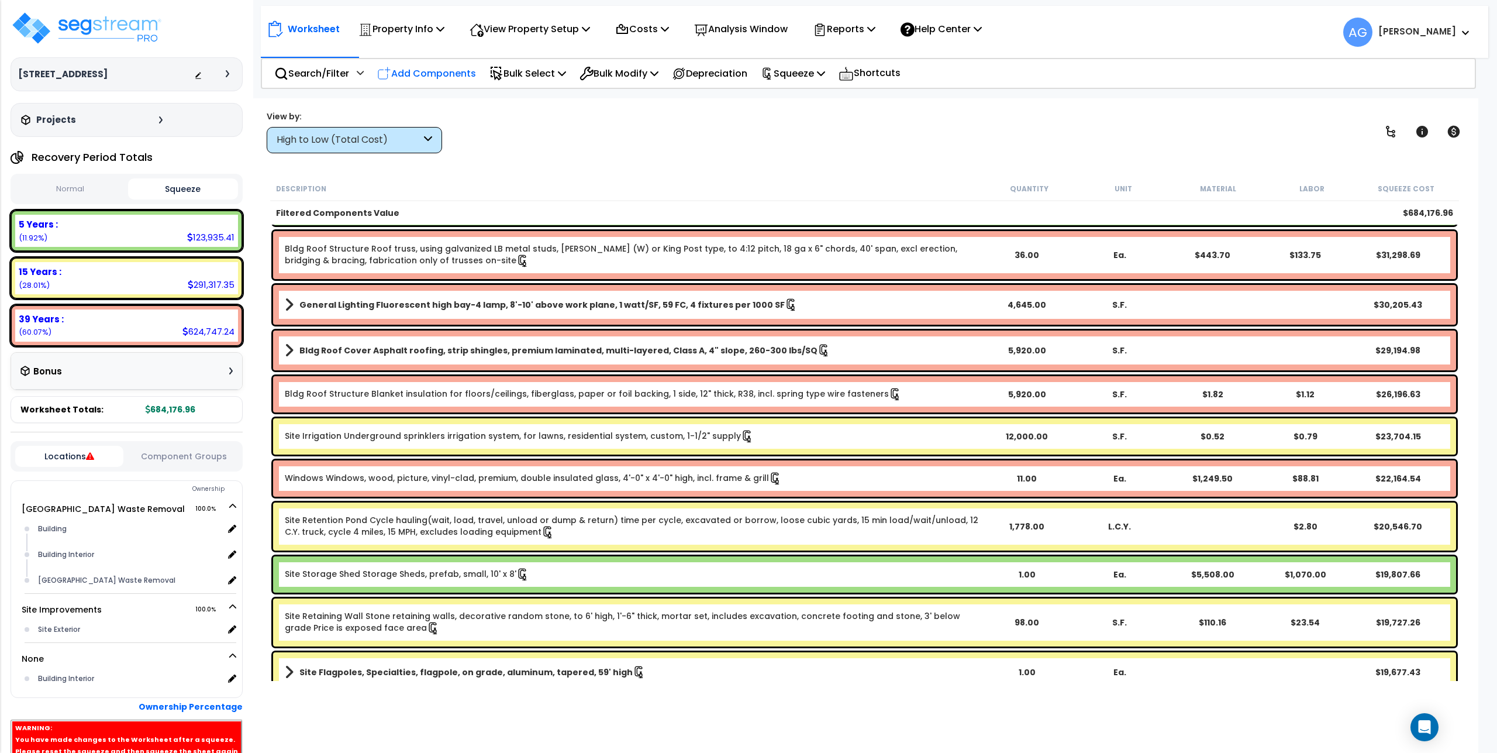
click at [403, 76] on p "Add Components" at bounding box center [426, 74] width 99 height 16
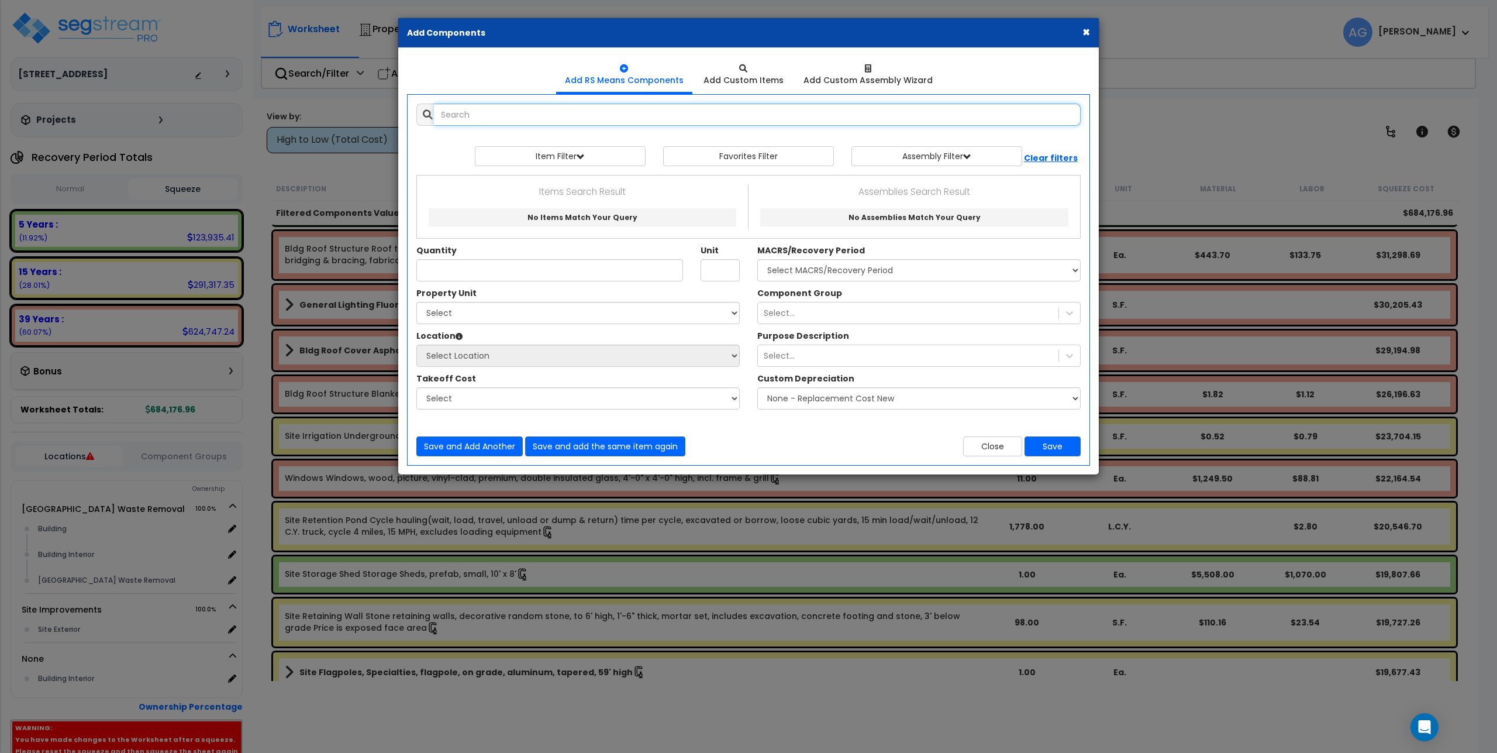
click at [478, 113] on input "text" at bounding box center [757, 115] width 647 height 22
type input "container"
drag, startPoint x: 526, startPoint y: 117, endPoint x: 404, endPoint y: 106, distance: 122.7
click at [404, 106] on div "Add Items Add Assemblies Both storage container View/Modify Assembly" at bounding box center [749, 280] width 700 height 370
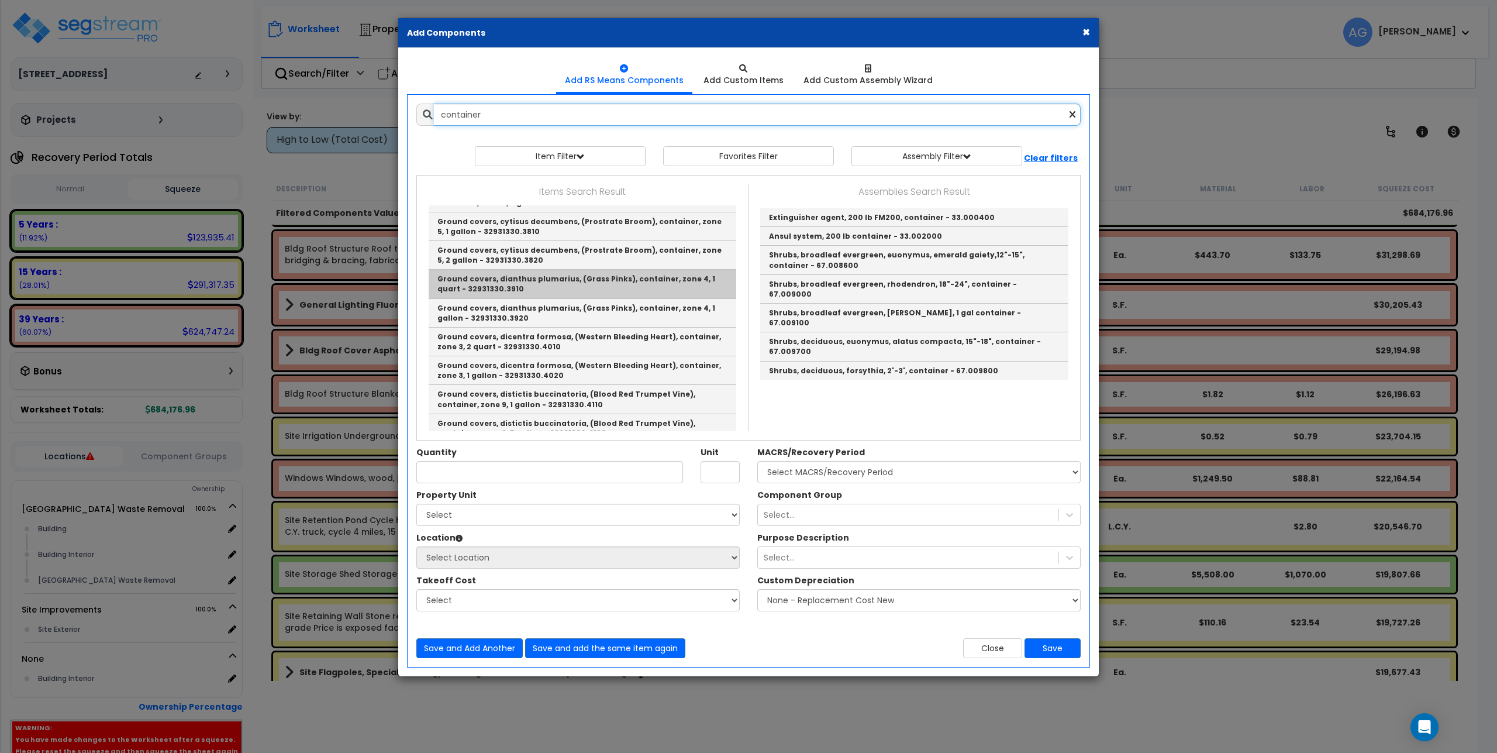
scroll to position [2642, 0]
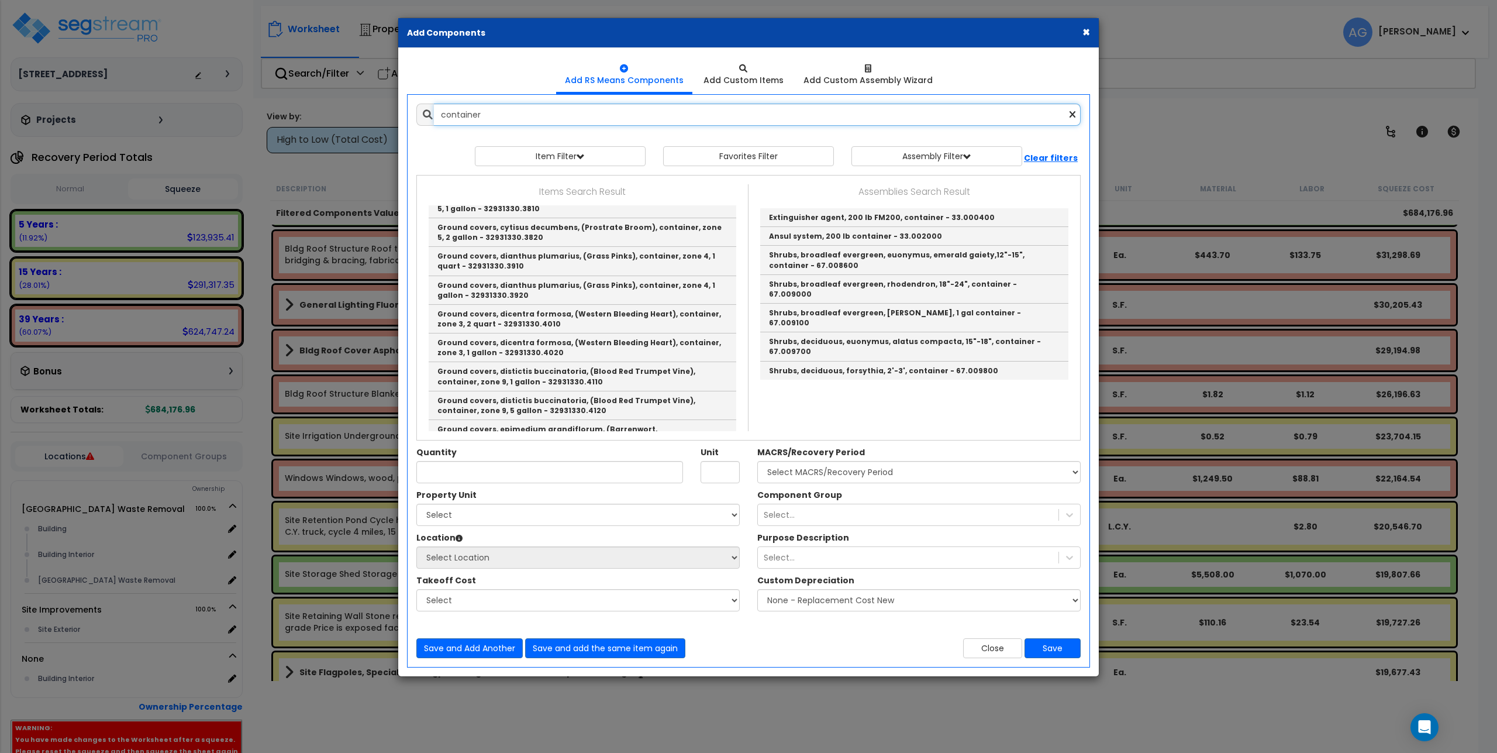
drag, startPoint x: 483, startPoint y: 113, endPoint x: 428, endPoint y: 109, distance: 55.8
click at [428, 109] on div "container" at bounding box center [748, 115] width 664 height 22
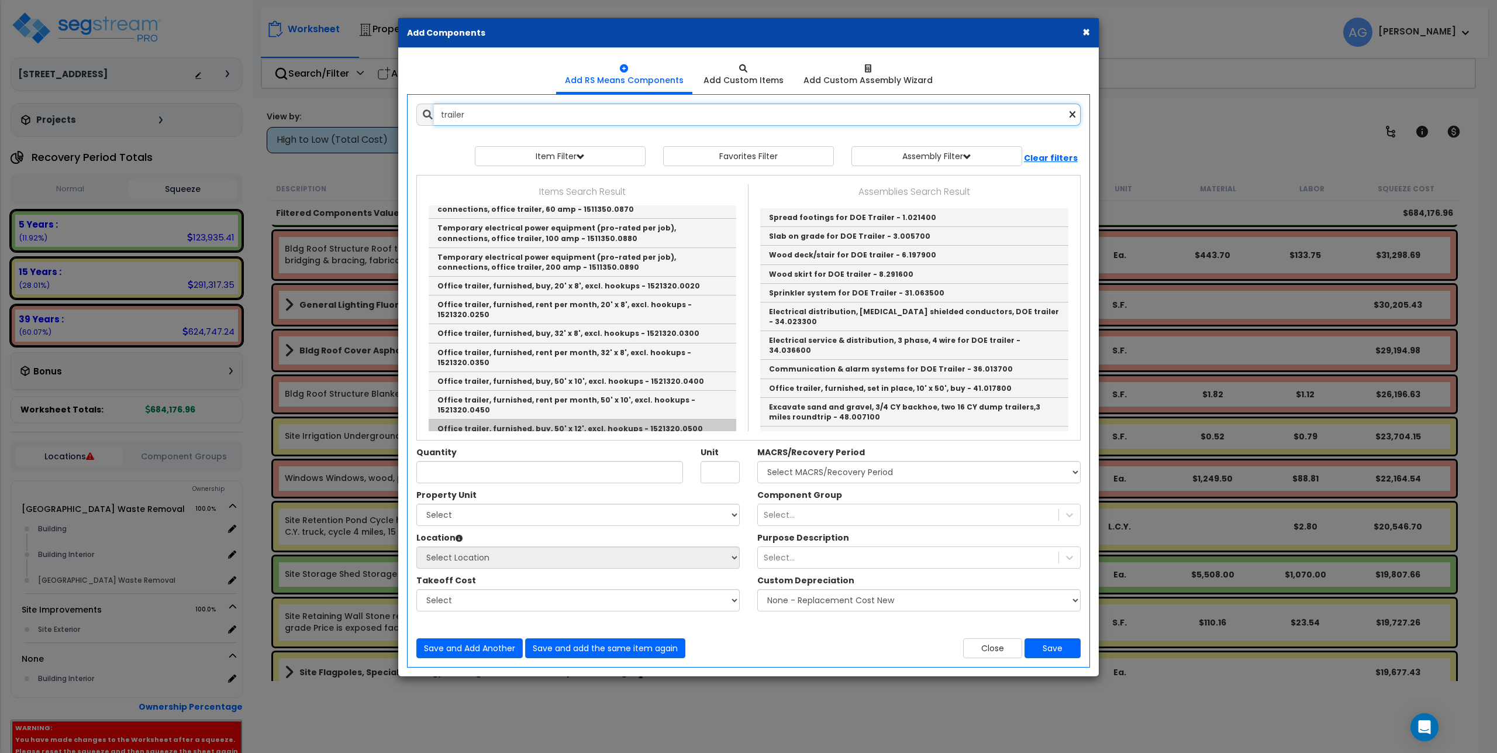
scroll to position [0, 0]
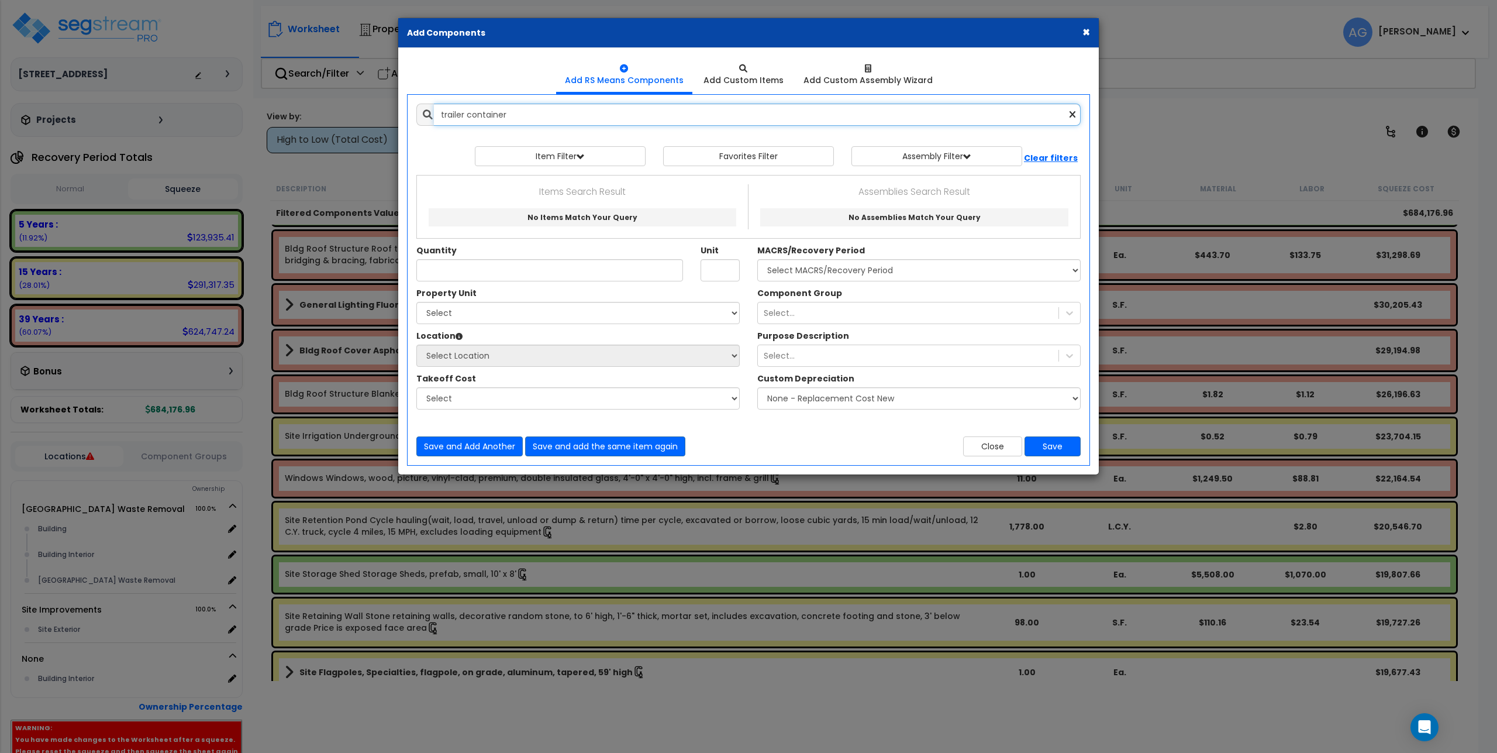
type input "trailer"
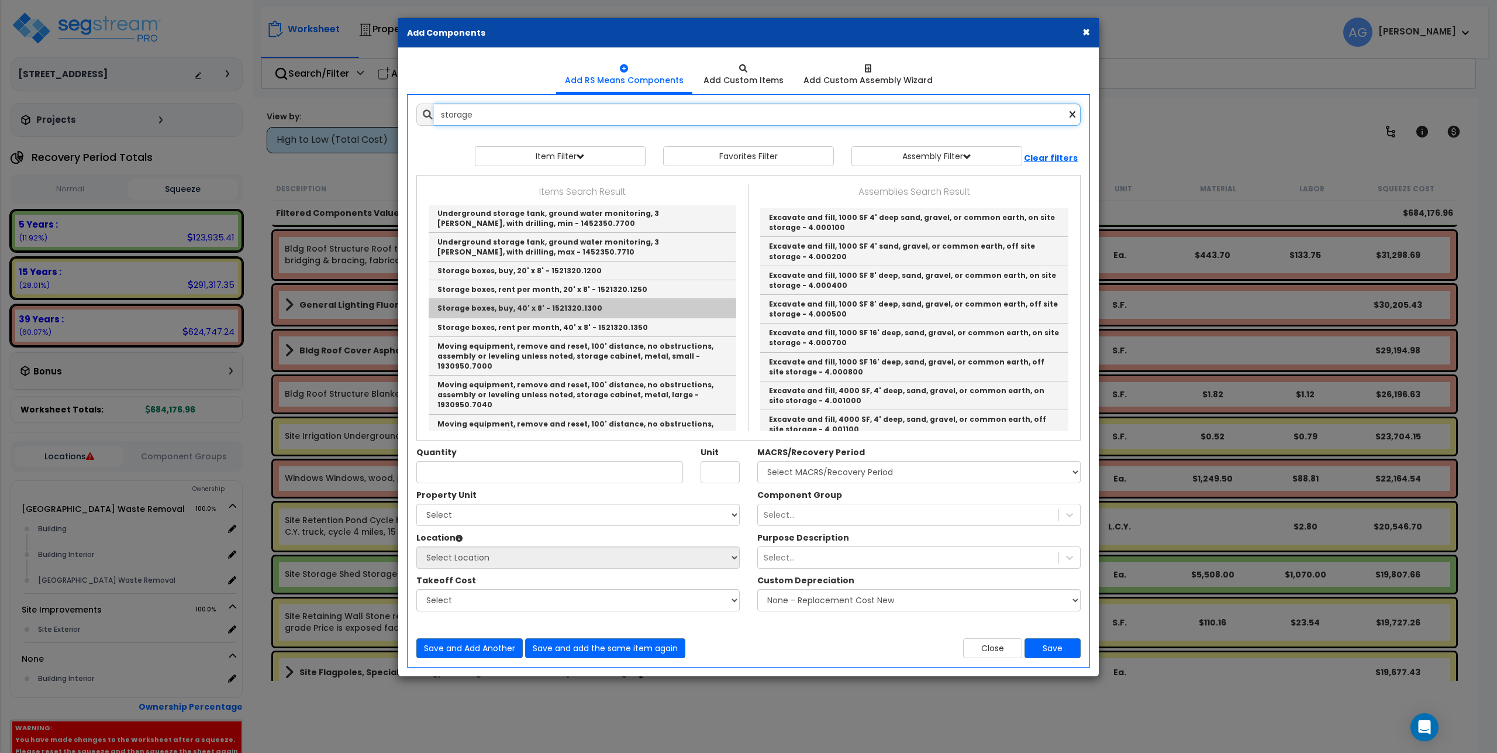
scroll to position [175, 0]
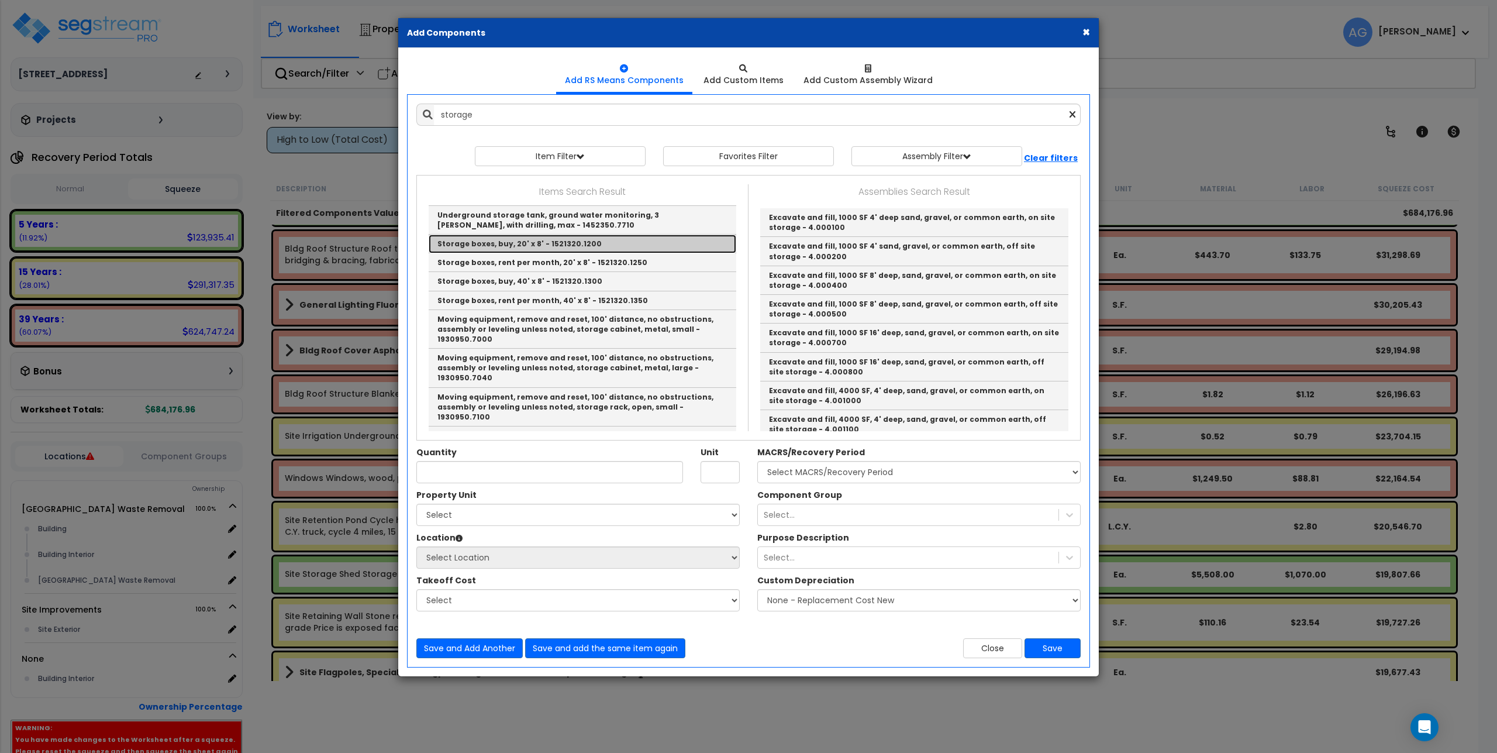
click at [516, 240] on link "Storage boxes, buy, 20' x 8' - 1521320.1200" at bounding box center [583, 244] width 308 height 19
type input "Storage boxes, buy, 20' x 8' - 1521320.1200"
type input "Ea."
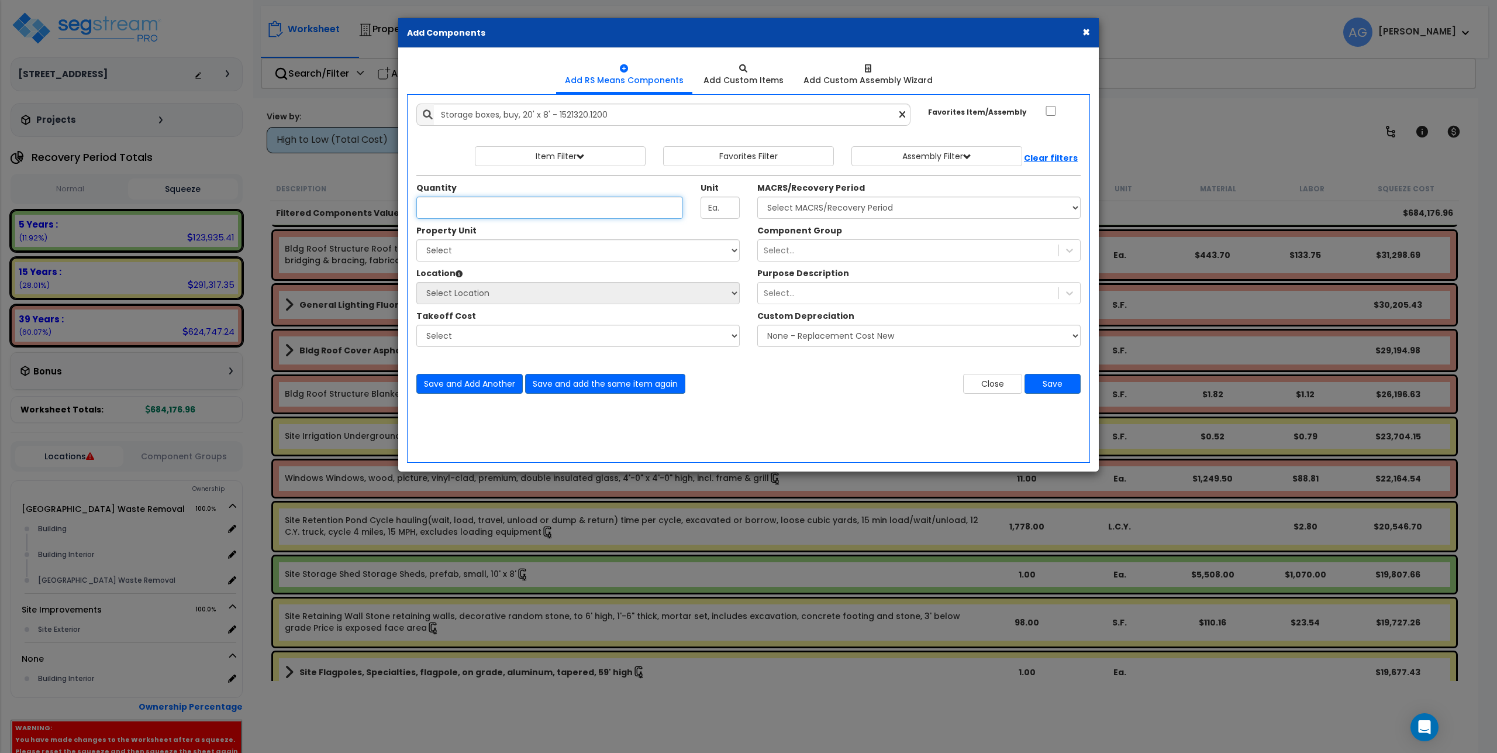
click at [521, 216] on input "Unit Quantity" at bounding box center [549, 208] width 267 height 22
type input "1"
click at [511, 246] on select "Select Naples Waste Removal Site Improvements" at bounding box center [577, 250] width 323 height 22
select select "168152"
click at [416, 239] on select "Select Naples Waste Removal Site Improvements" at bounding box center [577, 250] width 323 height 22
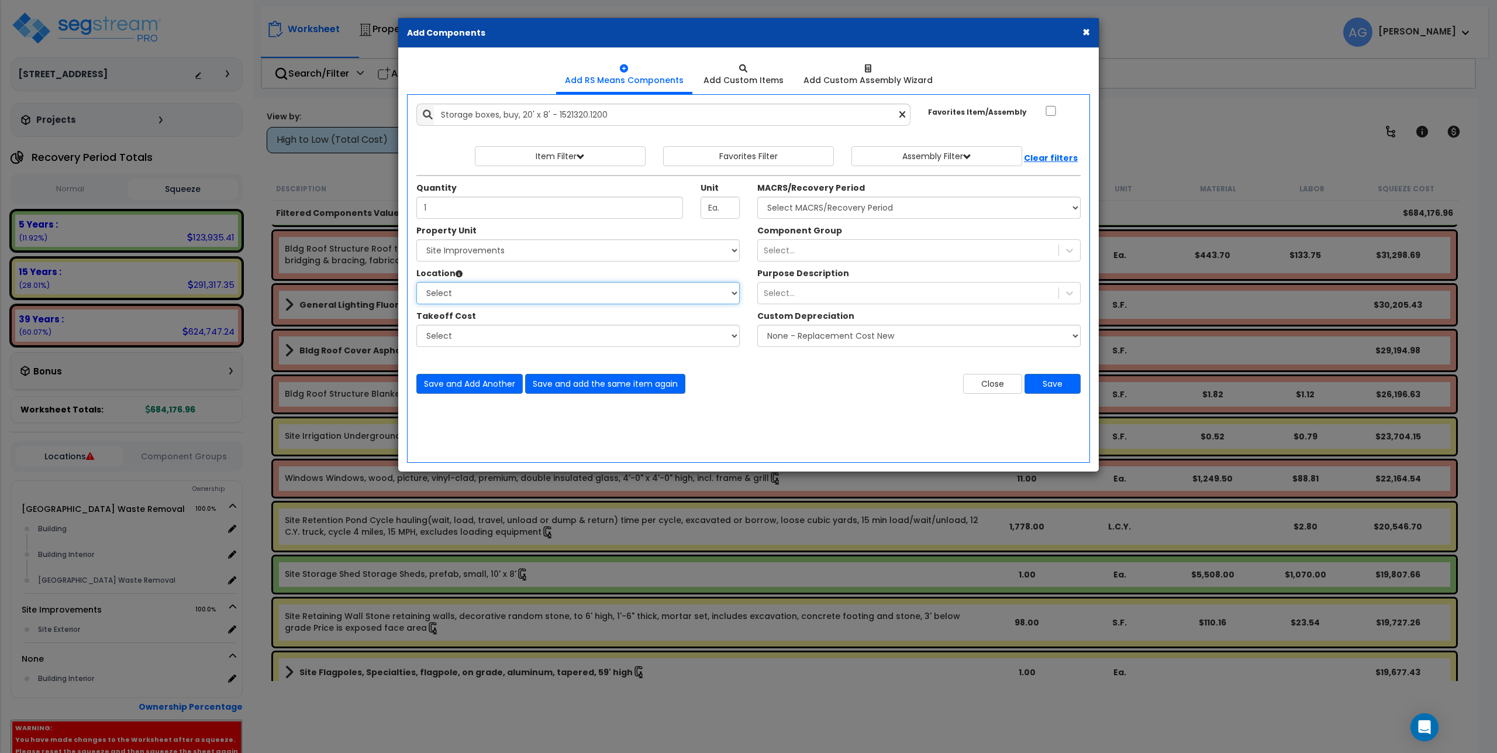
click at [494, 297] on select "Select Site Exterior Add Additional Location" at bounding box center [577, 293] width 323 height 22
select select "462"
click at [416, 282] on select "Select Site Exterior Add Additional Location" at bounding box center [577, 293] width 323 height 22
click at [490, 336] on select "Select" at bounding box center [577, 336] width 323 height 22
click at [876, 208] on select "Select MACRS/Recovery Period 5 Years - 57.0 - Distributive Trades & Services 5 …" at bounding box center [918, 208] width 323 height 22
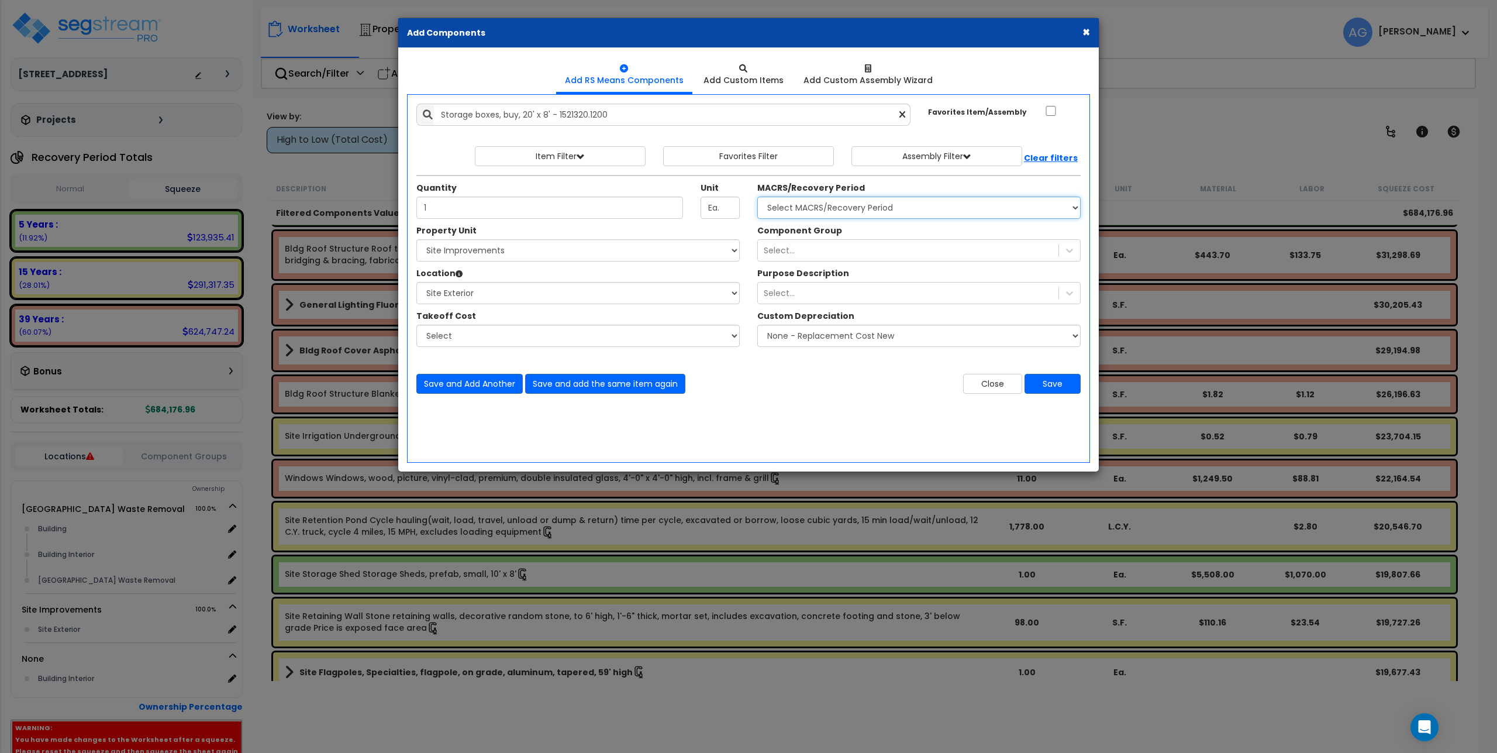
select select "3667"
click at [757, 197] on select "Select MACRS/Recovery Period 5 Years - 57.0 - Distributive Trades & Services 5 …" at bounding box center [918, 208] width 323 height 22
click at [825, 249] on div "Select..." at bounding box center [908, 250] width 301 height 19
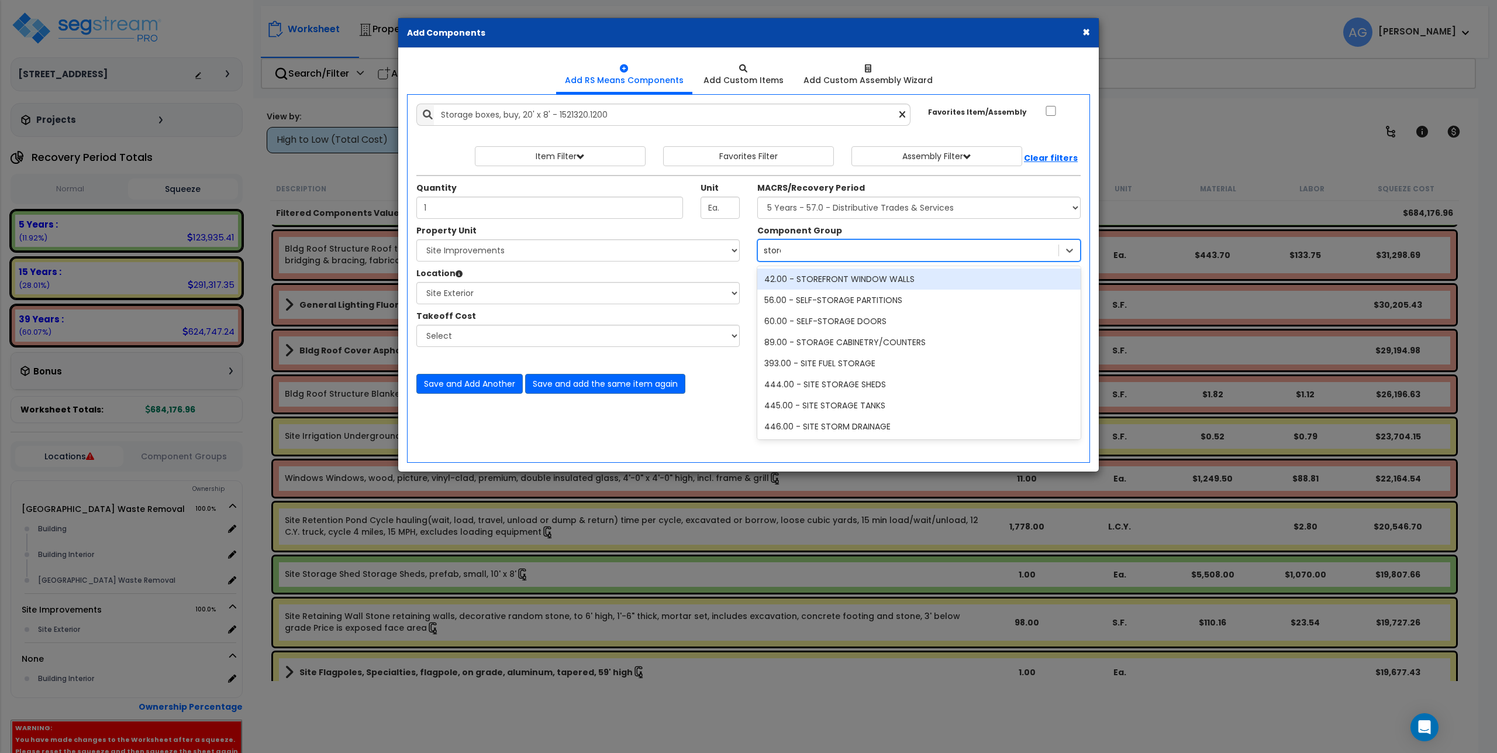
type input "storage"
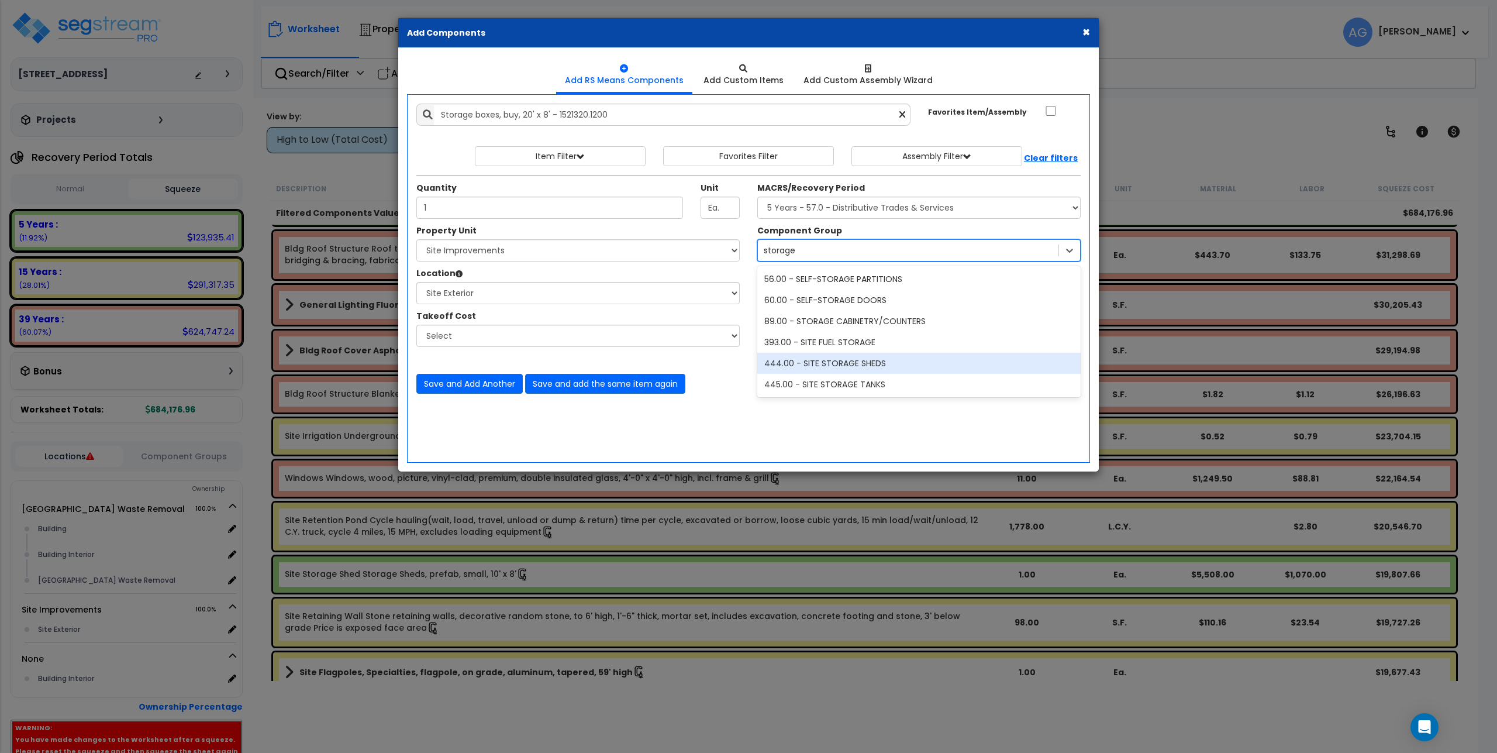
click at [826, 362] on div "444.00 - SITE STORAGE SHEDS" at bounding box center [918, 363] width 323 height 21
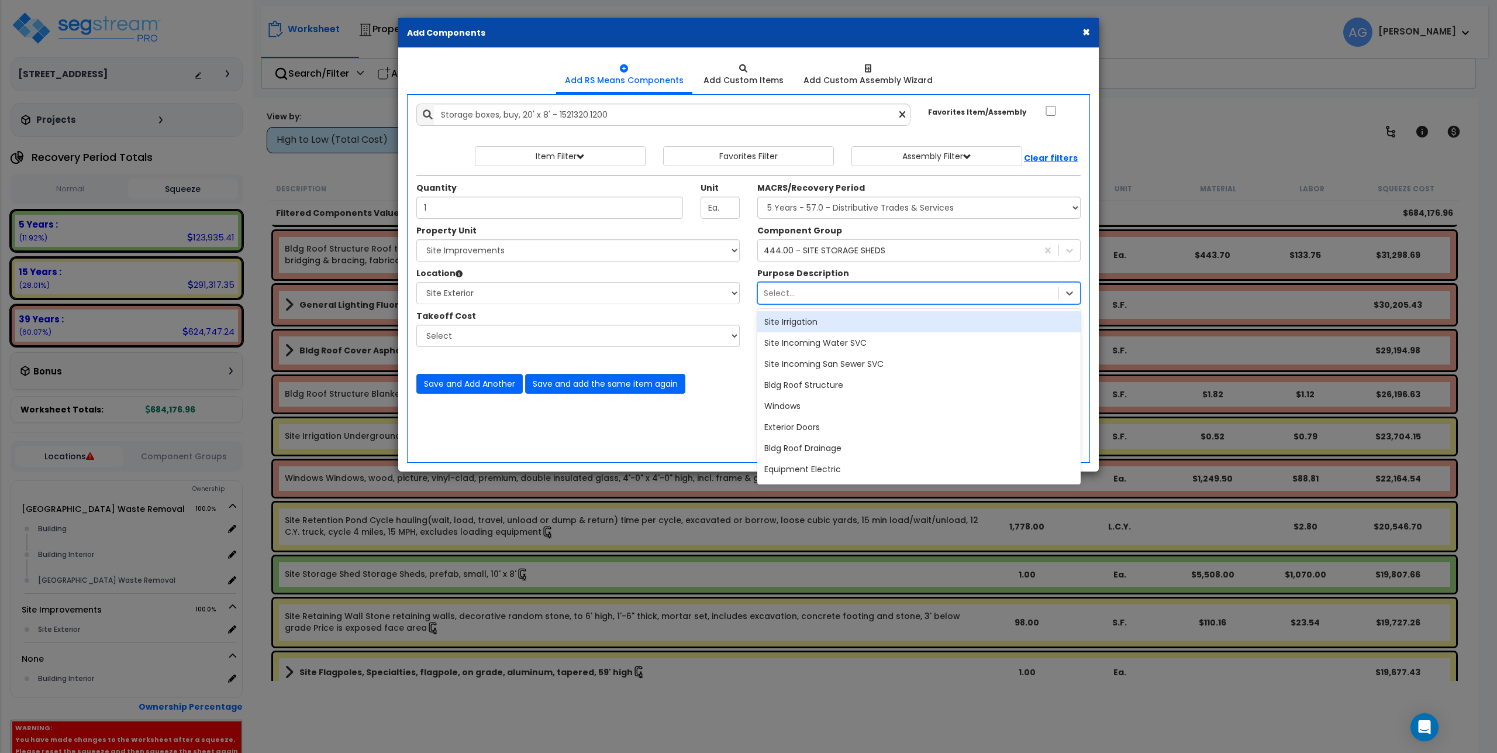
click at [815, 292] on div "Select..." at bounding box center [908, 293] width 301 height 19
type input "storage"
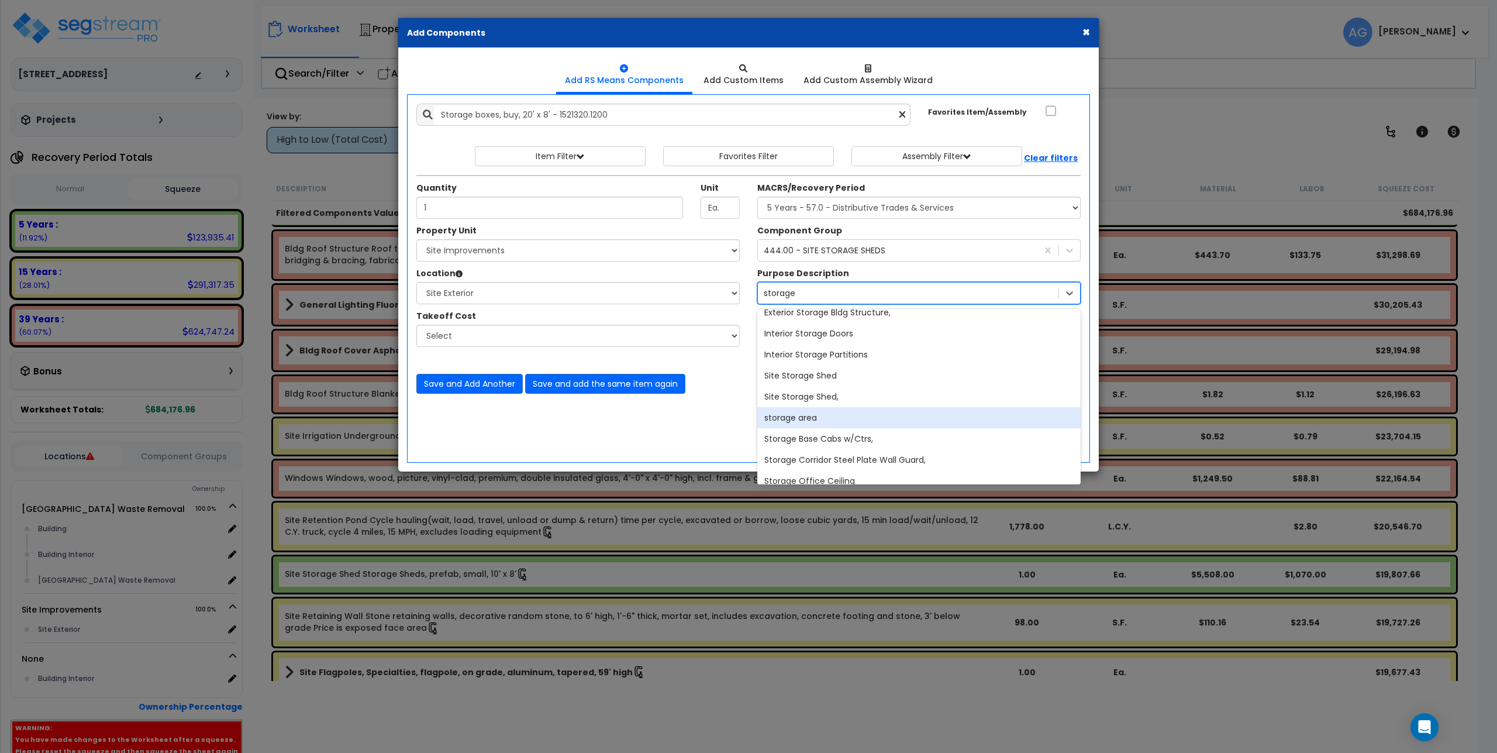
scroll to position [351, 0]
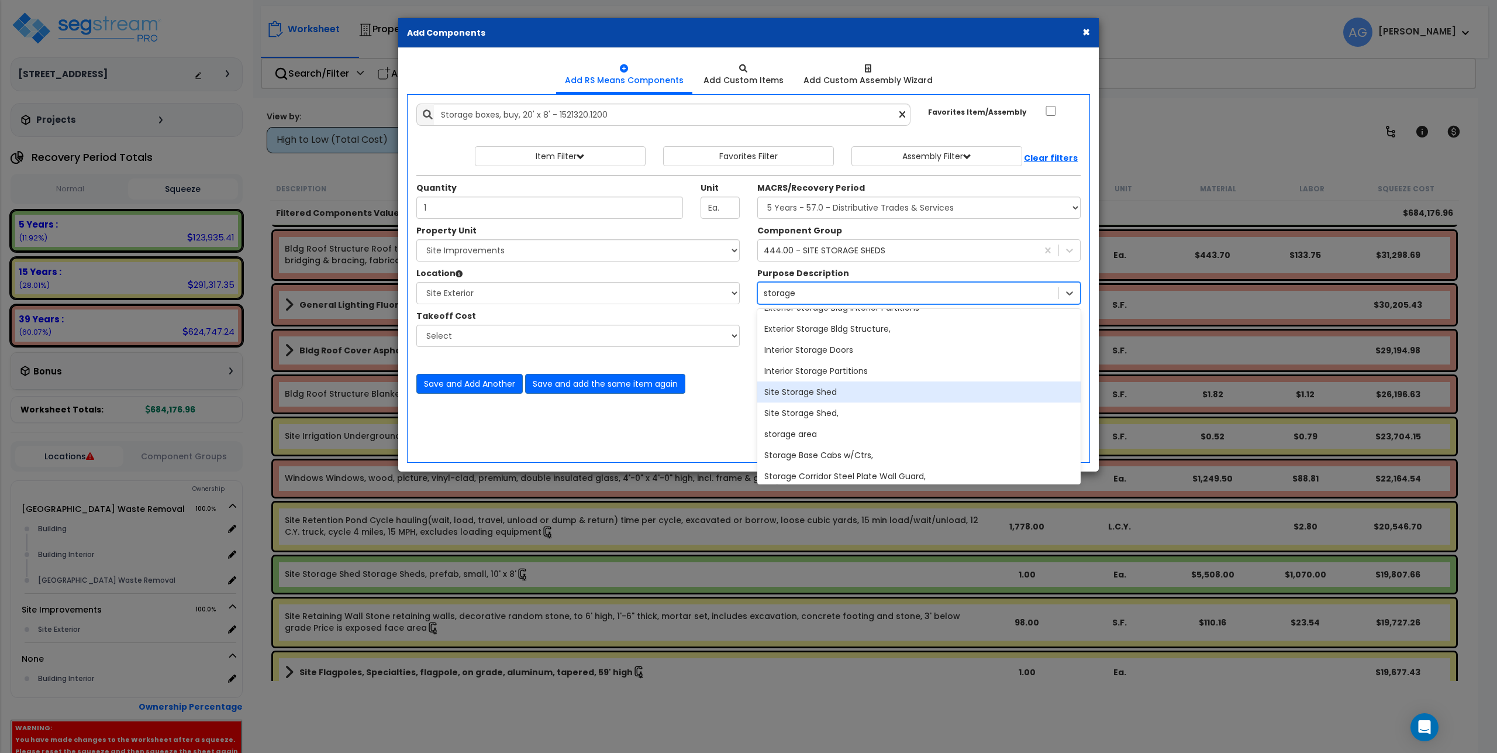
click at [807, 398] on div "Site Storage Shed" at bounding box center [918, 391] width 323 height 21
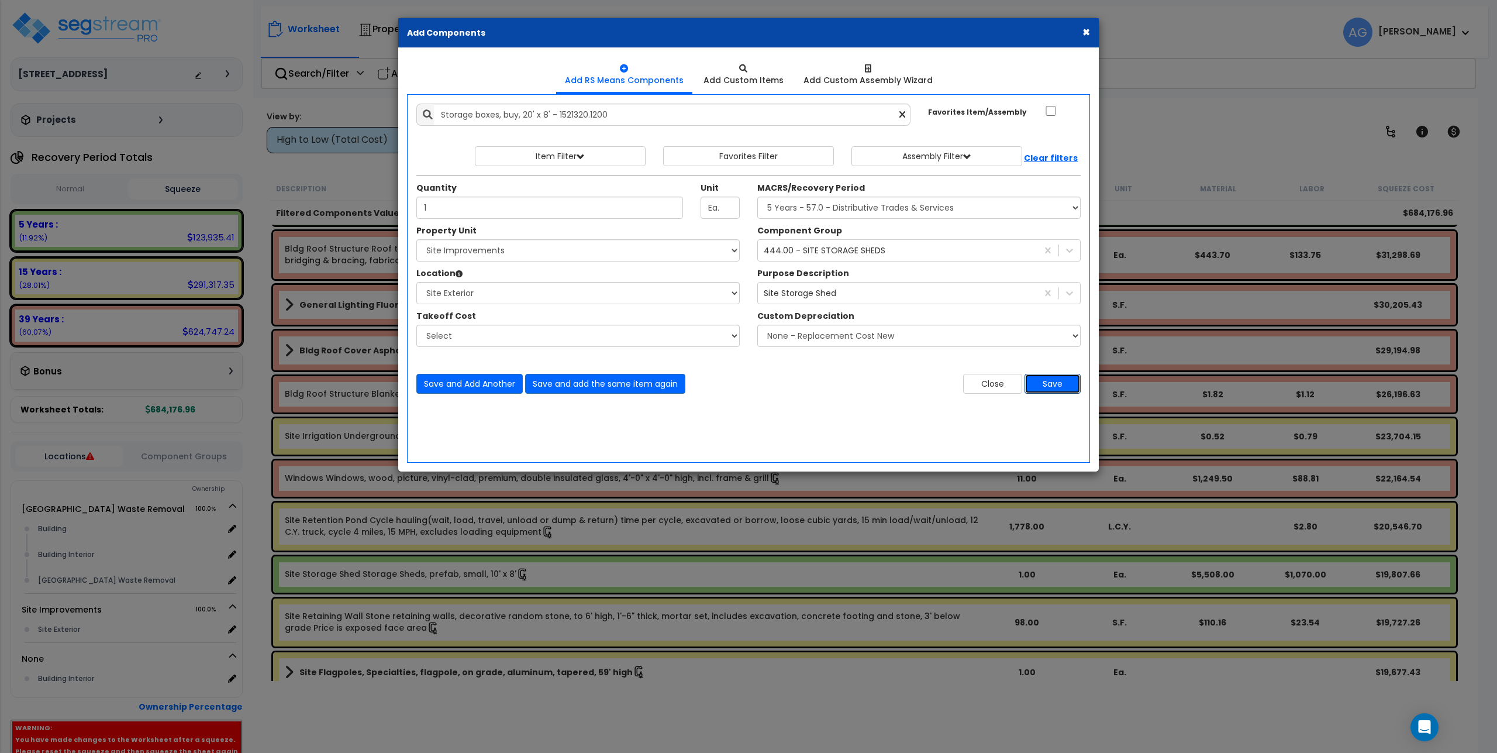
click at [1043, 383] on button "Save" at bounding box center [1053, 384] width 56 height 20
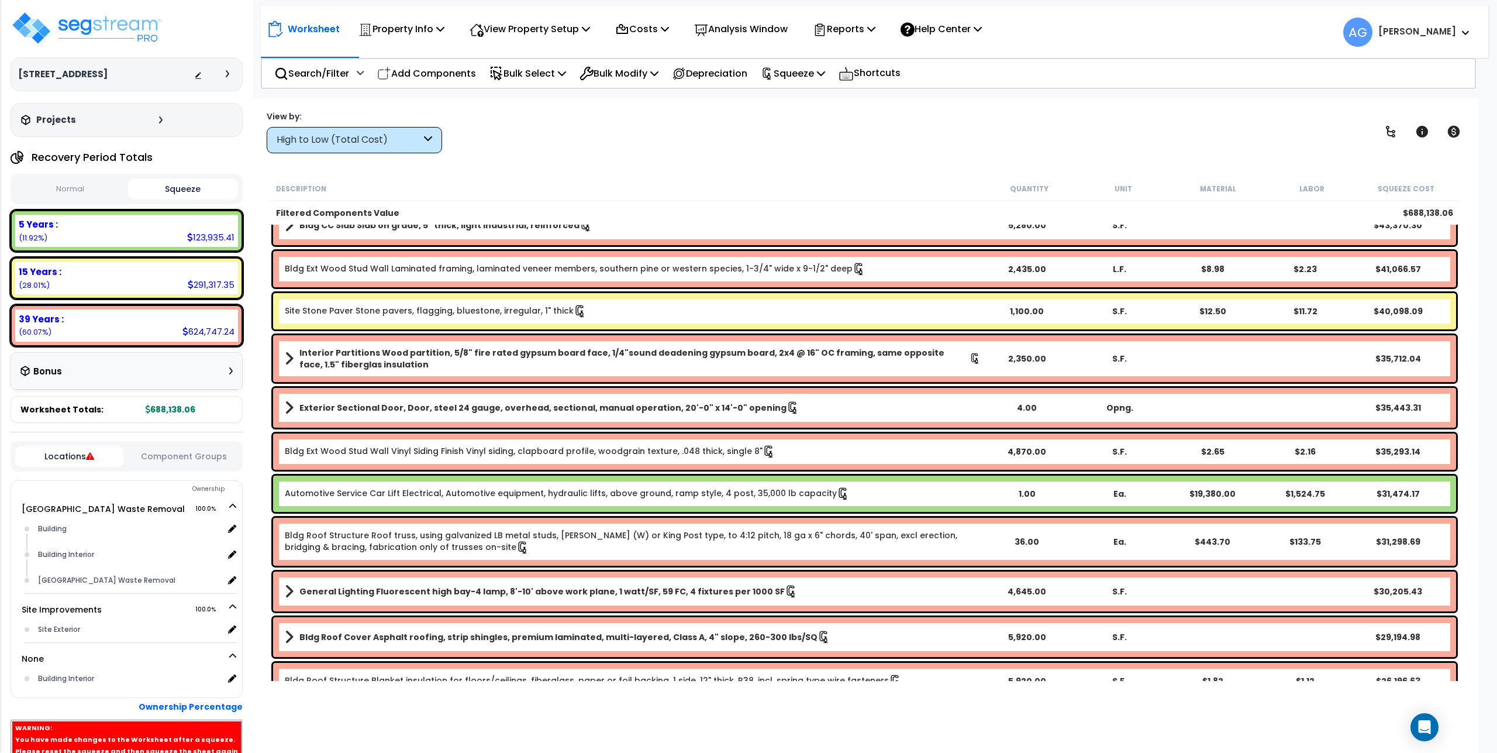
scroll to position [0, 0]
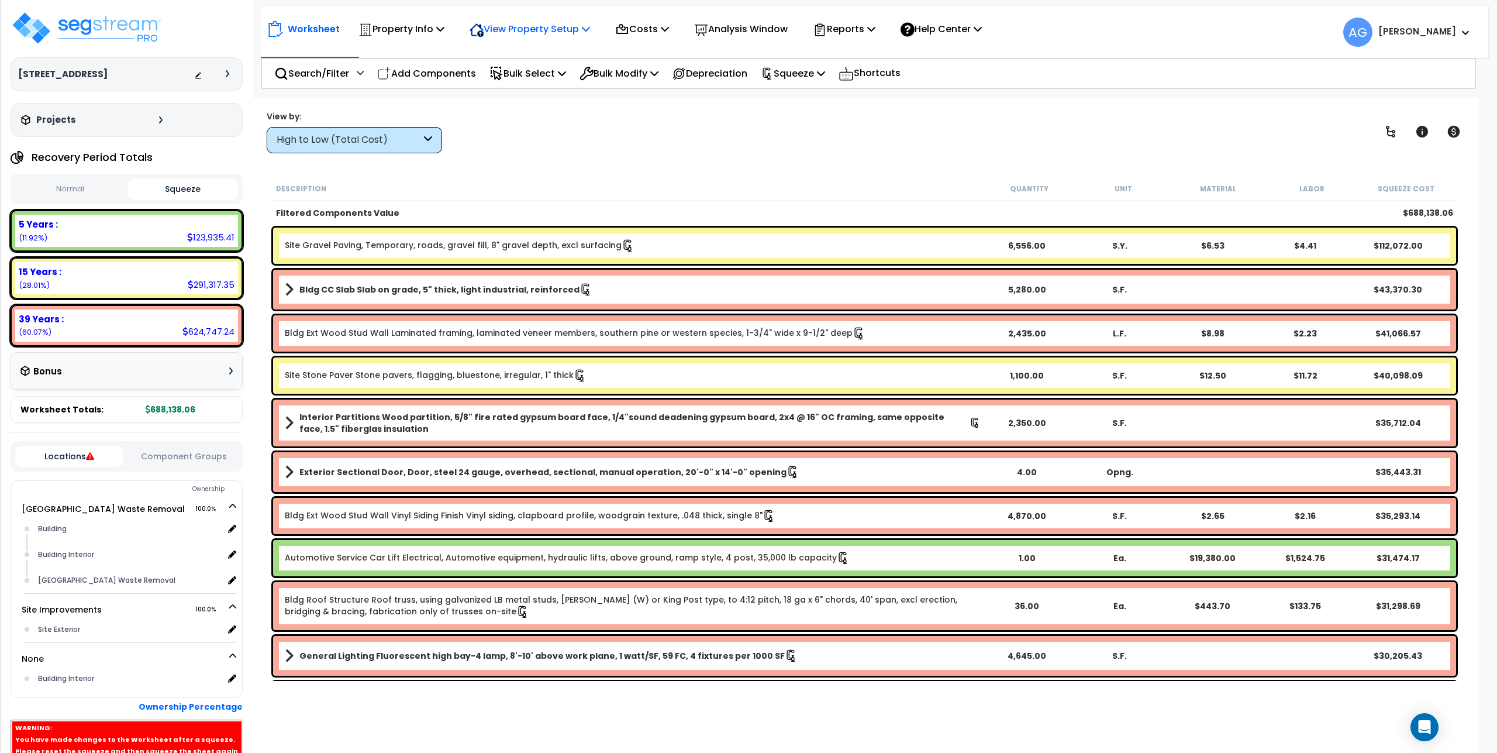
click at [538, 32] on p "View Property Setup" at bounding box center [530, 29] width 120 height 16
click at [526, 80] on link "View Questionnaire" at bounding box center [522, 79] width 116 height 23
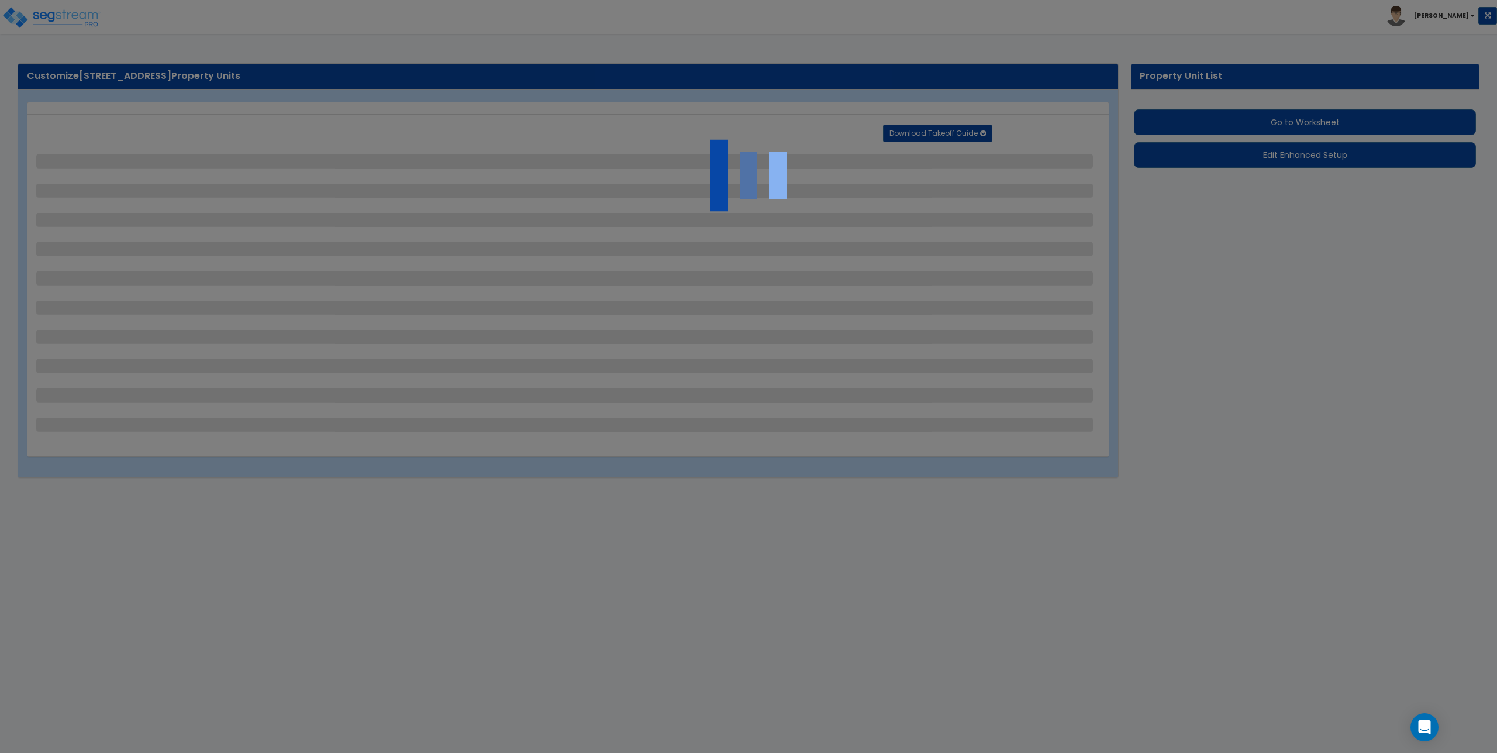
select select "2"
select select "1"
select select "2"
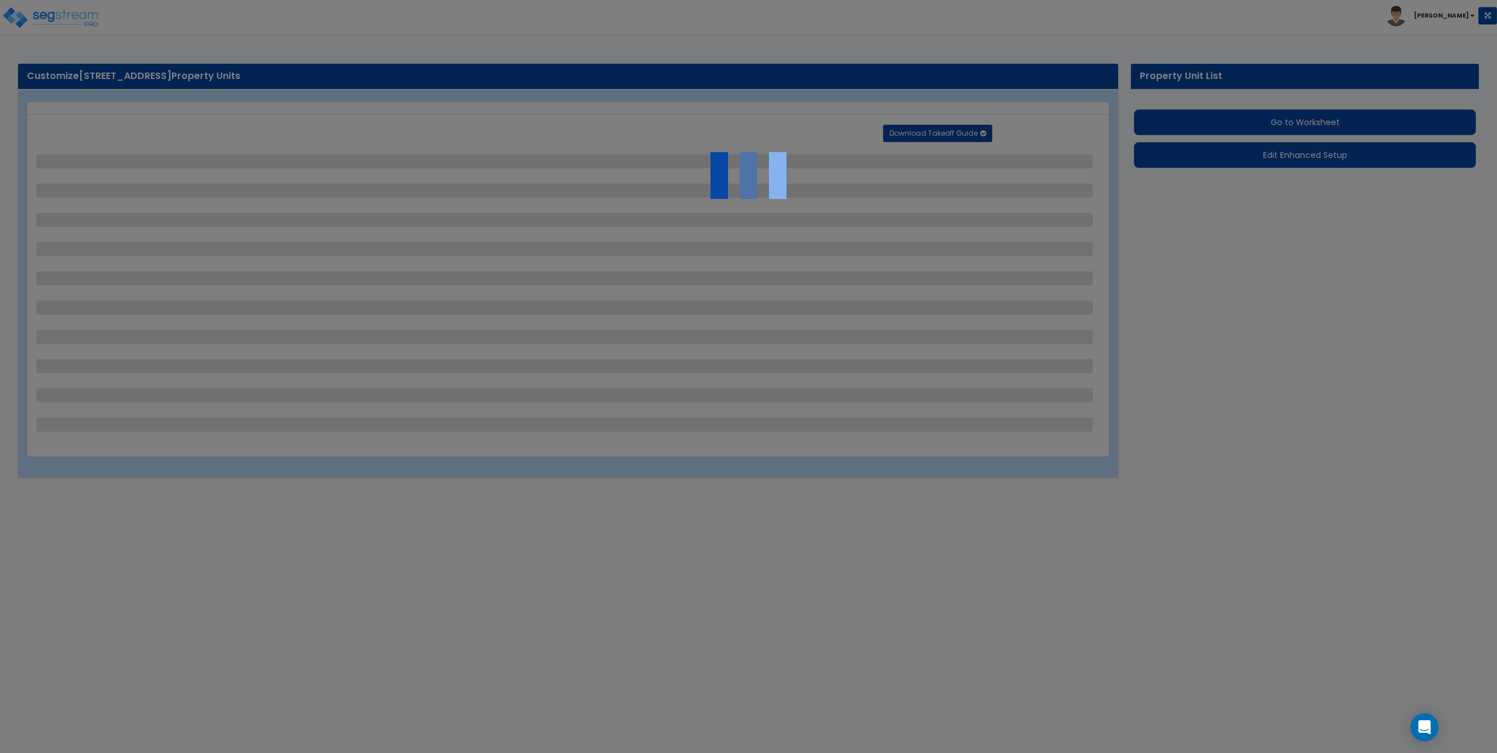
select select "2"
select select "1"
select select "4"
select select "2"
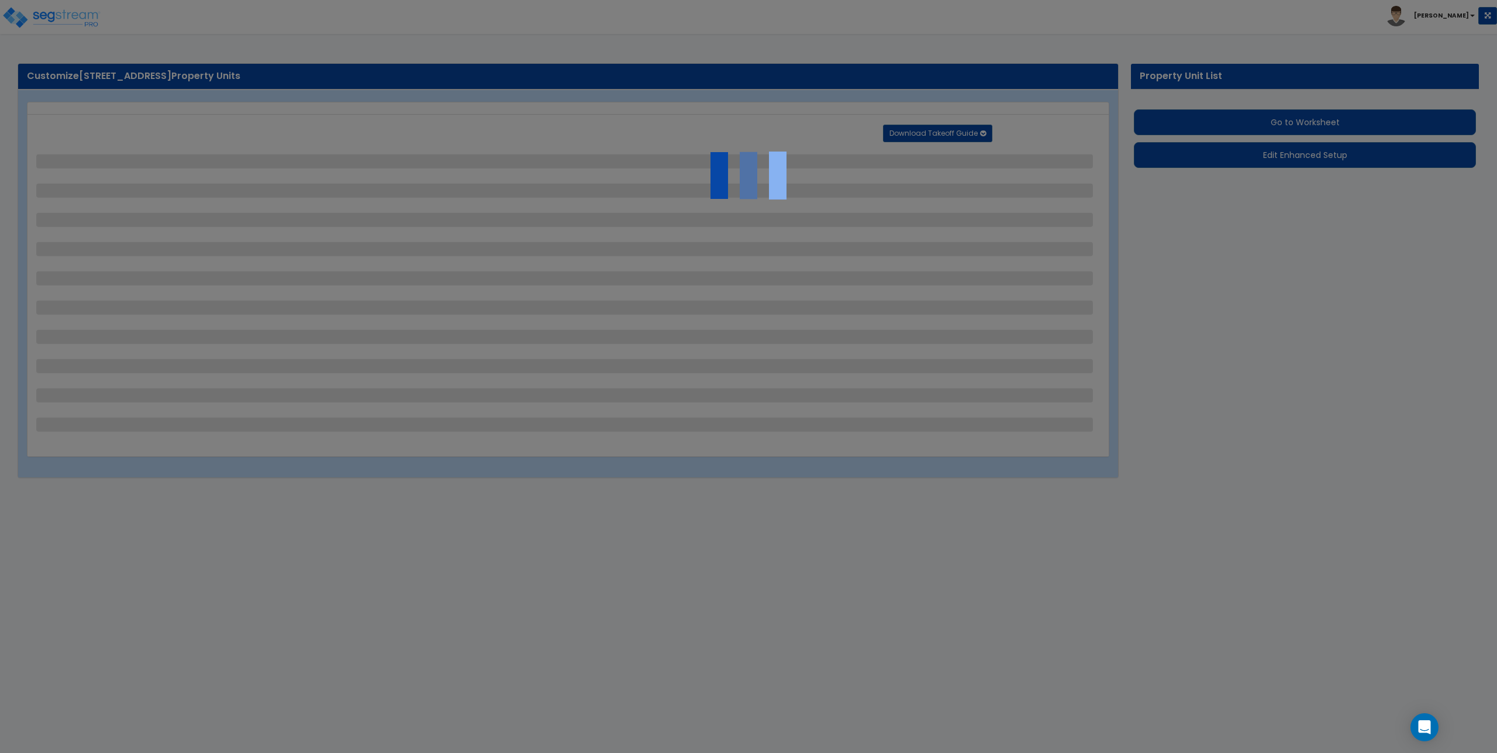
select select "1"
select select "4"
select select "2"
select select "1"
select select "4"
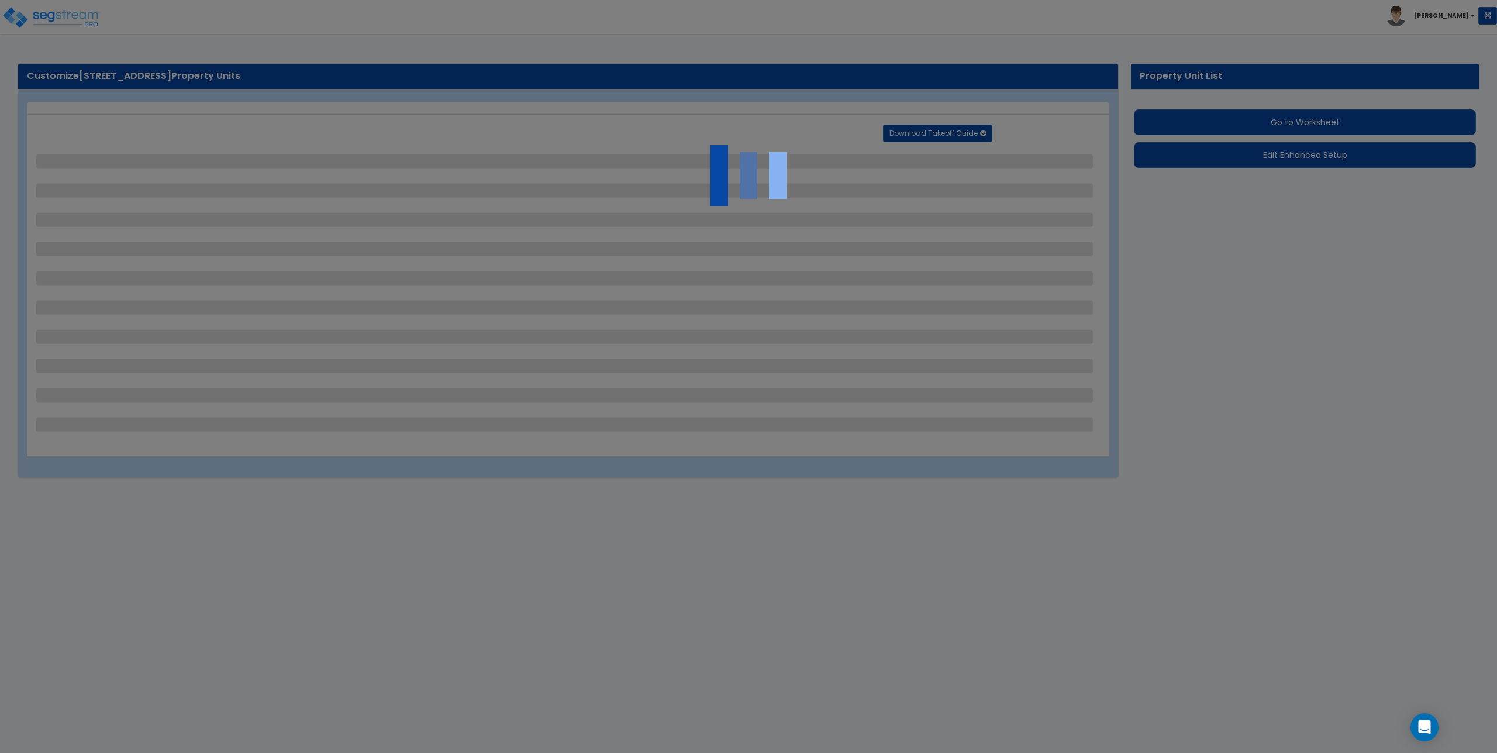
select select "2"
select select "1"
select select "2"
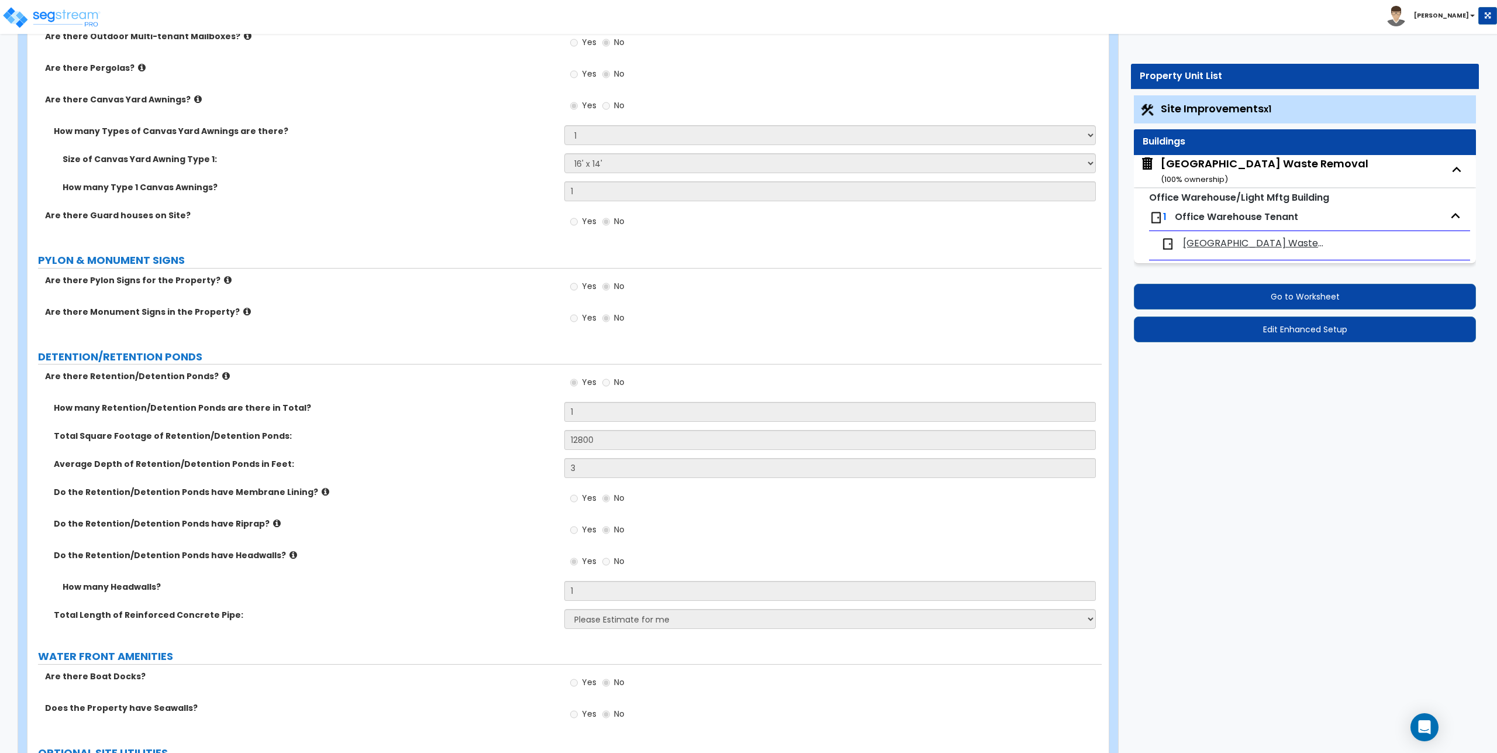
scroll to position [3060, 0]
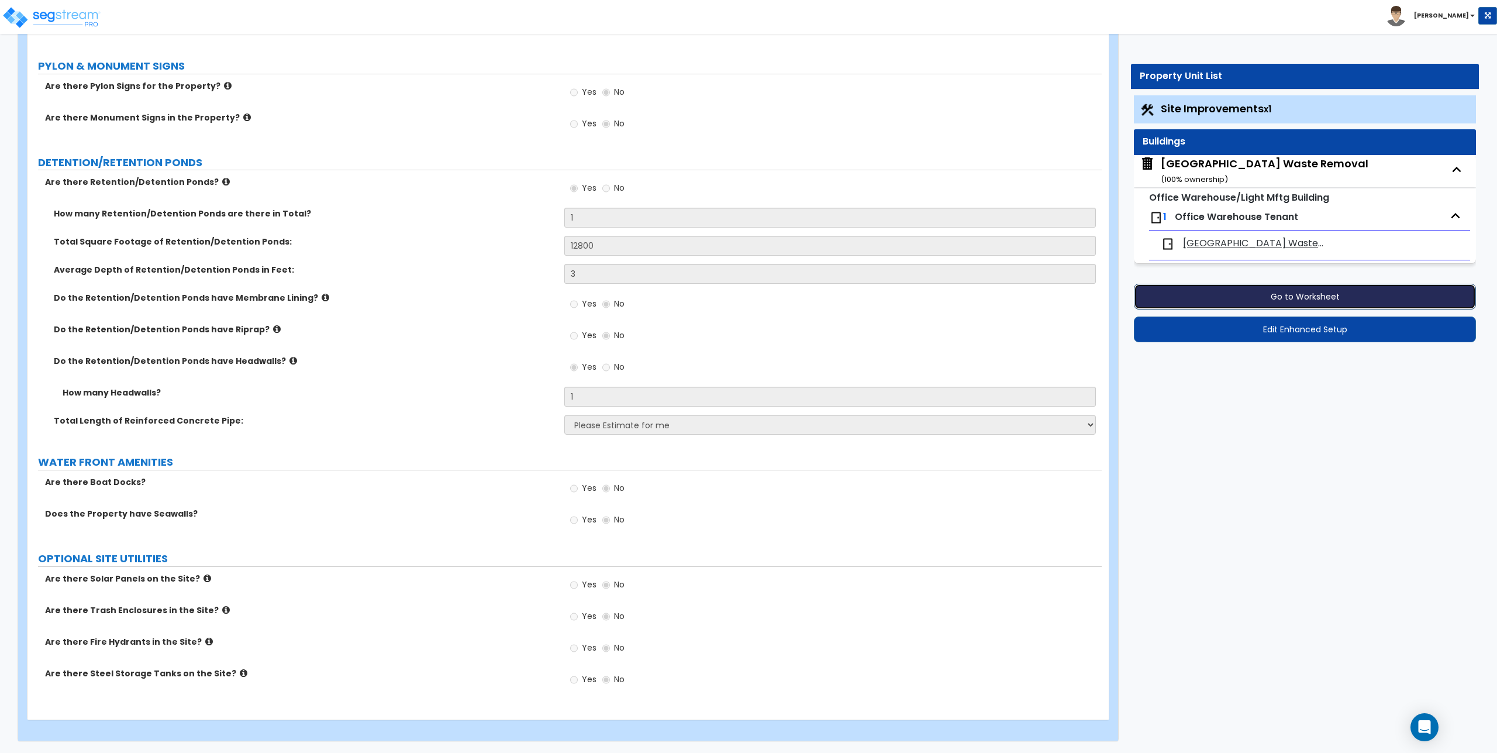
click at [1285, 298] on button "Go to Worksheet" at bounding box center [1305, 297] width 342 height 26
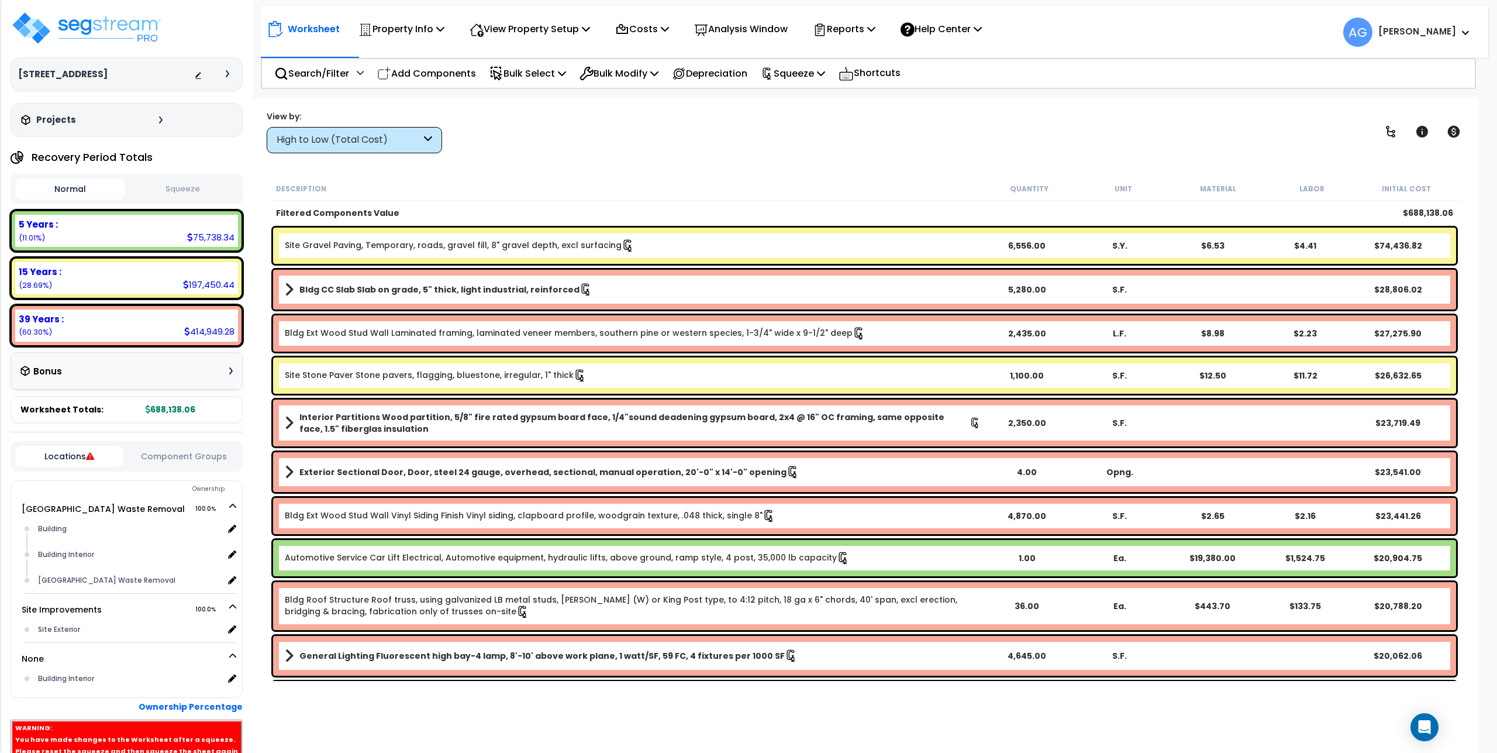
click at [187, 185] on button "Squeeze" at bounding box center [183, 189] width 110 height 20
click at [802, 73] on p "Squeeze" at bounding box center [793, 74] width 64 height 16
click at [799, 100] on link "Re-squeeze" at bounding box center [813, 99] width 116 height 23
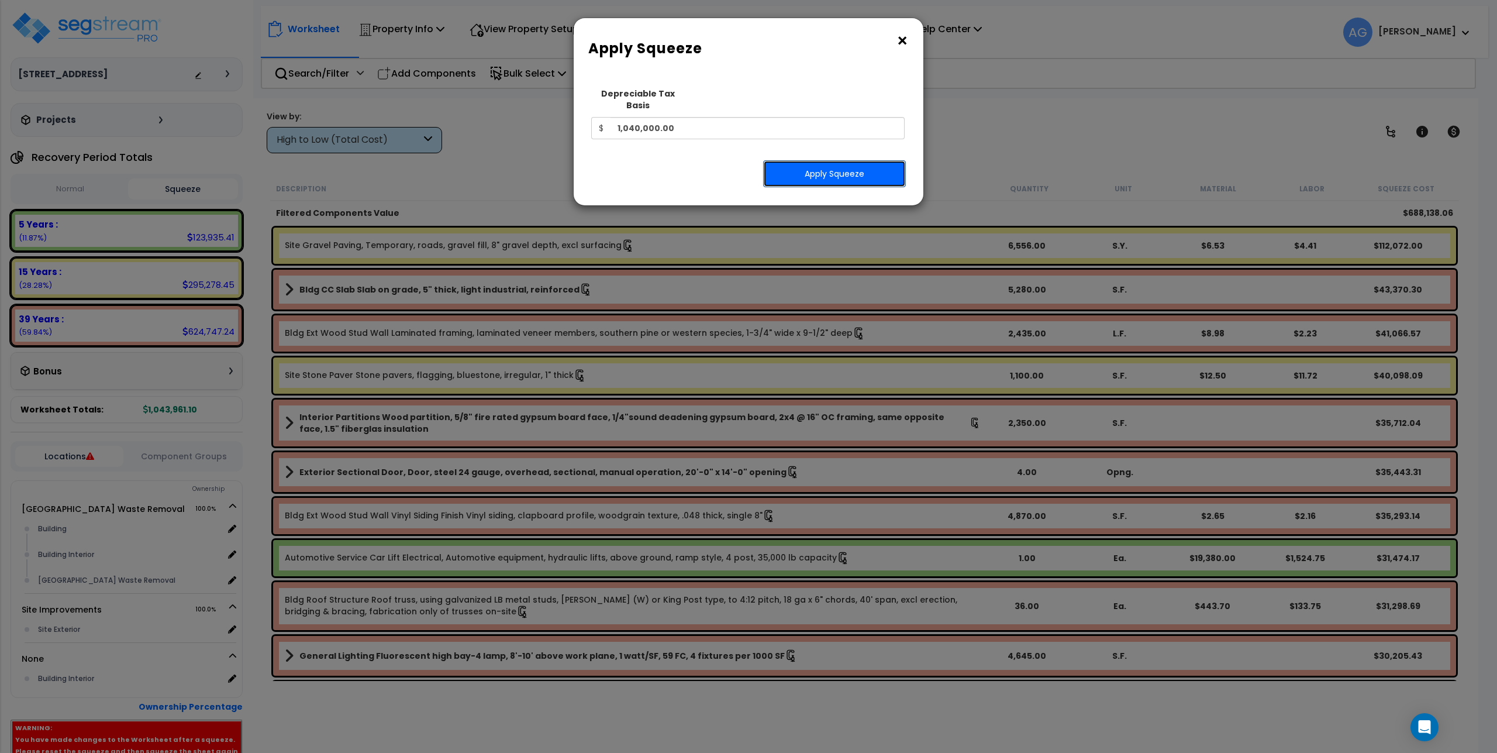
click at [809, 164] on button "Apply Squeeze" at bounding box center [834, 173] width 143 height 27
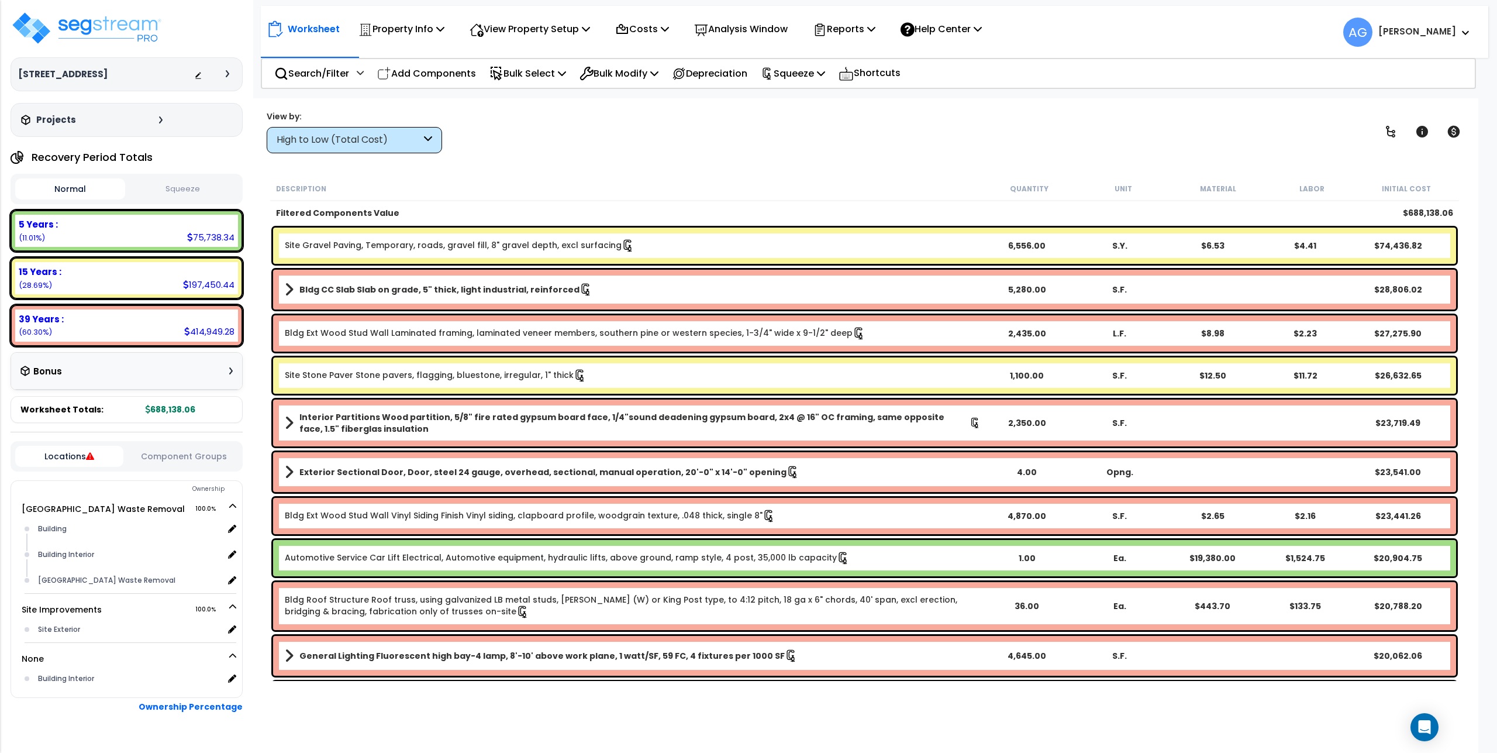
click at [159, 195] on button "Squeeze" at bounding box center [183, 189] width 110 height 20
click at [860, 28] on p "Reports" at bounding box center [844, 29] width 63 height 16
click at [864, 83] on link "Manage Report Images" at bounding box center [865, 79] width 116 height 23
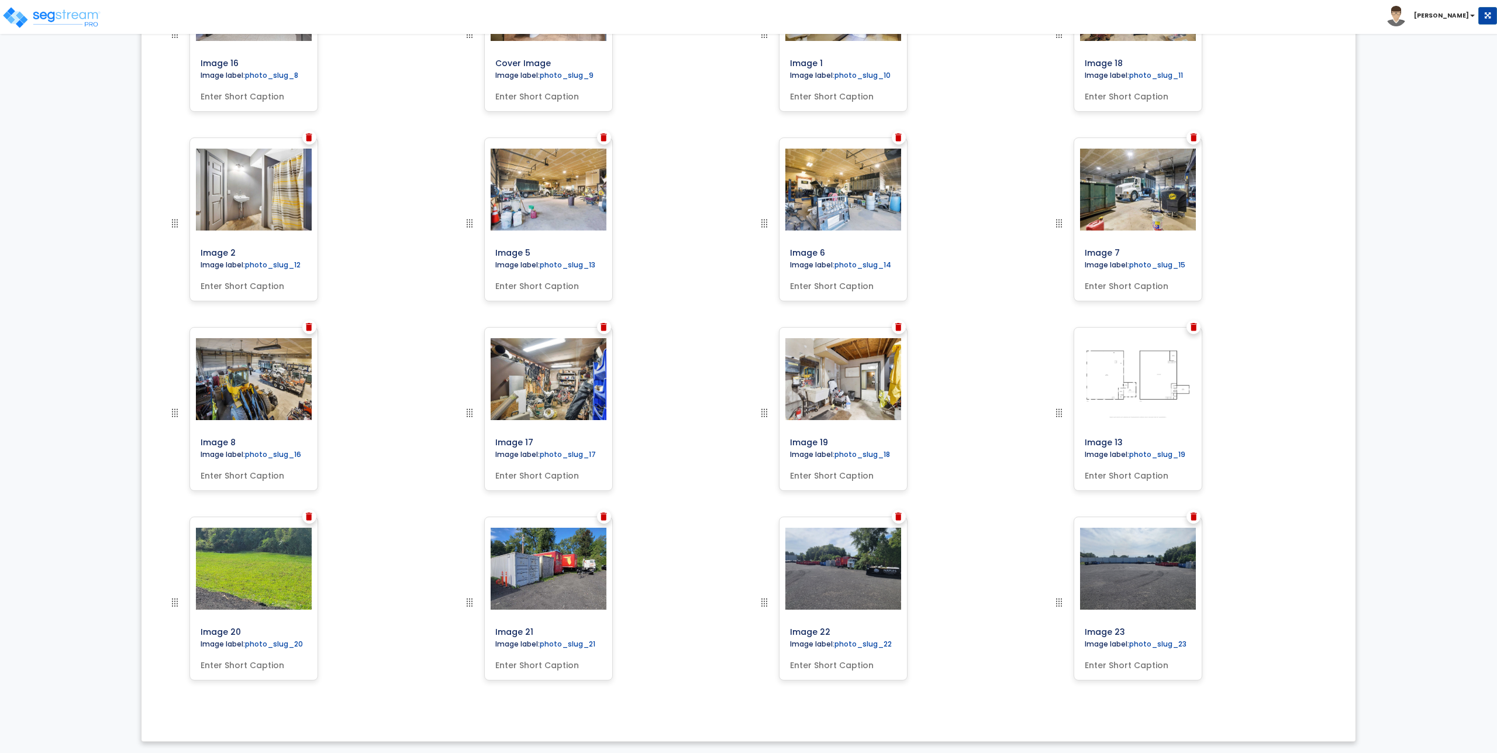
scroll to position [940, 0]
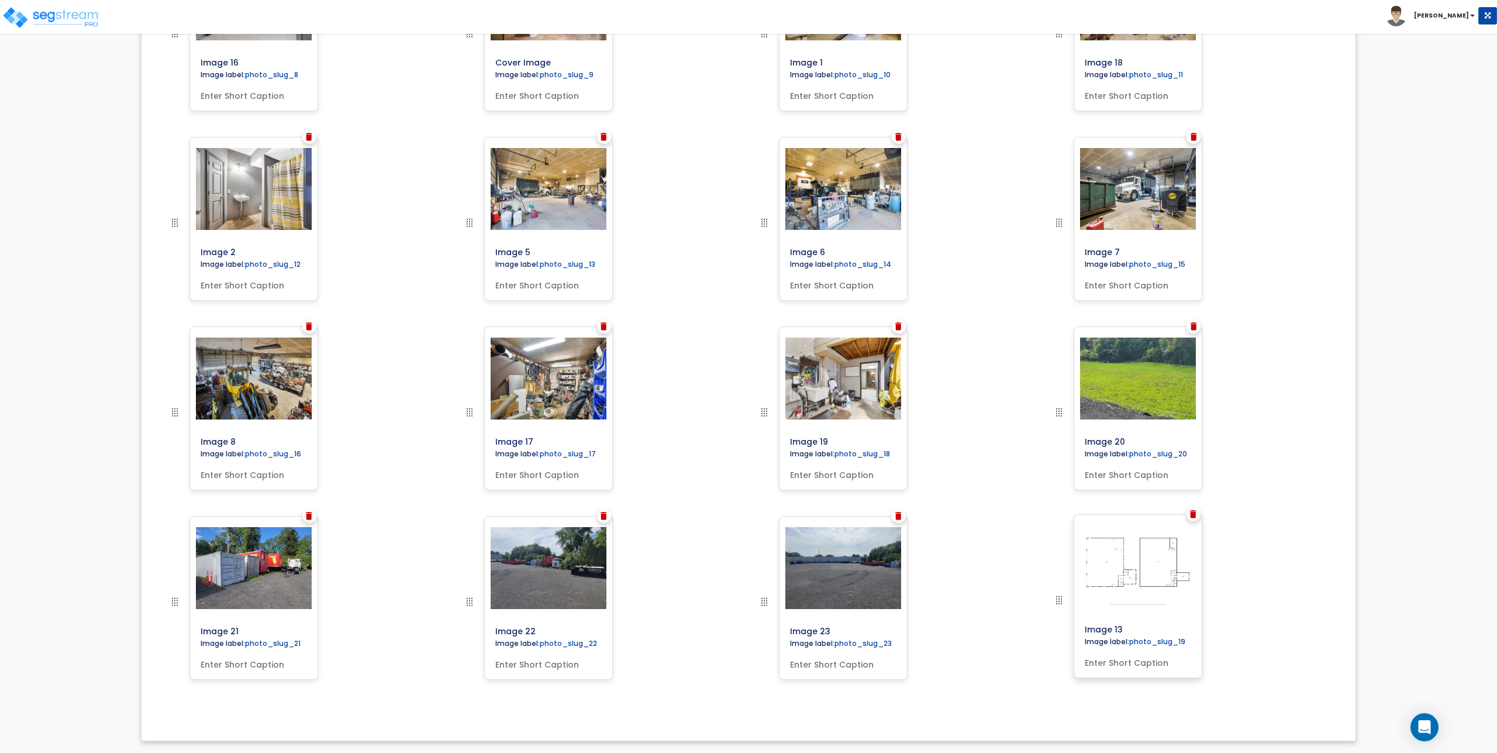
drag, startPoint x: 1064, startPoint y: 419, endPoint x: 1151, endPoint y: 641, distance: 238.7
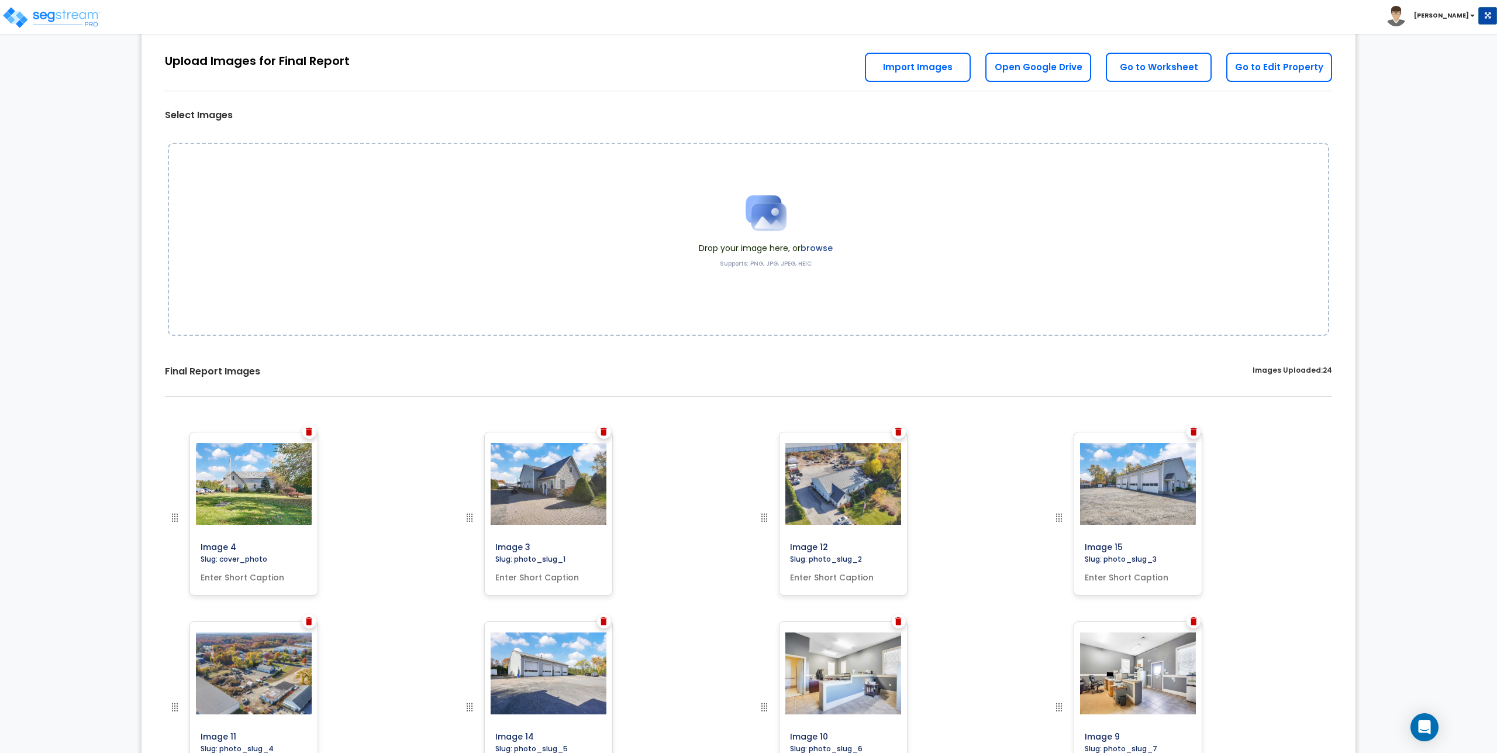
scroll to position [0, 0]
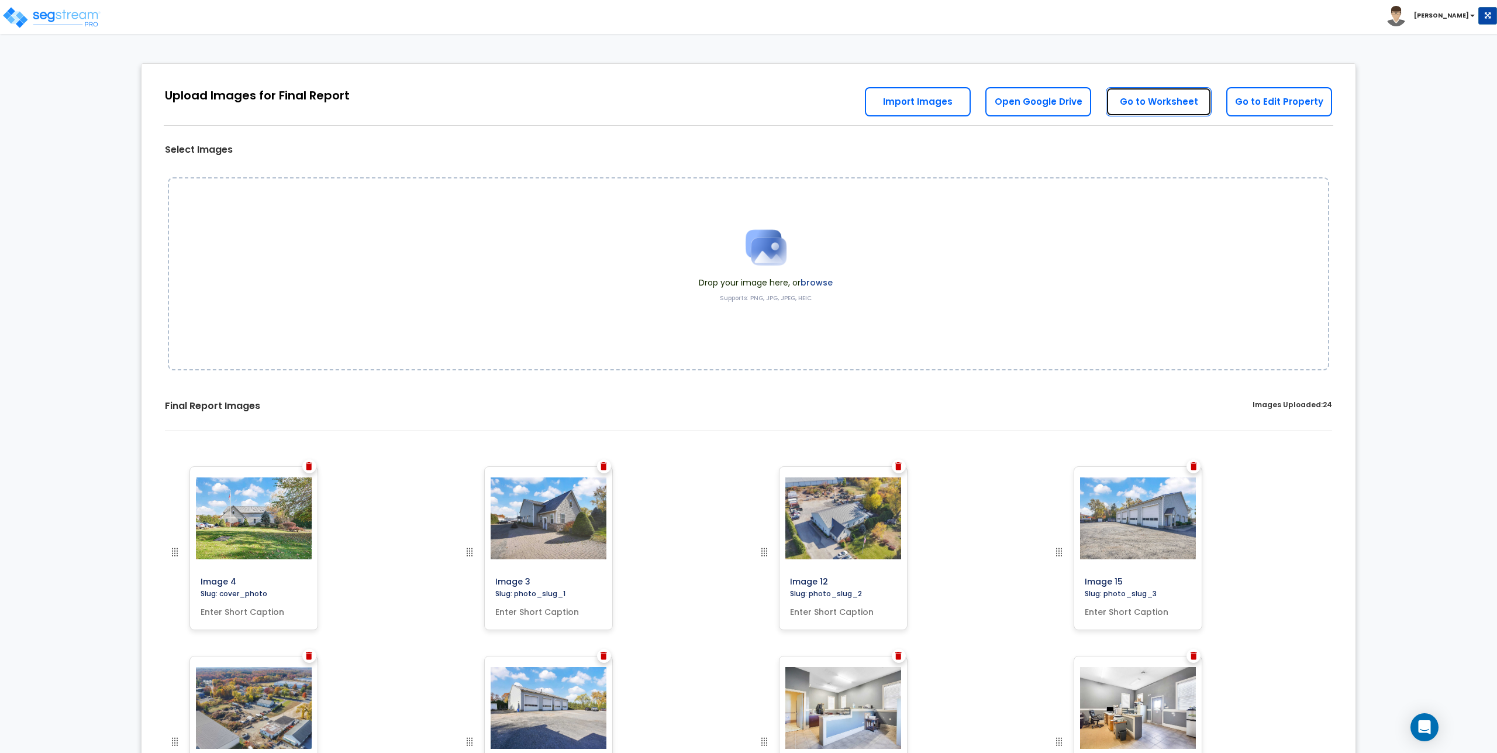
click at [1185, 104] on link "Go to Worksheet" at bounding box center [1159, 101] width 106 height 29
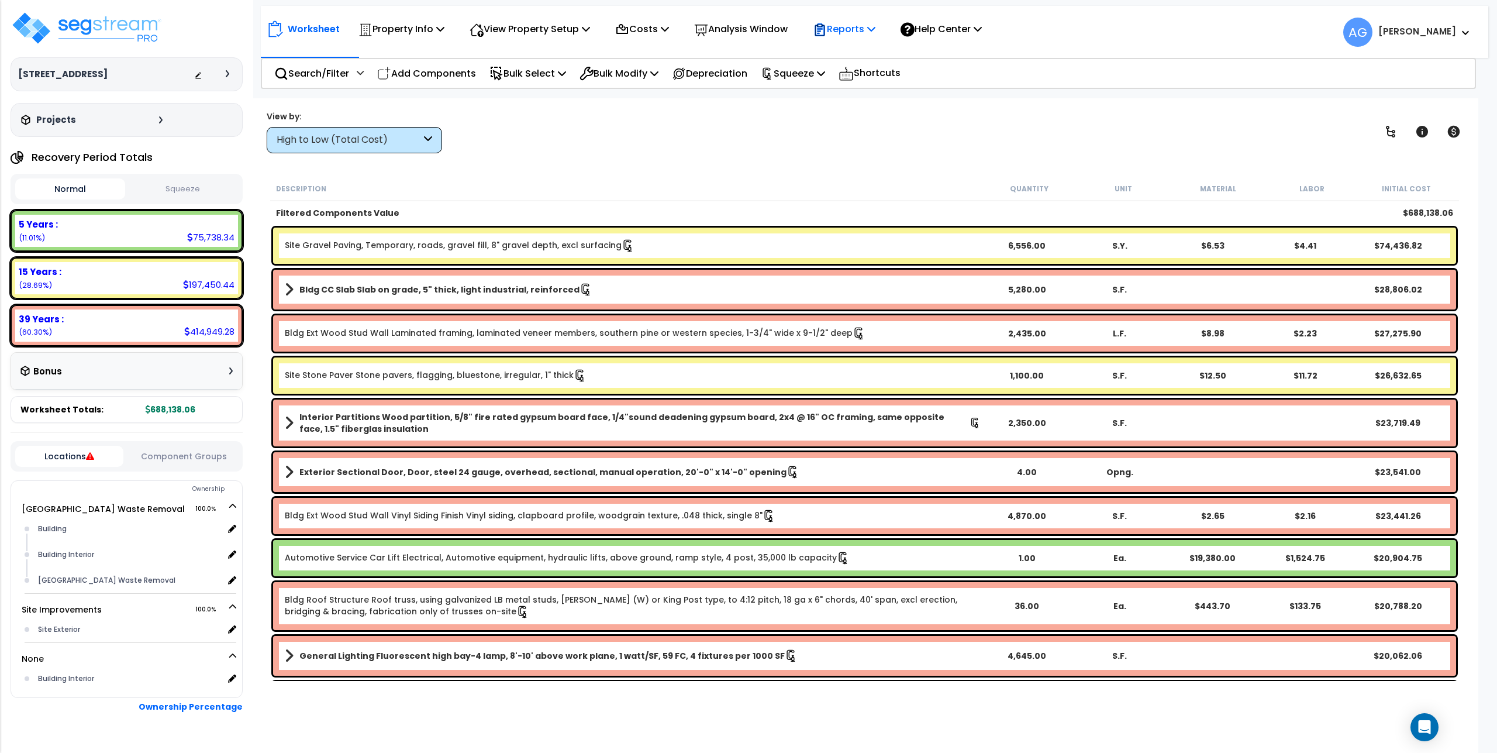
click at [856, 32] on p "Reports" at bounding box center [844, 29] width 63 height 16
click at [739, 99] on div "Worksheet Property Info Property Setup Add Property Unit Template property Clon…" at bounding box center [865, 474] width 1228 height 753
click at [814, 75] on p "Squeeze" at bounding box center [793, 74] width 64 height 16
click at [811, 96] on link "Re-squeeze" at bounding box center [813, 99] width 116 height 23
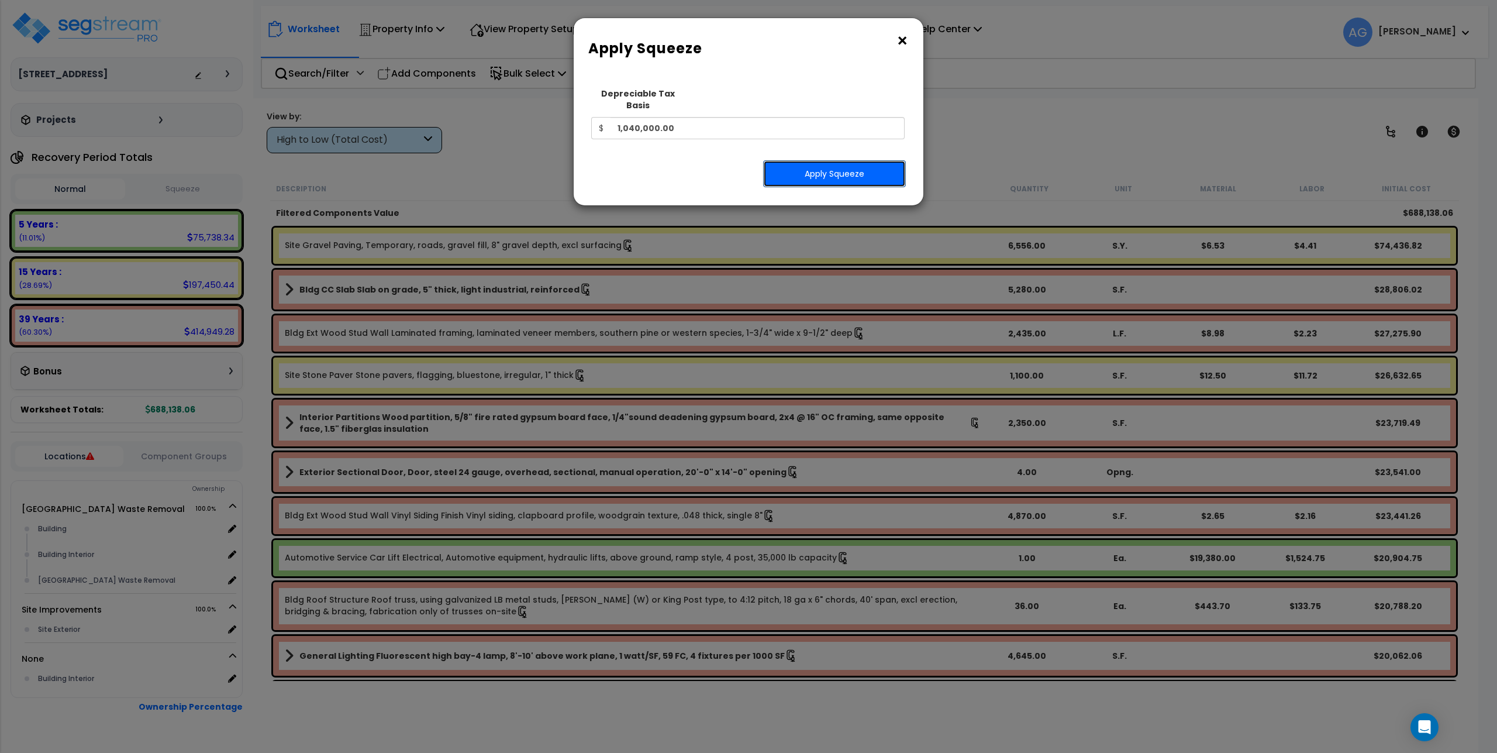
click at [813, 166] on button "Apply Squeeze" at bounding box center [834, 173] width 143 height 27
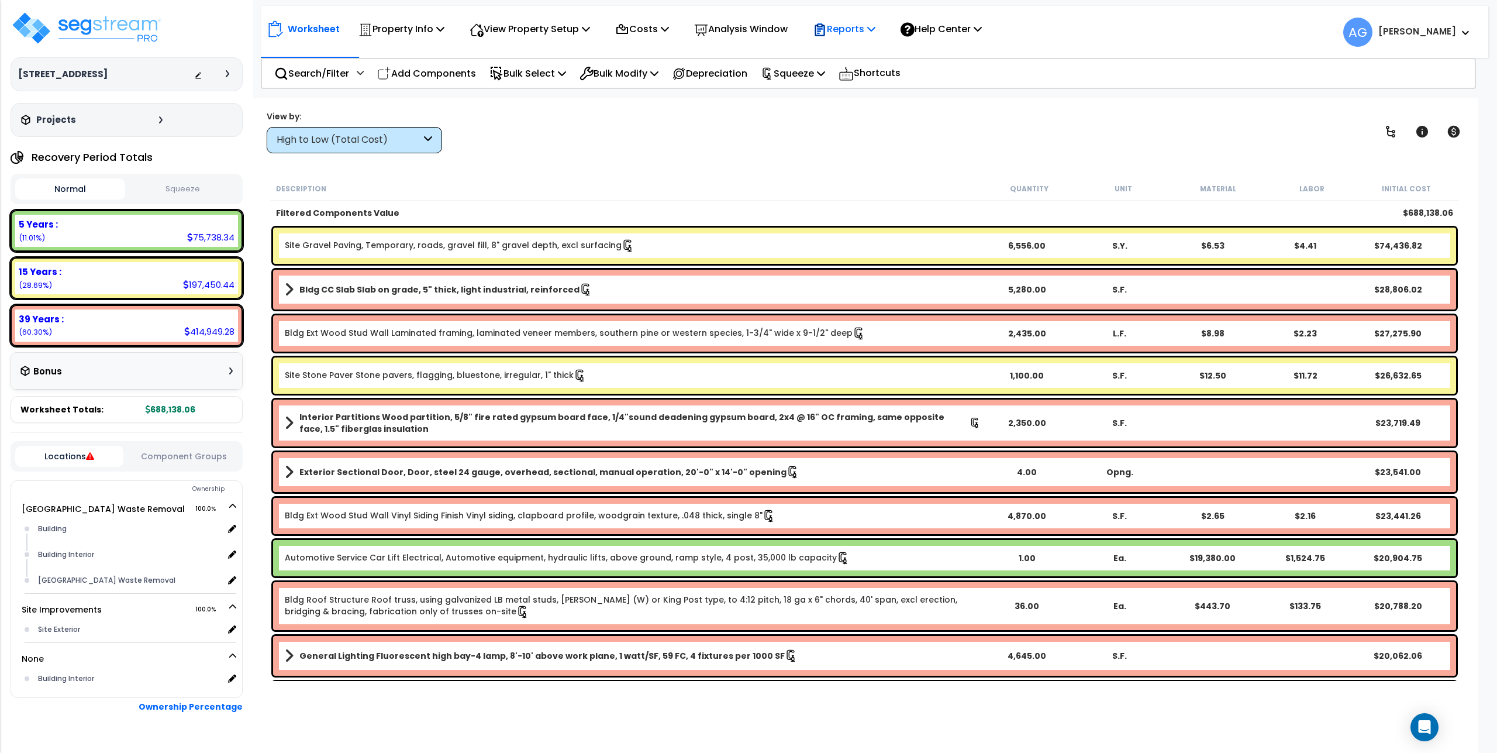
click at [849, 32] on p "Reports" at bounding box center [844, 29] width 63 height 16
click at [852, 61] on link "Get Report" at bounding box center [865, 55] width 116 height 23
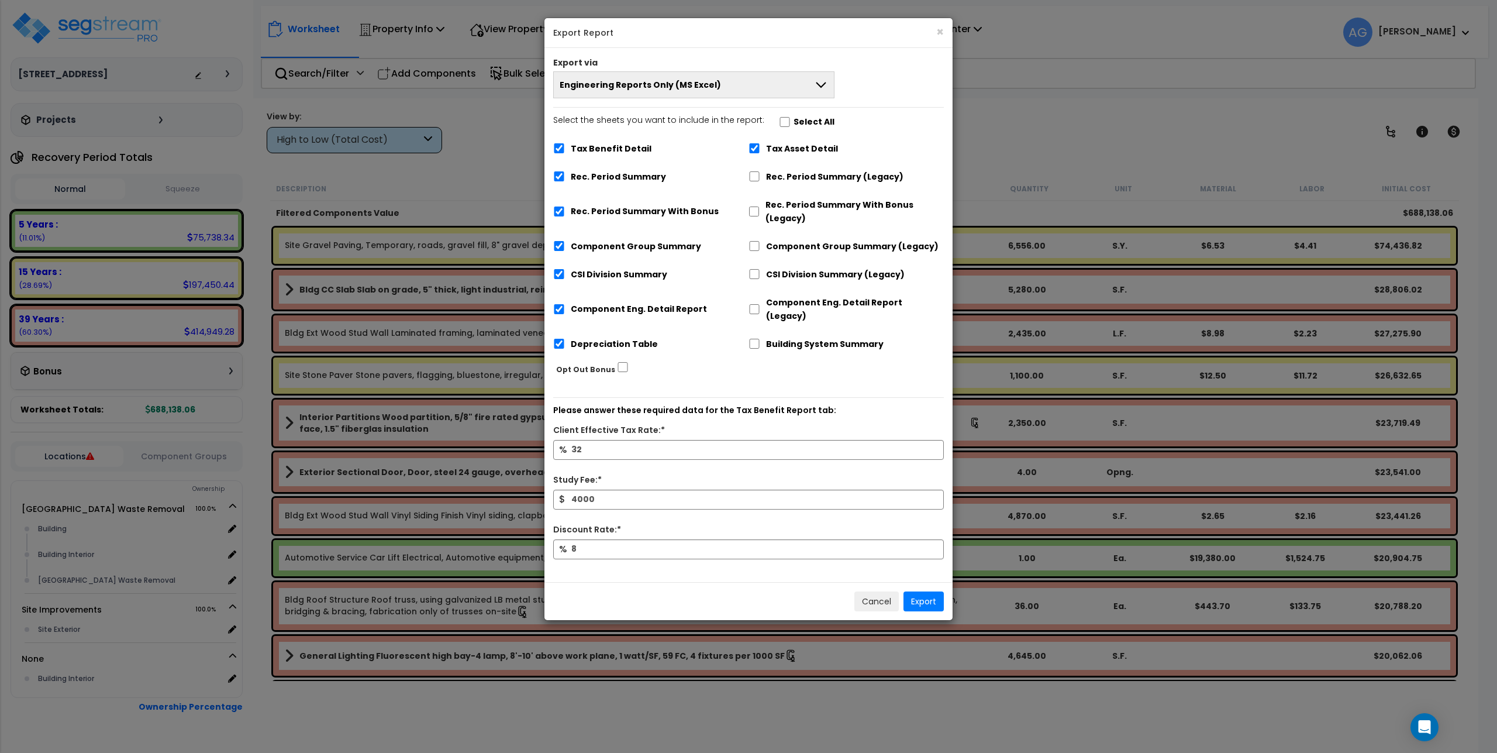
click at [716, 92] on button "Engineering Reports Only (MS Excel)" at bounding box center [693, 84] width 281 height 27
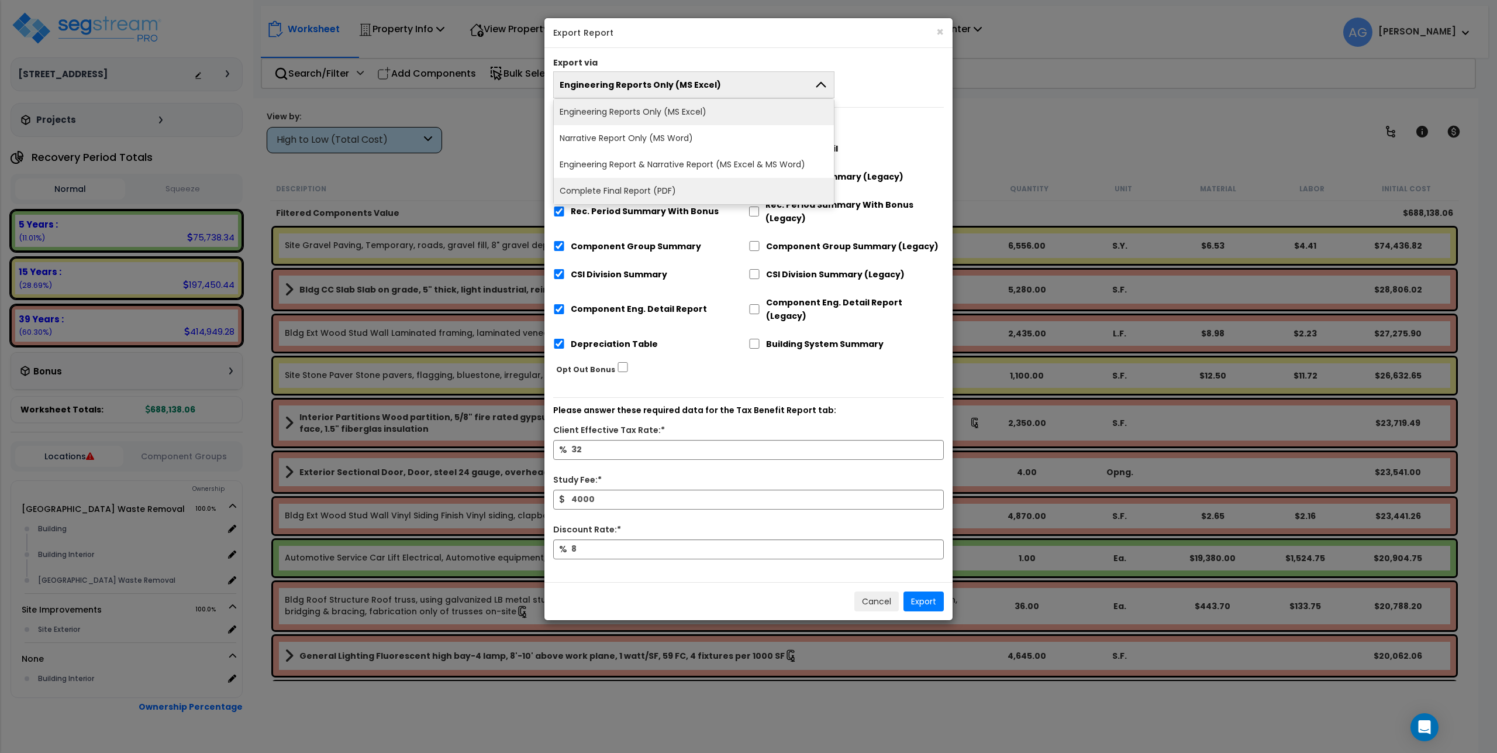
click at [638, 187] on li "Complete Final Report (PDF)" at bounding box center [694, 191] width 280 height 26
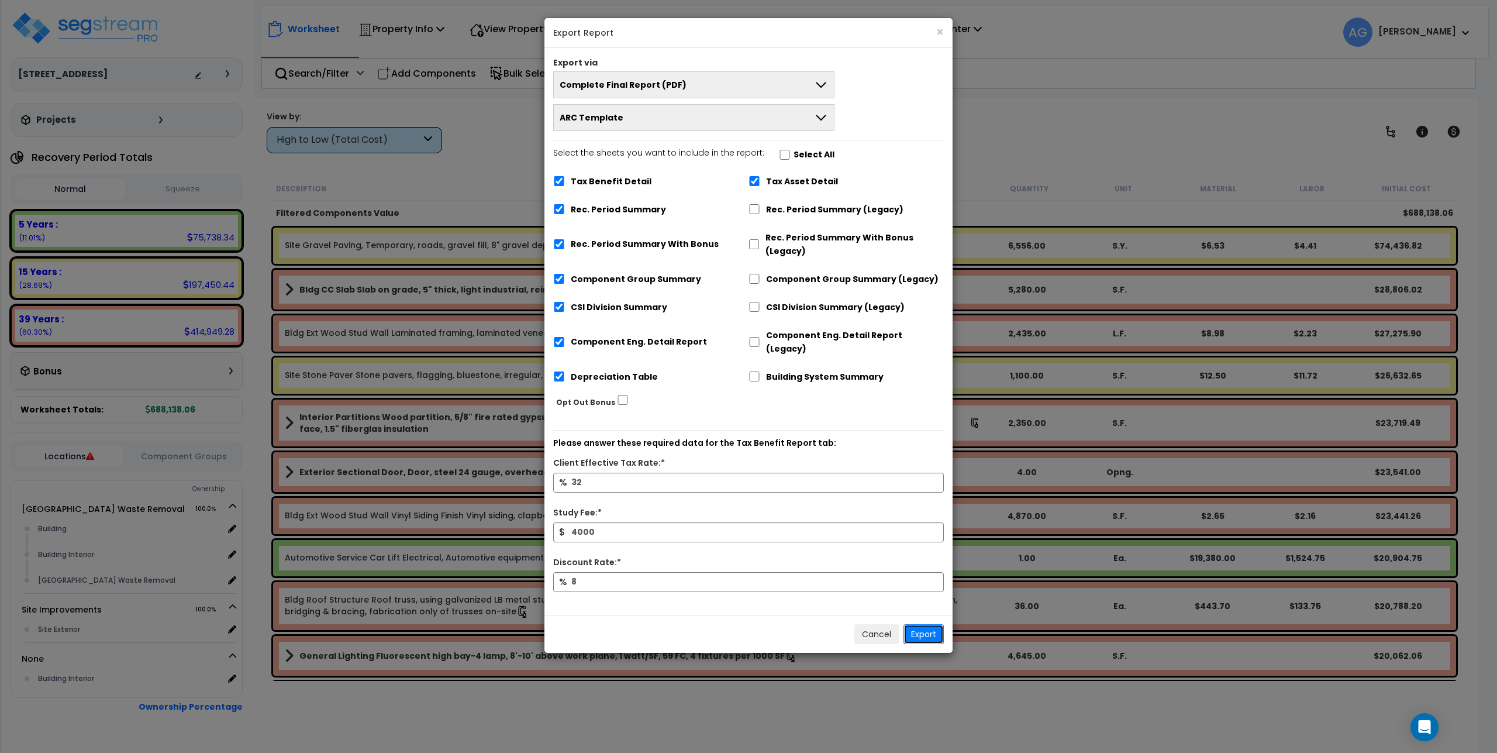
click at [928, 624] on button "Export" at bounding box center [924, 634] width 40 height 20
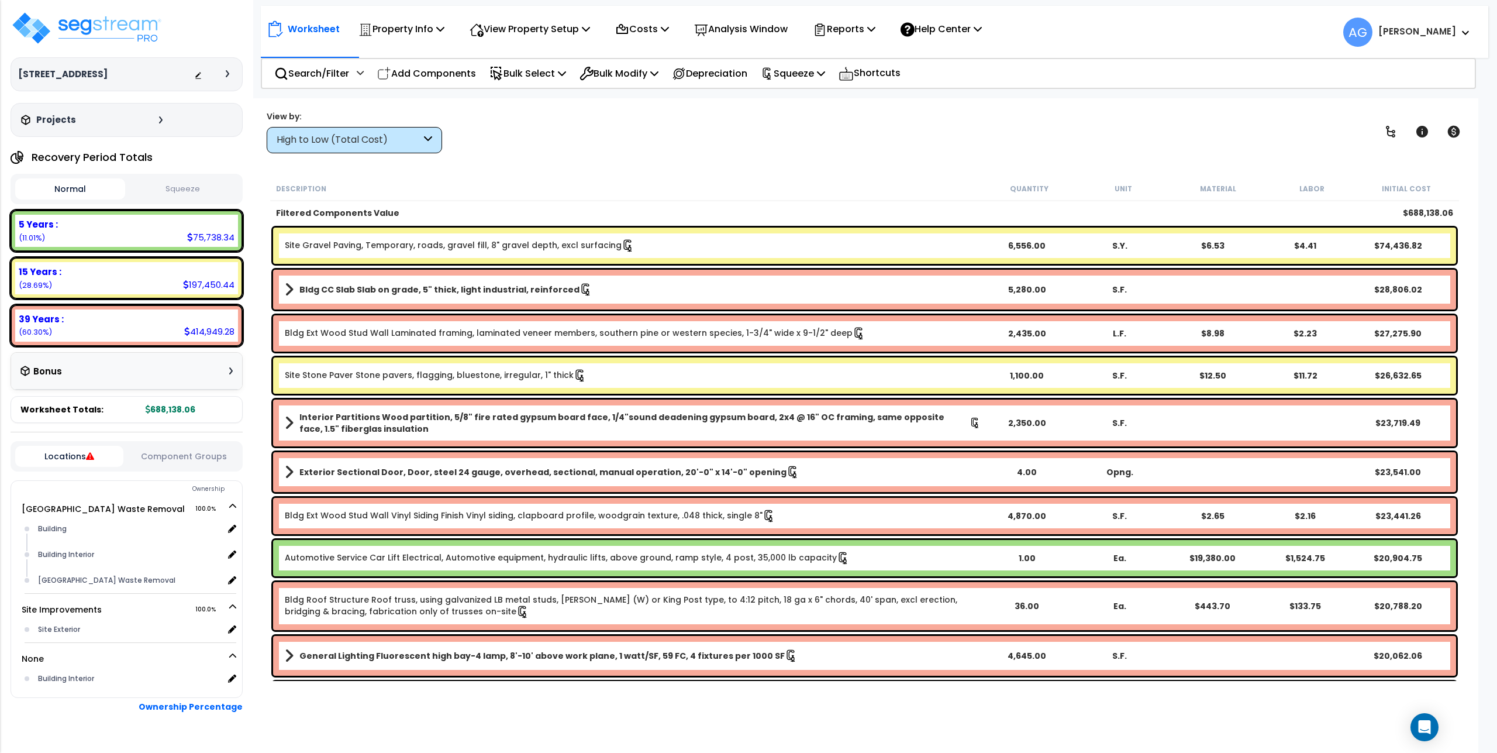
click at [664, 209] on div "Filtered Components Value" at bounding box center [629, 213] width 707 height 12
click at [637, 126] on div "View by: High to Low (Total Cost) High to Low (Total Cost)" at bounding box center [865, 131] width 1204 height 43
